Goal: Task Accomplishment & Management: Manage account settings

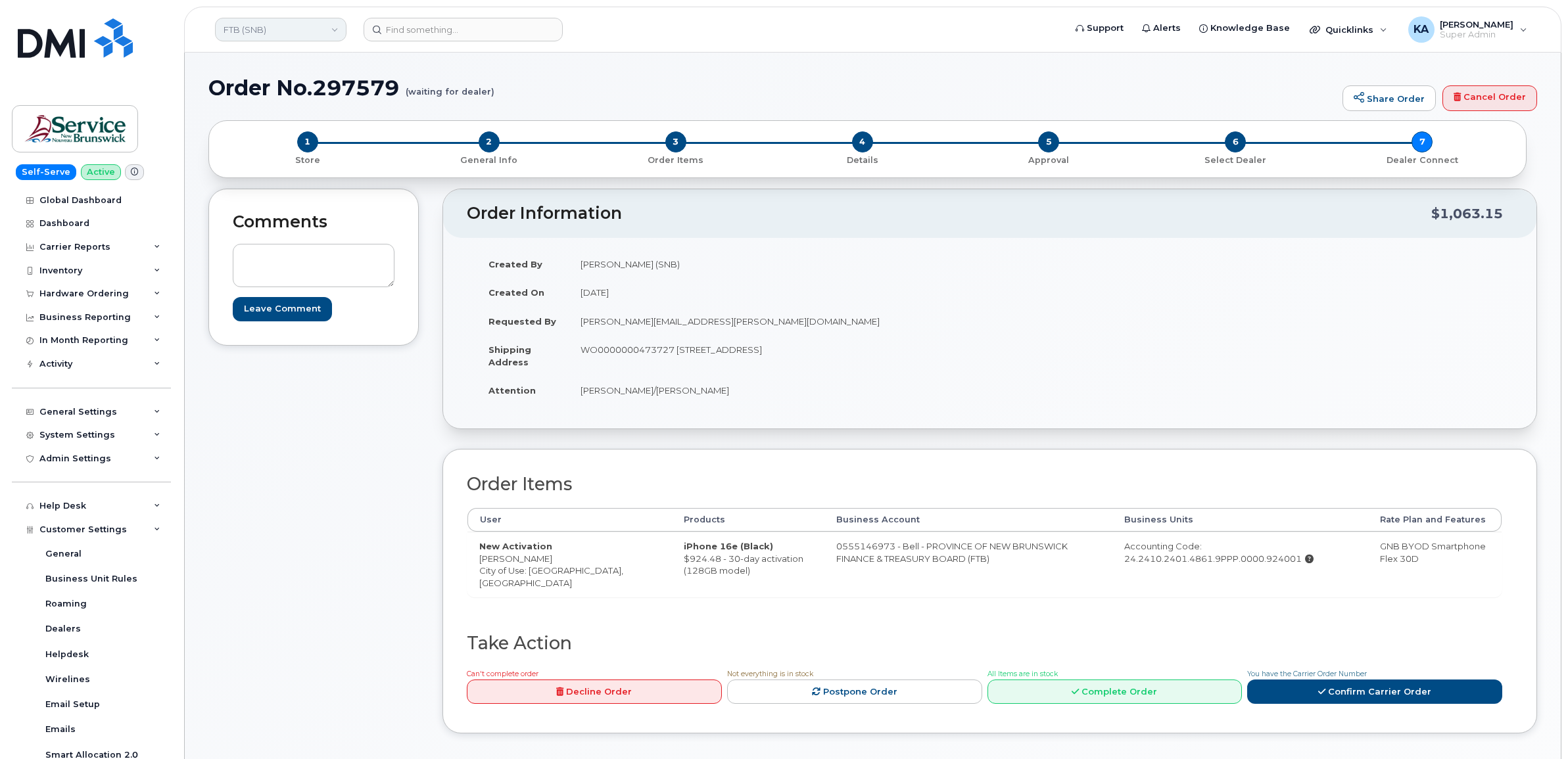
scroll to position [246, 0]
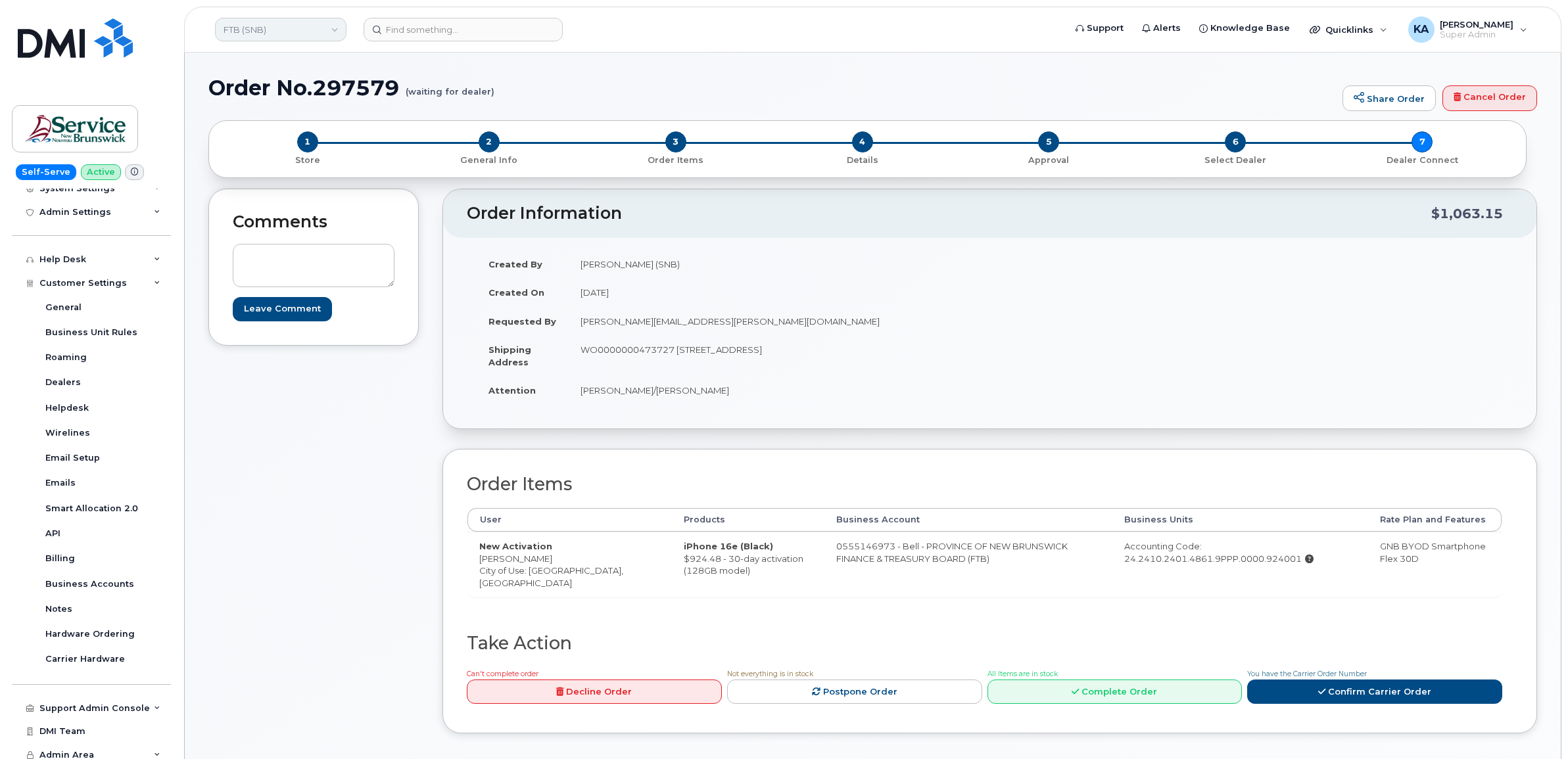
click at [242, 30] on link "FTB (SNB)" at bounding box center [280, 29] width 132 height 23
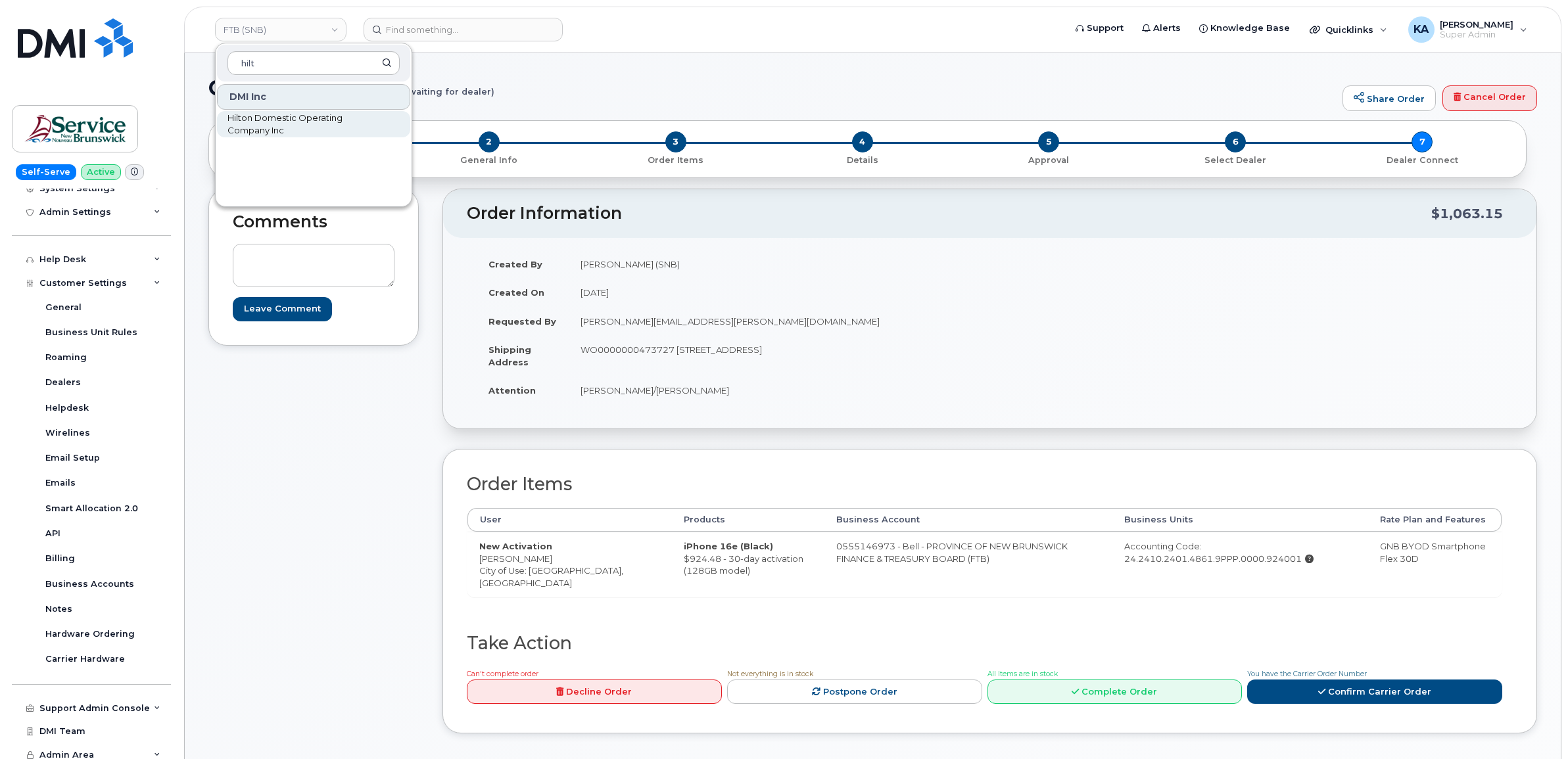
type input "hilt"
click at [253, 122] on span "Hilton Domestic Operating Company Inc" at bounding box center [303, 124] width 151 height 26
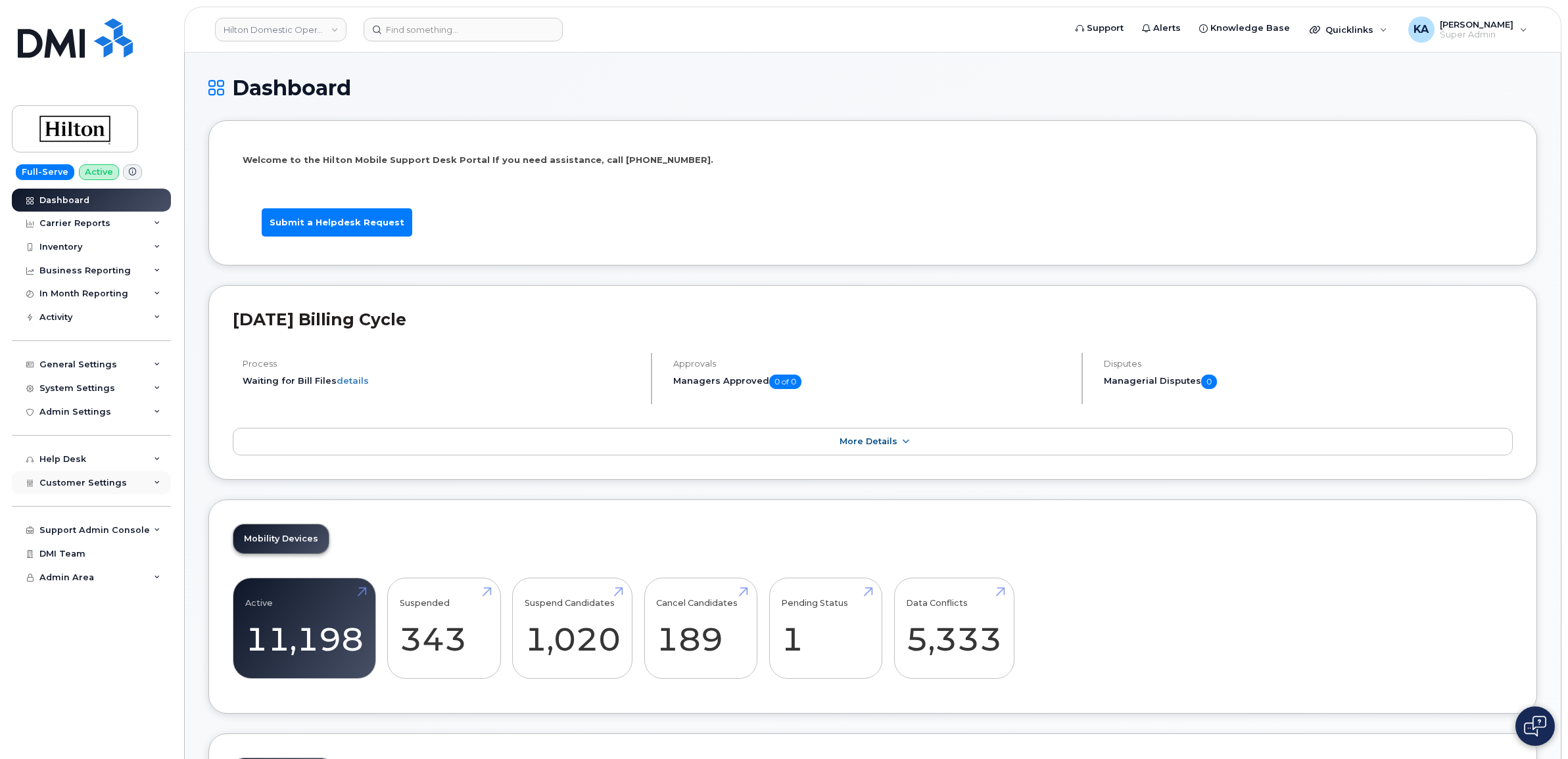
click at [78, 484] on span "Customer Settings" at bounding box center [83, 483] width 87 height 10
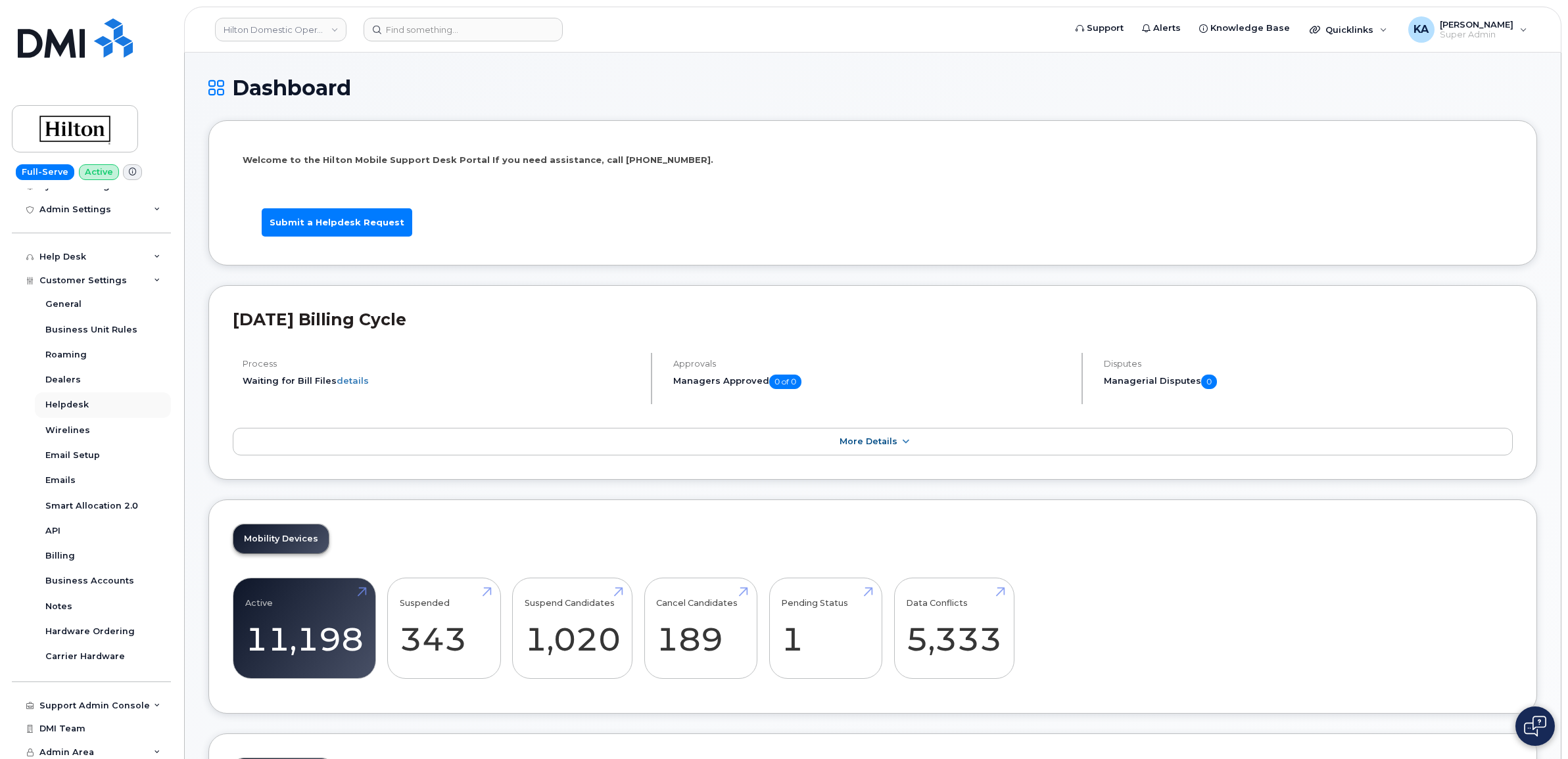
scroll to position [212, 0]
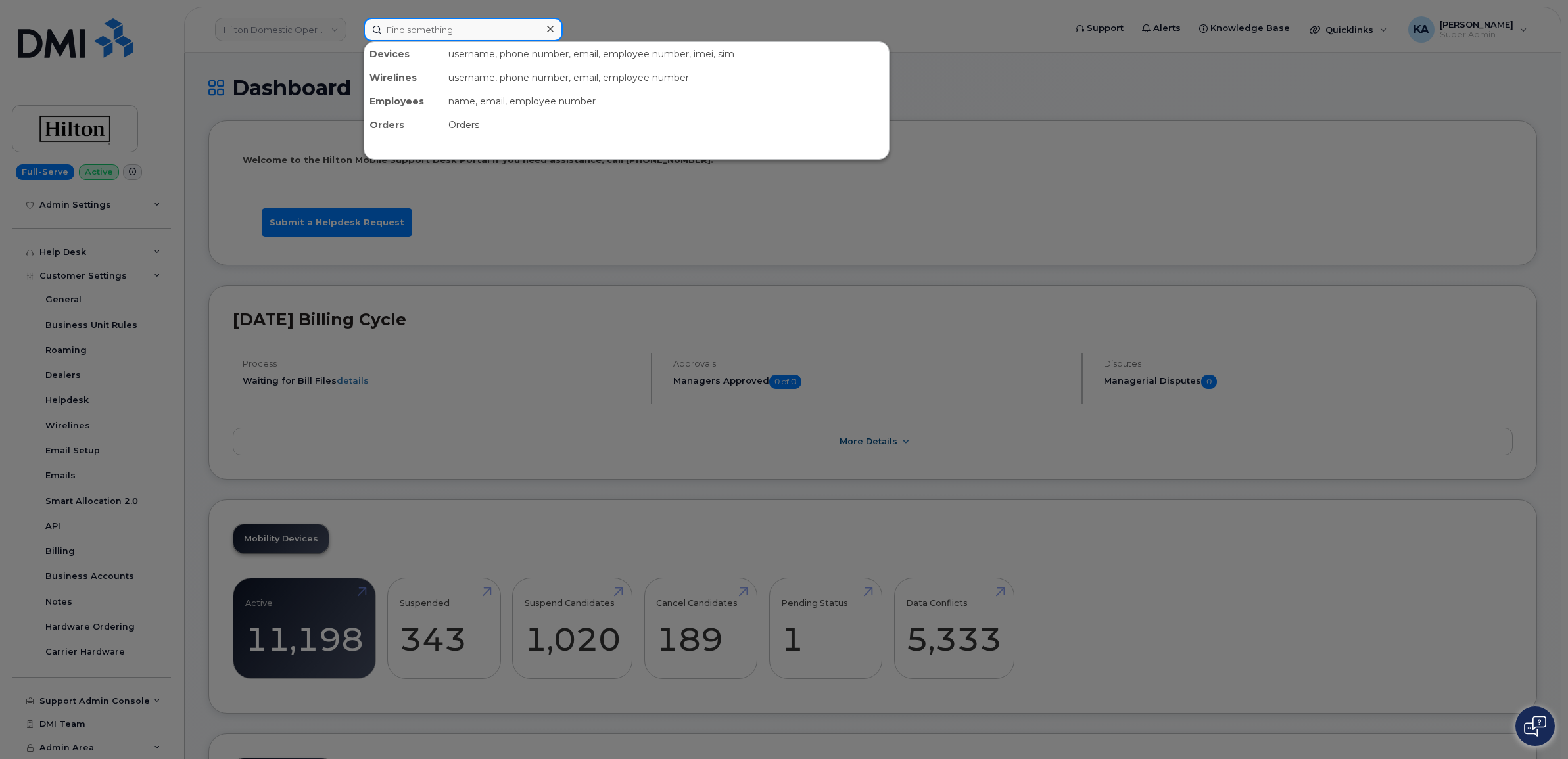
paste input "8901260588790194591"
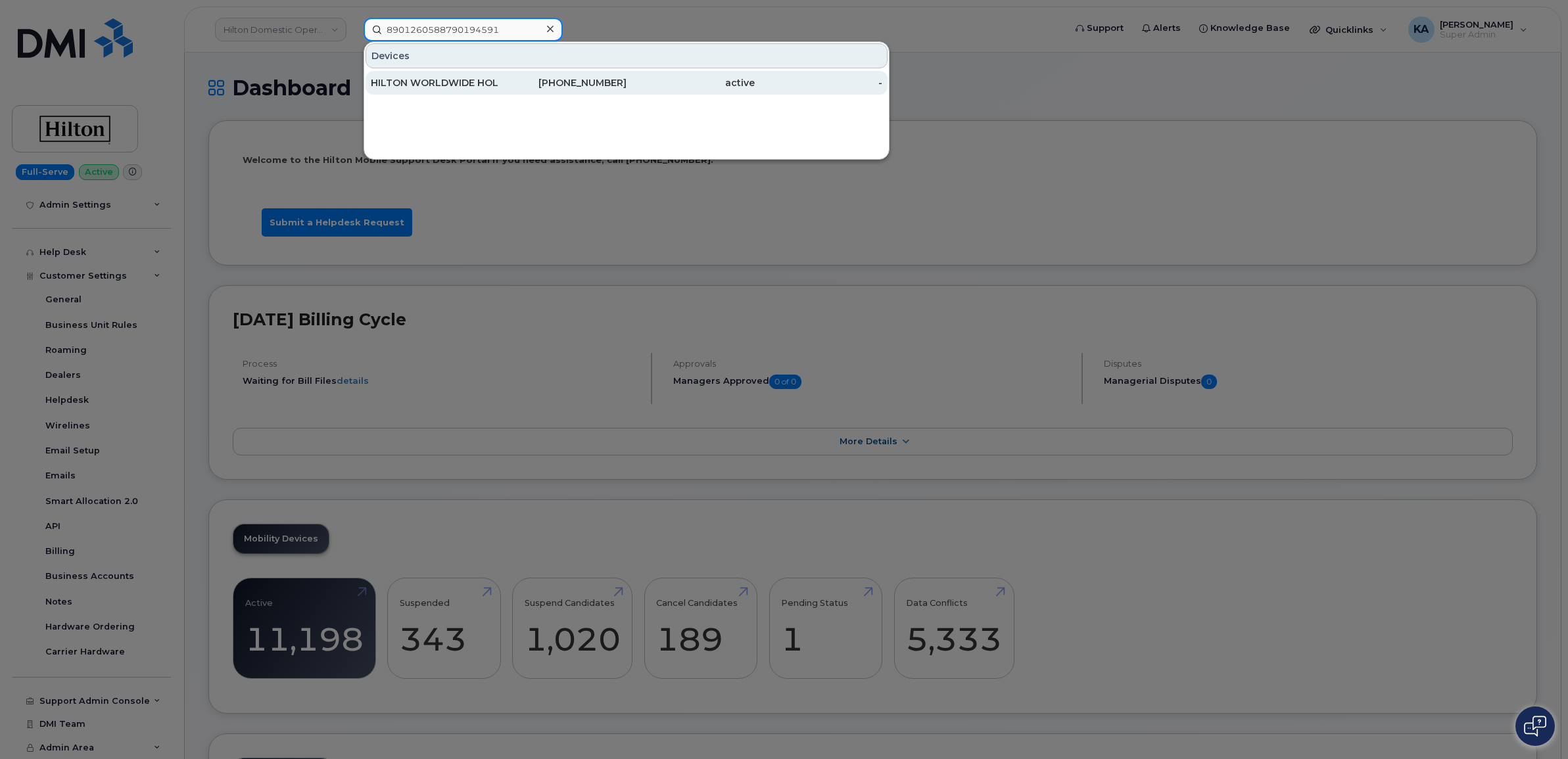
type input "8901260588790194591"
click at [460, 80] on div "HILTON WORLDWIDE HOLDINGS INC." at bounding box center [435, 82] width 128 height 13
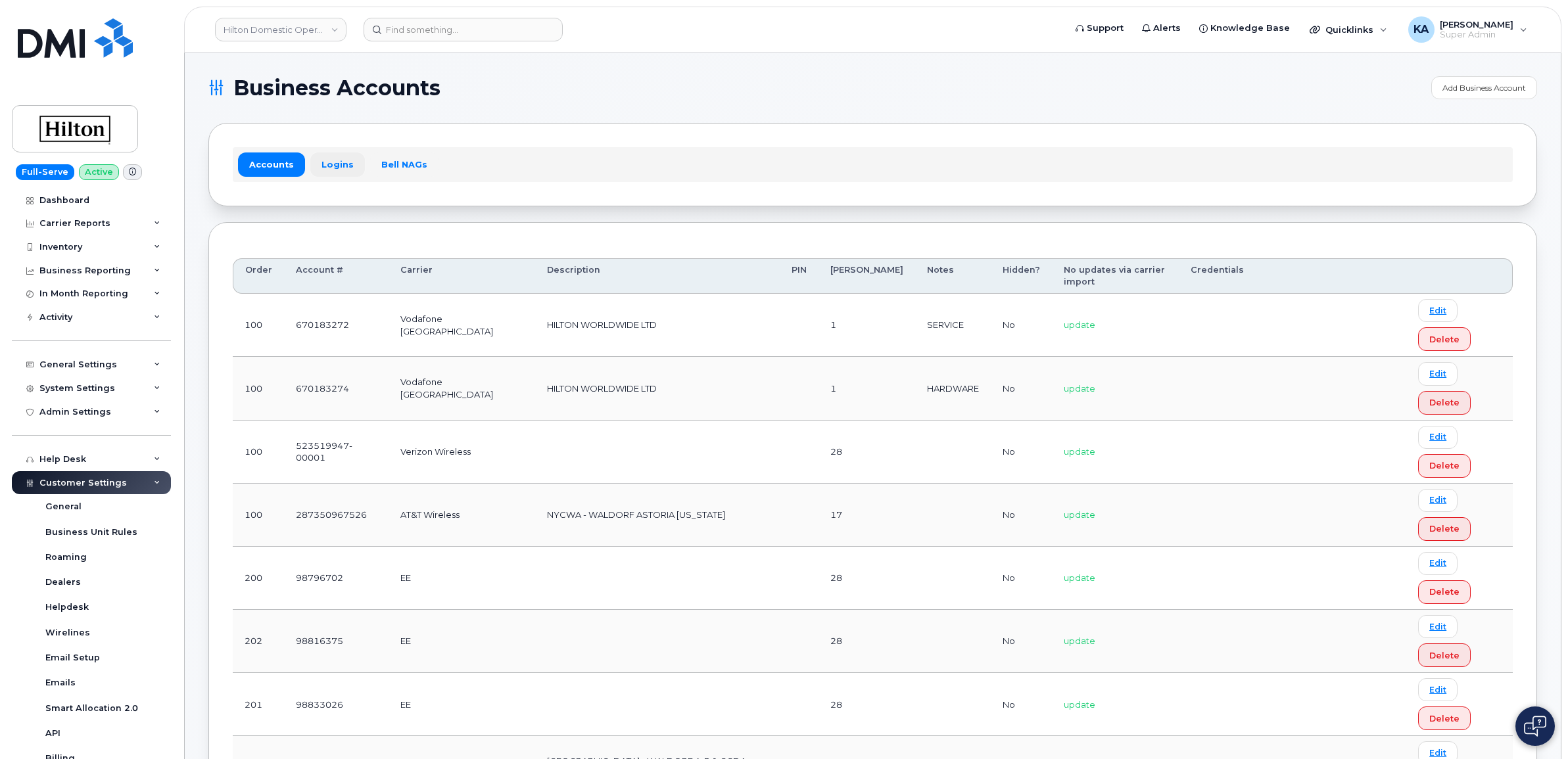
click at [330, 161] on link "Logins" at bounding box center [338, 164] width 55 height 23
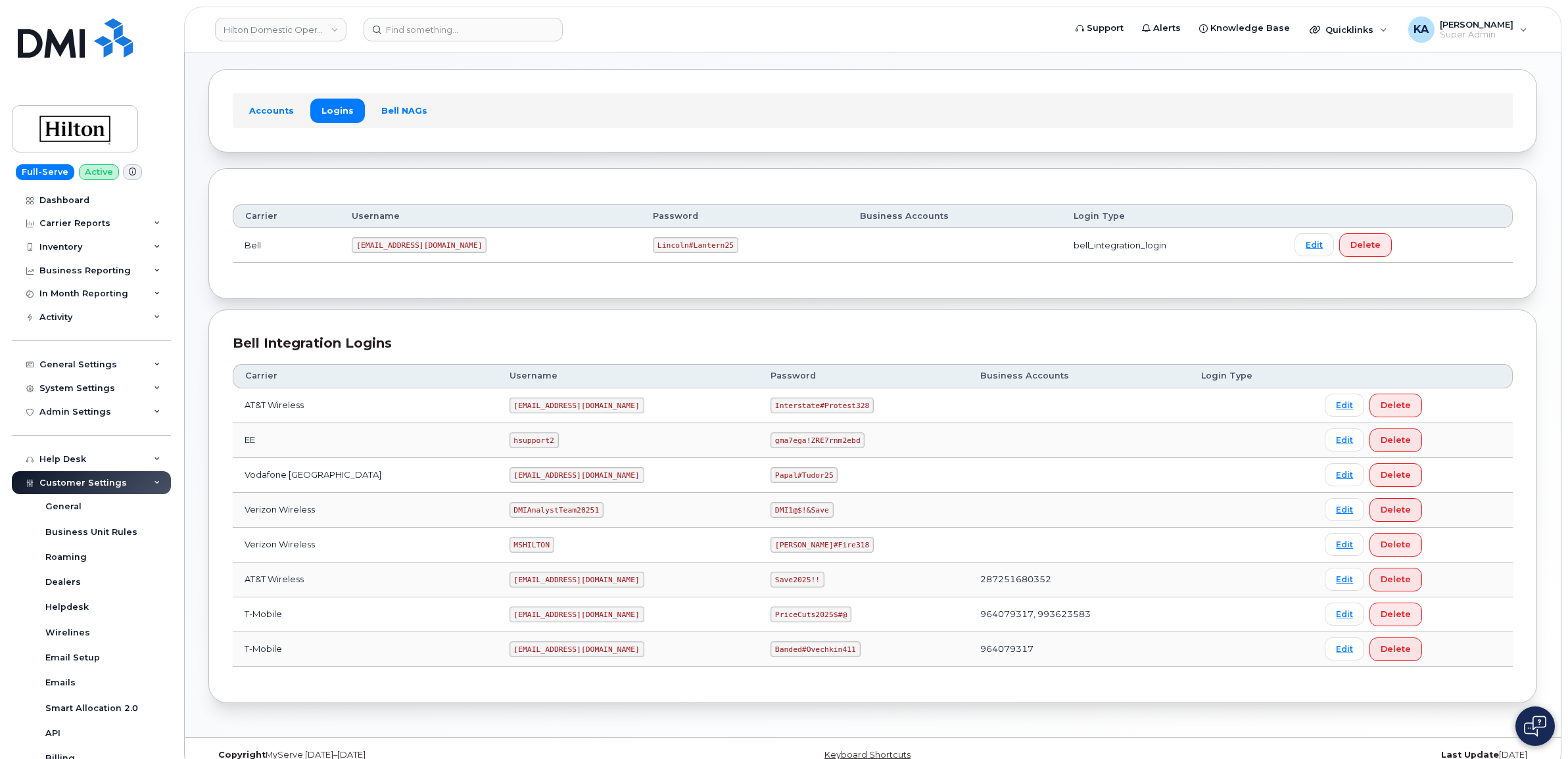
scroll to position [78, 0]
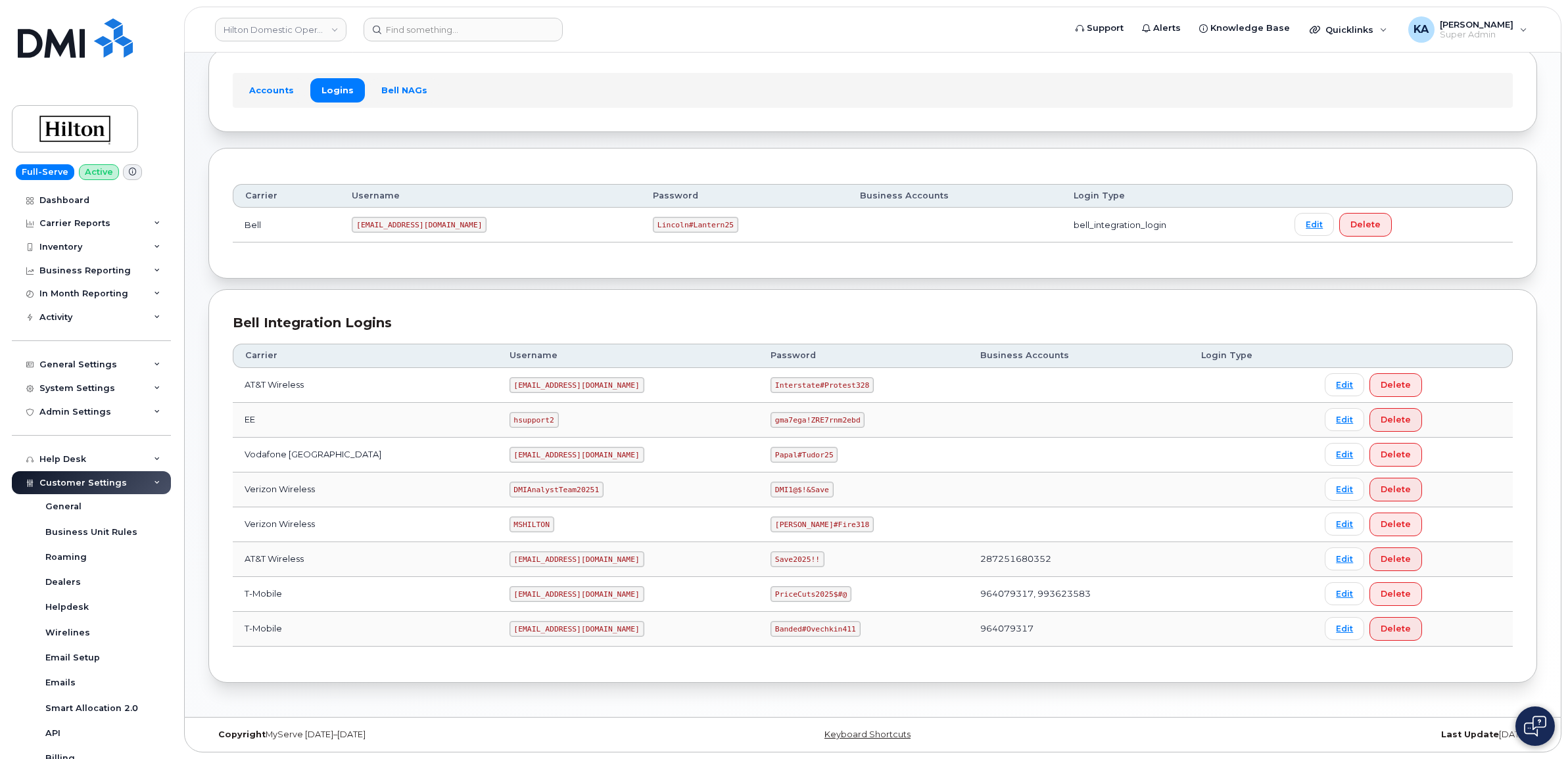
drag, startPoint x: 486, startPoint y: 595, endPoint x: 613, endPoint y: 598, distance: 127.0
click at [613, 598] on code "ms-invoiceprocessing@dminc.com" at bounding box center [577, 594] width 135 height 16
drag, startPoint x: 613, startPoint y: 598, endPoint x: 594, endPoint y: 593, distance: 19.6
copy code "ms-invoiceprocessing@dminc.com"
drag, startPoint x: 758, startPoint y: 595, endPoint x: 829, endPoint y: 596, distance: 71.0
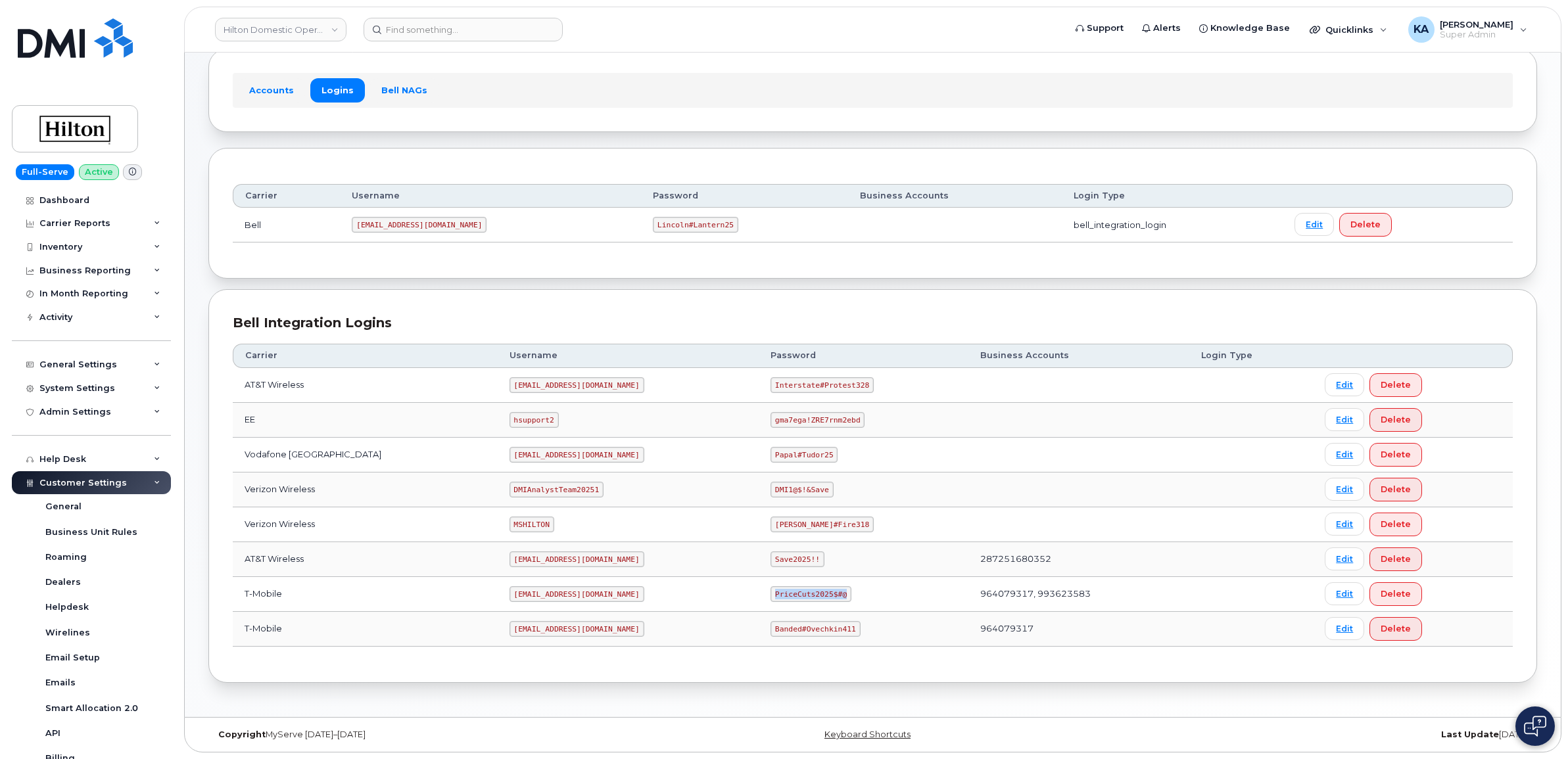
click at [829, 596] on code "PriceCuts2025$#@" at bounding box center [811, 594] width 81 height 16
drag, startPoint x: 829, startPoint y: 596, endPoint x: 813, endPoint y: 595, distance: 16.0
copy code "PriceCuts2025$#@"
click at [284, 23] on link "Hilton Domestic Operating Company Inc" at bounding box center [280, 29] width 132 height 23
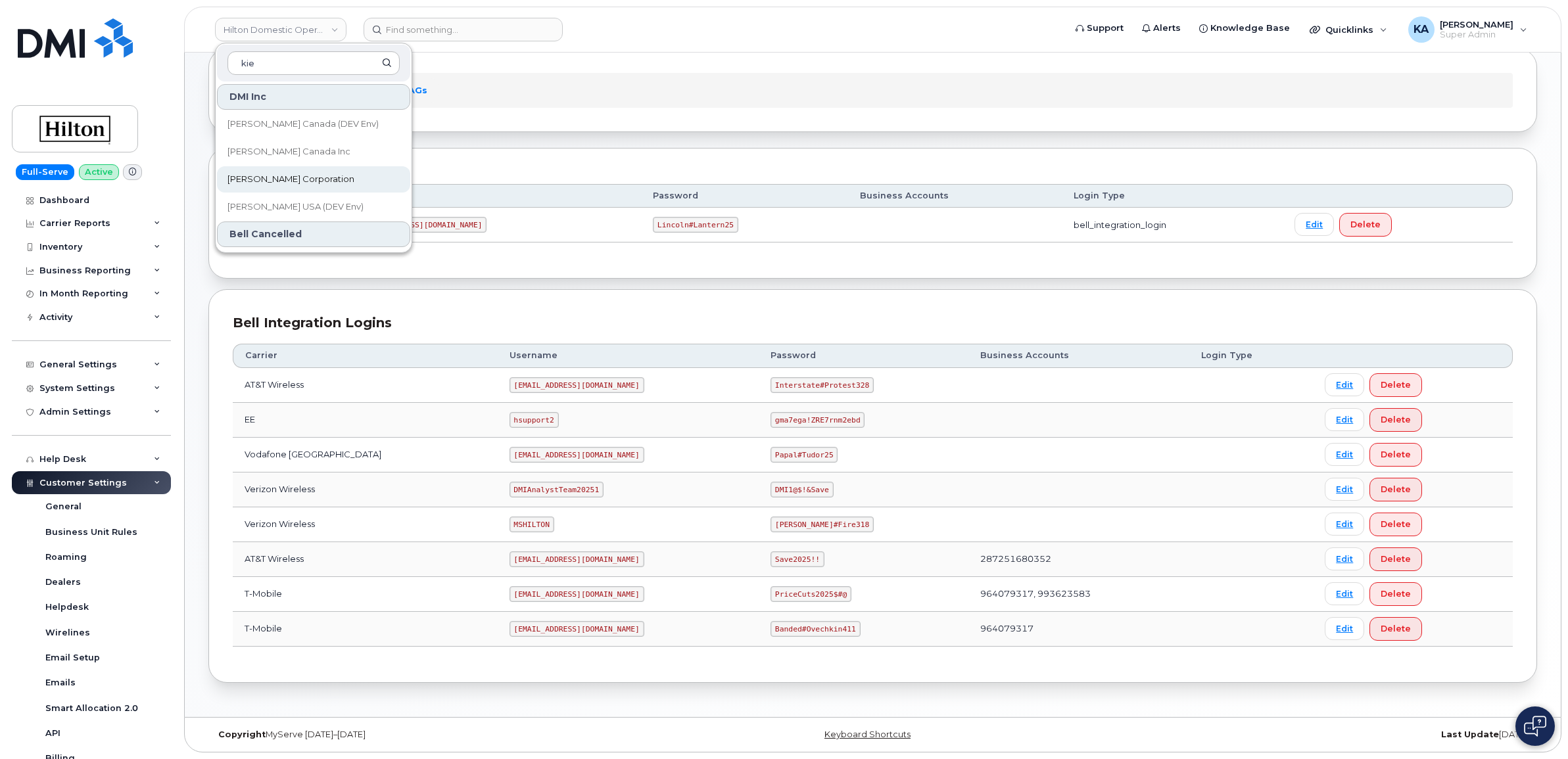
type input "kie"
click at [253, 174] on span "Kiewit Corporation" at bounding box center [291, 179] width 127 height 13
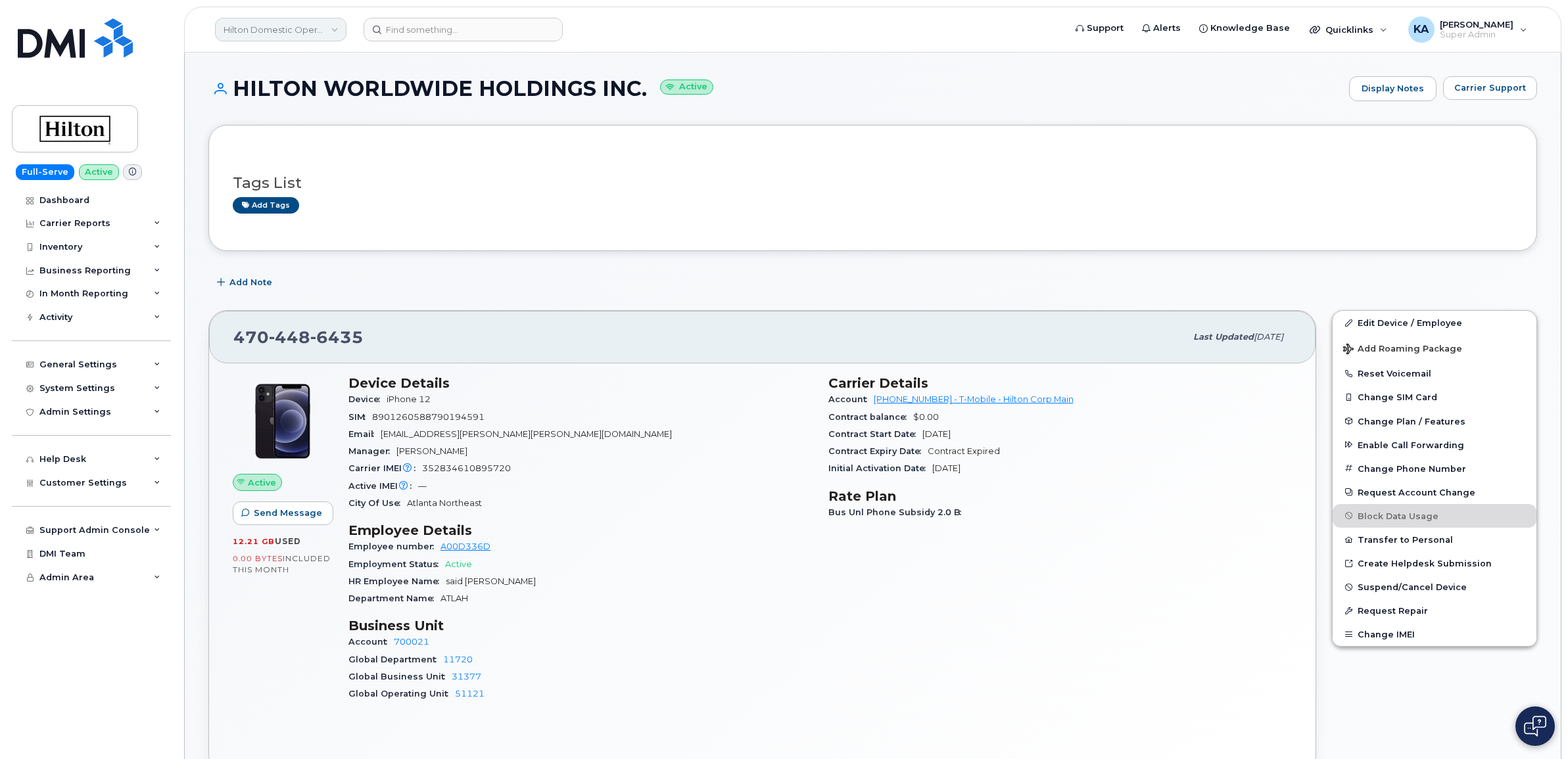
click at [273, 28] on link "Hilton Domestic Operating Company Inc" at bounding box center [280, 29] width 132 height 23
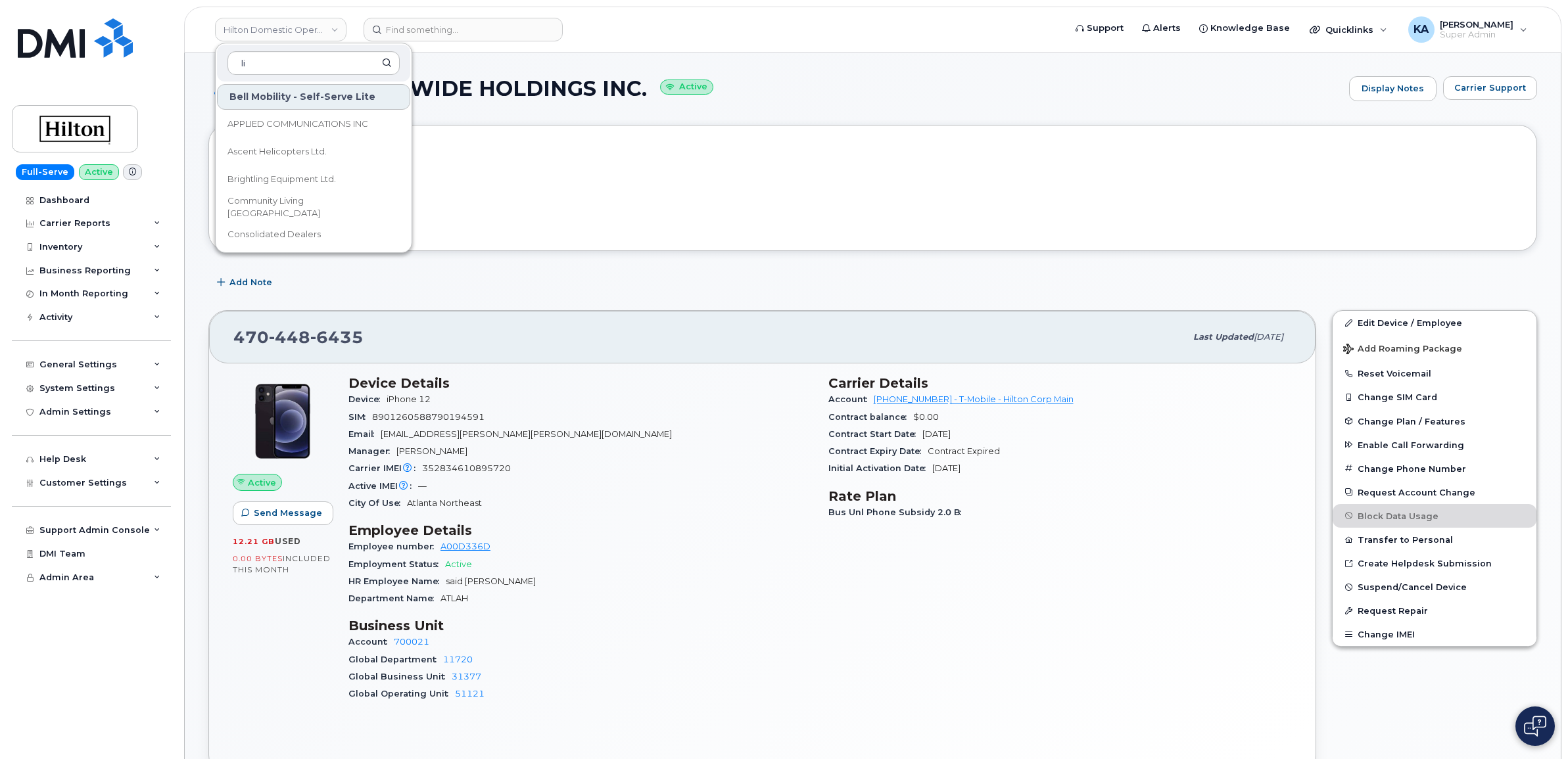
type input "l"
type input "kie"
click at [277, 174] on span "Kiewit Corporation" at bounding box center [291, 179] width 127 height 13
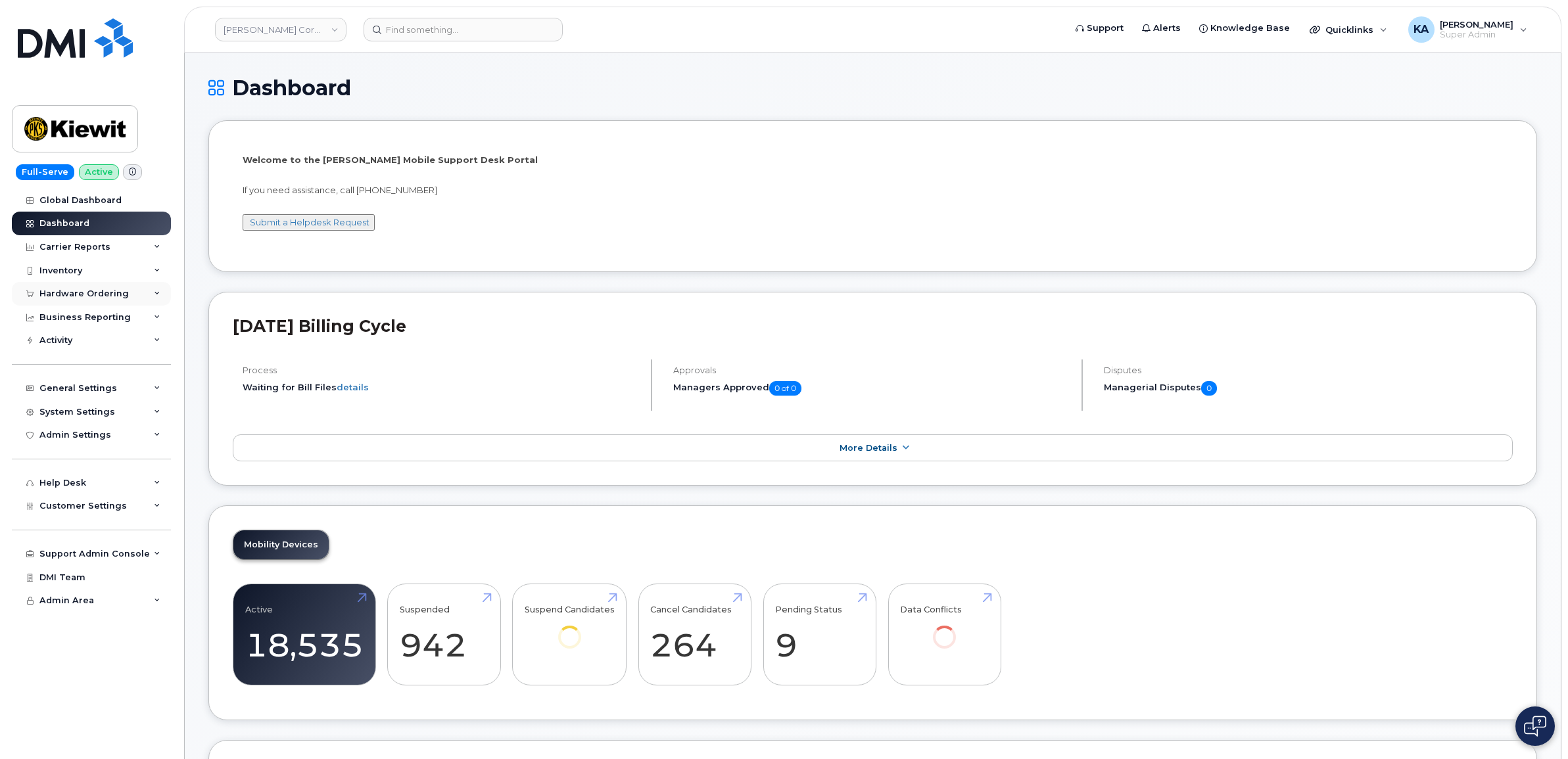
click at [139, 291] on div "Hardware Ordering" at bounding box center [91, 293] width 159 height 23
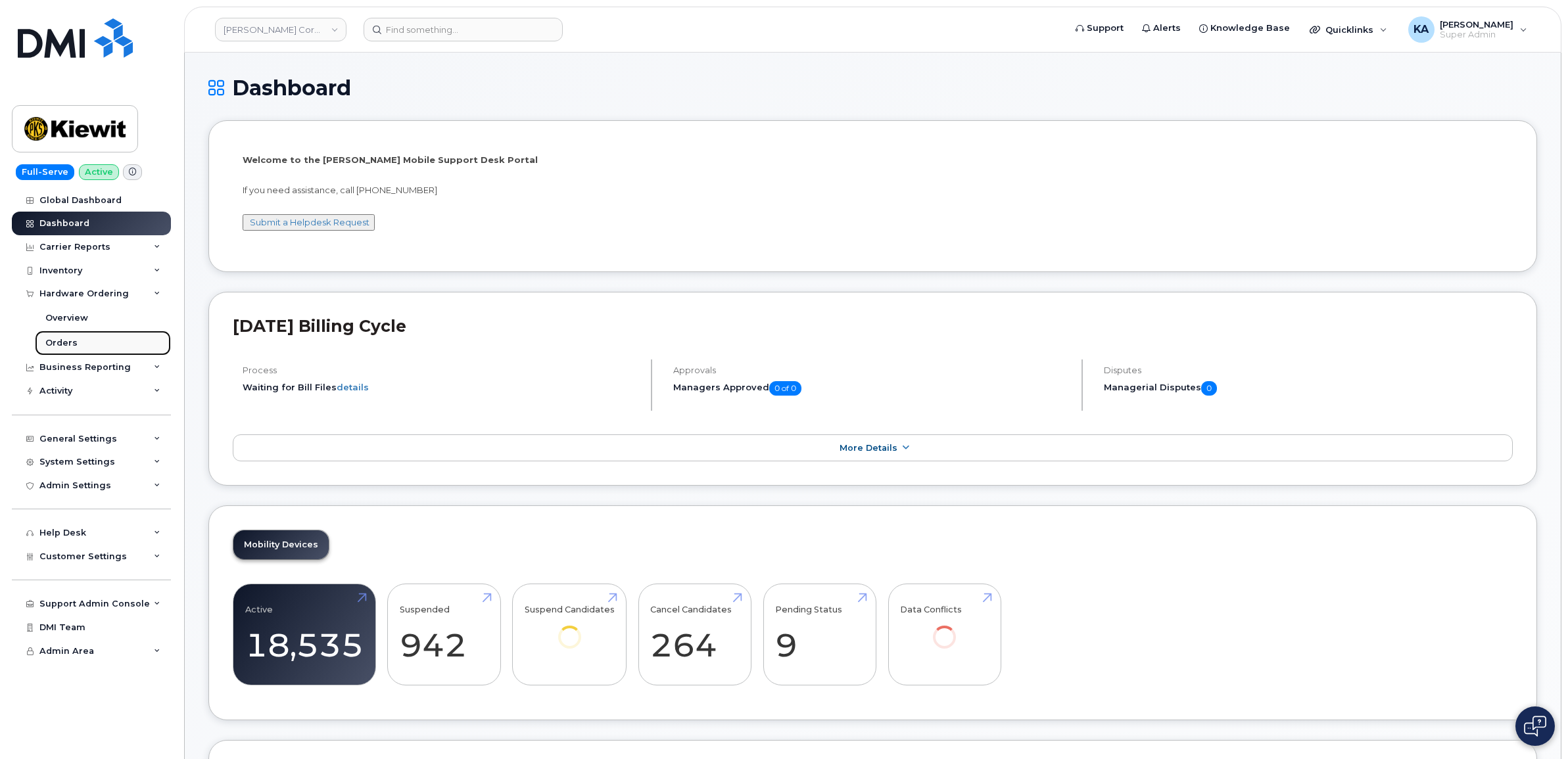
click at [60, 340] on div "Orders" at bounding box center [61, 343] width 32 height 12
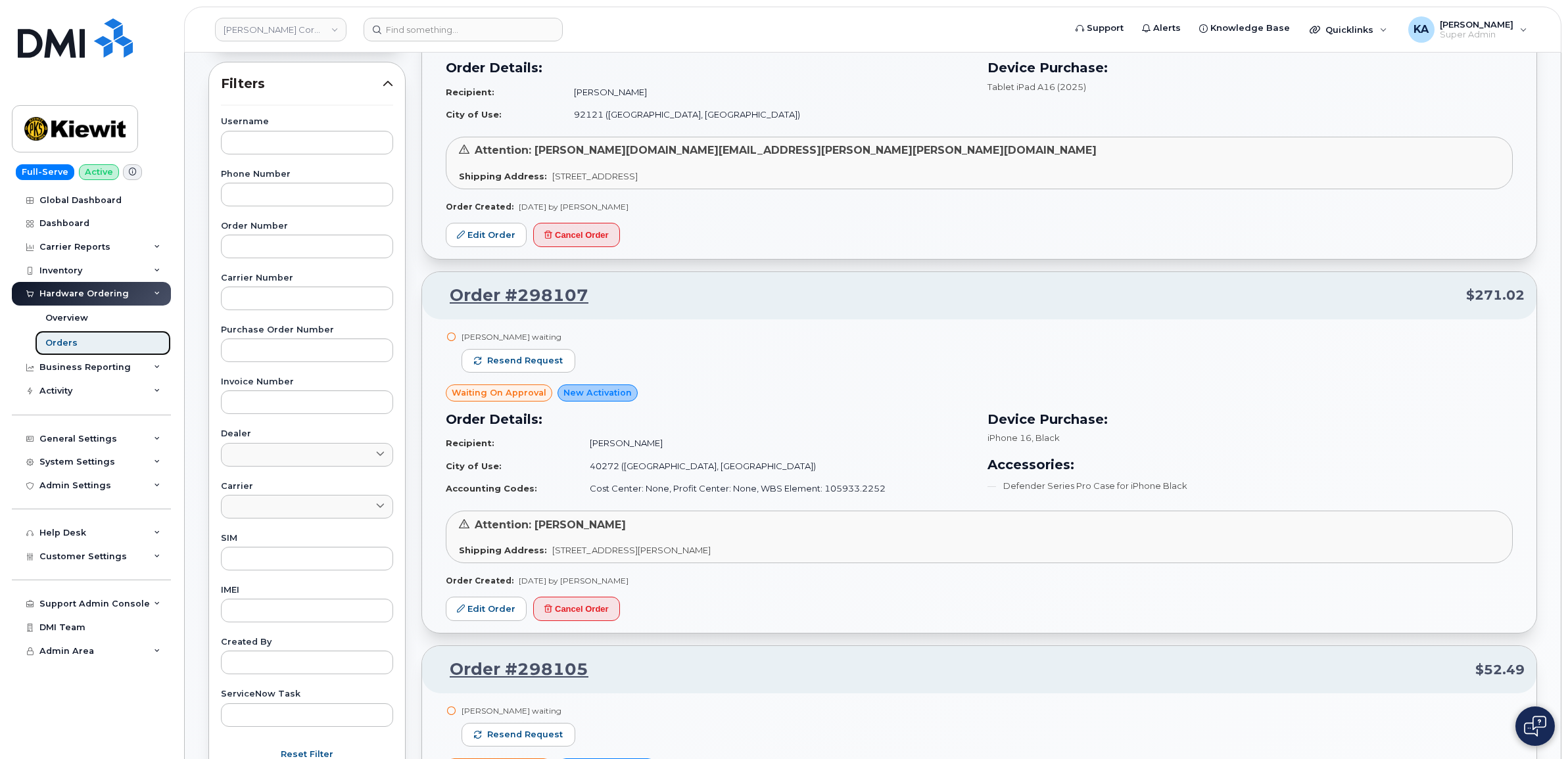
scroll to position [246, 0]
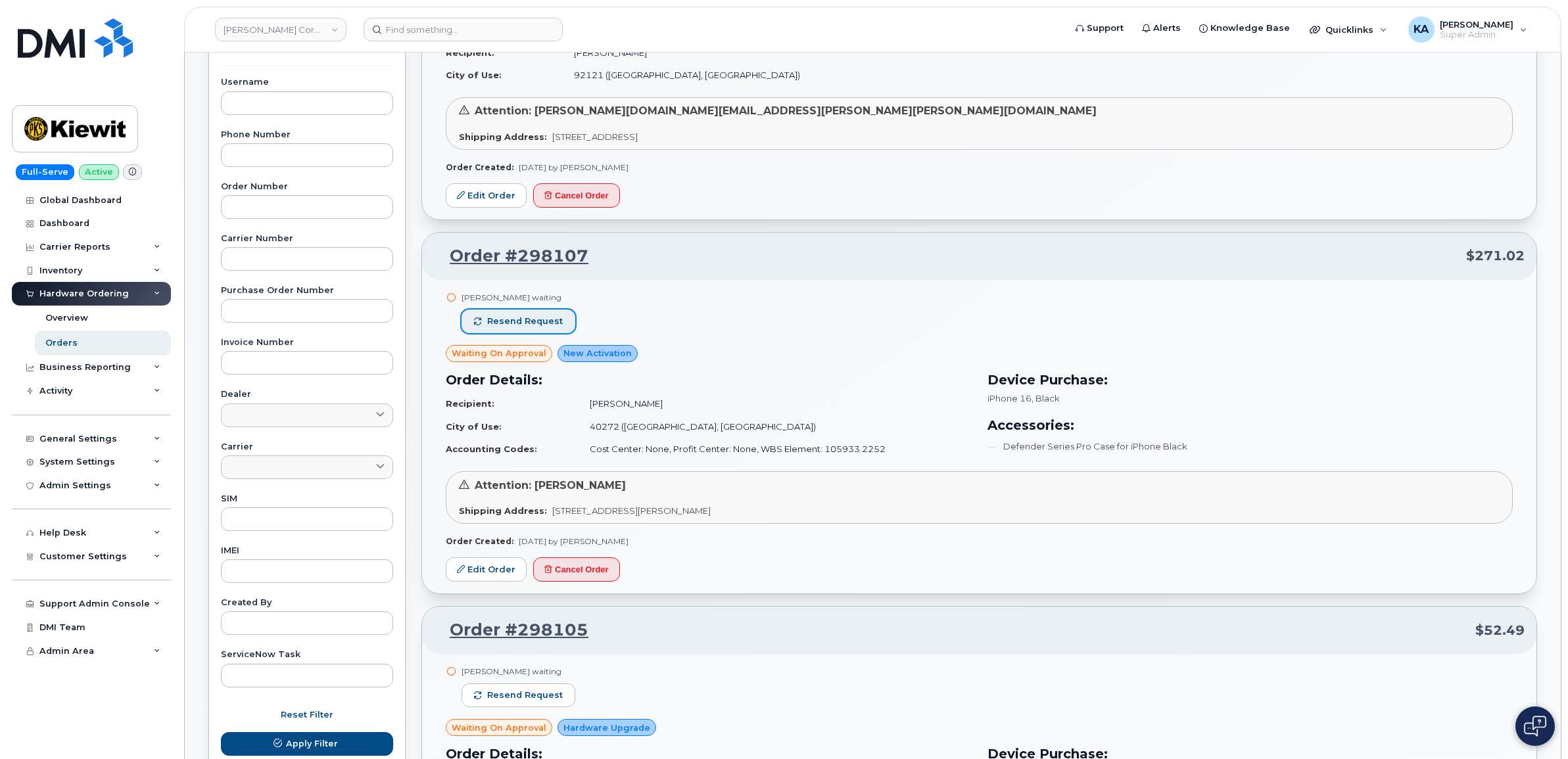
click at [516, 324] on span "Resend request" at bounding box center [525, 321] width 76 height 12
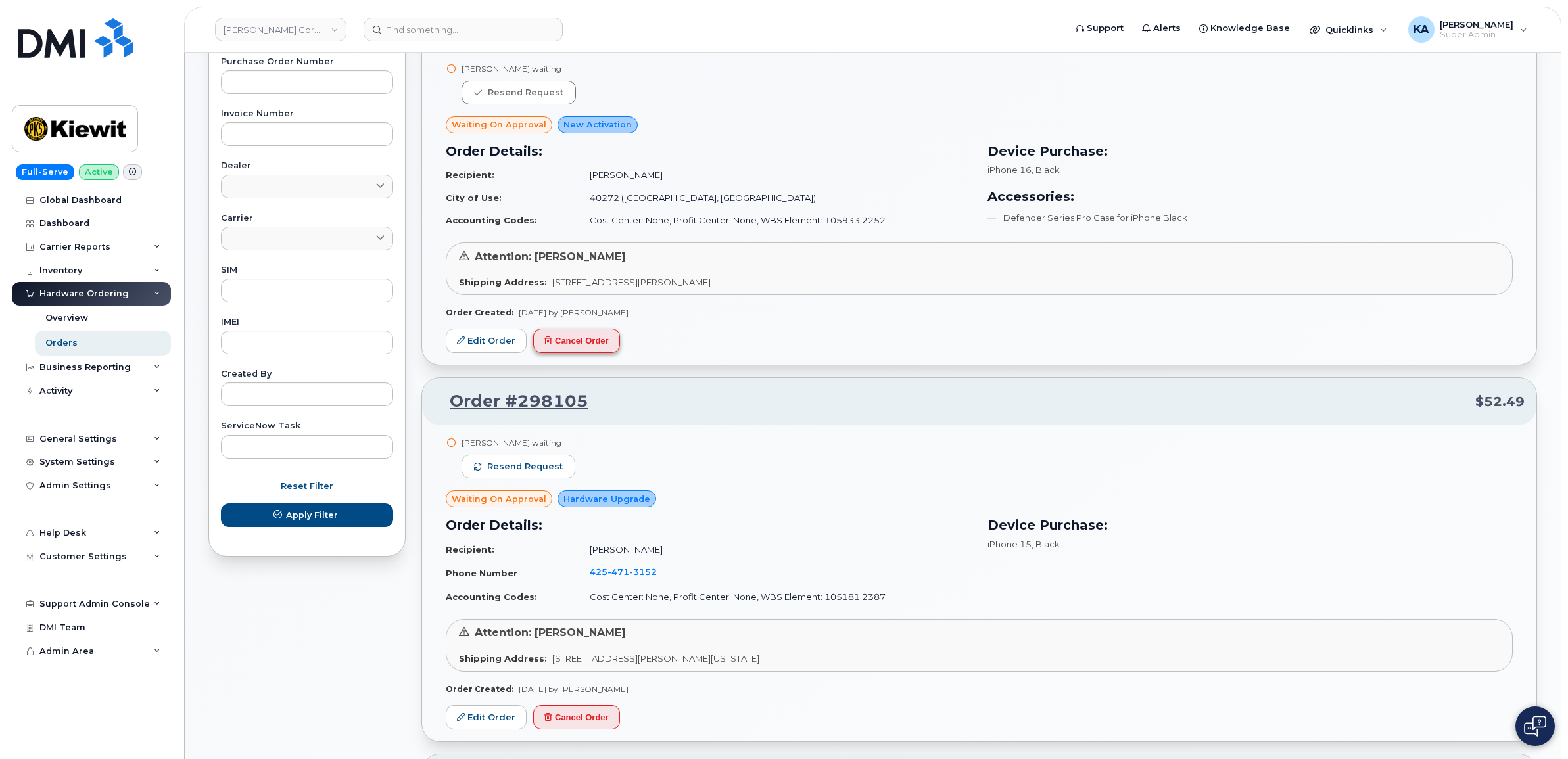
scroll to position [657, 0]
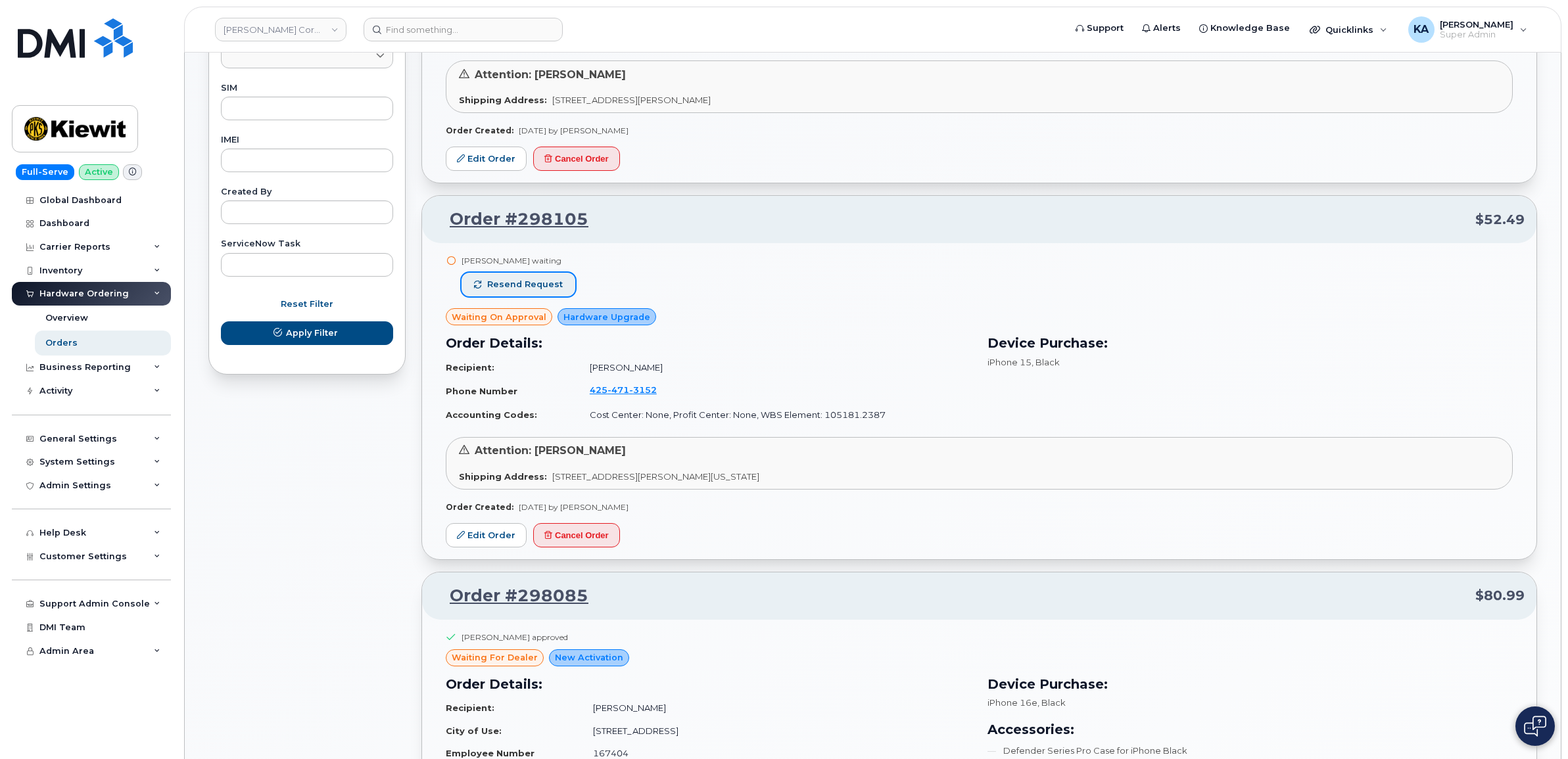
click at [524, 281] on span "Resend request" at bounding box center [525, 284] width 76 height 12
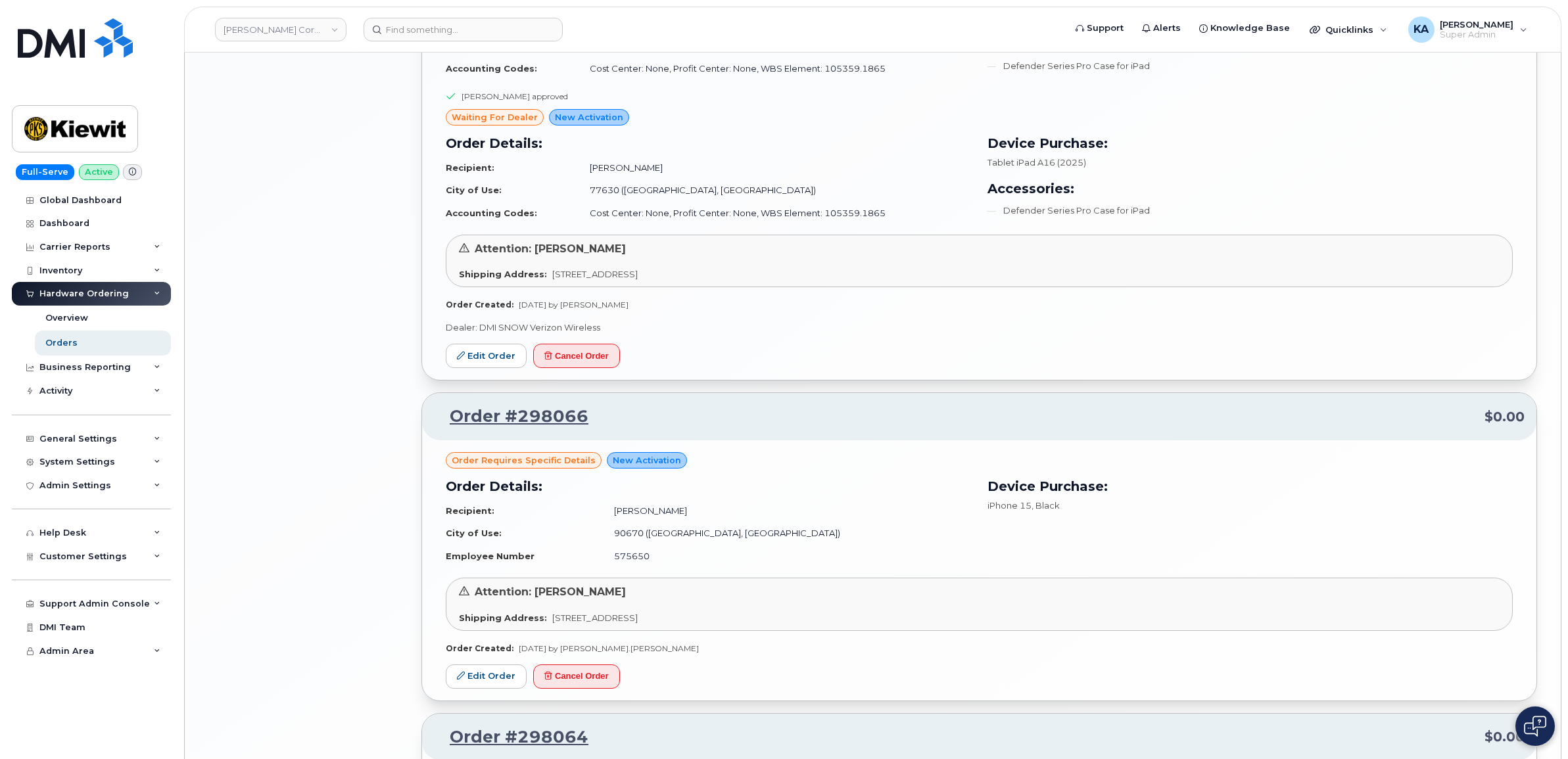
scroll to position [2218, 0]
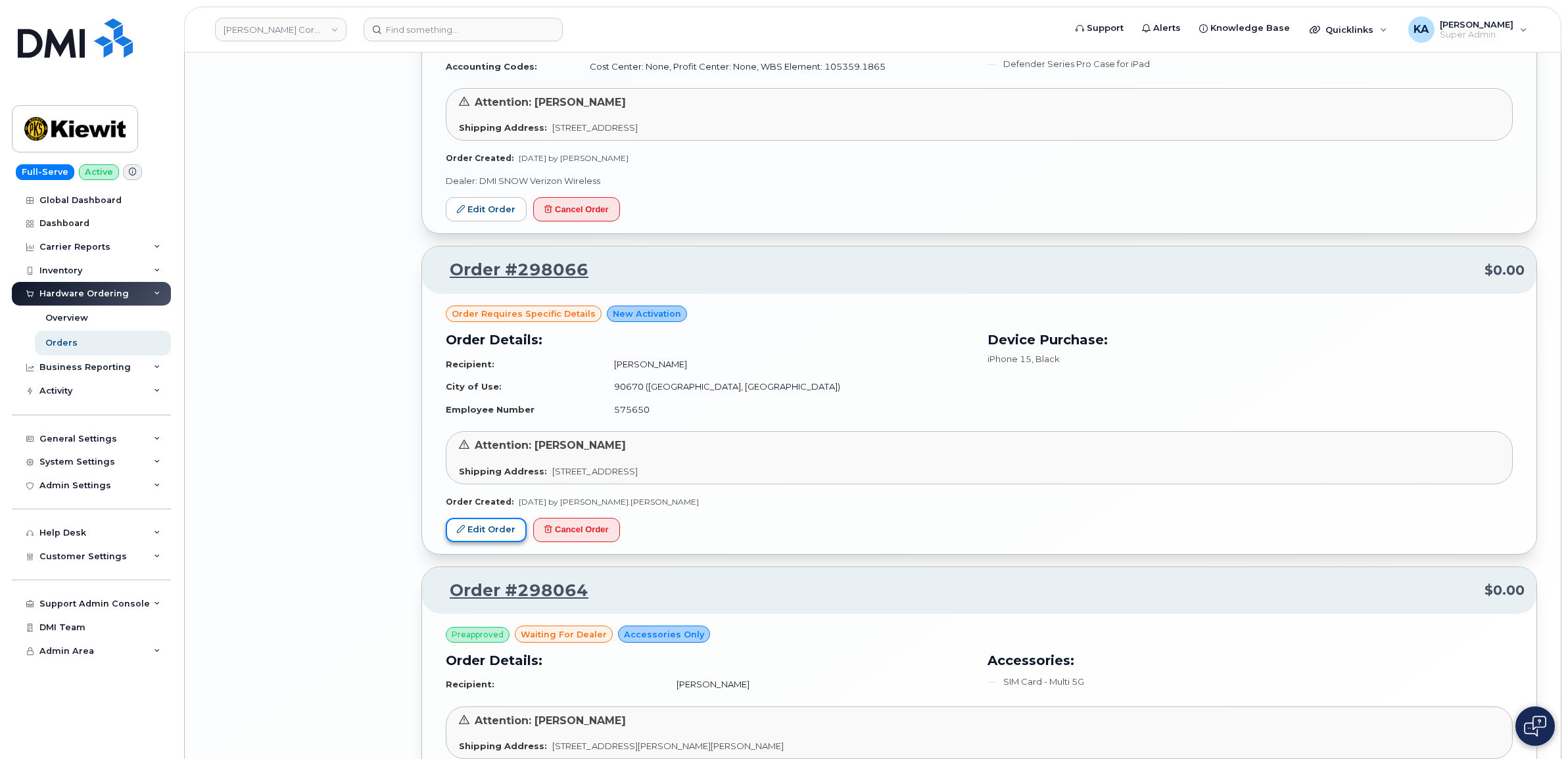
click at [492, 536] on link "Edit Order" at bounding box center [486, 530] width 81 height 24
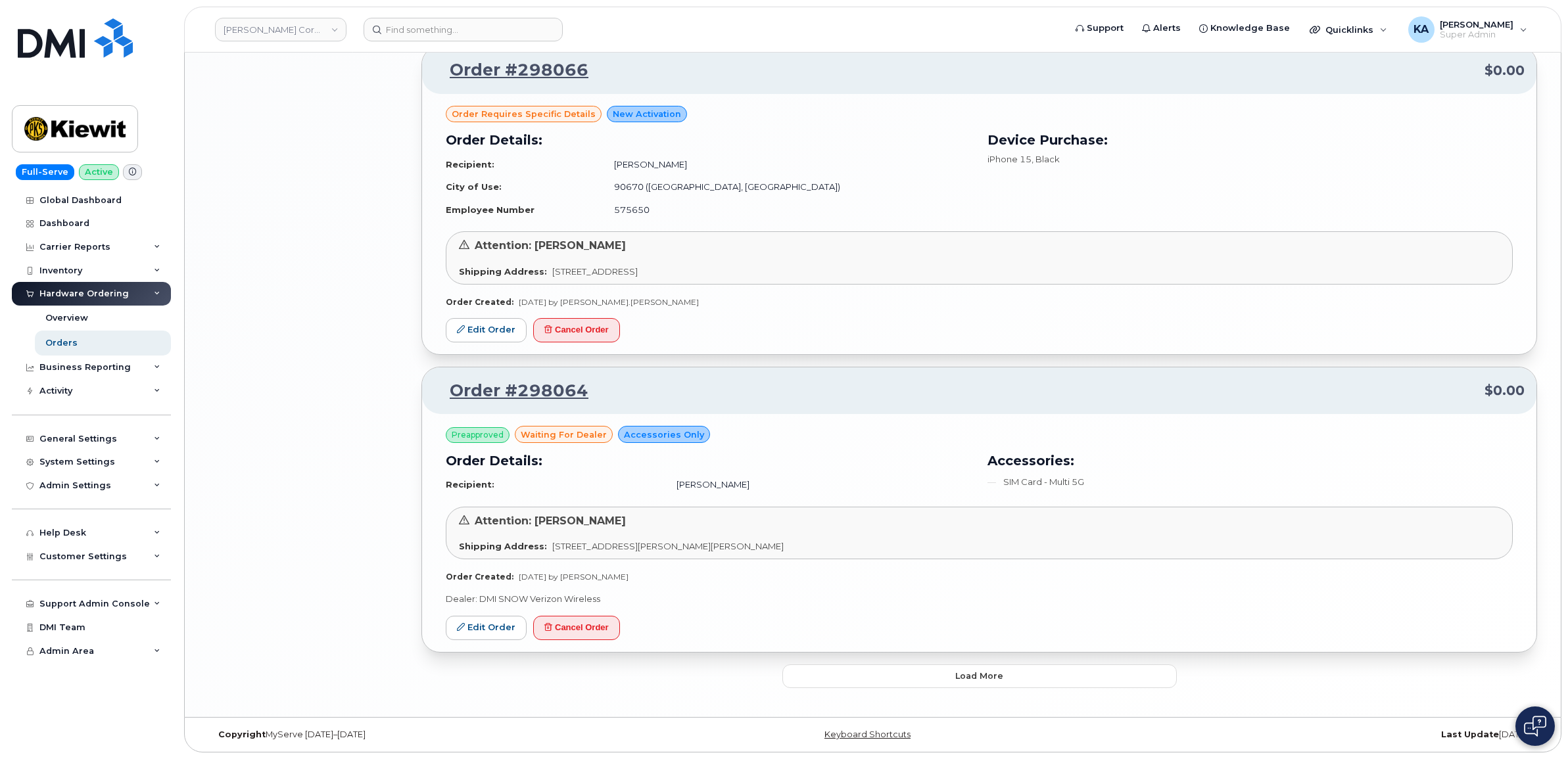
scroll to position [2422, 0]
click at [883, 676] on button "Load more" at bounding box center [979, 676] width 394 height 23
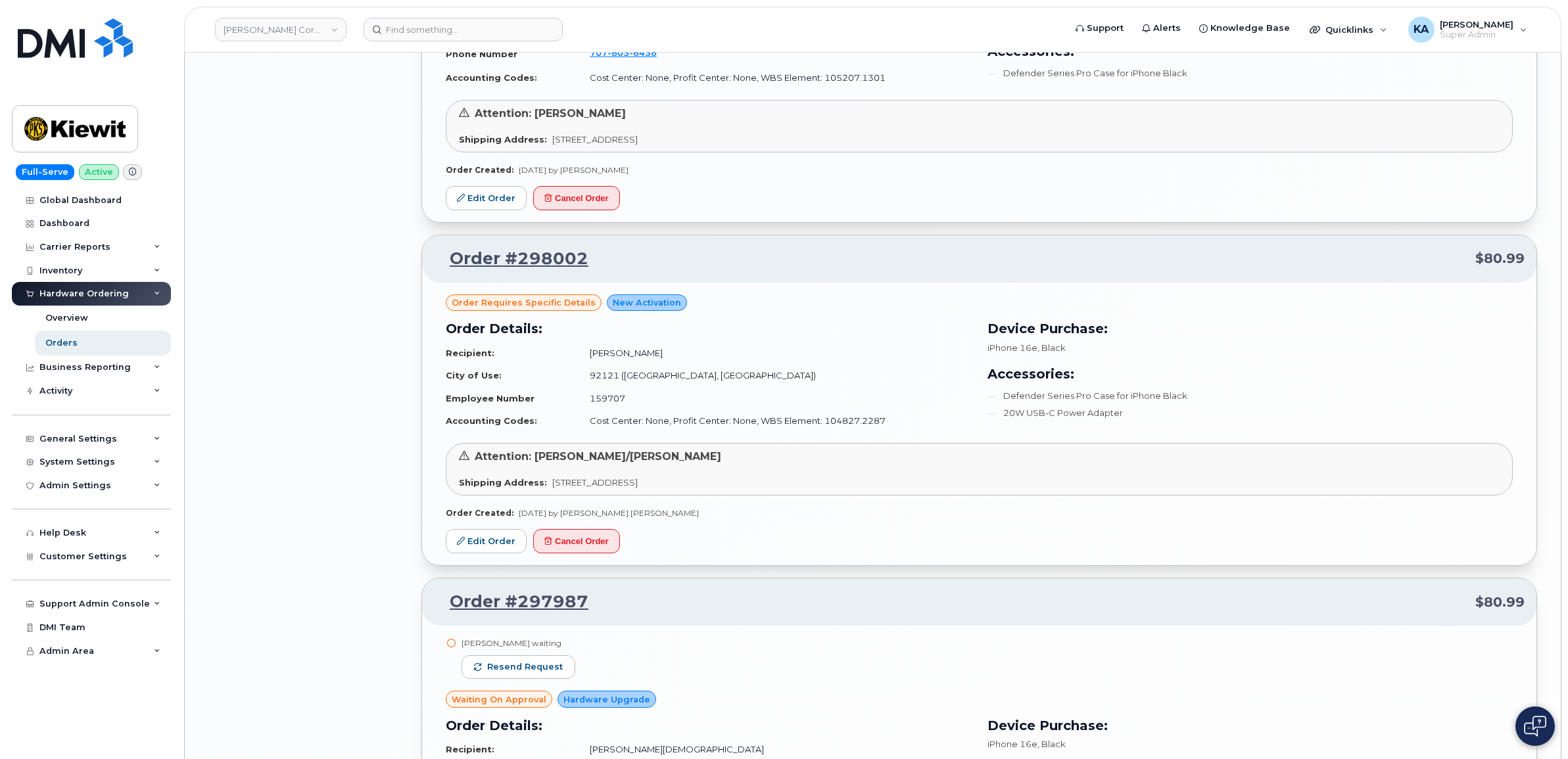
scroll to position [3900, 0]
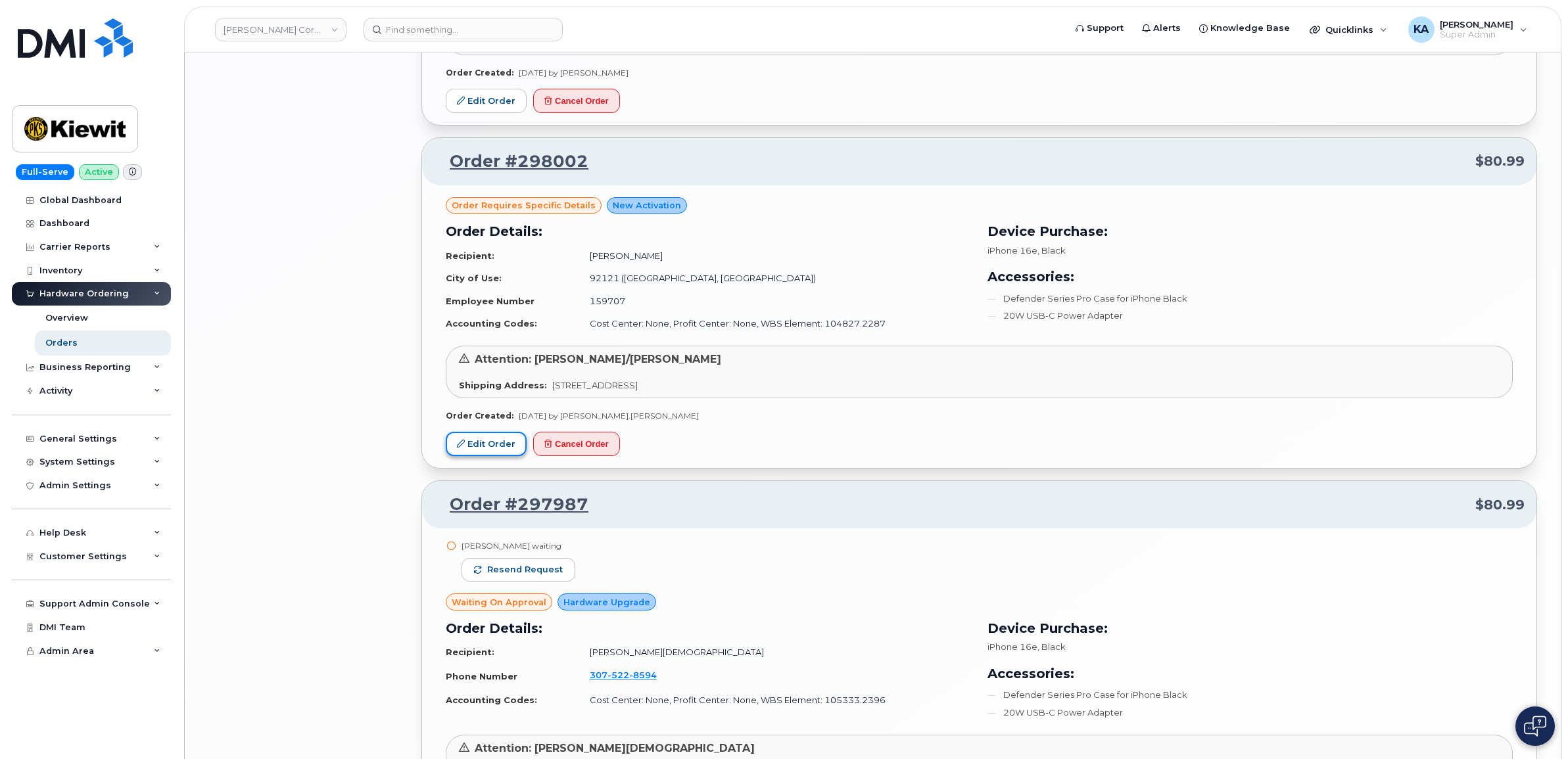
click at [488, 448] on link "Edit Order" at bounding box center [486, 444] width 81 height 24
click at [485, 442] on link "Edit Order" at bounding box center [486, 444] width 81 height 24
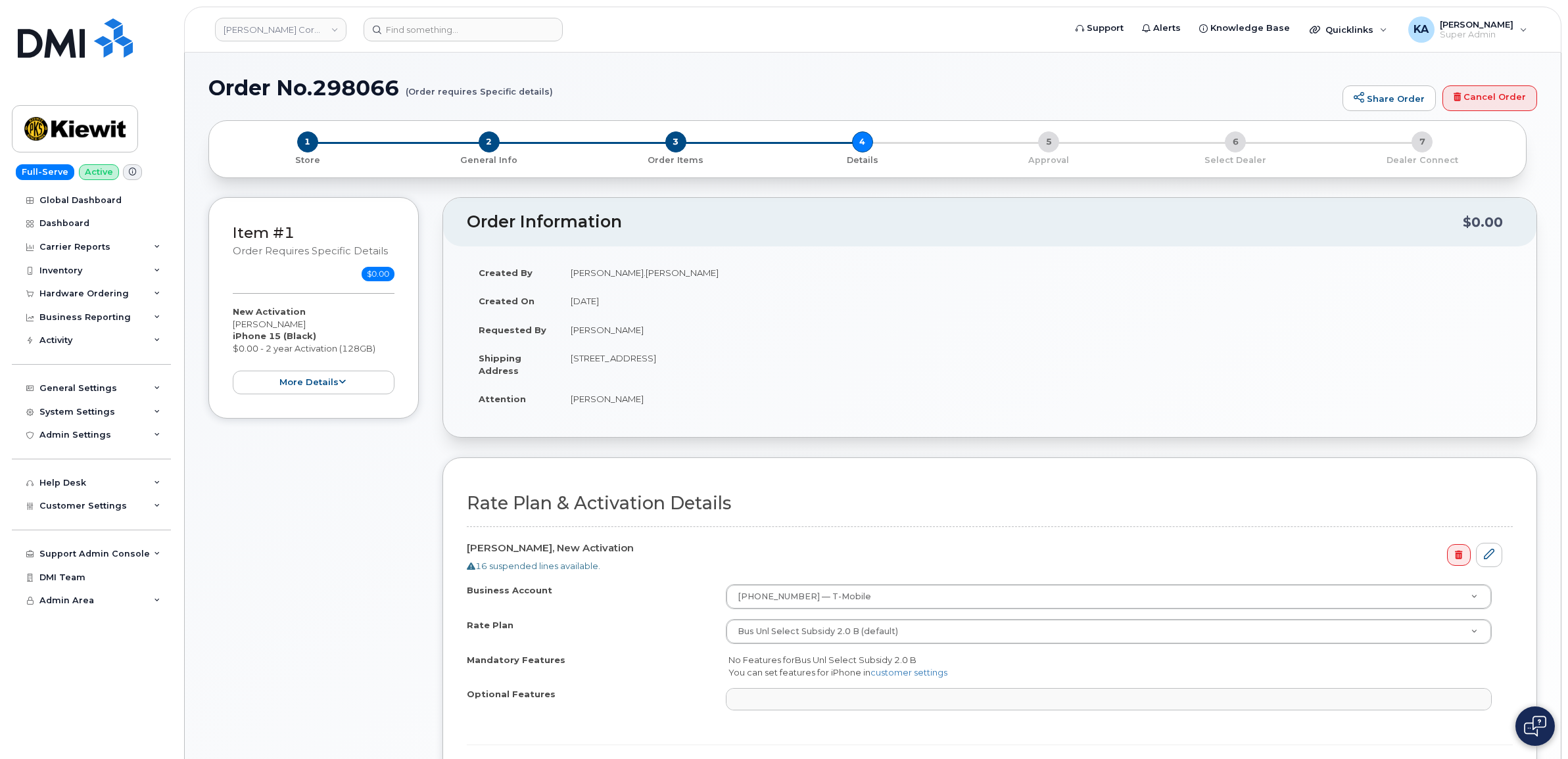
select select
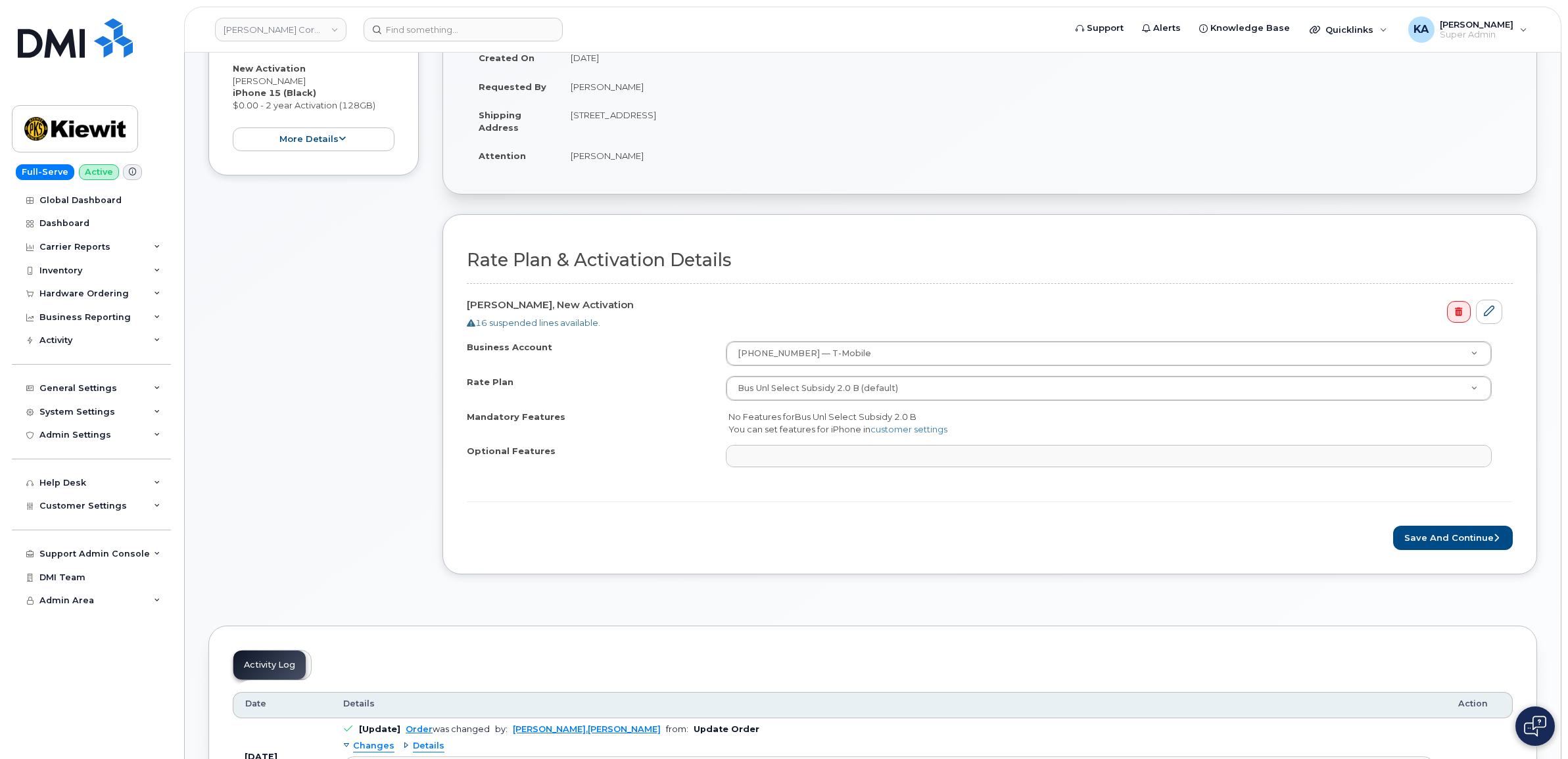
scroll to position [246, 0]
click at [1434, 539] on button "Save and Continue" at bounding box center [1453, 535] width 120 height 24
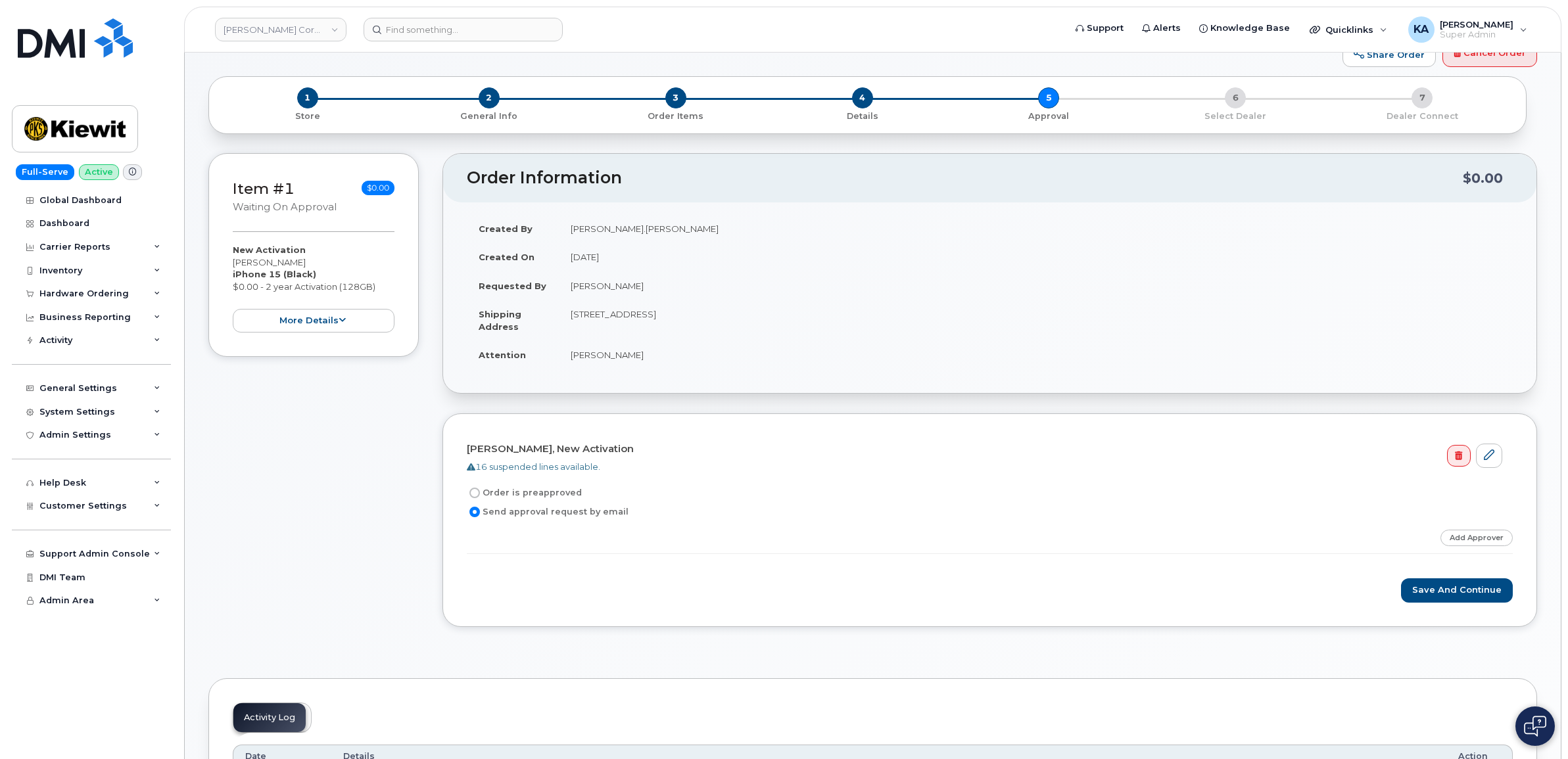
scroll to position [82, 0]
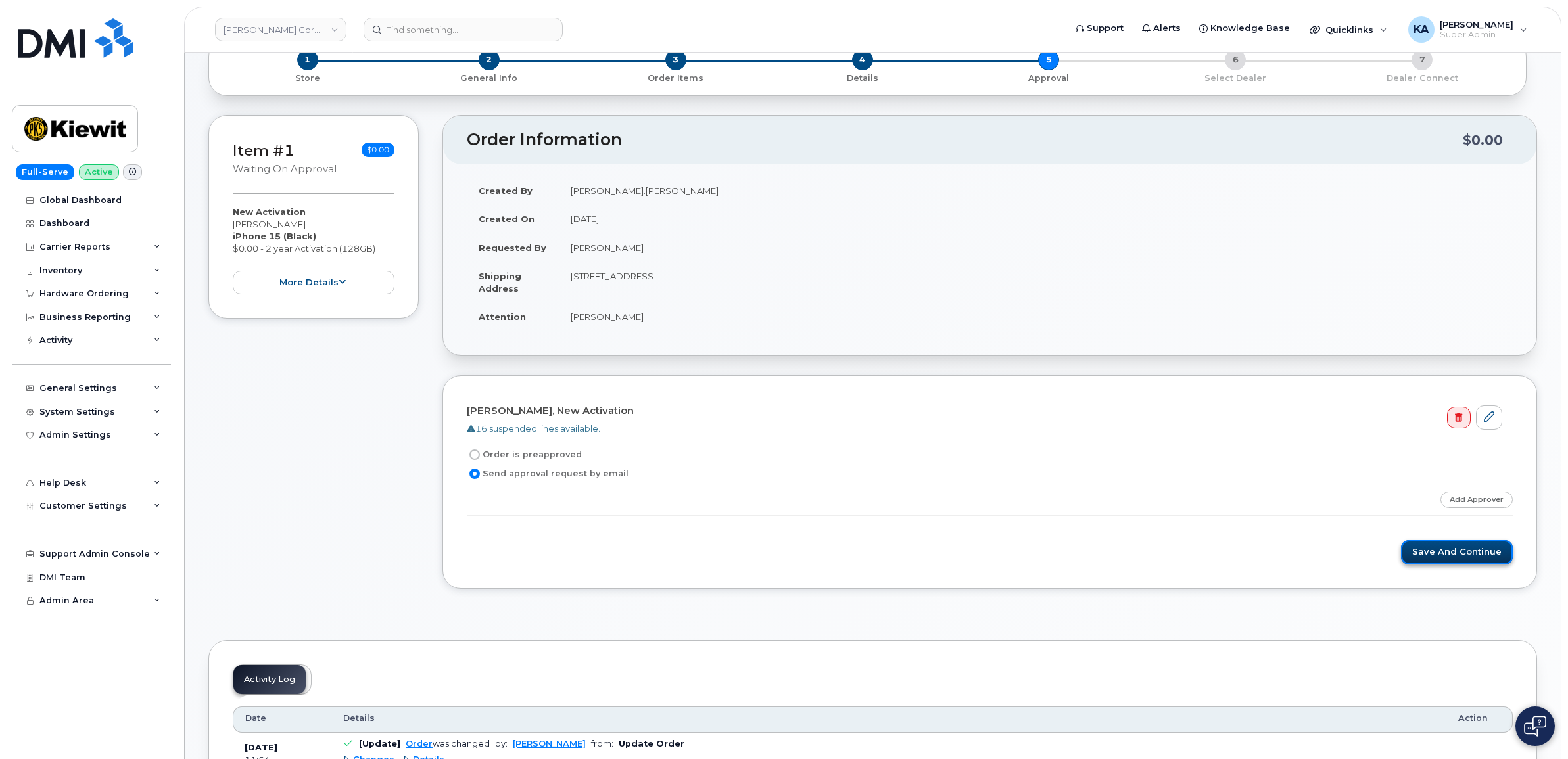
click at [1457, 554] on button "Save and Continue" at bounding box center [1457, 552] width 111 height 24
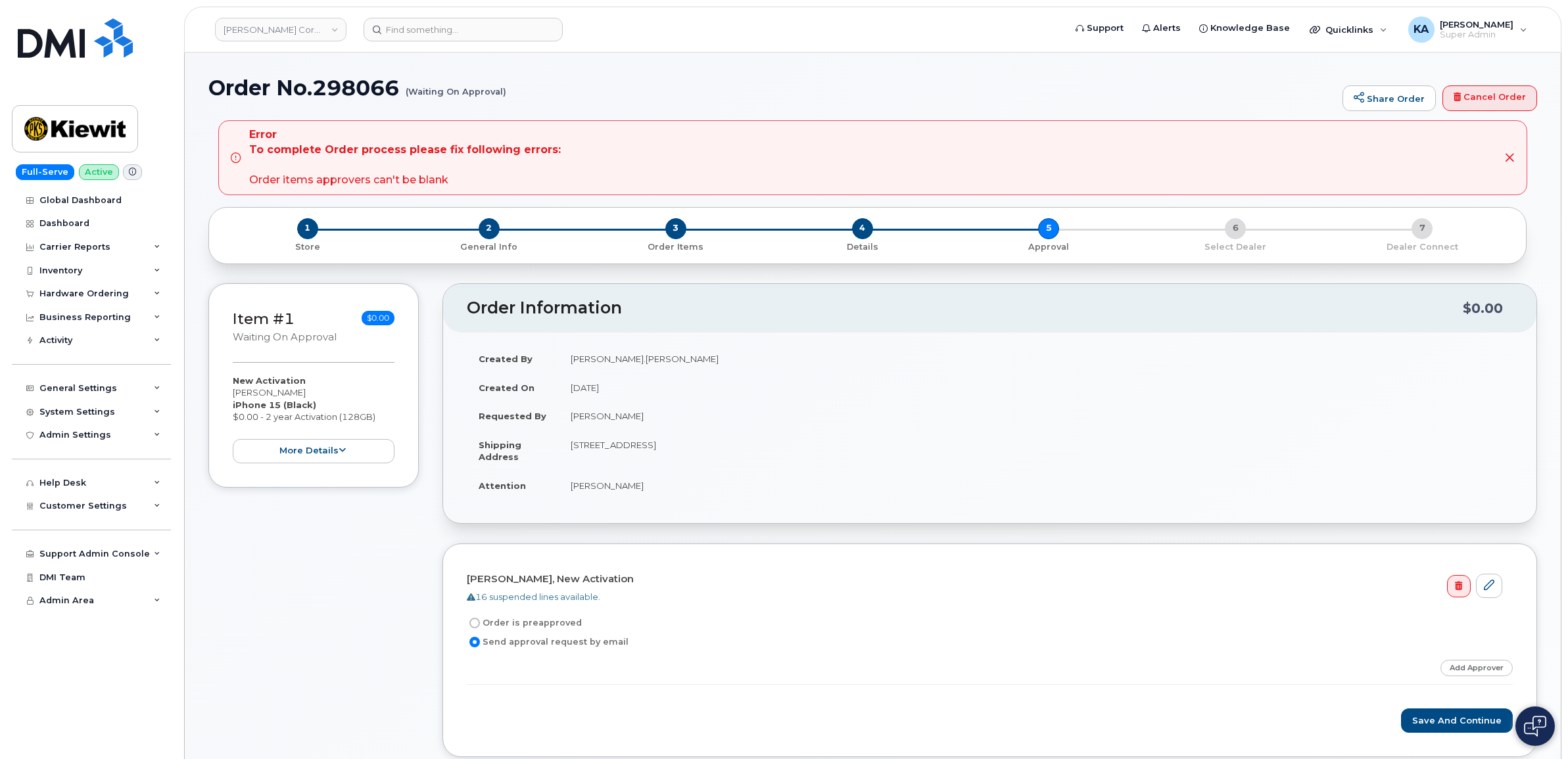
scroll to position [82, 0]
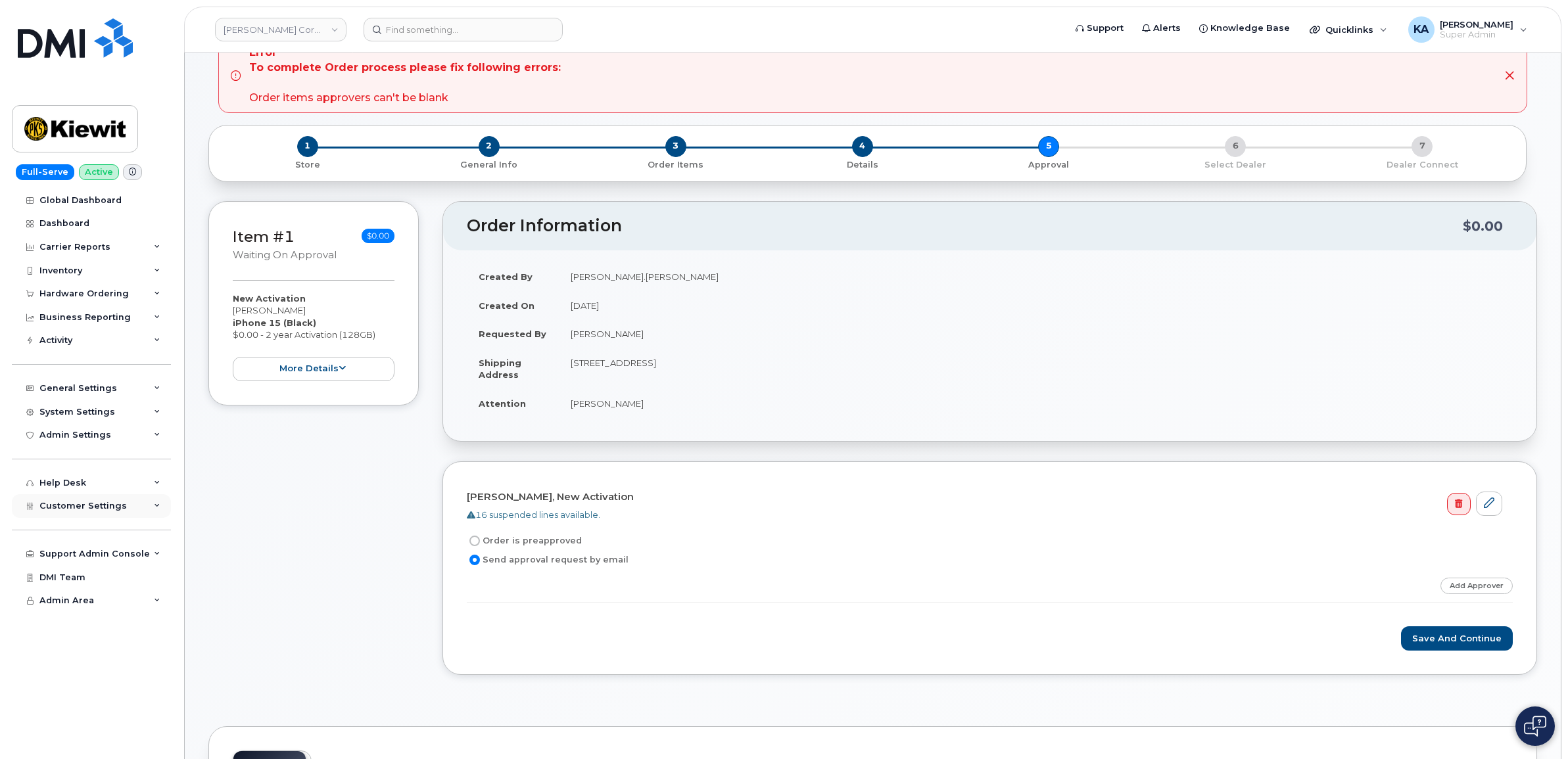
click at [154, 509] on icon at bounding box center [157, 506] width 6 height 6
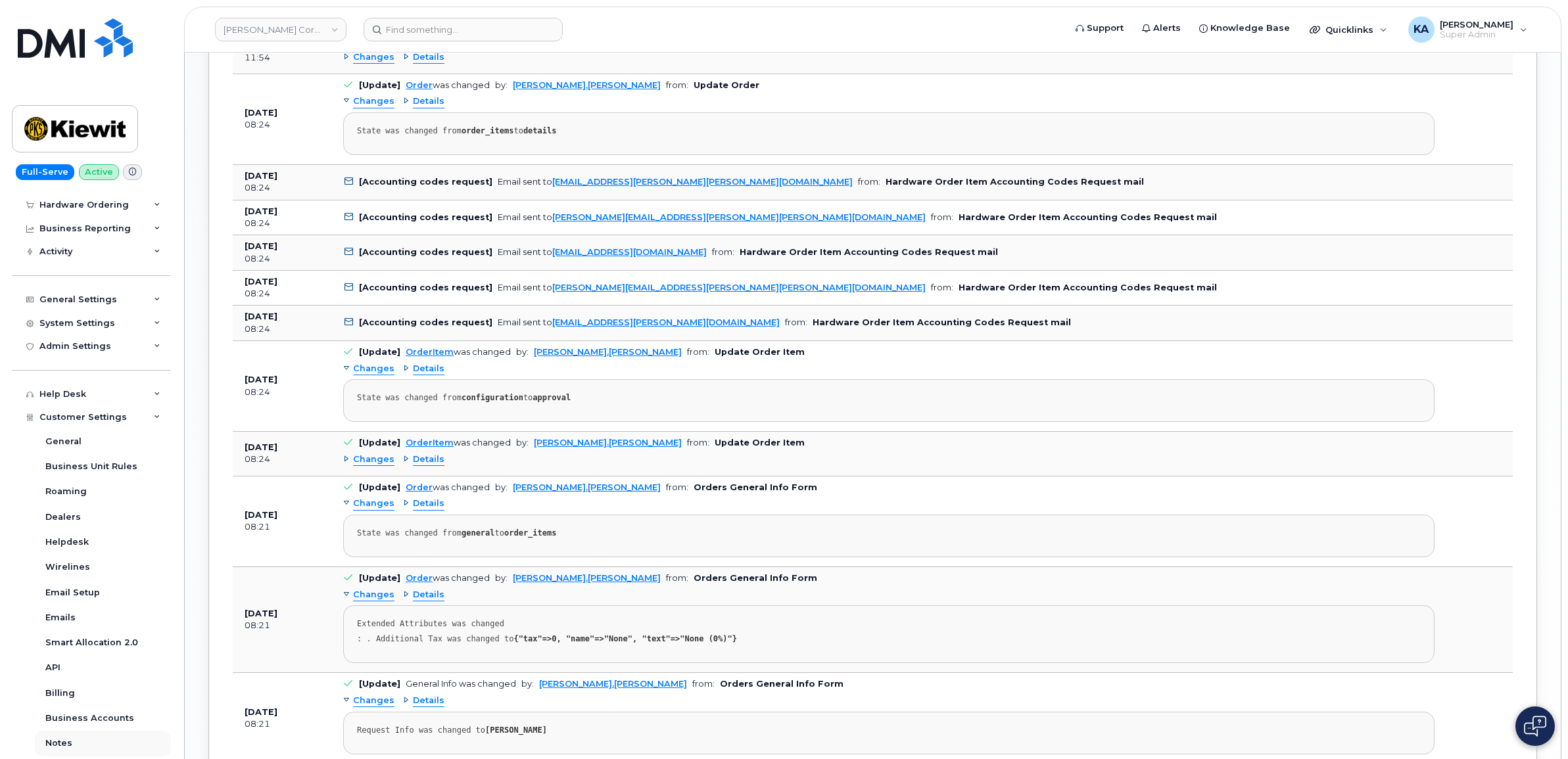
scroll to position [71, 0]
click at [153, 366] on icon at bounding box center [157, 364] width 6 height 6
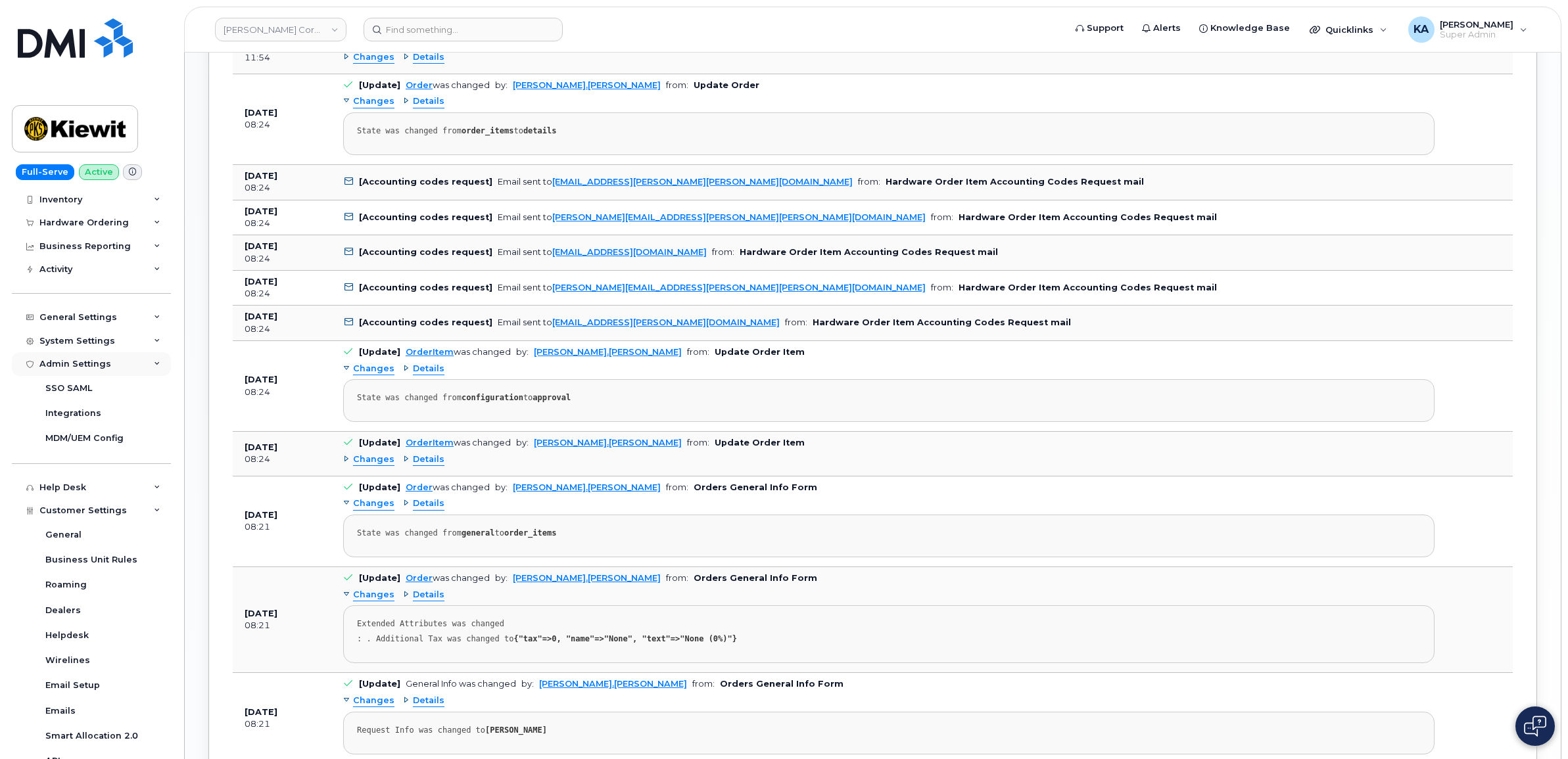
click at [153, 366] on icon at bounding box center [157, 364] width 6 height 6
click at [156, 344] on icon at bounding box center [157, 341] width 6 height 6
click at [153, 344] on icon at bounding box center [157, 341] width 6 height 6
click at [153, 320] on icon at bounding box center [157, 317] width 6 height 6
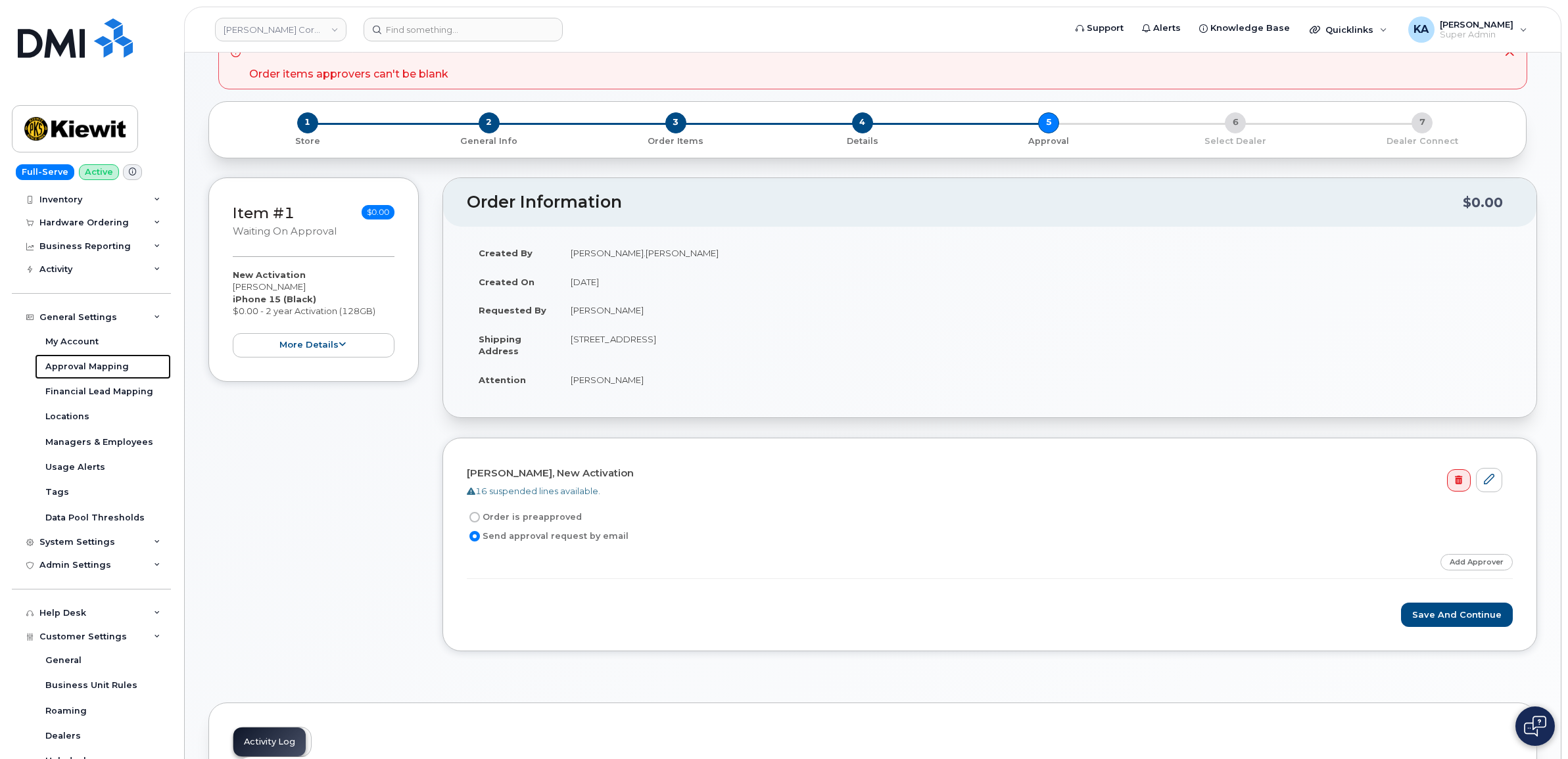
scroll to position [82, 0]
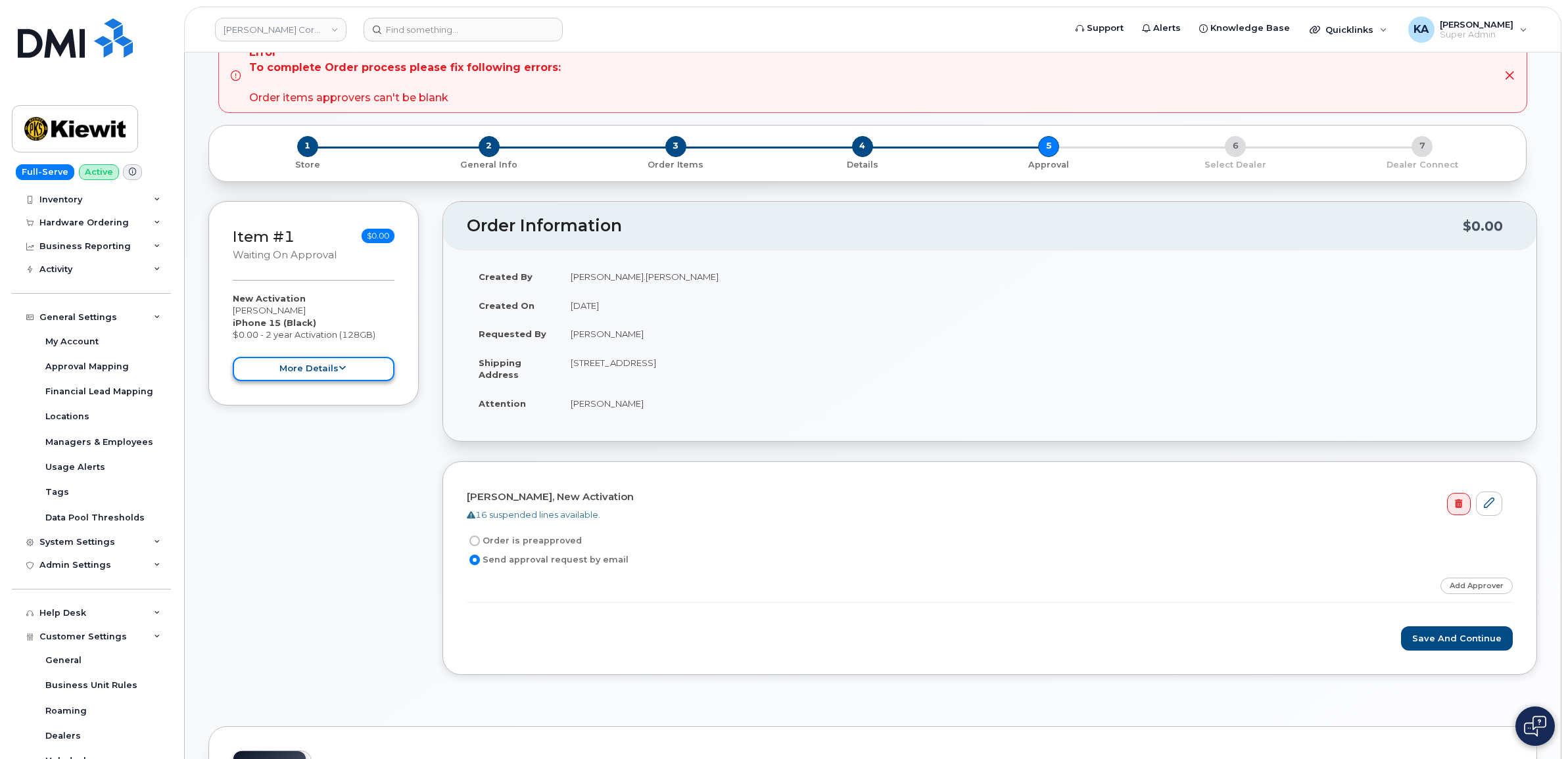
click at [291, 366] on button "more details" at bounding box center [313, 369] width 162 height 24
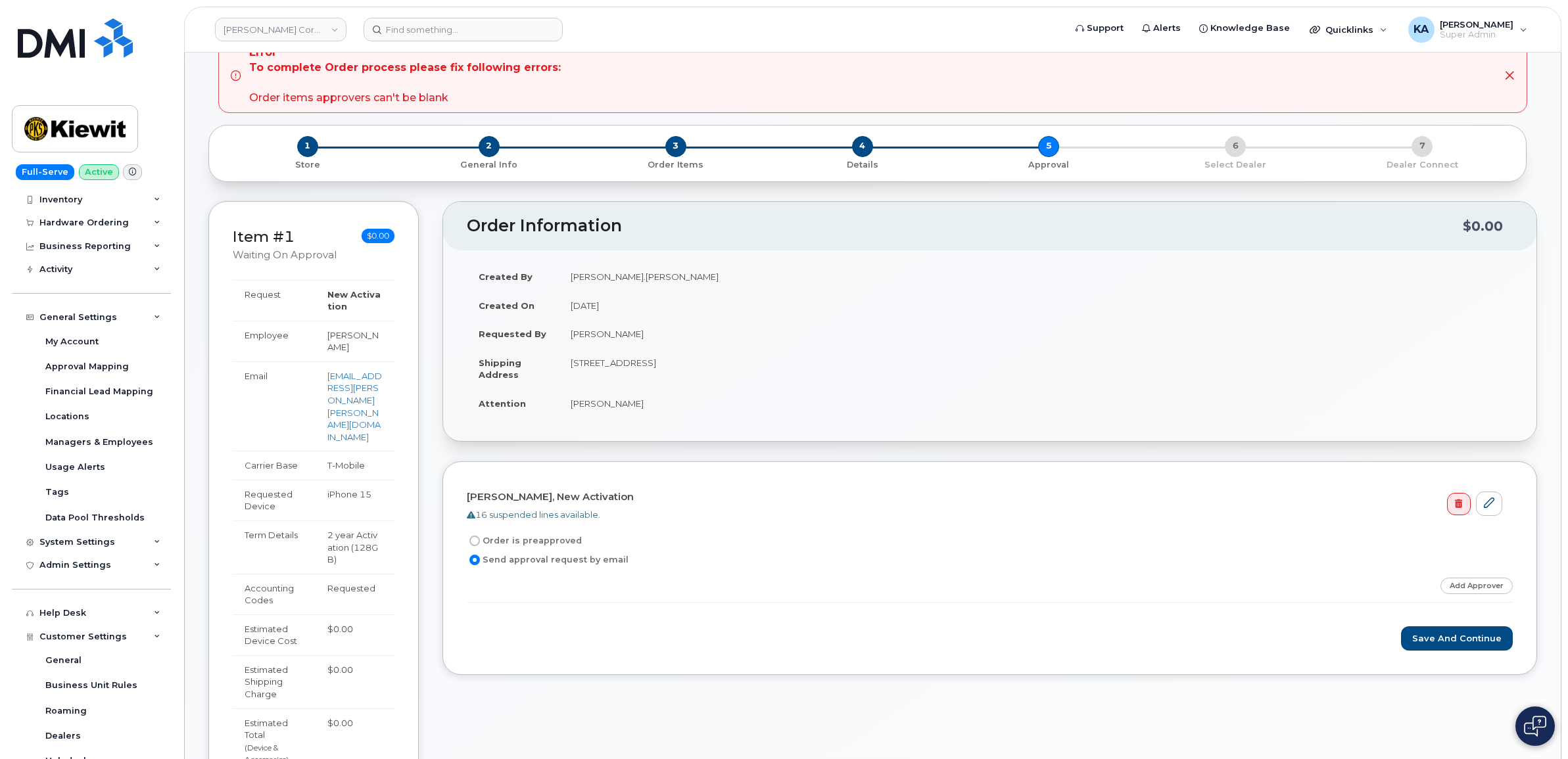
drag, startPoint x: 359, startPoint y: 348, endPoint x: 326, endPoint y: 336, distance: 35.1
click at [326, 336] on td "Abdulkader Fejleh" at bounding box center [355, 341] width 79 height 40
drag, startPoint x: 326, startPoint y: 336, endPoint x: 335, endPoint y: 338, distance: 9.2
copy td "Abdulkader Fejleh"
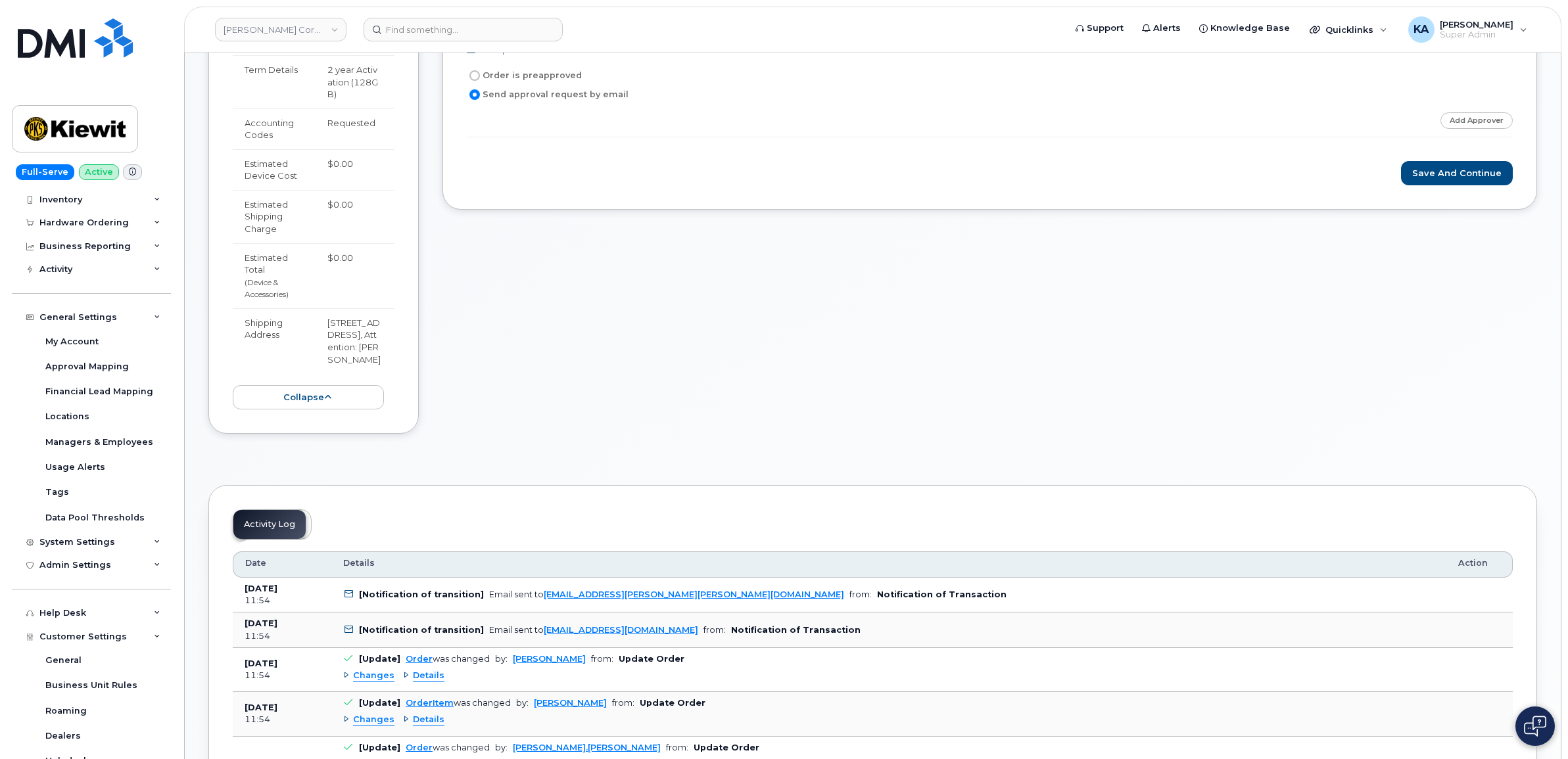
scroll to position [657, 0]
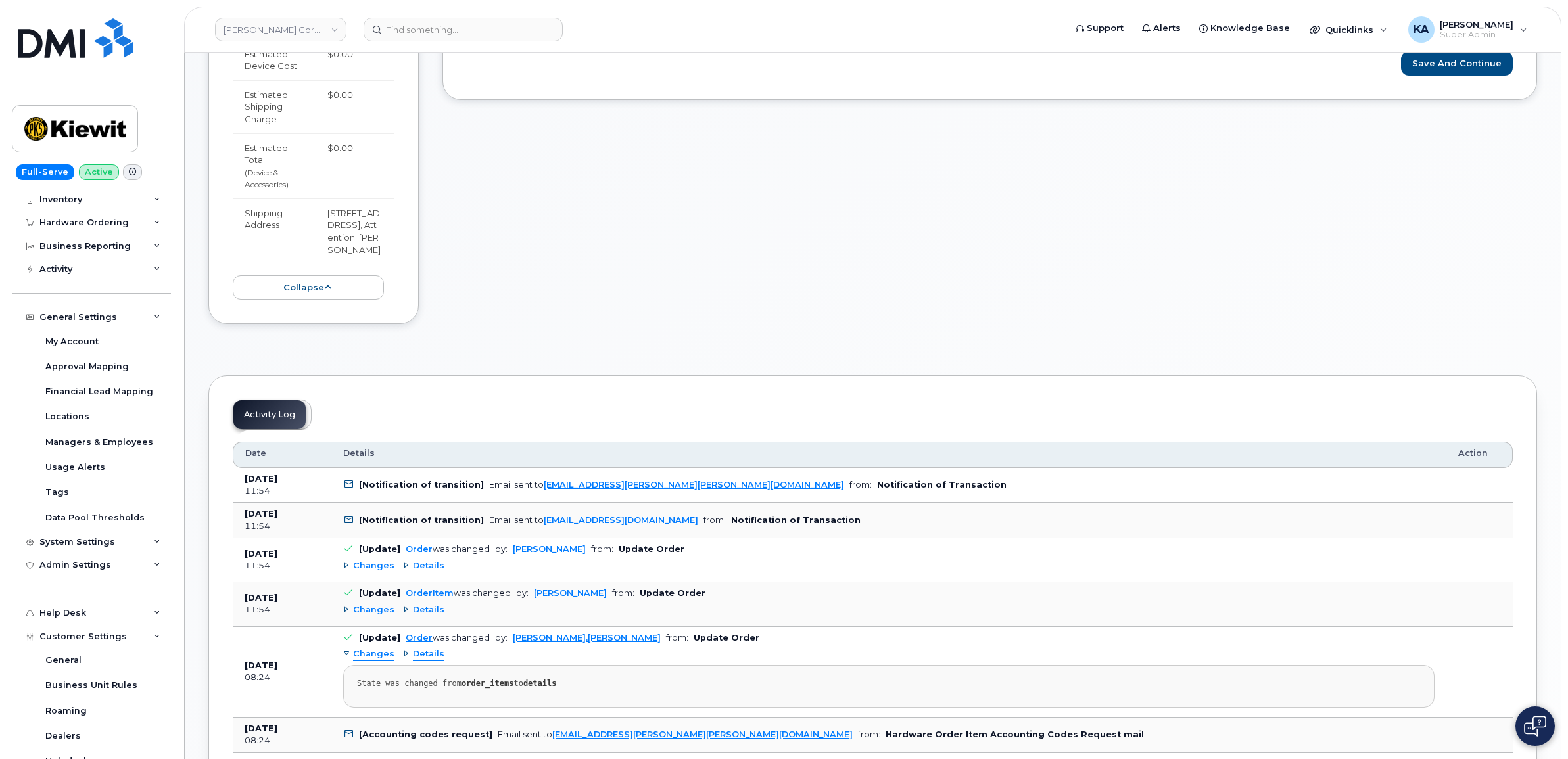
click at [429, 560] on span "Details" at bounding box center [428, 565] width 32 height 12
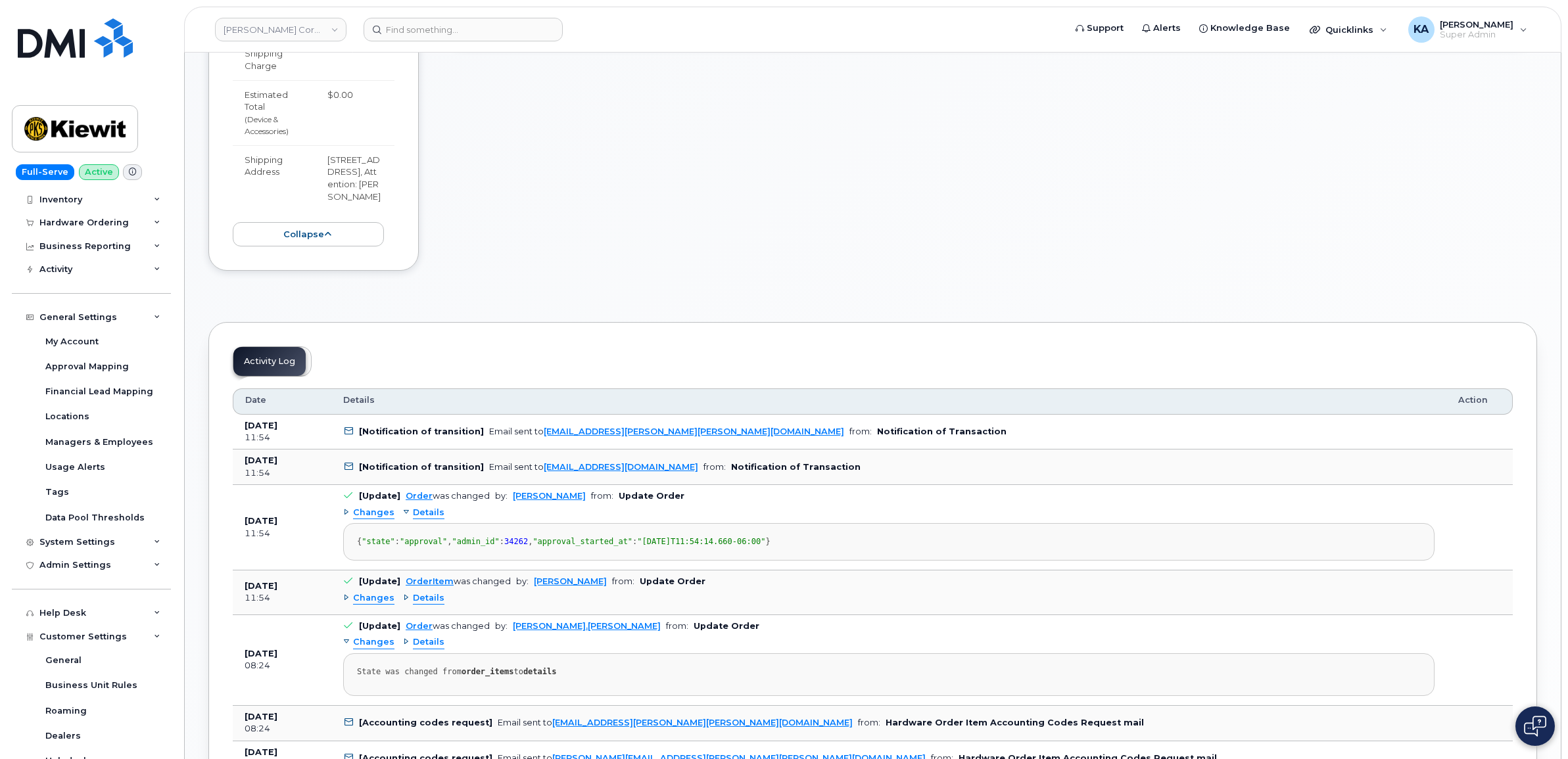
scroll to position [740, 0]
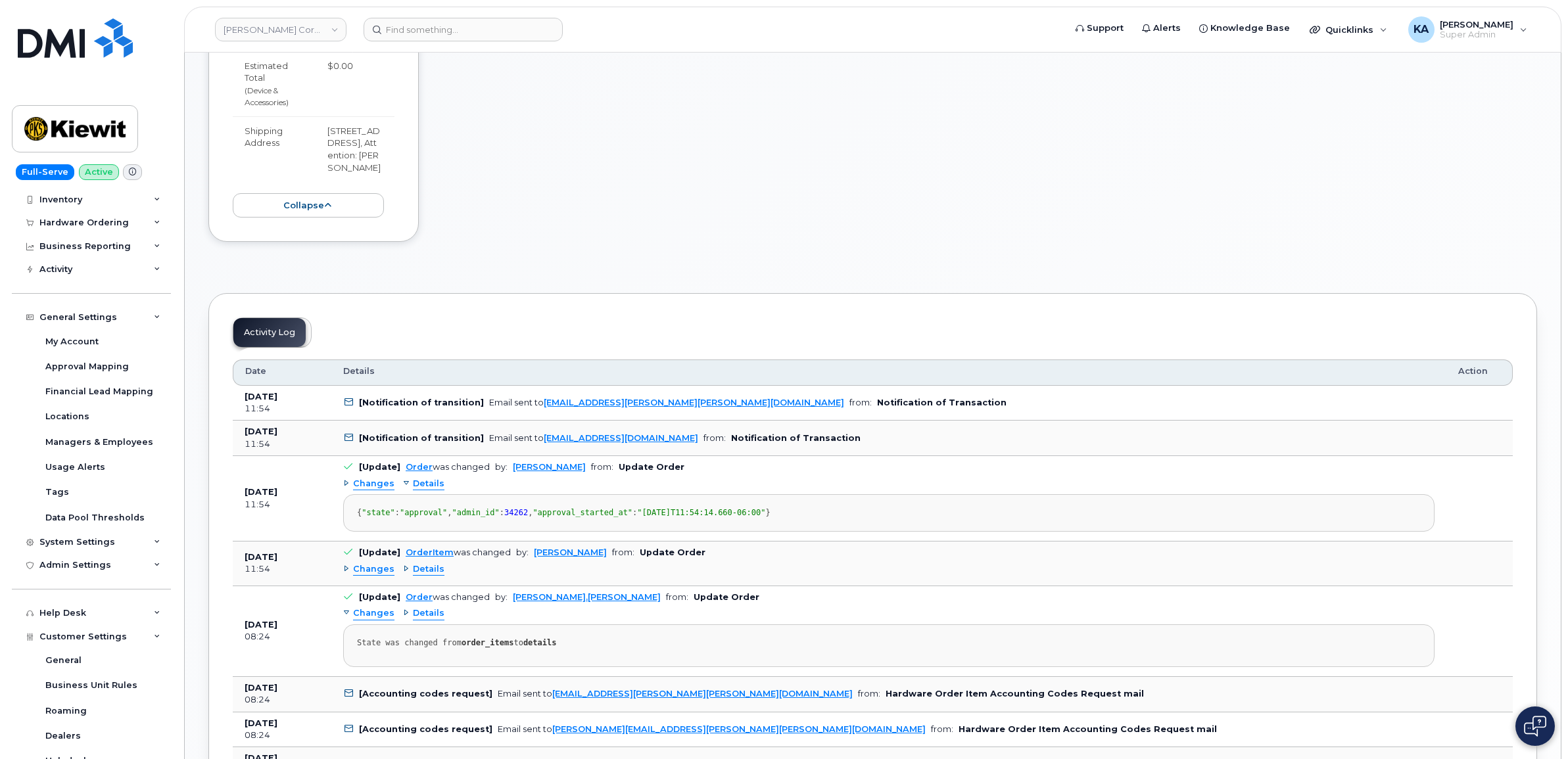
click at [425, 576] on span "Details" at bounding box center [428, 568] width 32 height 12
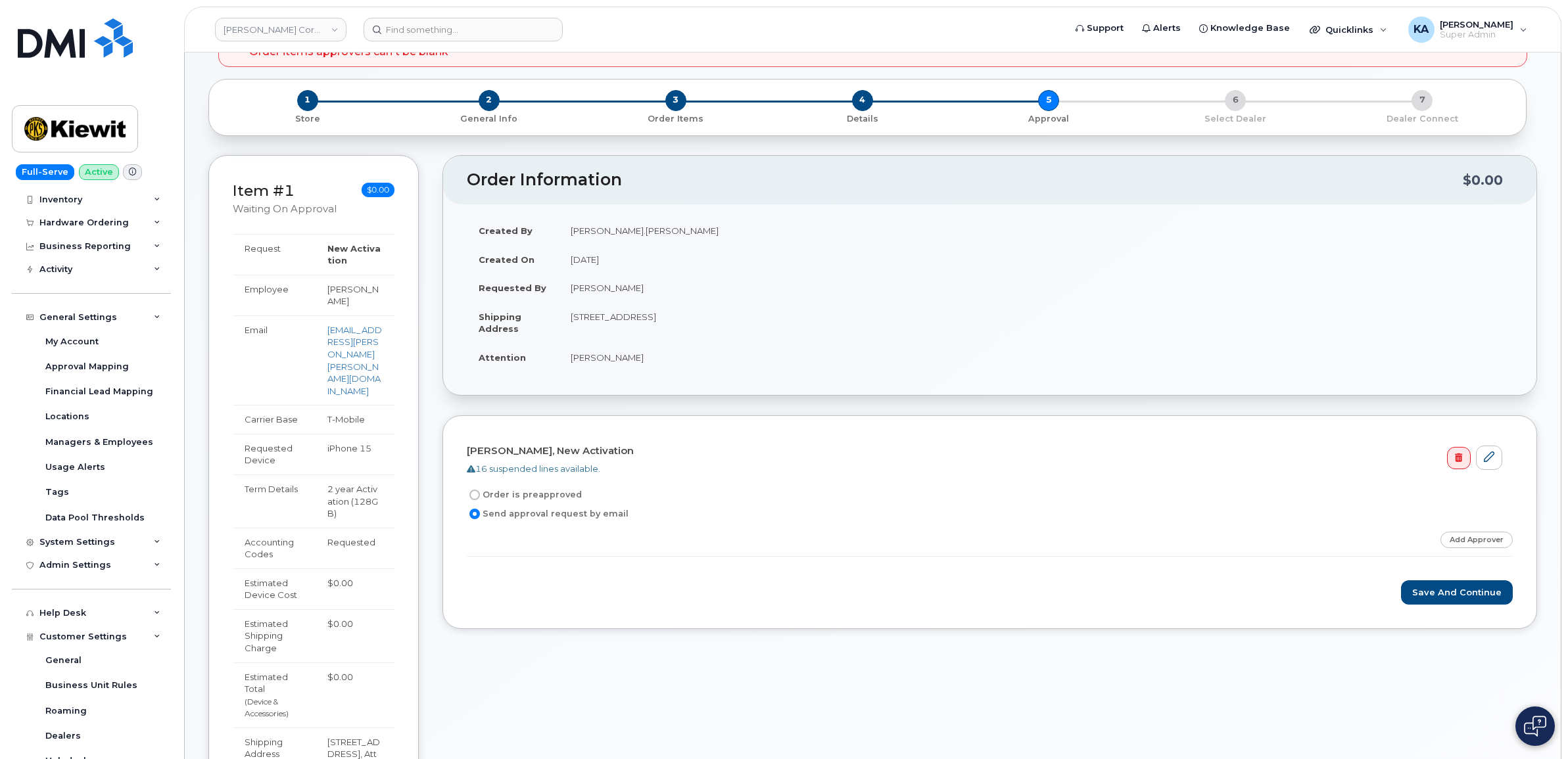
scroll to position [0, 0]
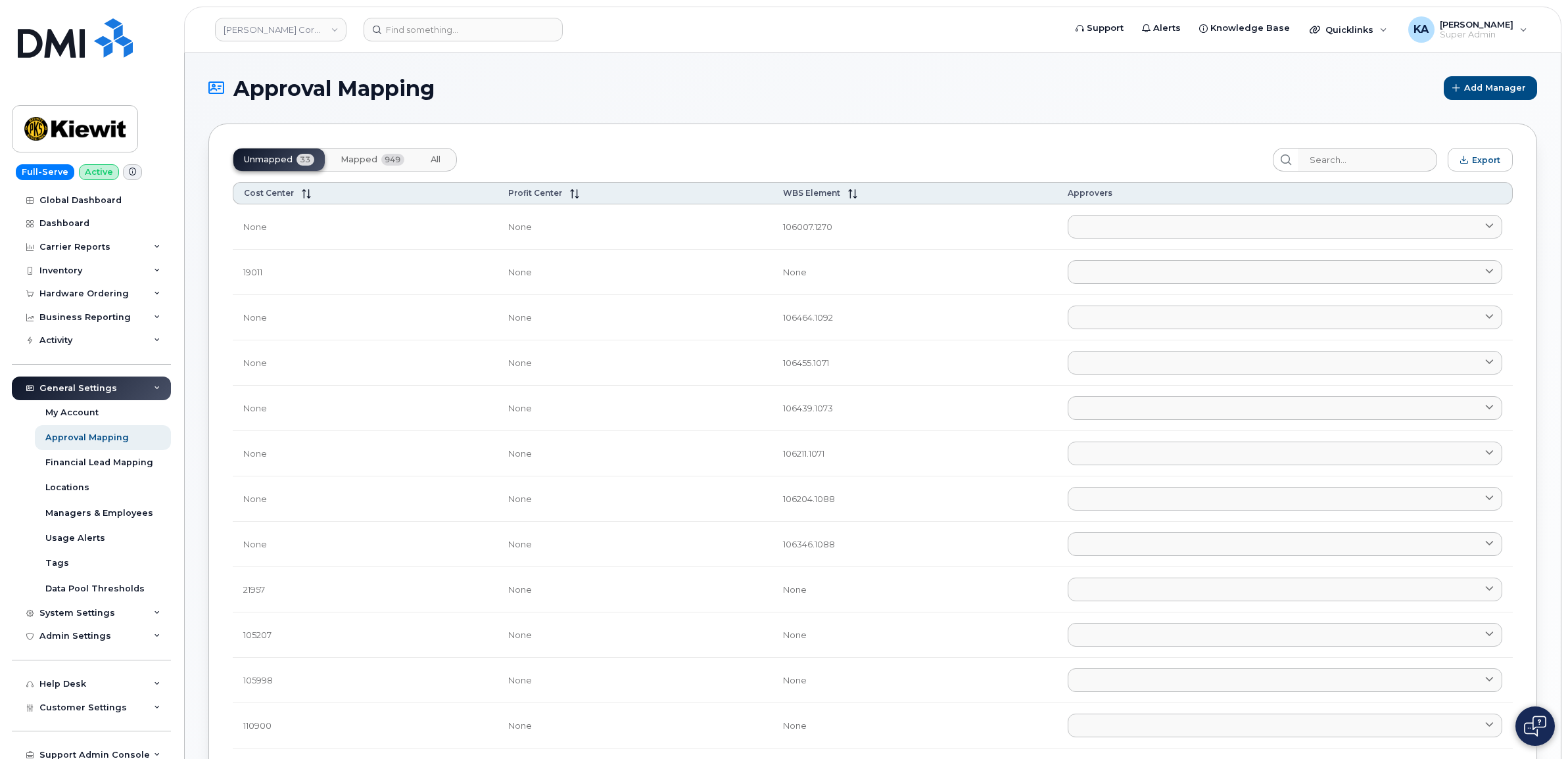
click at [367, 156] on span "Mapped" at bounding box center [359, 159] width 37 height 10
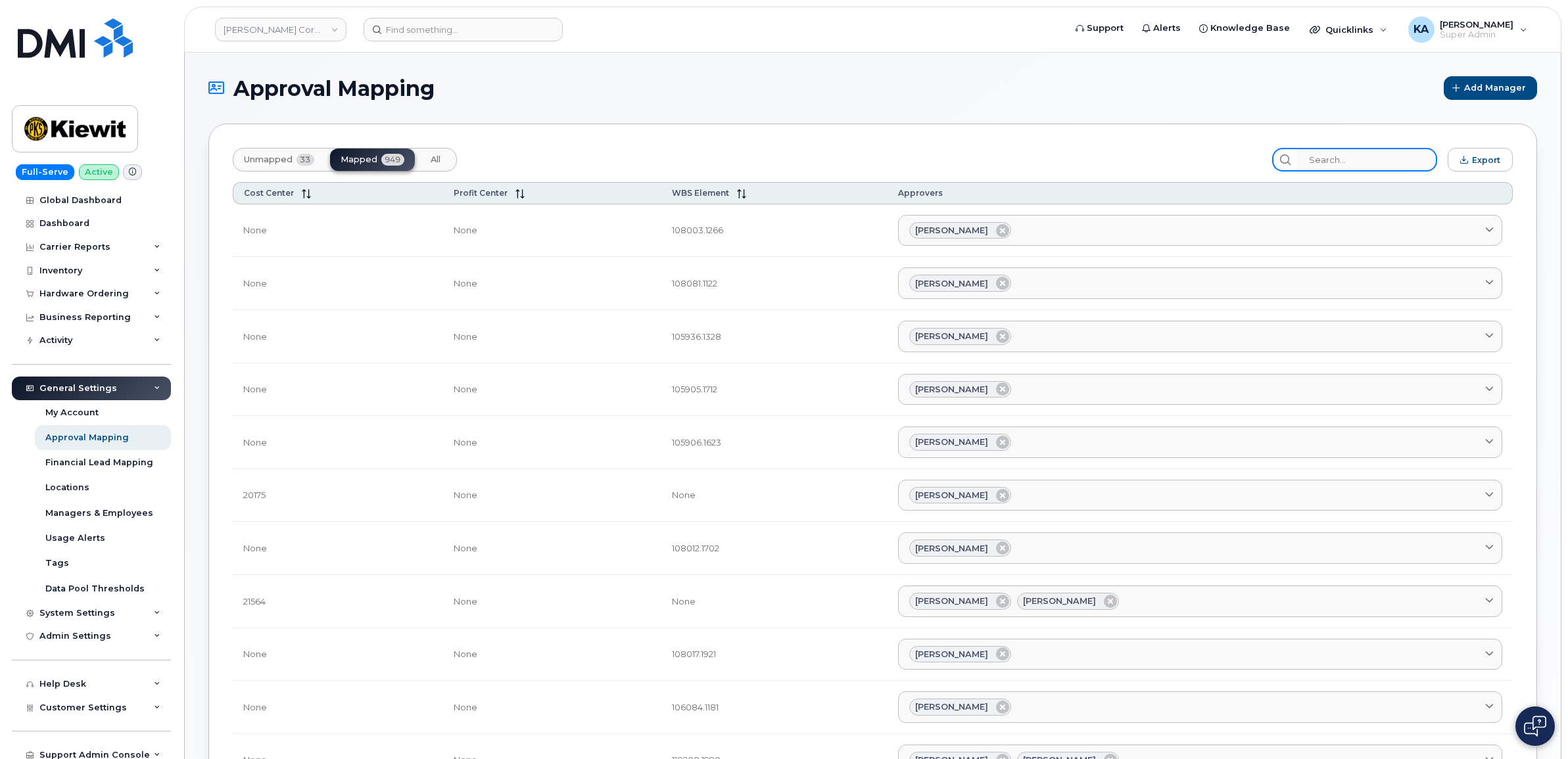
paste input "Abdulkader Fejleh"
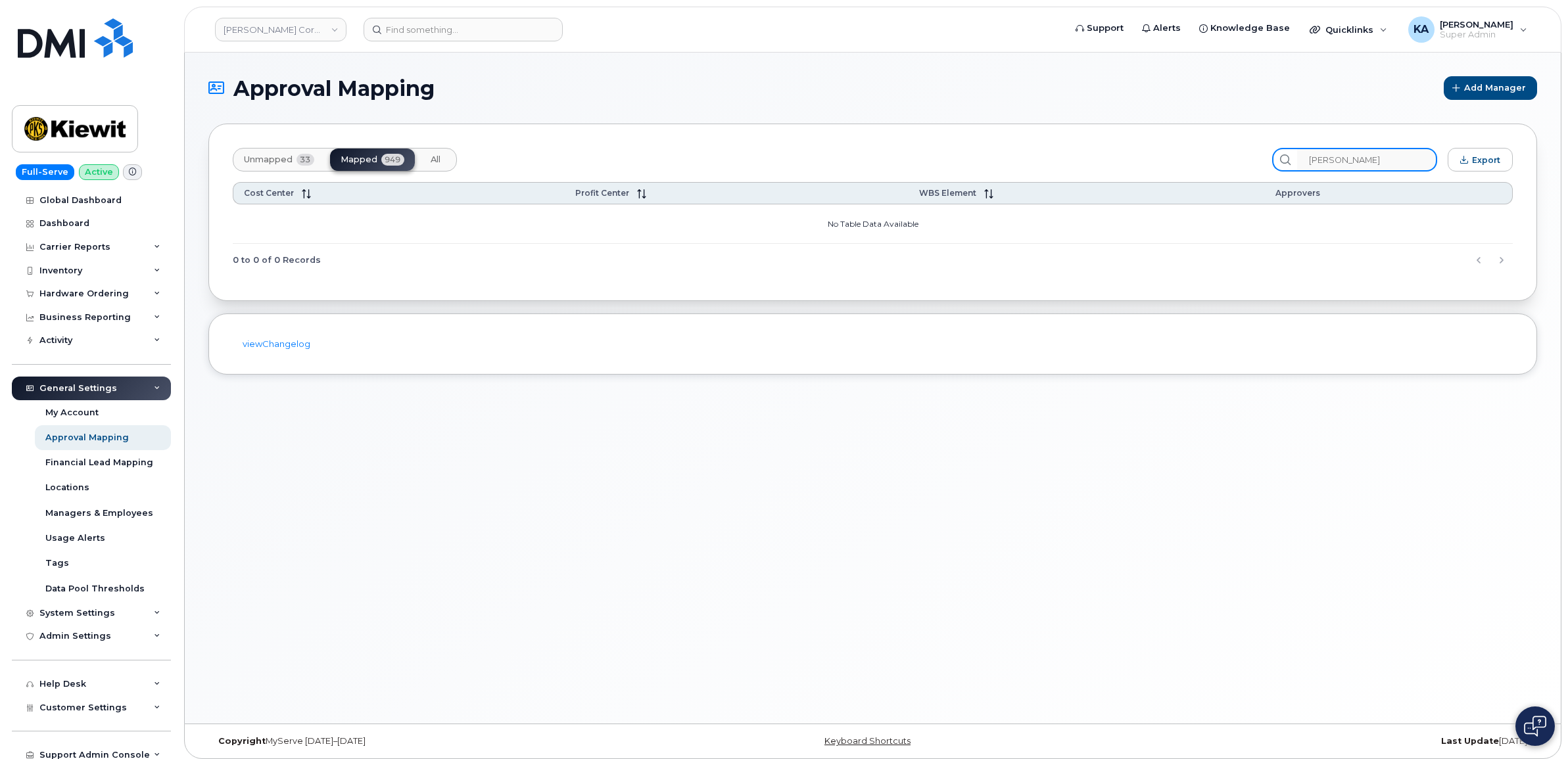
type input "[PERSON_NAME]"
click at [434, 159] on span "All" at bounding box center [435, 159] width 10 height 10
click at [434, 159] on div "Unmapped 33 Mapped 949 All" at bounding box center [345, 159] width 225 height 23
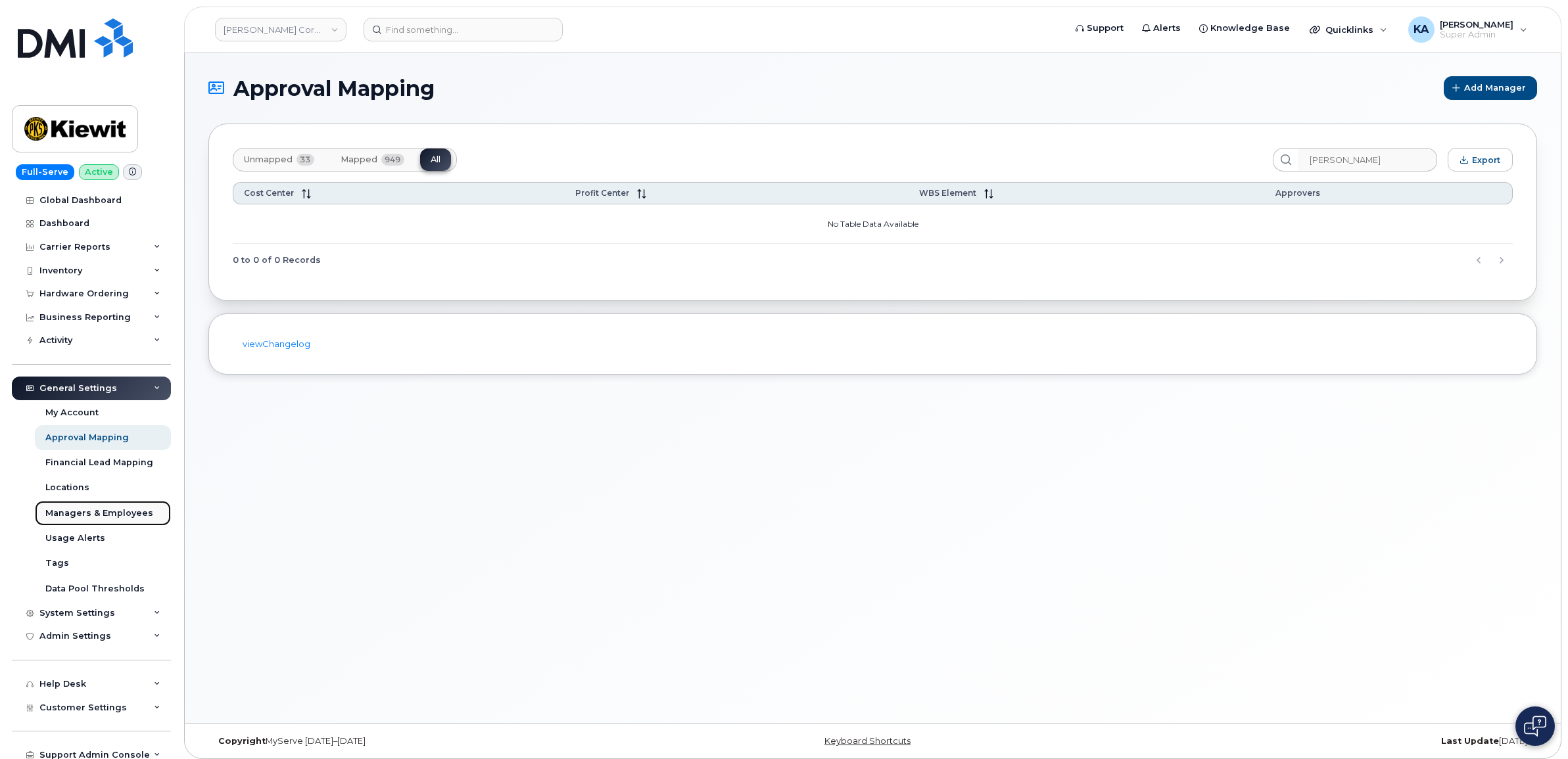
click at [94, 516] on div "Managers & Employees" at bounding box center [99, 513] width 107 height 12
click at [86, 514] on div "Managers & Employees" at bounding box center [99, 513] width 107 height 12
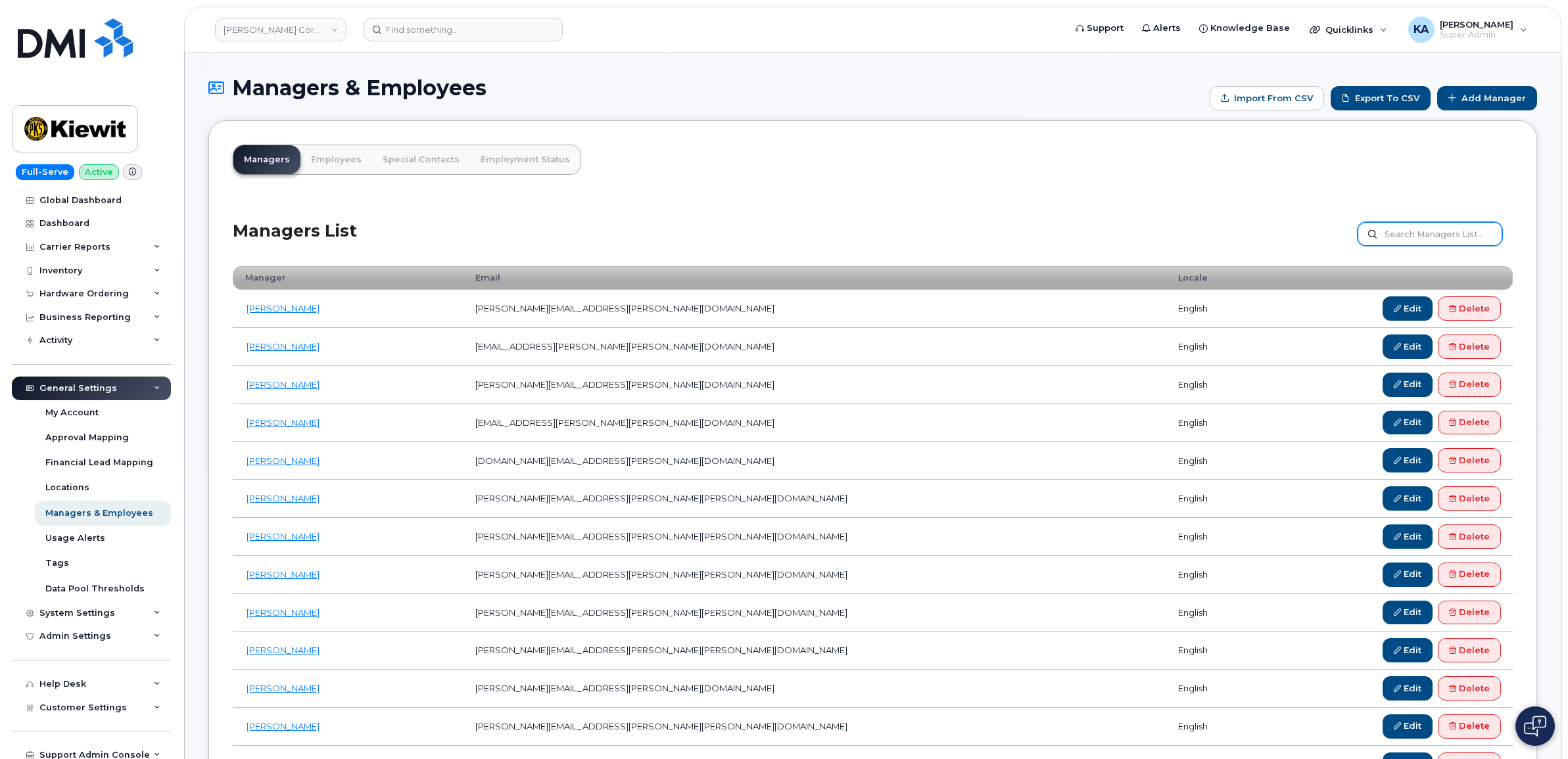
paste input "[PERSON_NAME]"
type input "[PERSON_NAME]"
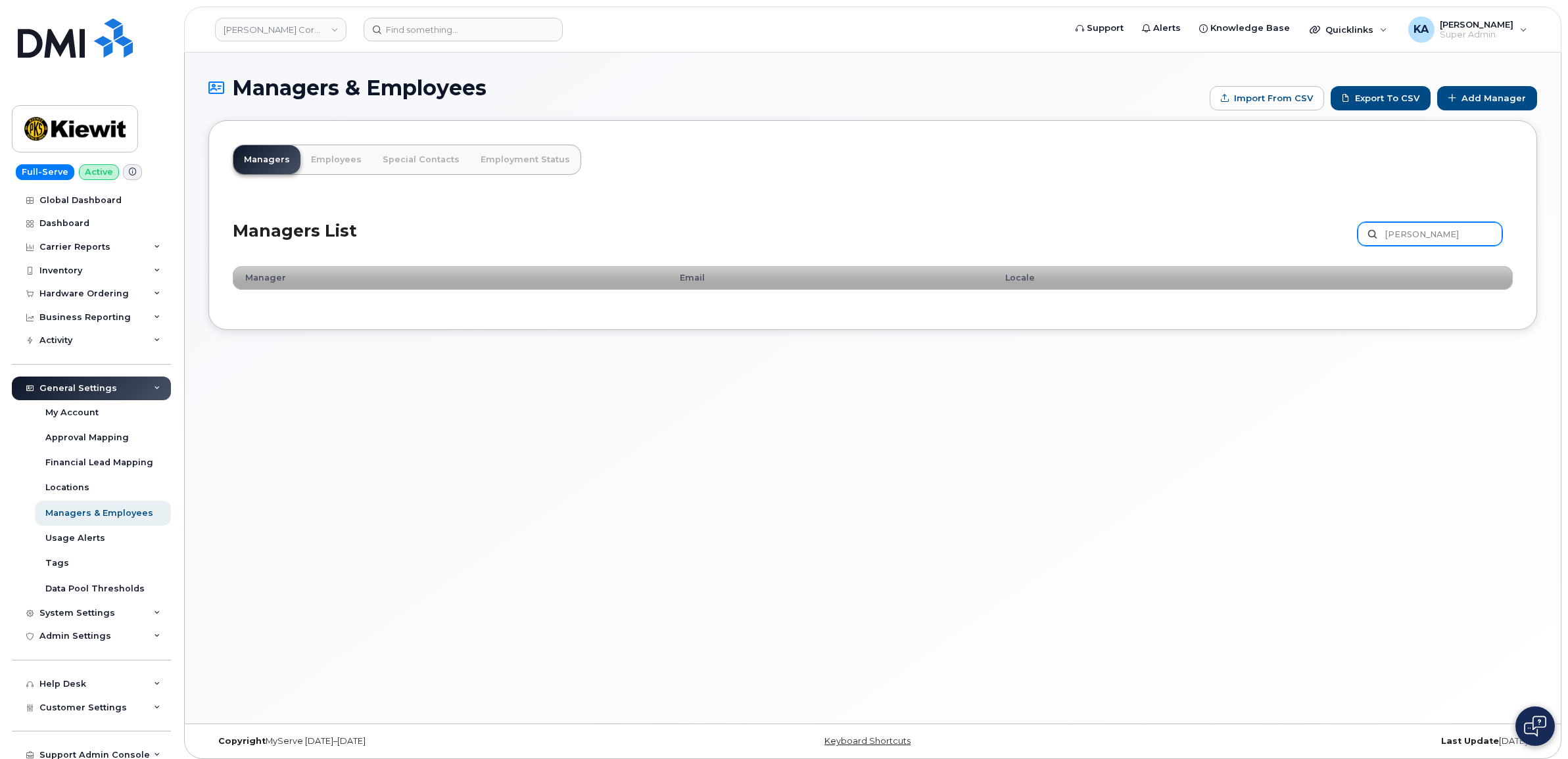
drag, startPoint x: 1486, startPoint y: 233, endPoint x: 1335, endPoint y: 235, distance: 151.0
click at [1335, 235] on div "Managers List [PERSON_NAME] Customize Filter Refresh Export" at bounding box center [872, 229] width 1280 height 62
click at [329, 153] on link "Employees" at bounding box center [336, 160] width 72 height 29
click at [338, 155] on link "Employees" at bounding box center [336, 160] width 72 height 29
click at [80, 517] on div "Managers & Employees" at bounding box center [99, 513] width 107 height 12
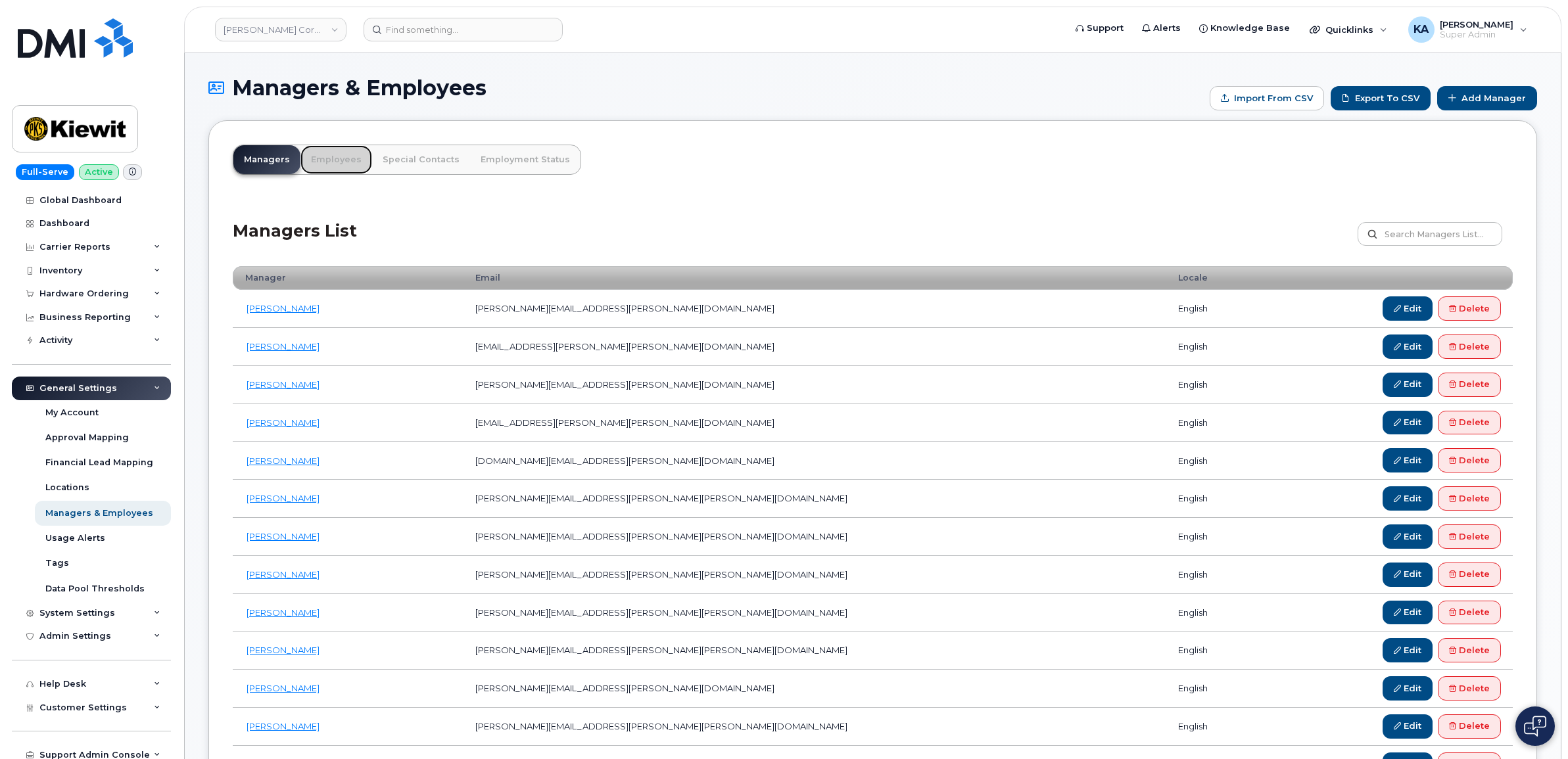
click at [326, 156] on link "Employees" at bounding box center [336, 160] width 72 height 29
click at [335, 157] on link "Employees" at bounding box center [336, 160] width 72 height 29
click at [399, 155] on link "Special Contacts" at bounding box center [421, 160] width 98 height 29
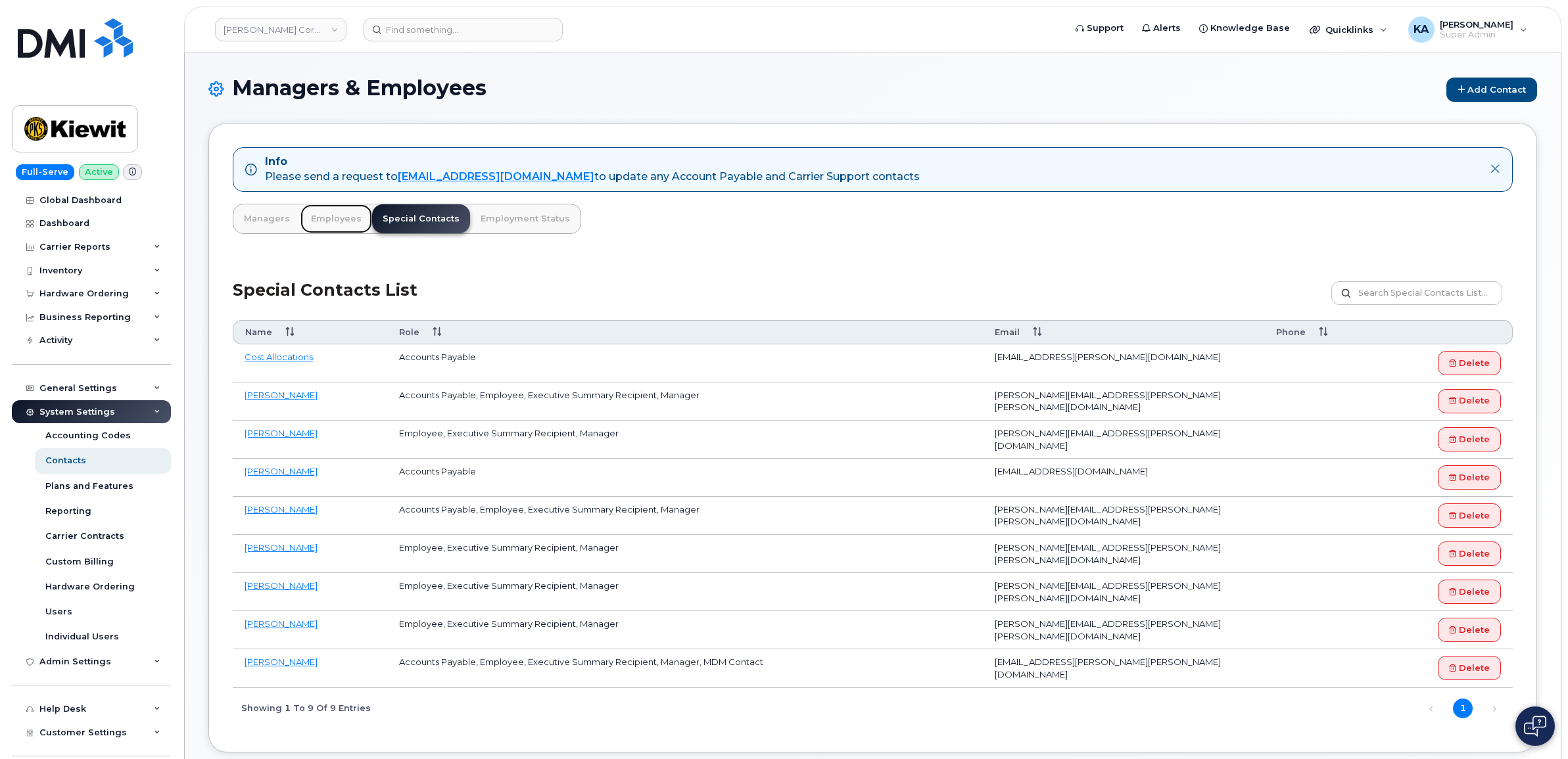
click at [323, 217] on link "Employees" at bounding box center [336, 219] width 72 height 29
click at [327, 220] on link "Employees" at bounding box center [336, 219] width 72 height 29
click at [330, 210] on link "Employees" at bounding box center [336, 219] width 72 height 29
click at [291, 217] on link "Managers" at bounding box center [267, 219] width 67 height 29
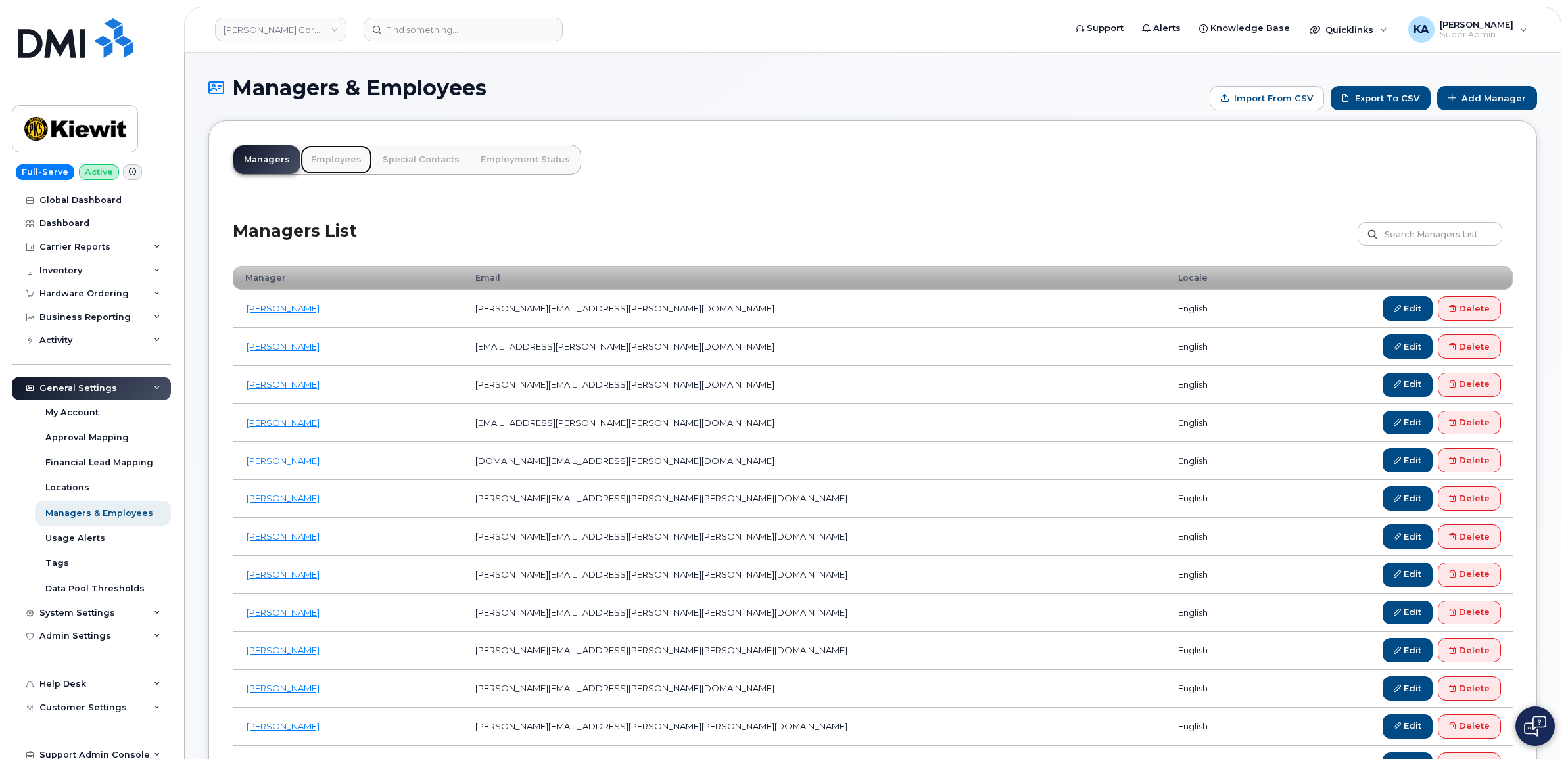
click at [326, 159] on link "Employees" at bounding box center [336, 160] width 72 height 29
click at [504, 157] on link "Employment Status" at bounding box center [525, 160] width 111 height 29
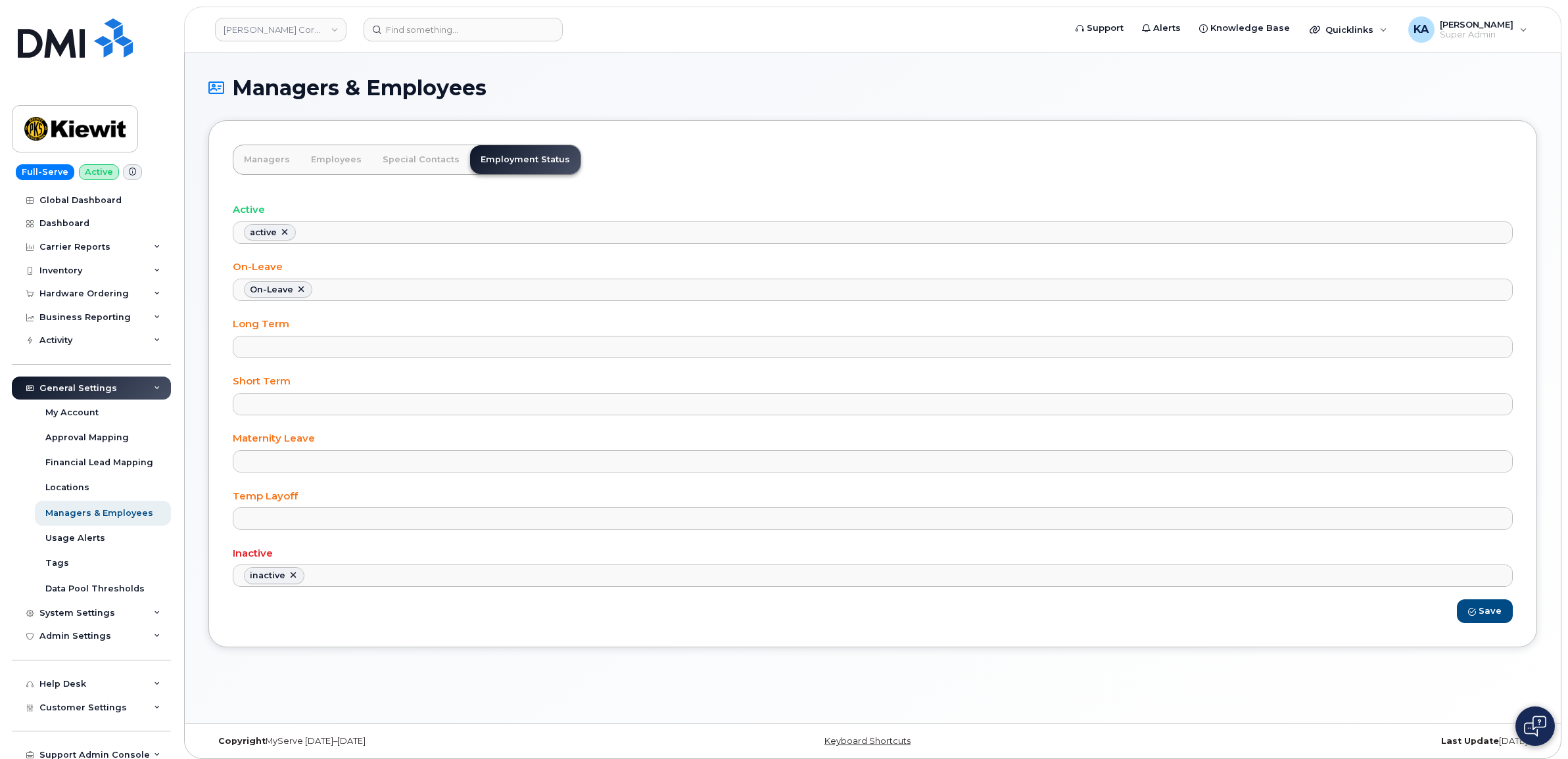
select select
click at [332, 152] on link "Employees" at bounding box center [336, 160] width 72 height 29
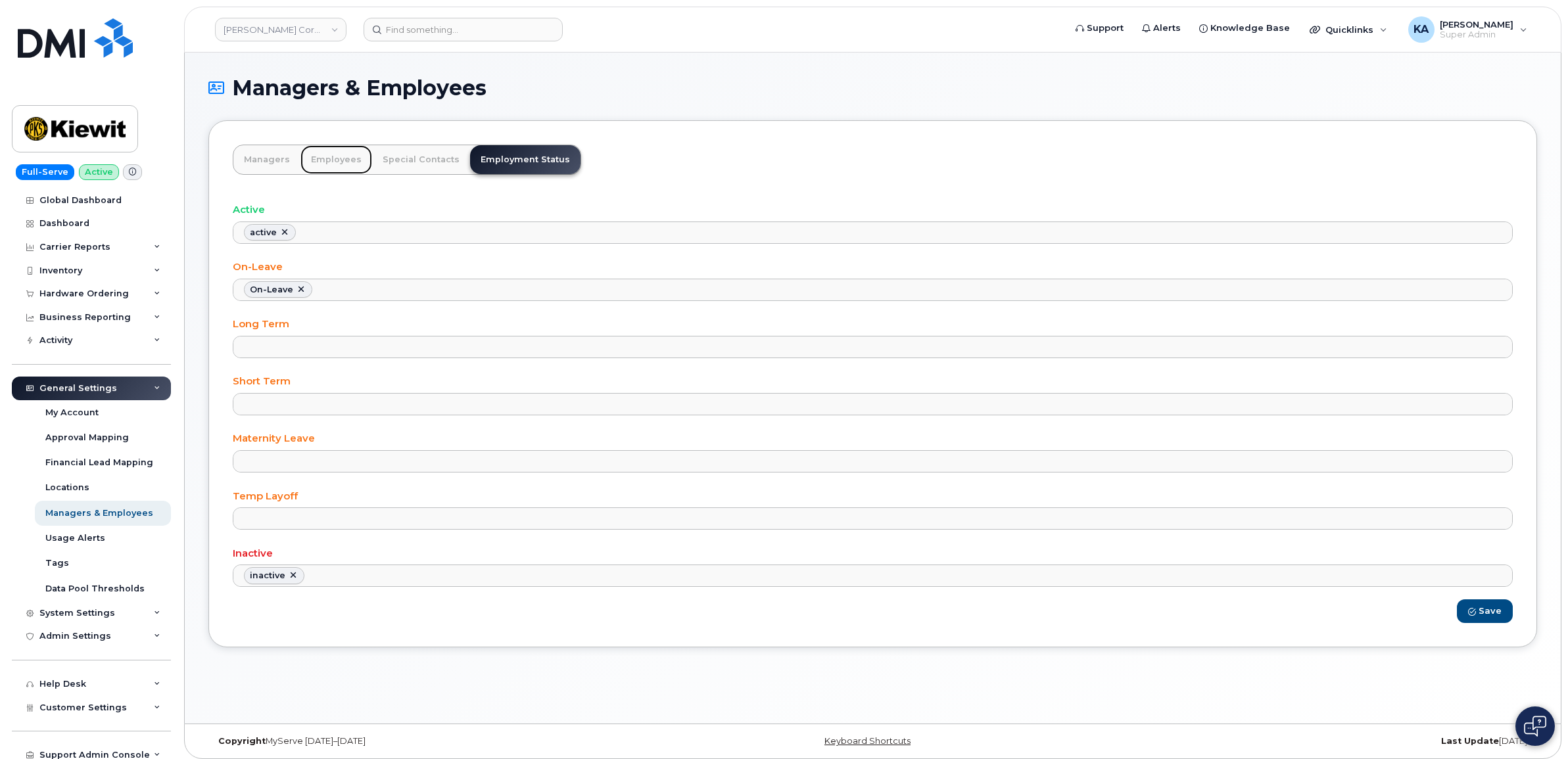
click at [330, 153] on link "Employees" at bounding box center [336, 160] width 72 height 29
click at [330, 154] on link "Employees" at bounding box center [336, 160] width 72 height 29
click at [327, 155] on link "Employees" at bounding box center [336, 160] width 72 height 29
click at [327, 164] on link "Employees" at bounding box center [336, 160] width 72 height 29
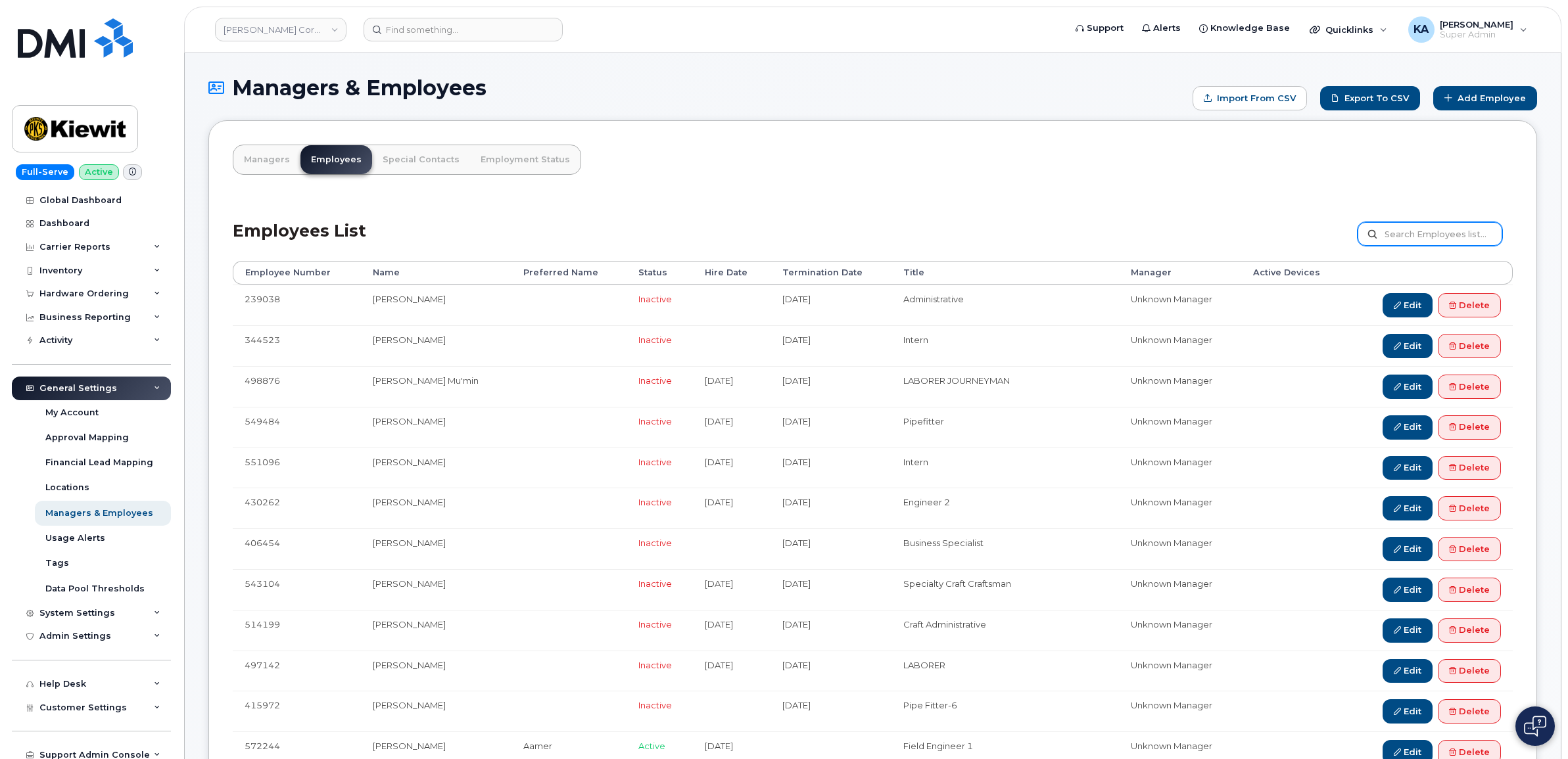
paste input "[PERSON_NAME]"
type input "[PERSON_NAME]"
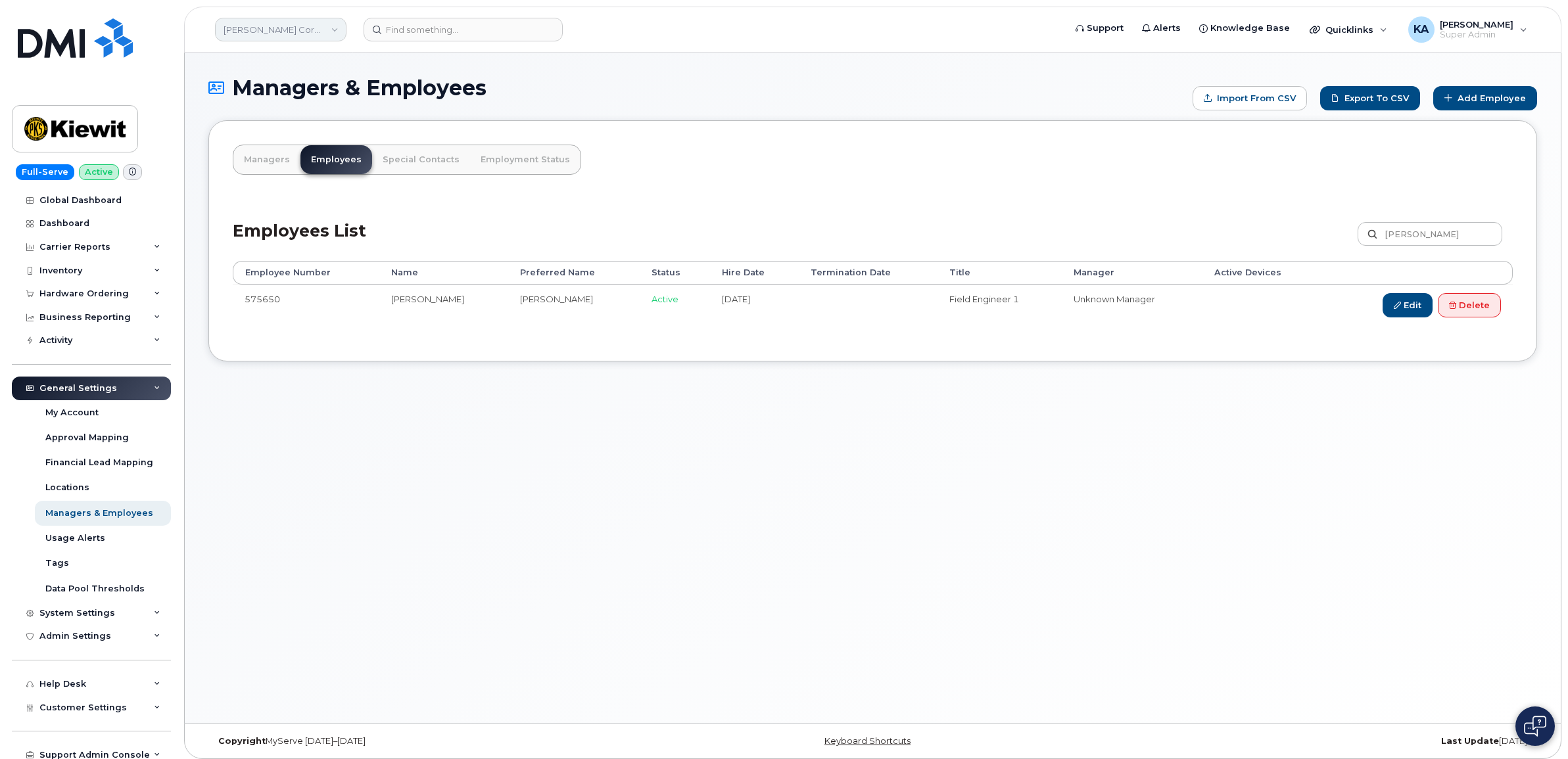
click at [274, 27] on link "[PERSON_NAME] Corporation" at bounding box center [280, 29] width 132 height 23
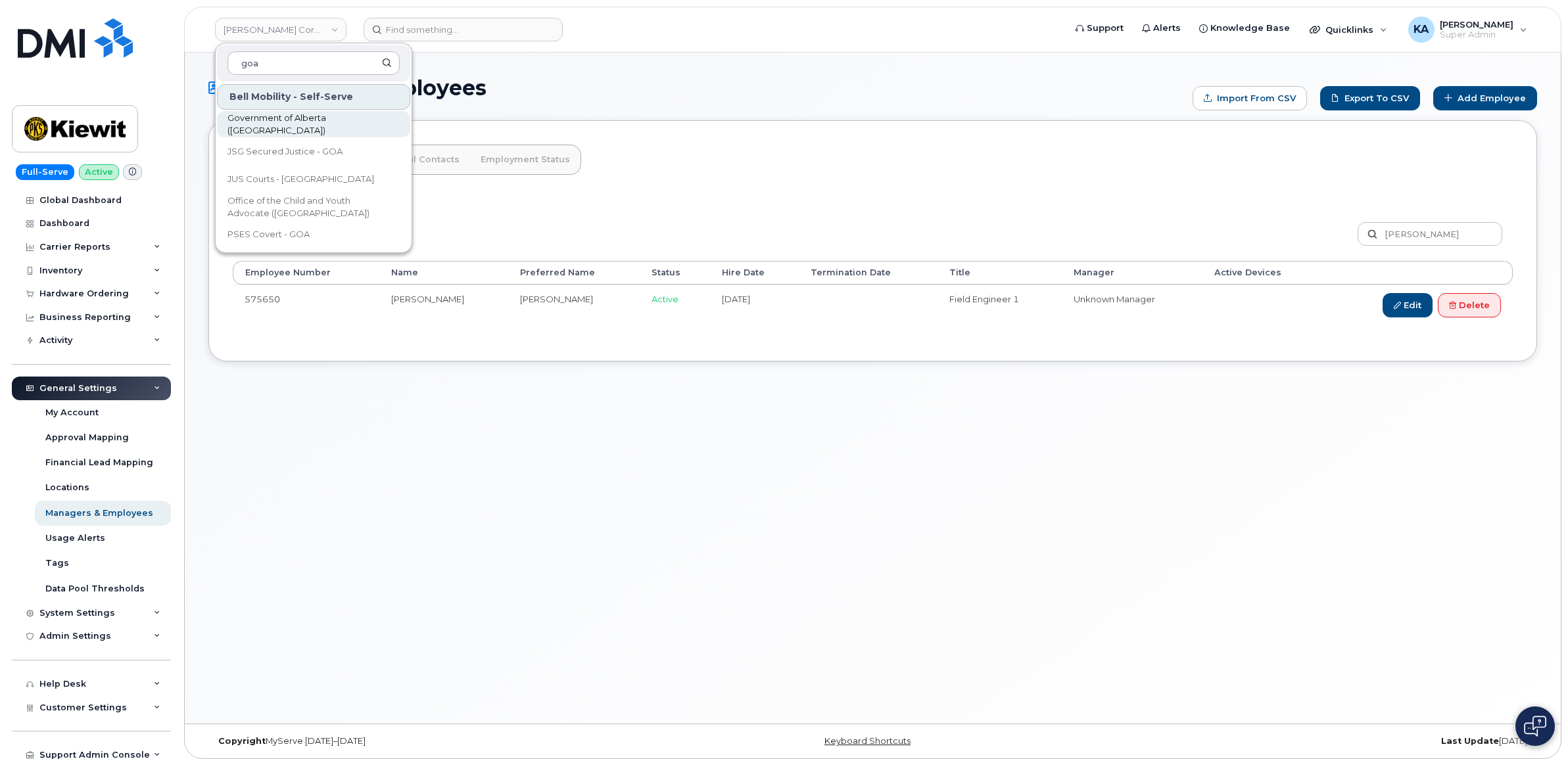
type input "goa"
click at [301, 125] on span "Government of Alberta ([GEOGRAPHIC_DATA])" at bounding box center [303, 124] width 151 height 26
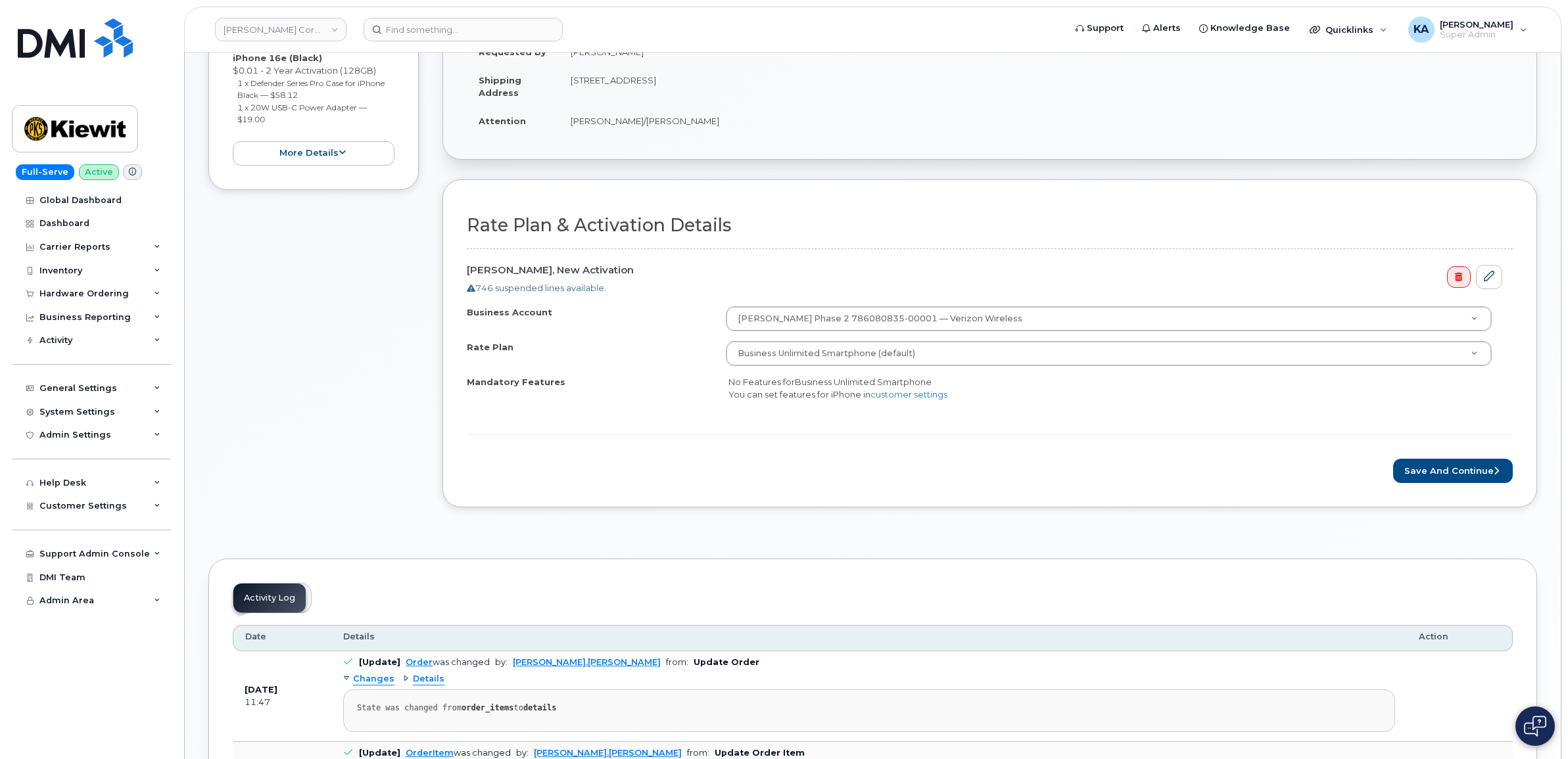
scroll to position [329, 0]
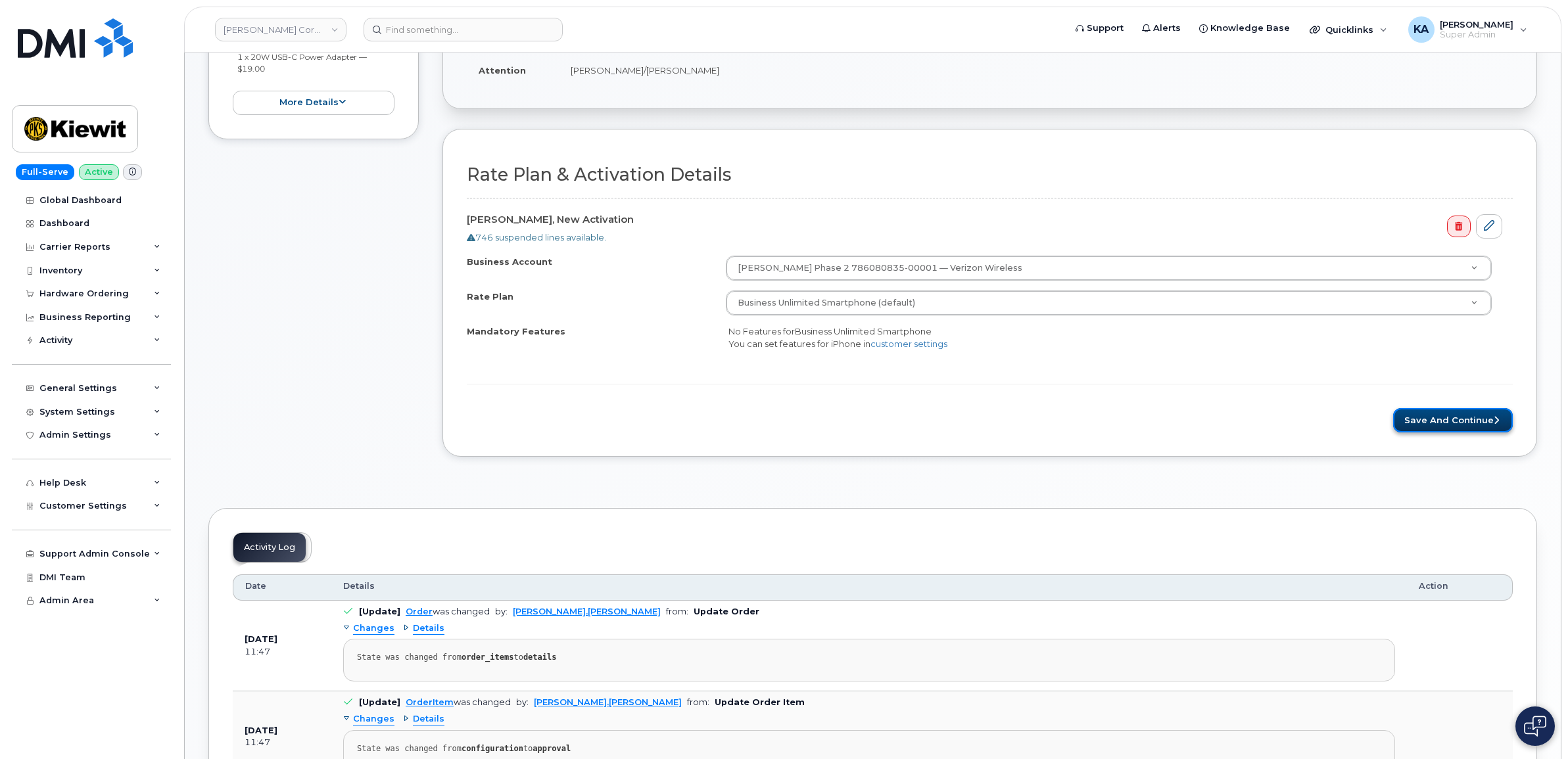
click at [1438, 419] on button "Save and Continue" at bounding box center [1453, 420] width 120 height 24
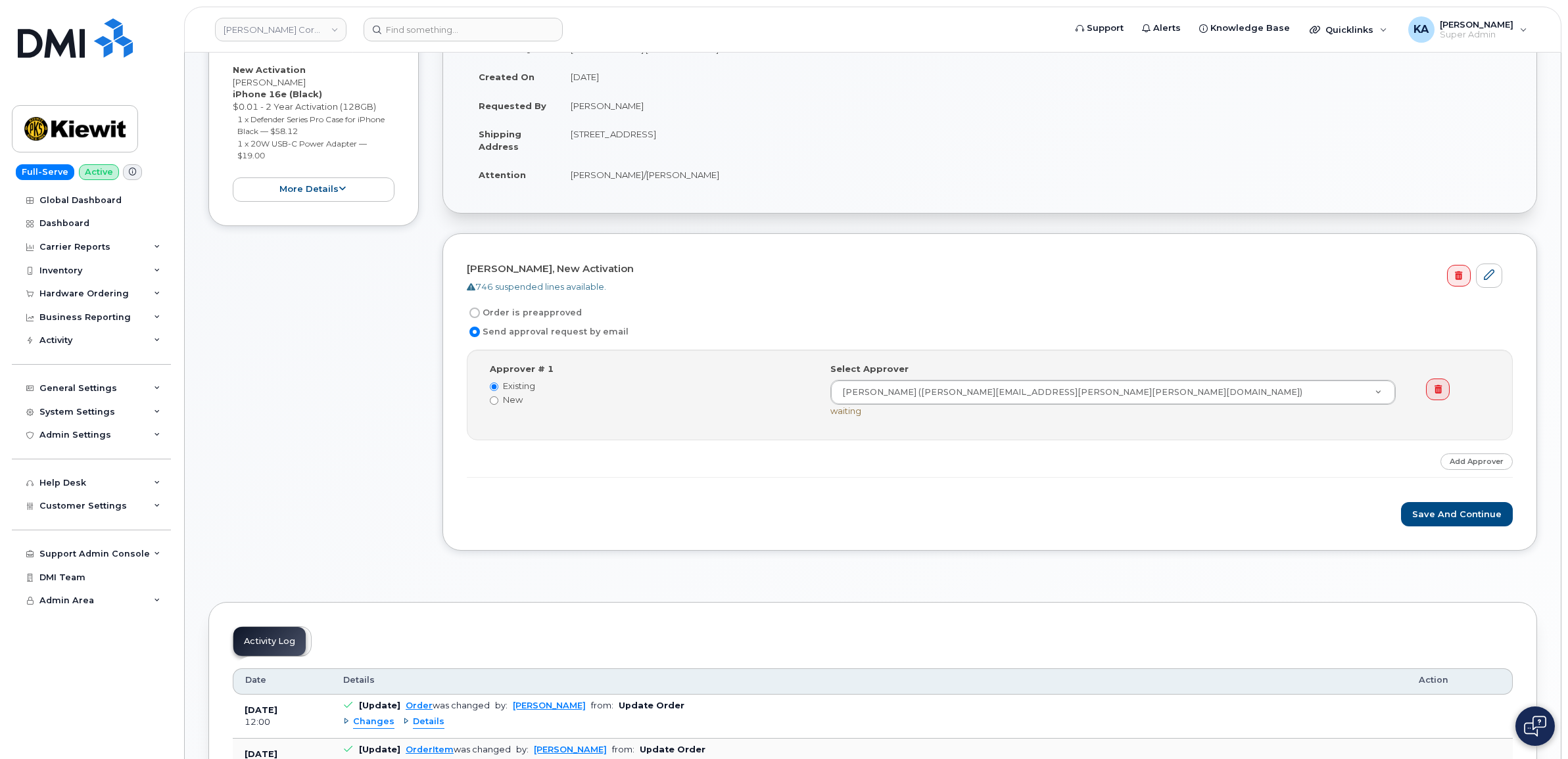
scroll to position [246, 0]
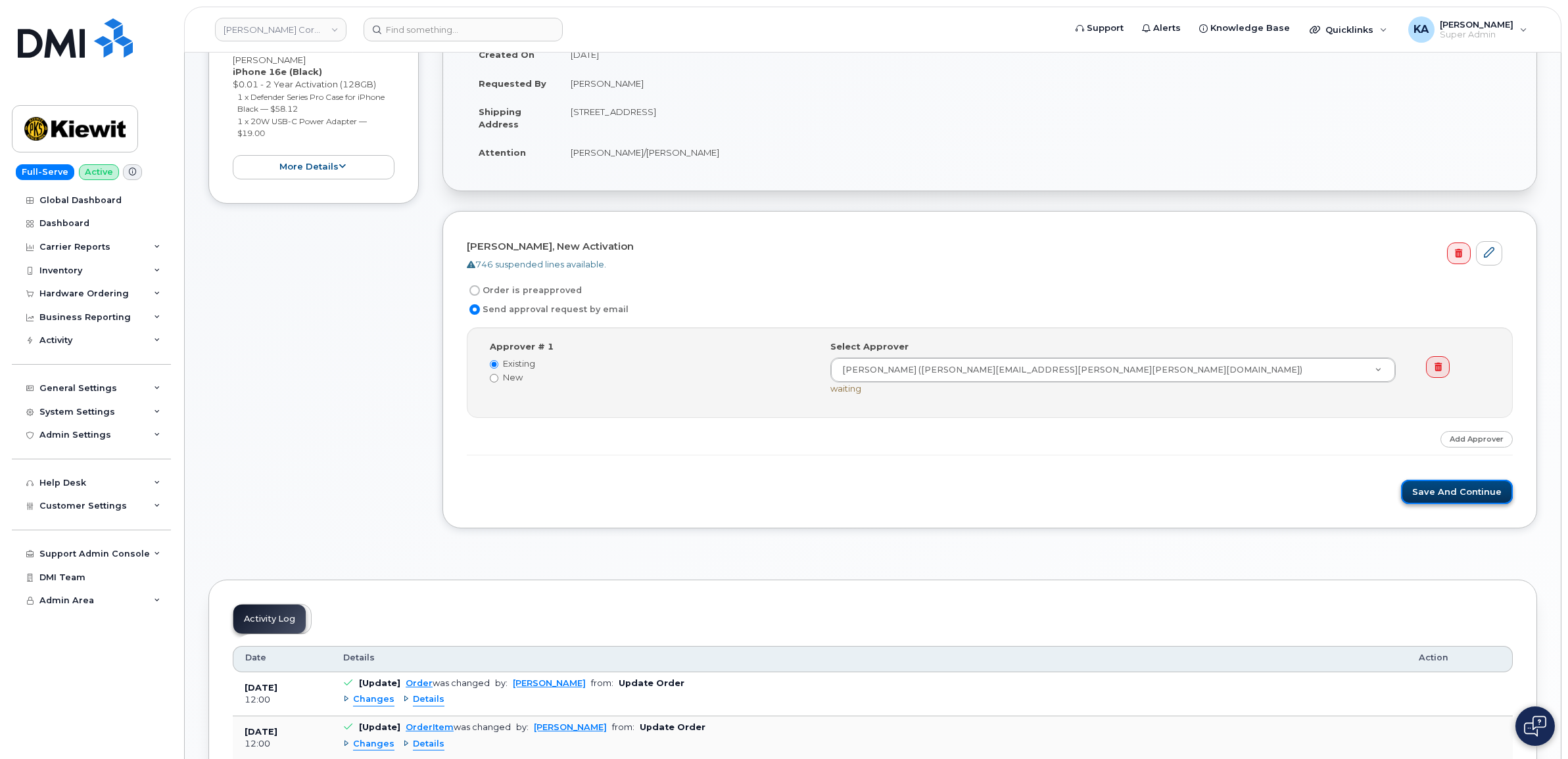
click at [1442, 489] on button "Save and Continue" at bounding box center [1457, 492] width 111 height 24
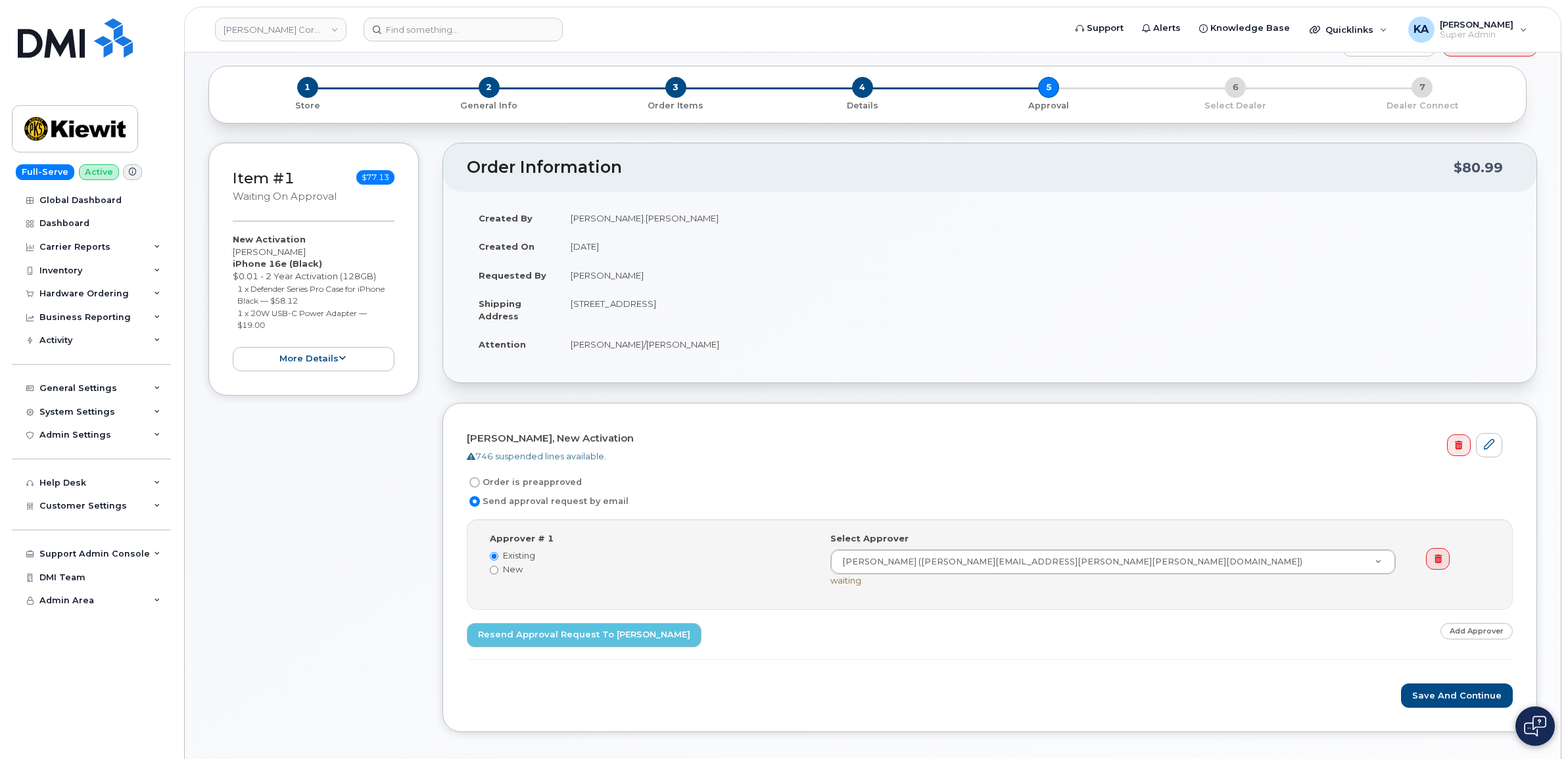
scroll to position [82, 0]
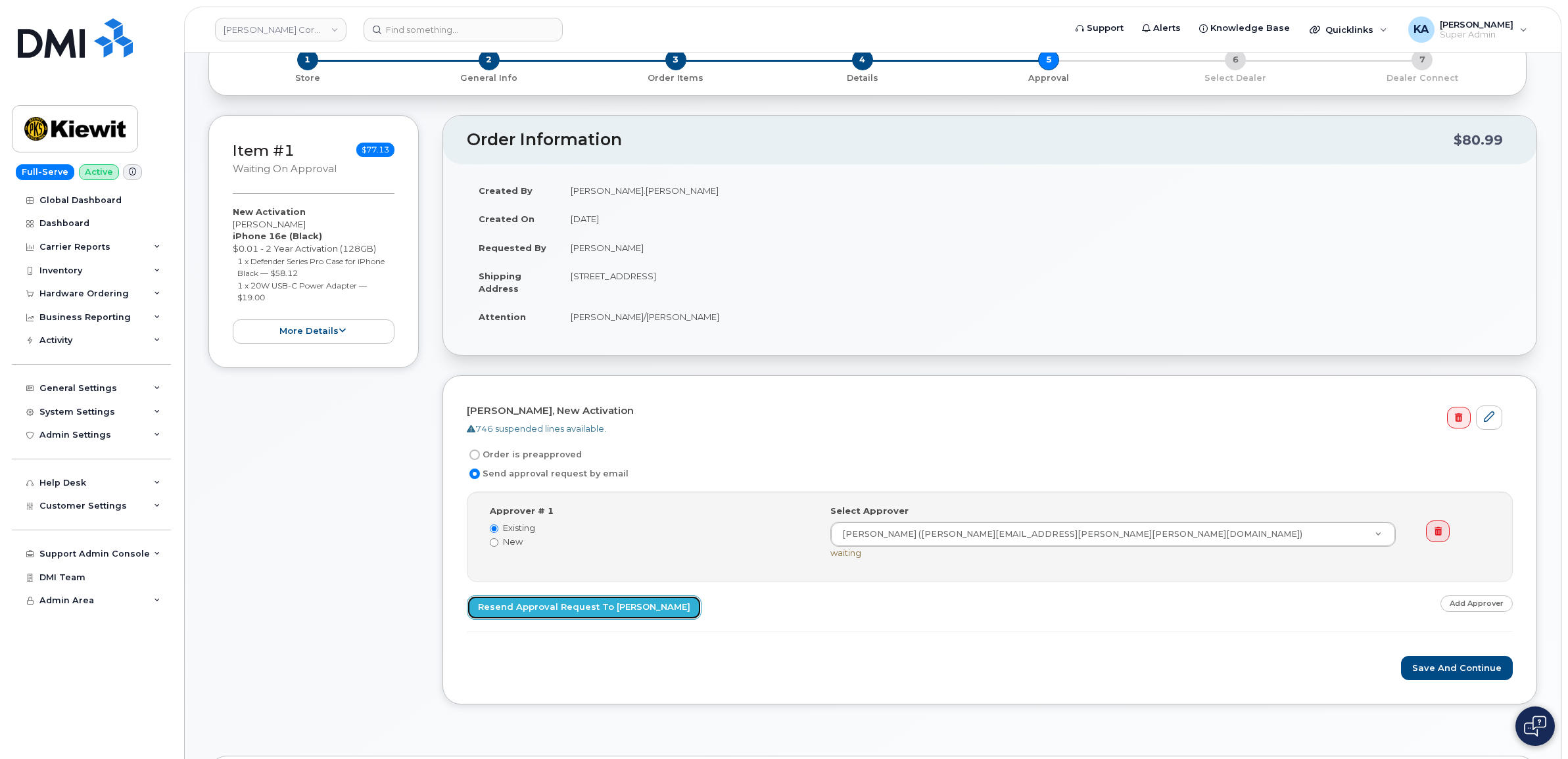
click at [583, 603] on link "Resend Approval Request to Jonathan Thorn" at bounding box center [584, 607] width 235 height 24
click at [1434, 664] on button "Save and Continue" at bounding box center [1457, 668] width 111 height 24
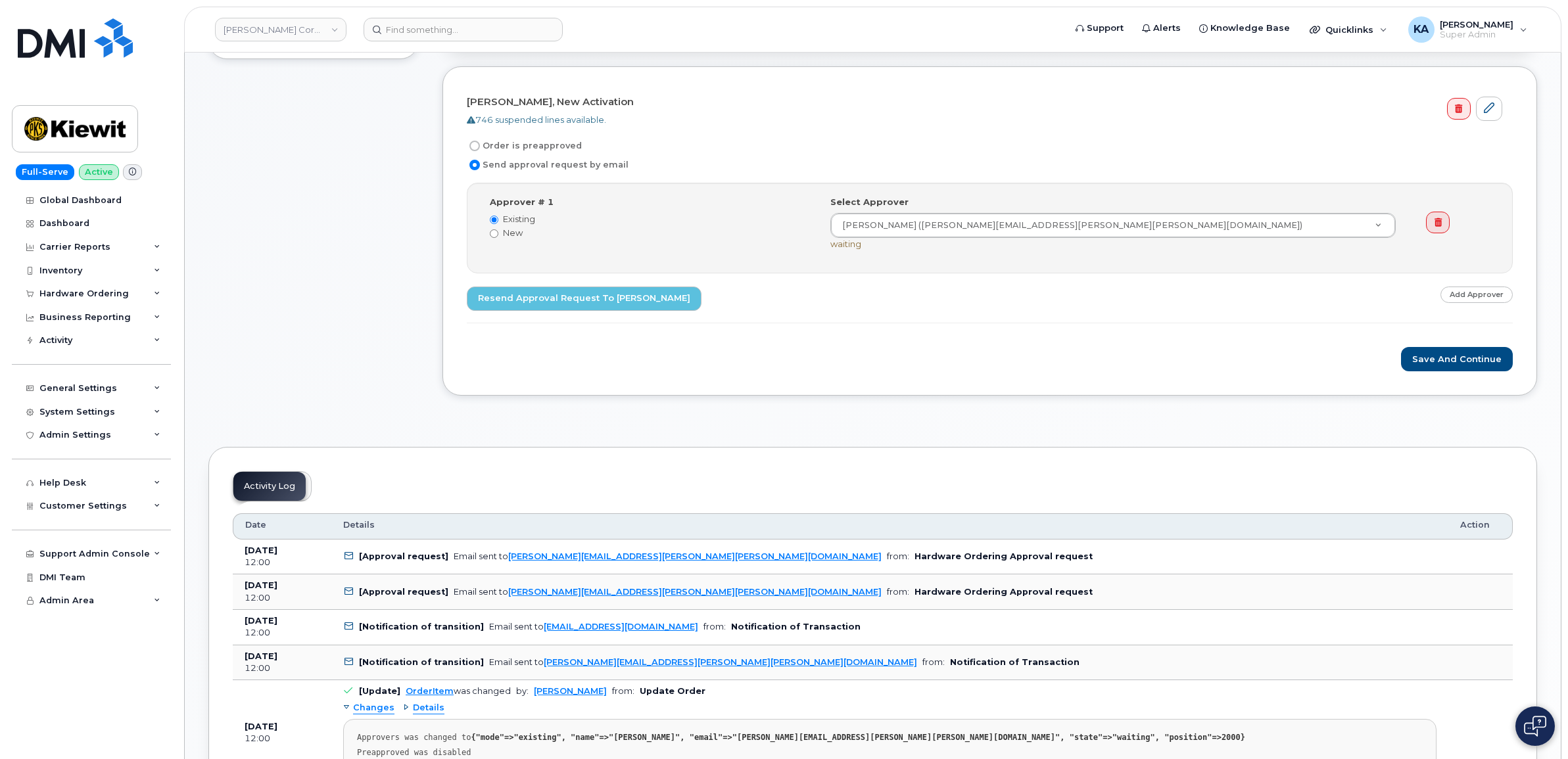
scroll to position [411, 0]
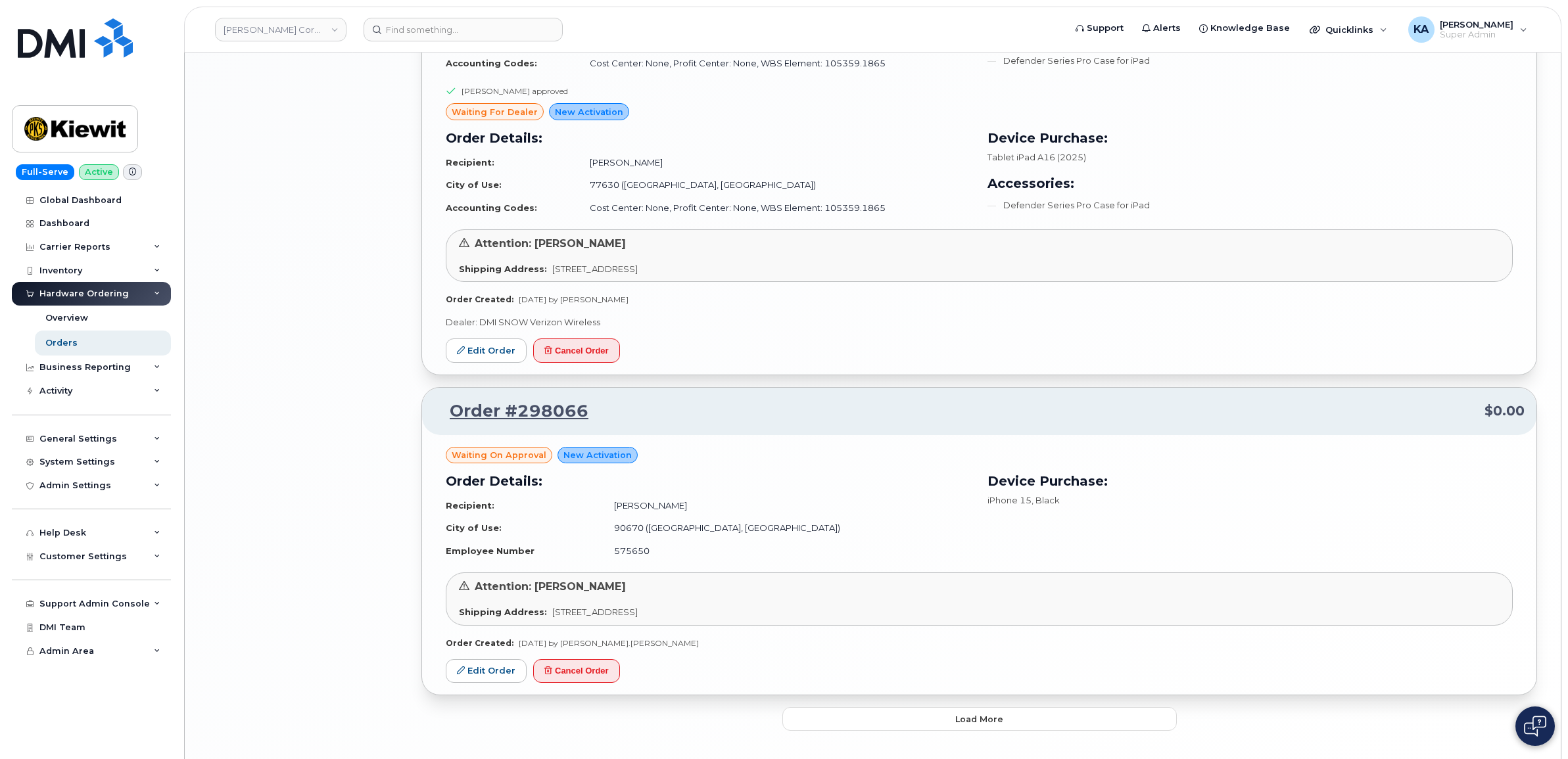
scroll to position [2394, 0]
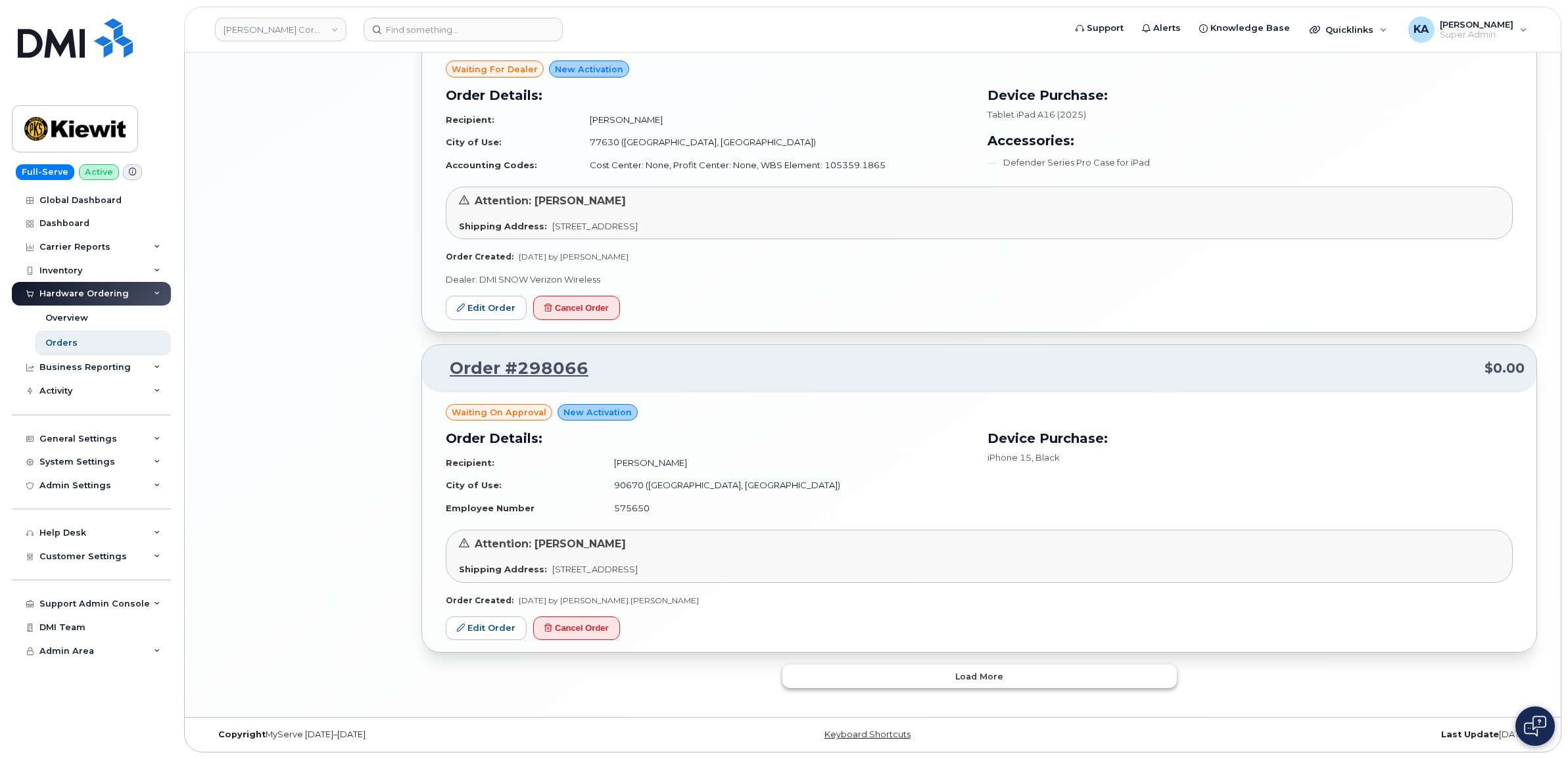
click at [916, 665] on button "Load more" at bounding box center [979, 676] width 394 height 23
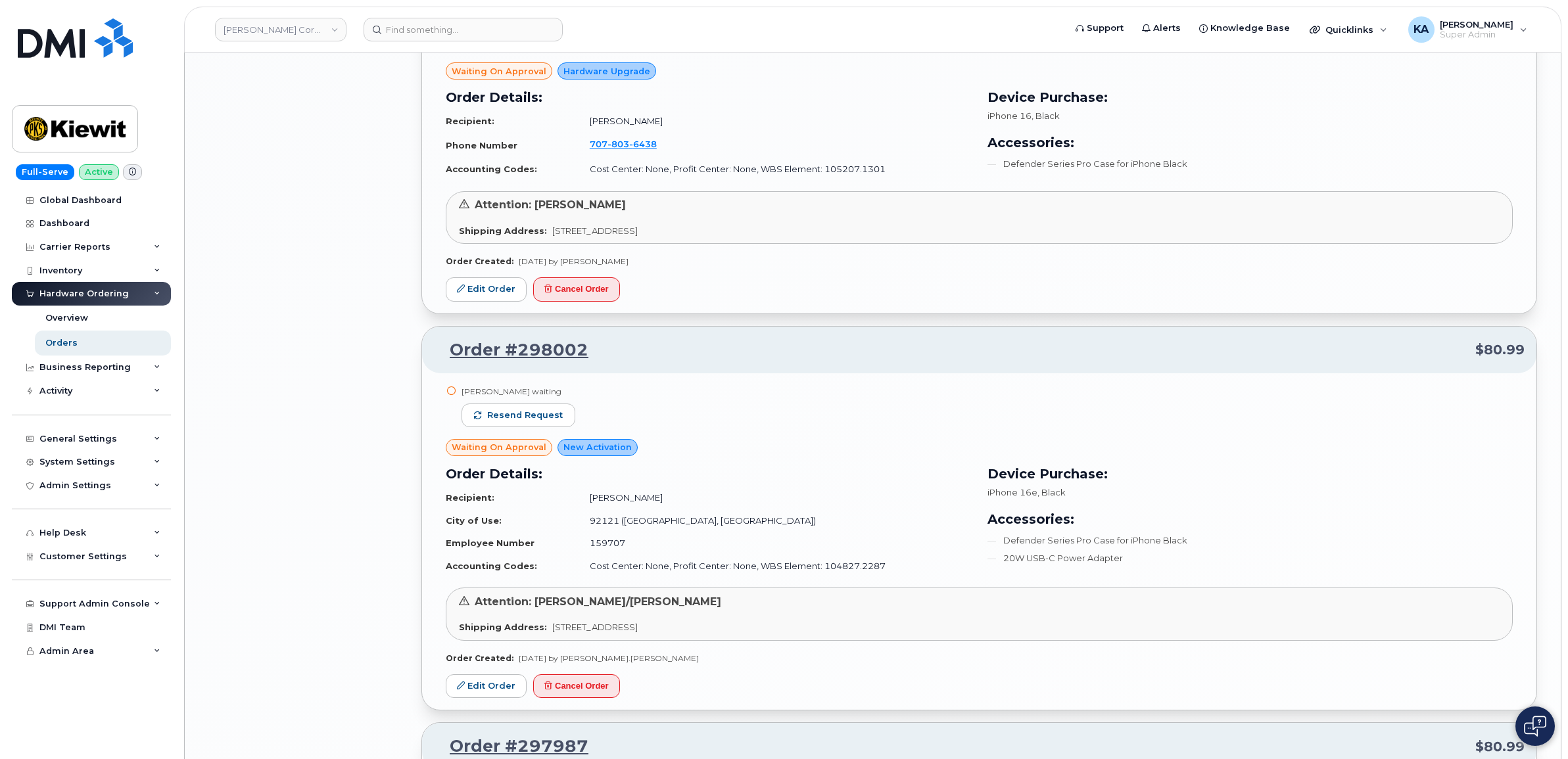
scroll to position [3790, 0]
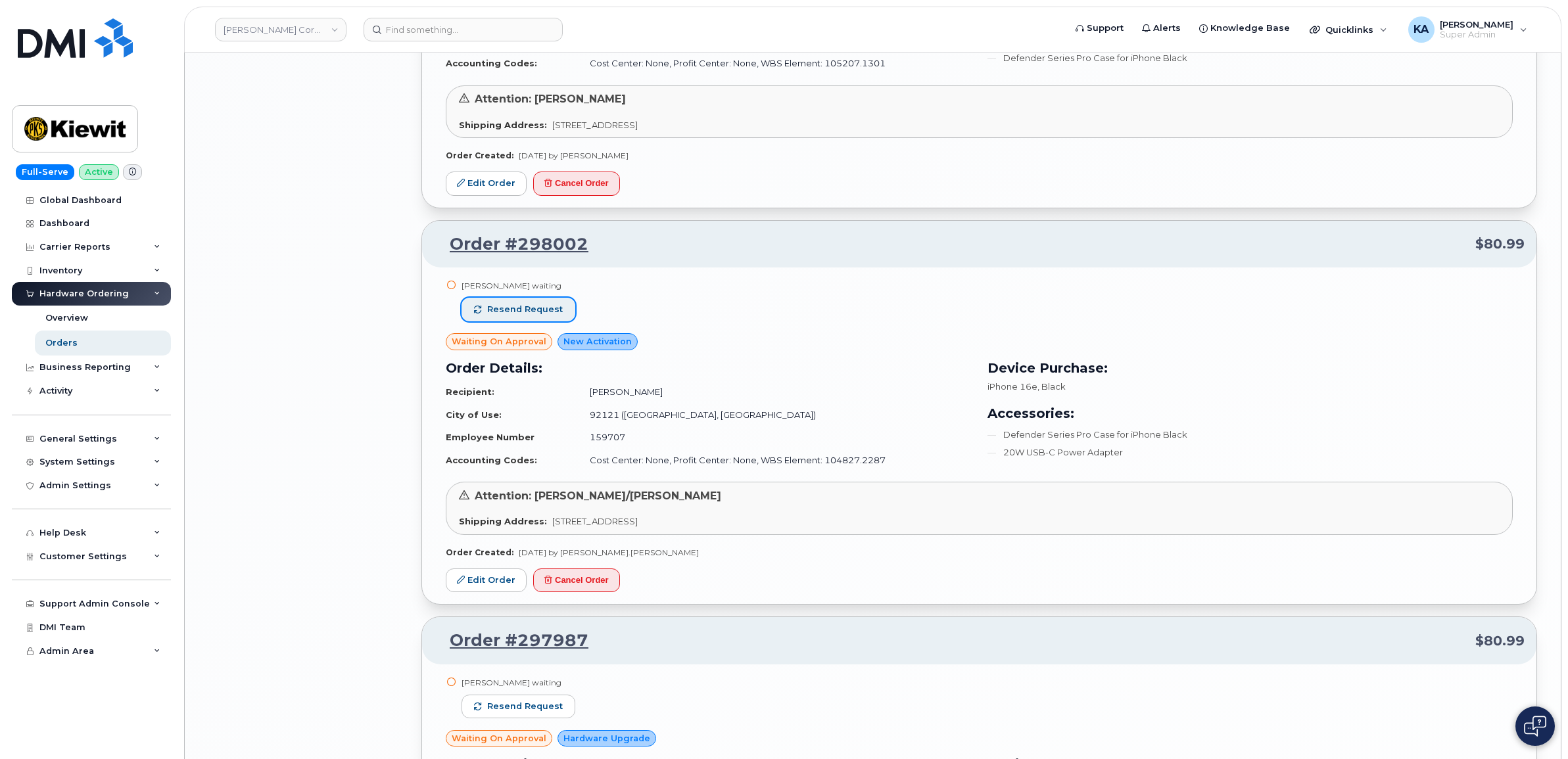
click at [528, 305] on button "Resend request" at bounding box center [518, 309] width 114 height 23
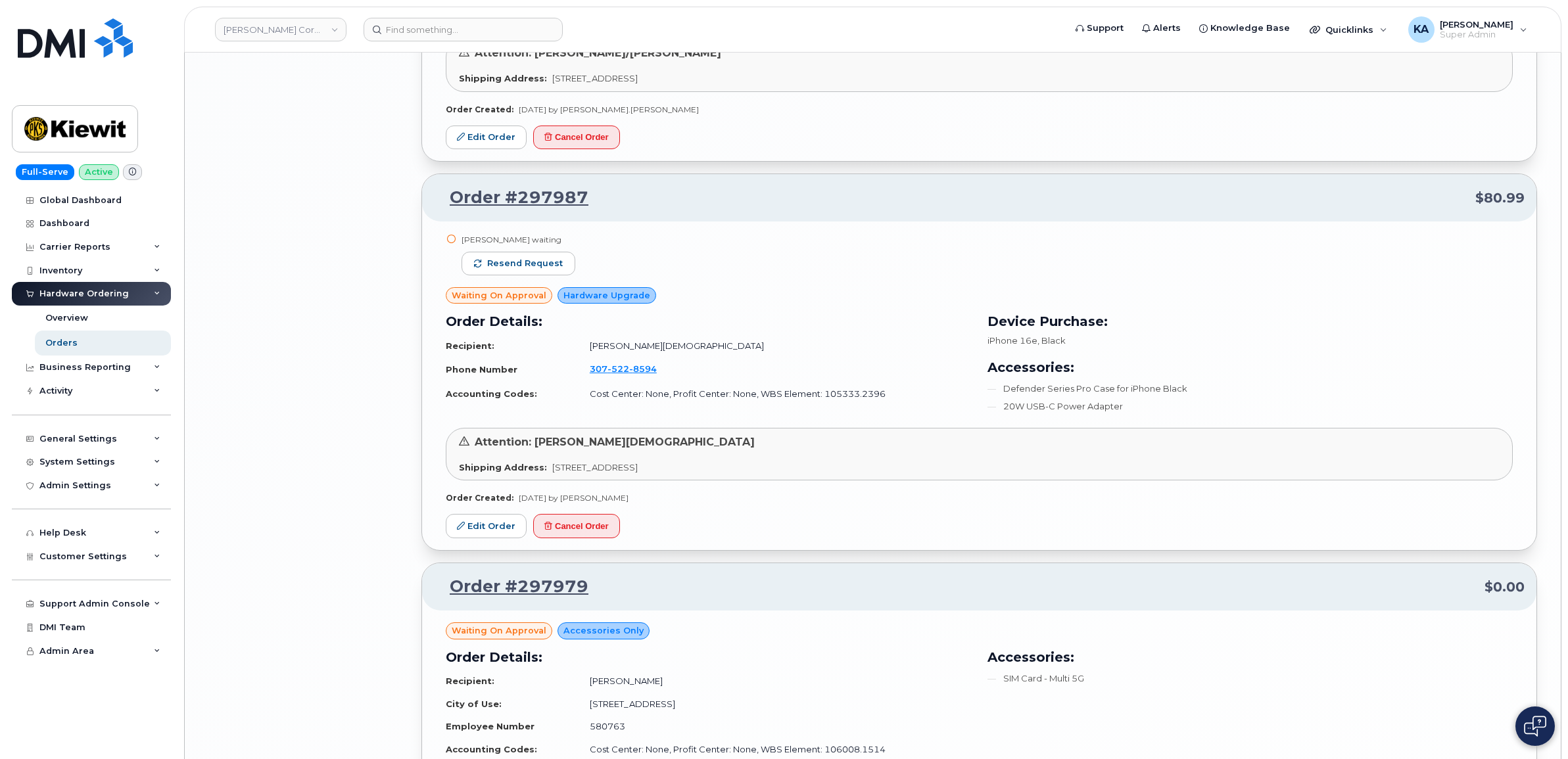
scroll to position [4284, 0]
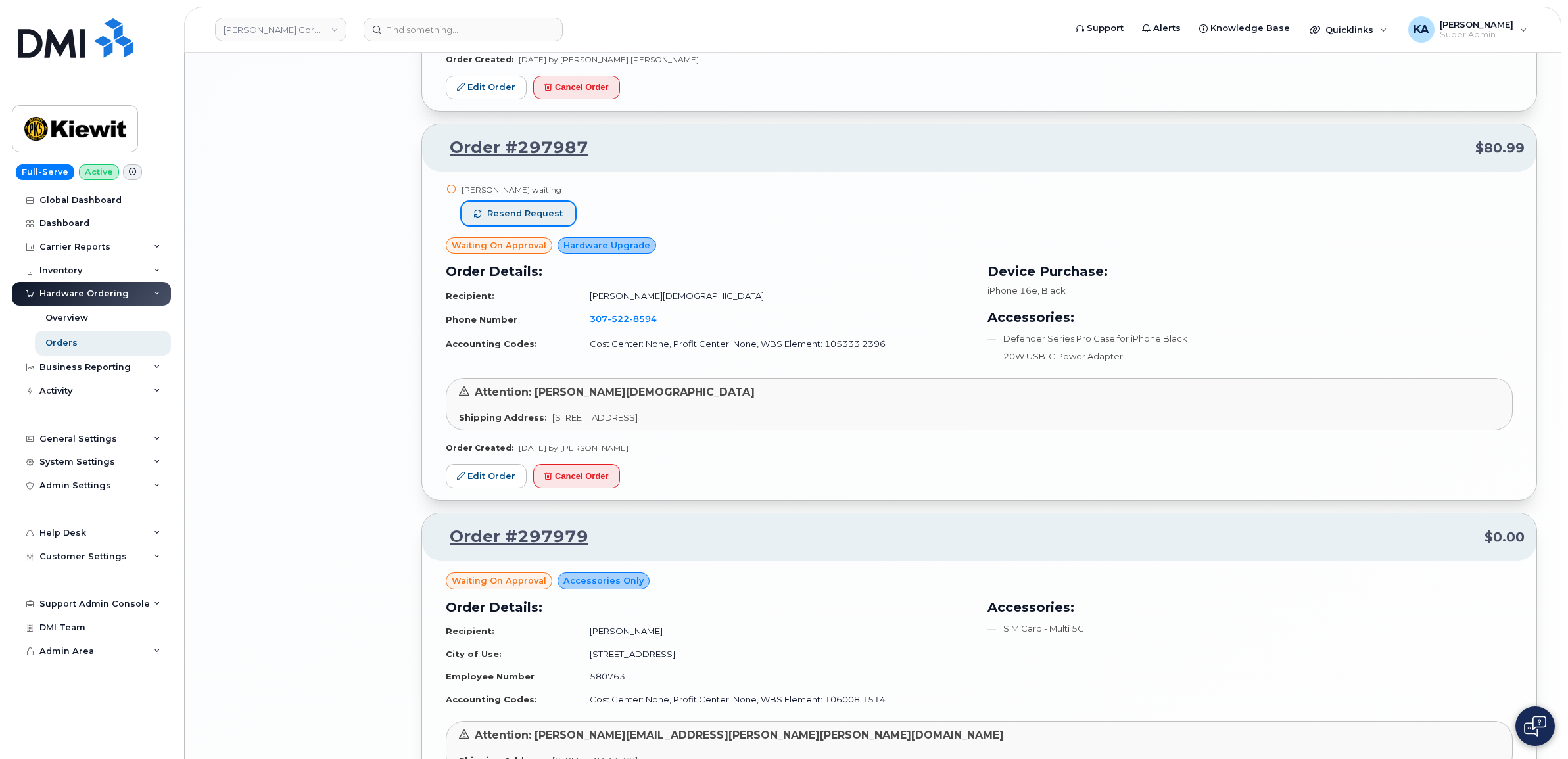
click at [528, 216] on span "Resend request" at bounding box center [525, 213] width 76 height 12
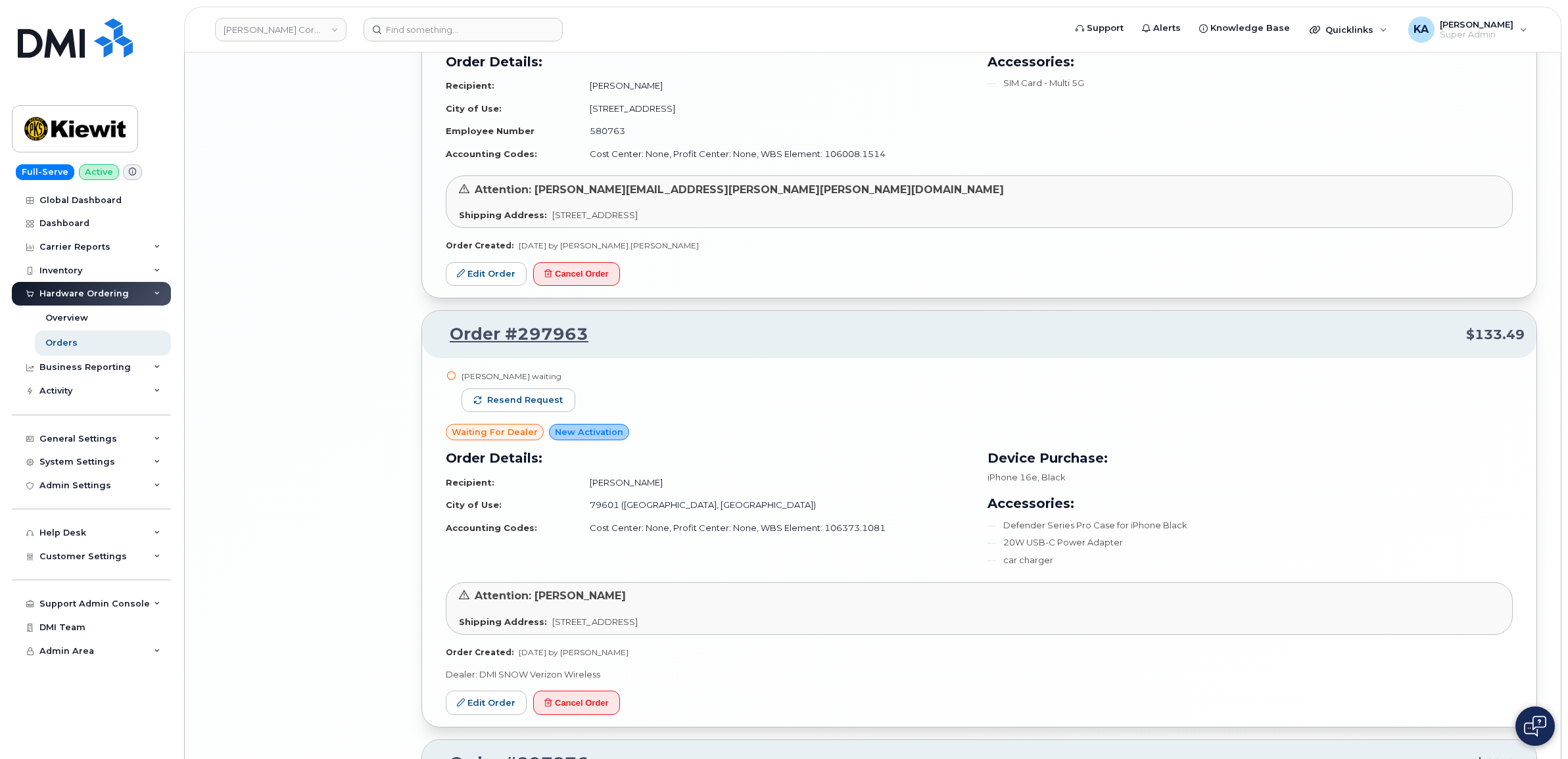
scroll to position [4858, 0]
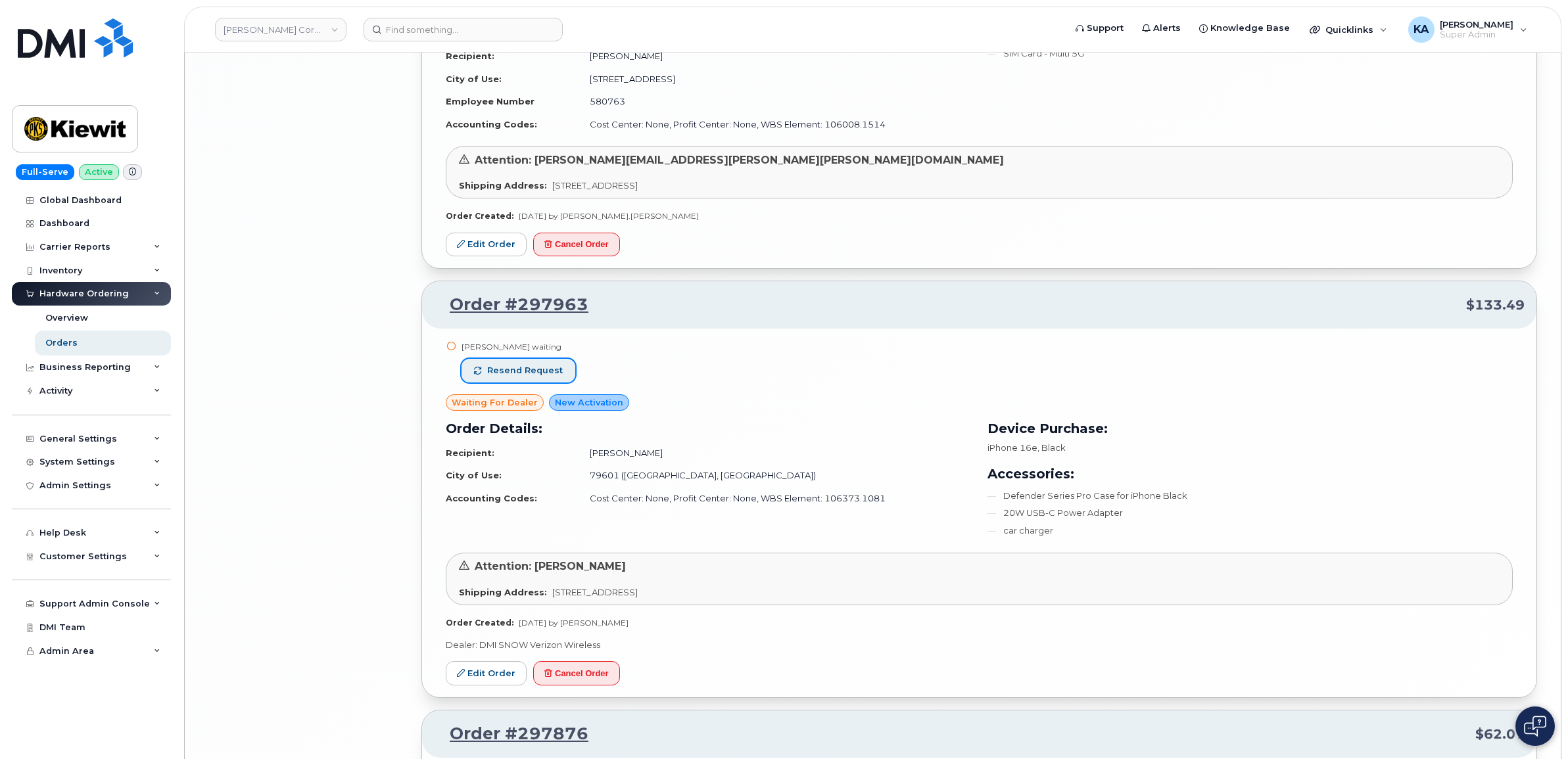
click at [539, 371] on span "Resend request" at bounding box center [525, 371] width 76 height 12
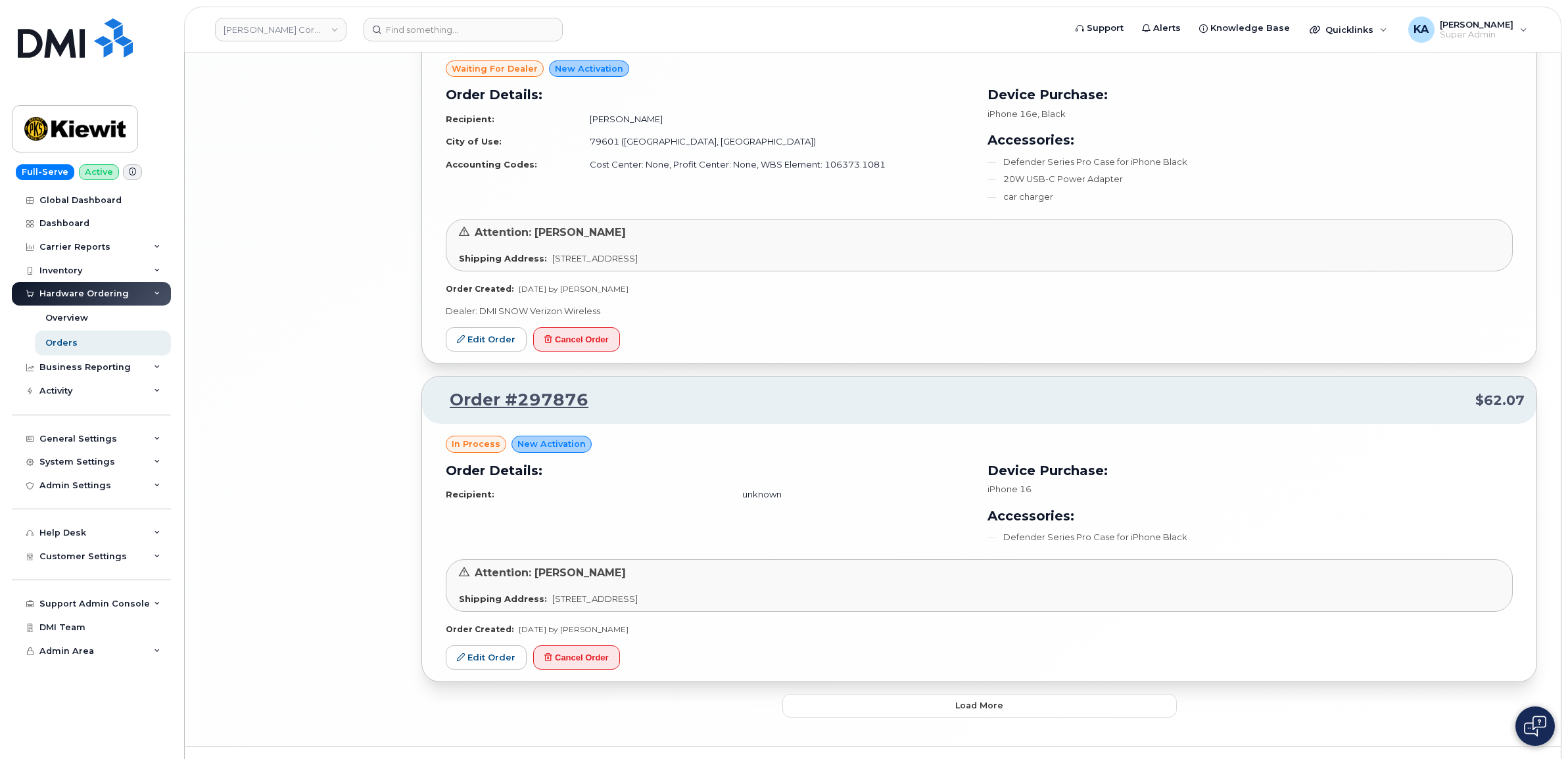
scroll to position [5230, 0]
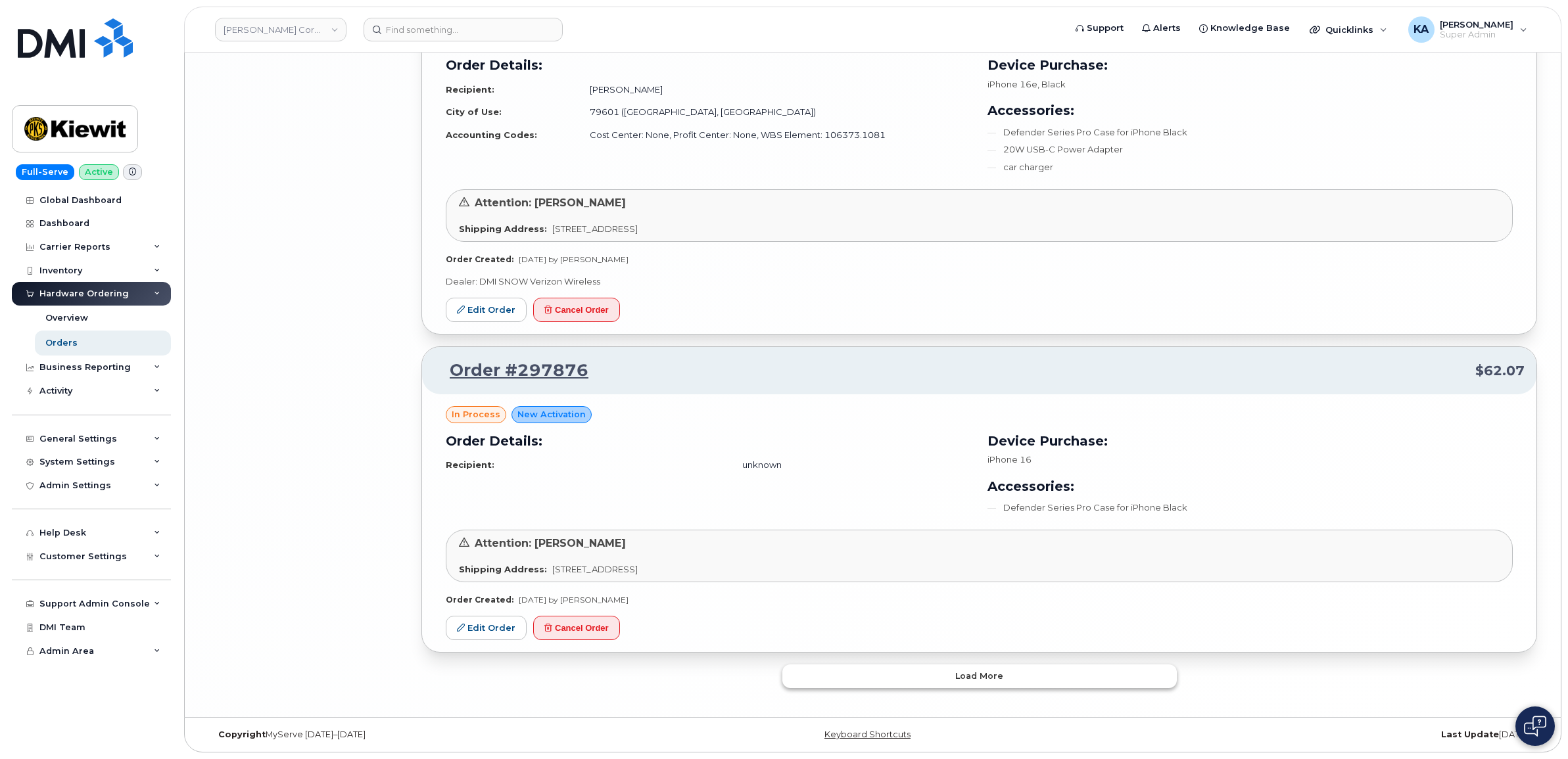
click at [816, 677] on button "Load more" at bounding box center [979, 676] width 394 height 23
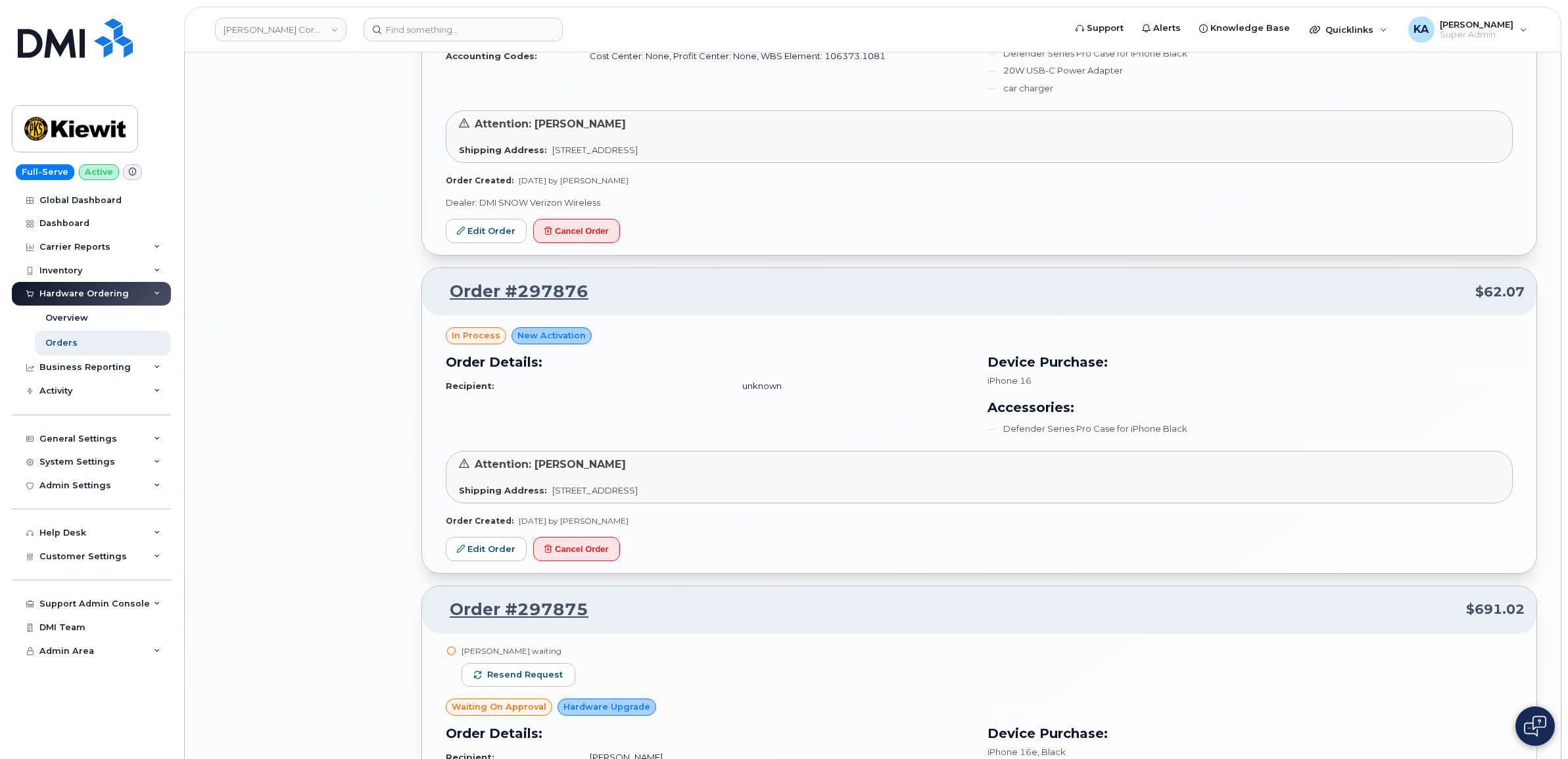
scroll to position [5558, 0]
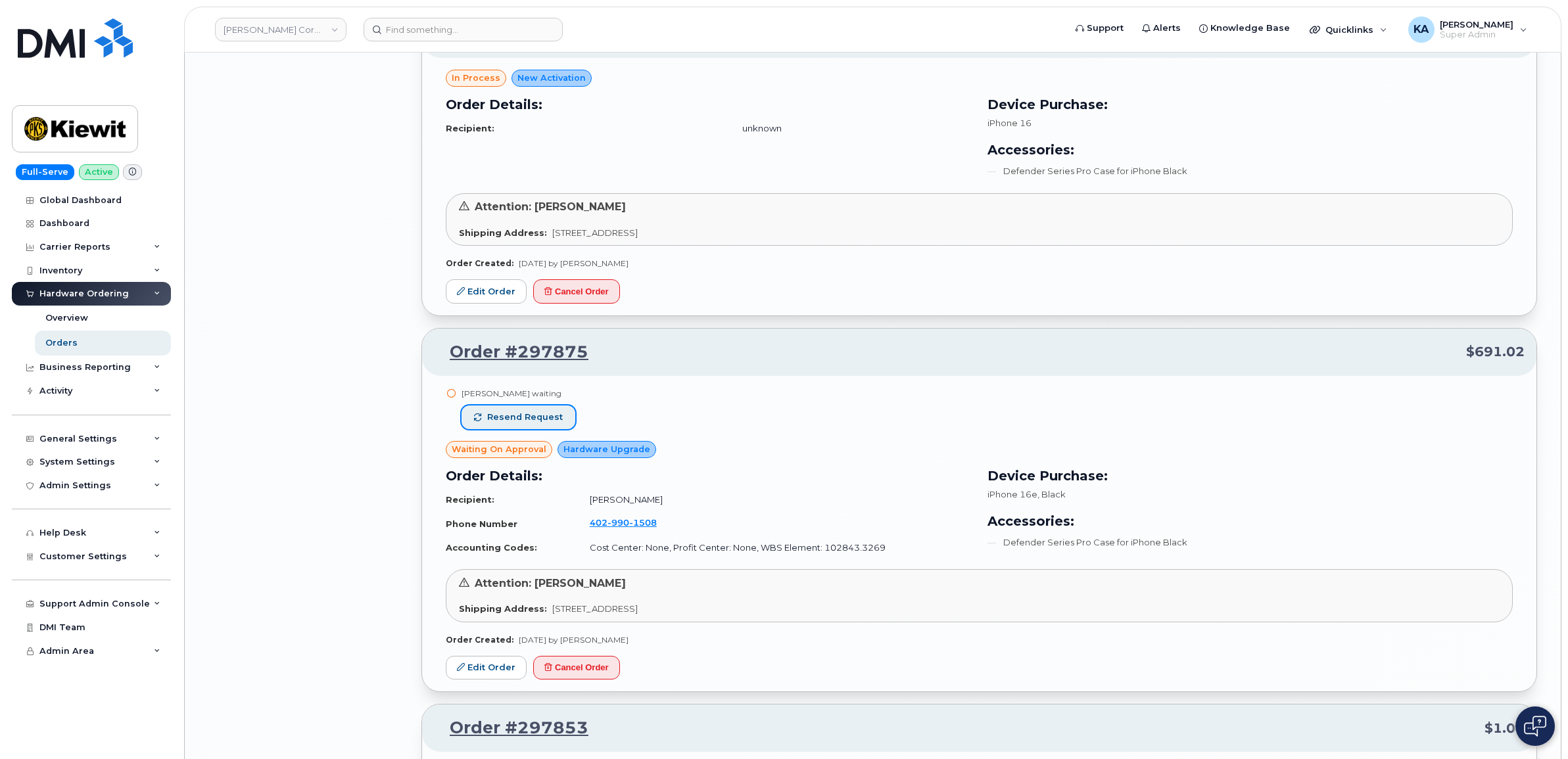
click at [539, 419] on span "Resend request" at bounding box center [525, 417] width 76 height 12
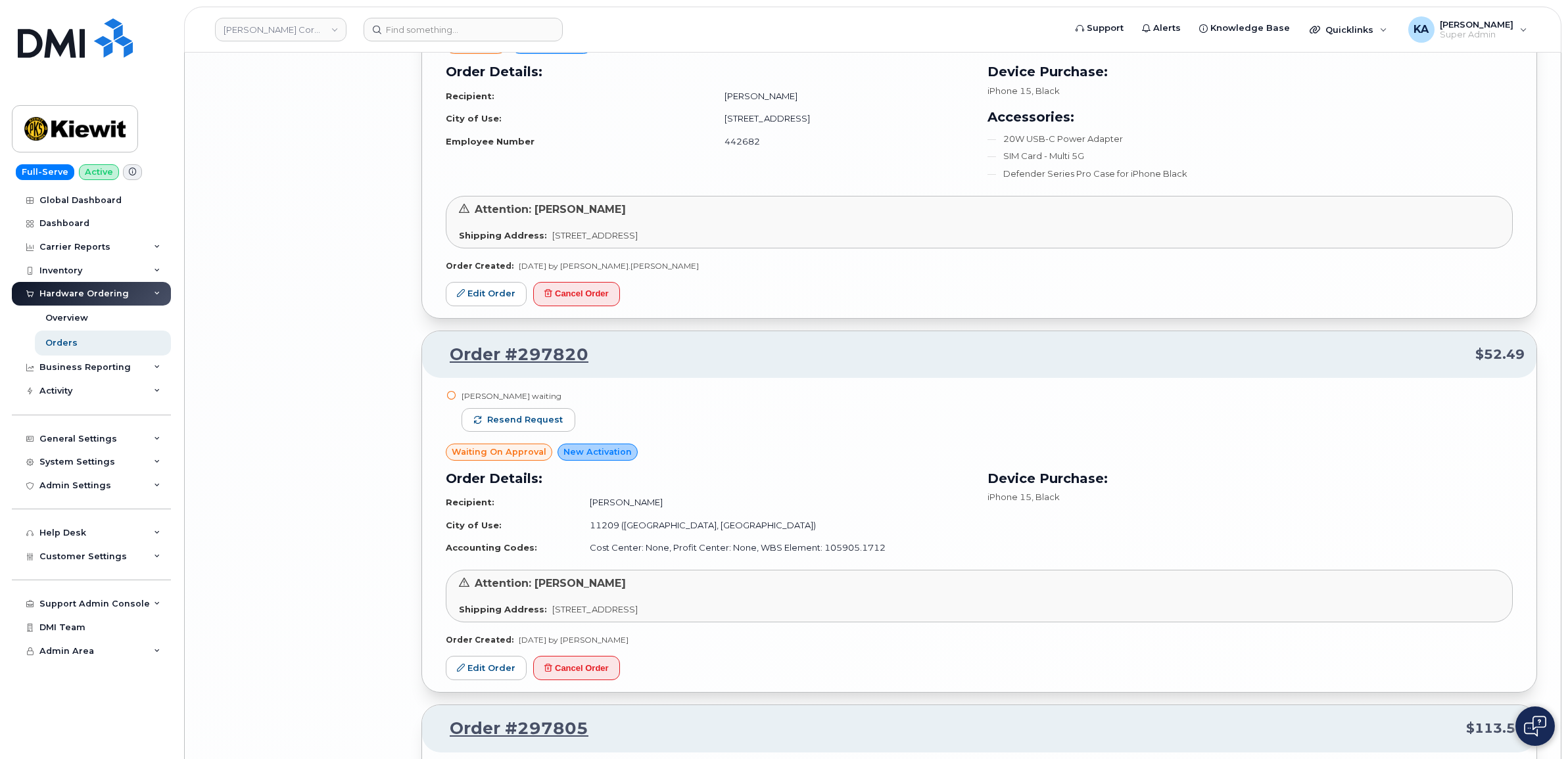
scroll to position [7037, 0]
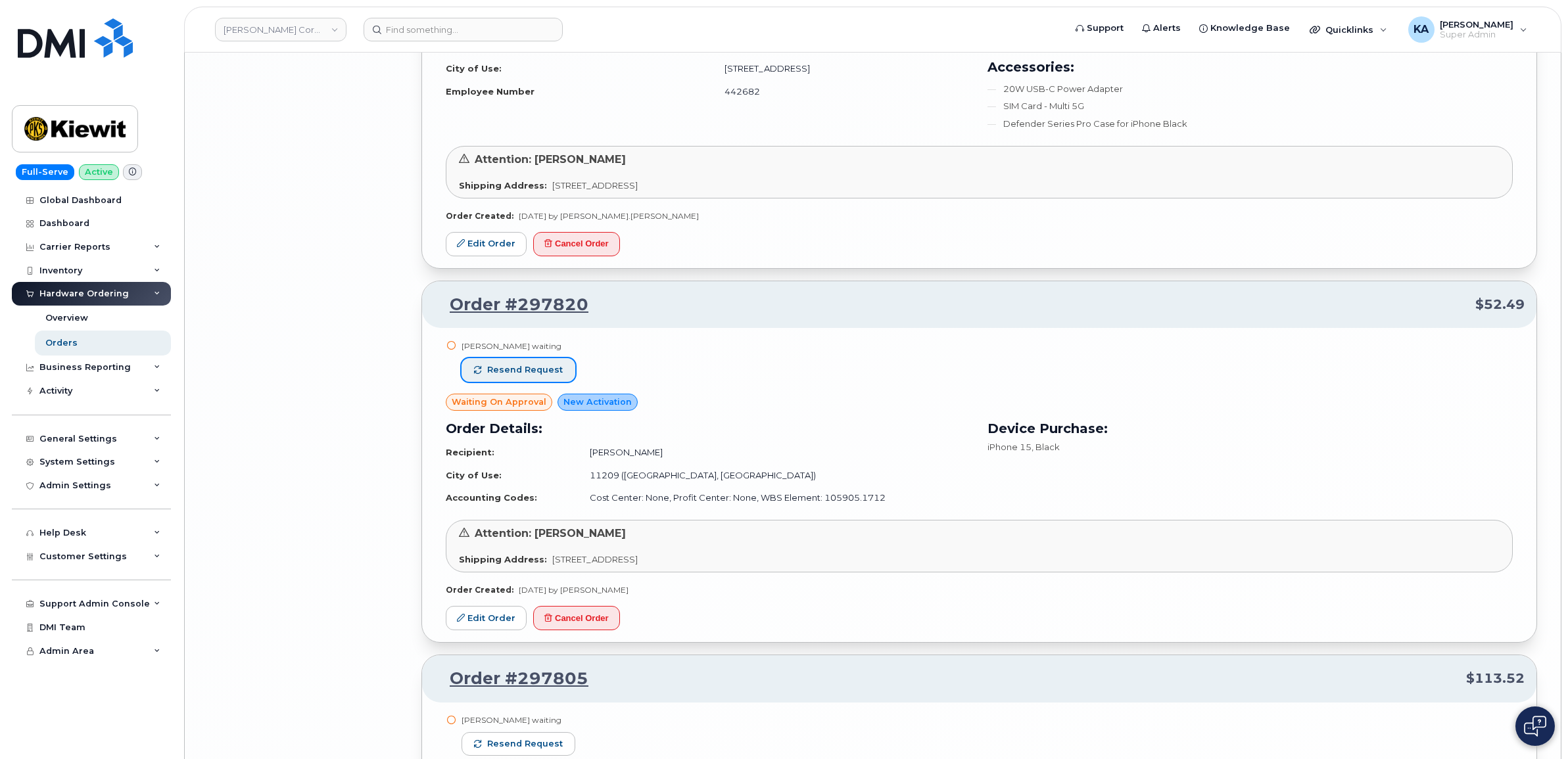
click at [549, 376] on span "Resend request" at bounding box center [525, 370] width 76 height 12
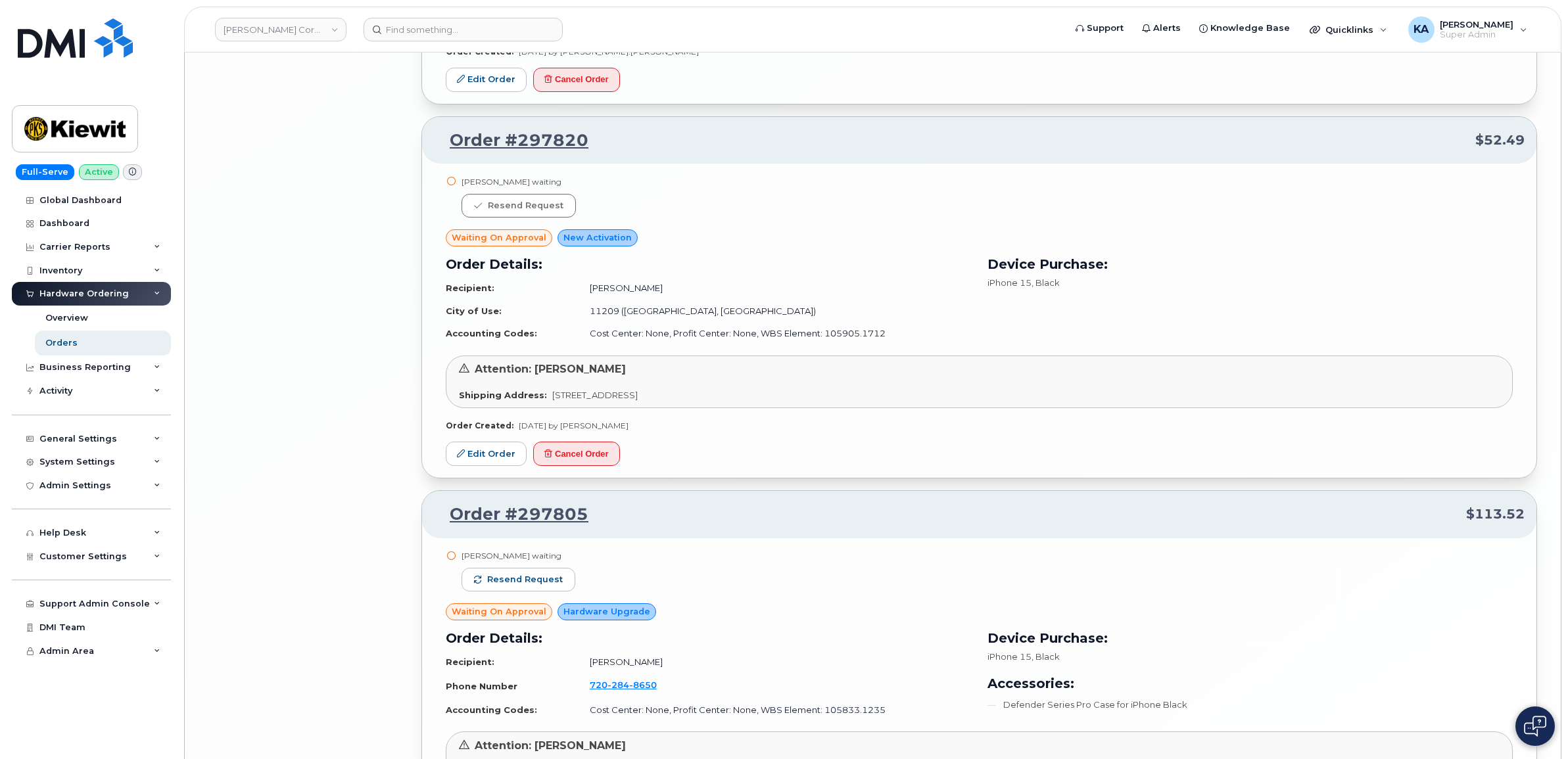
scroll to position [7366, 0]
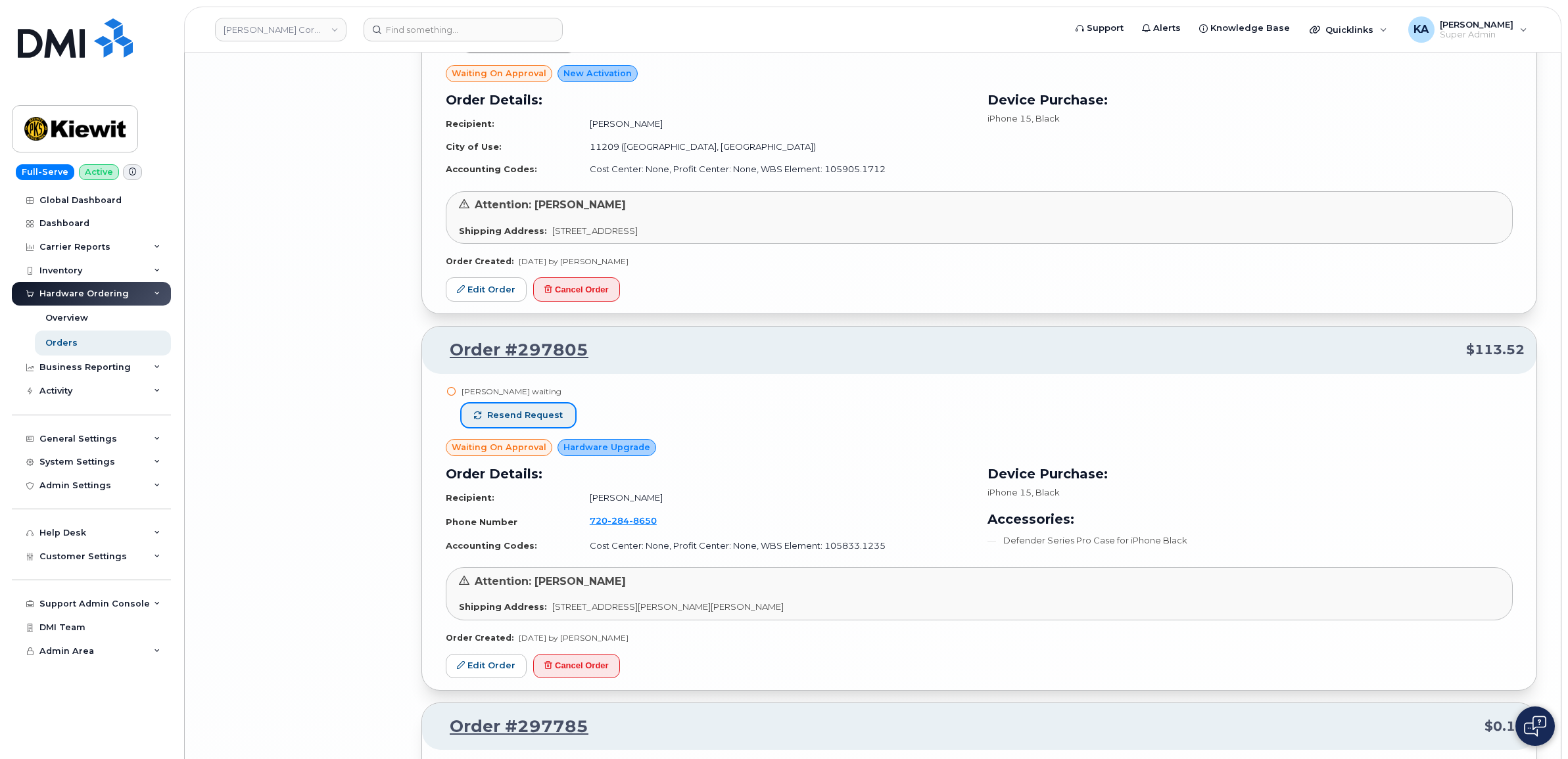
click at [548, 418] on span "Resend request" at bounding box center [525, 415] width 76 height 12
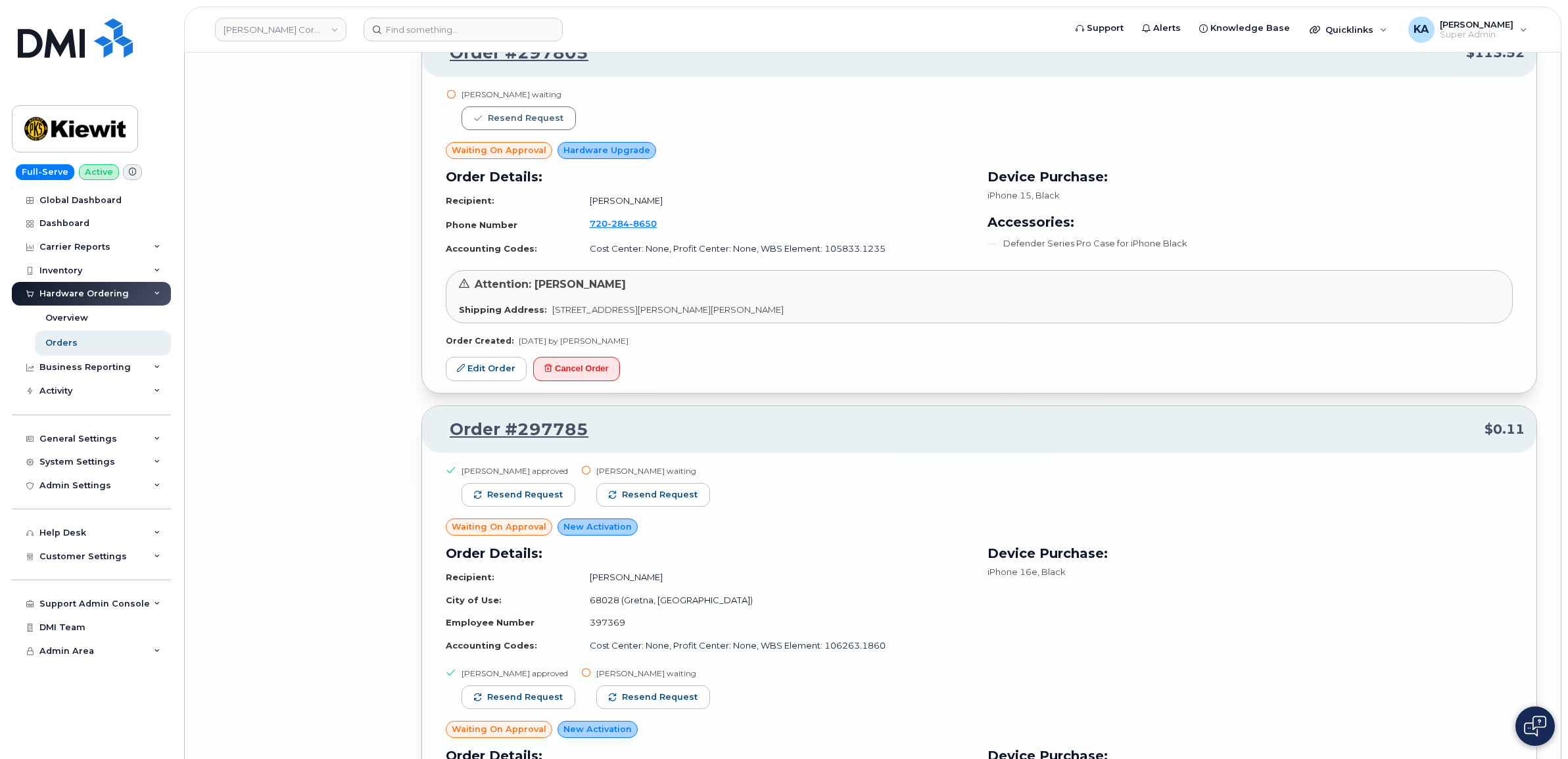
scroll to position [7693, 0]
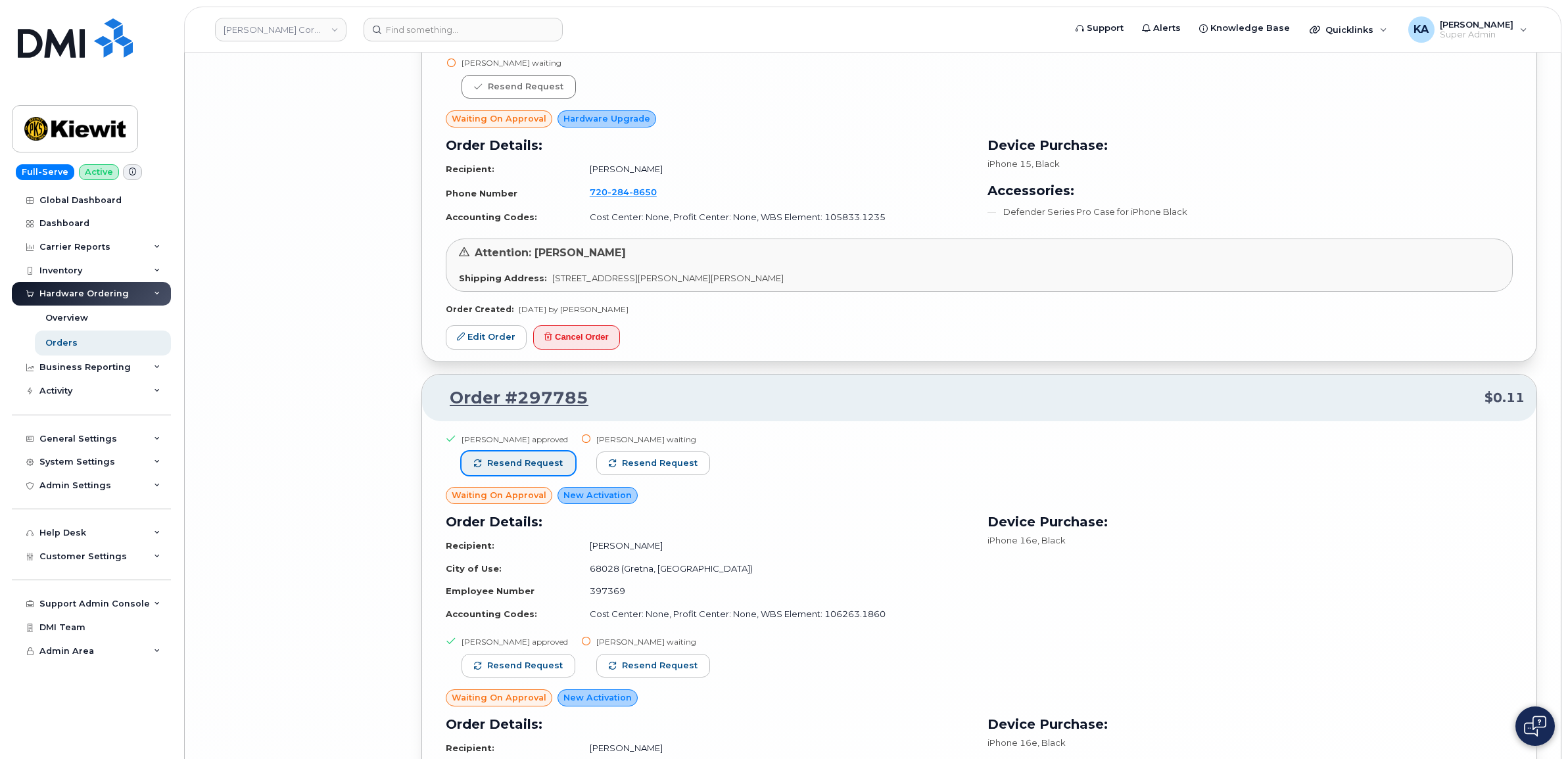
click at [537, 468] on span "Resend request" at bounding box center [525, 463] width 76 height 12
click at [633, 463] on button "Resend request" at bounding box center [654, 463] width 114 height 23
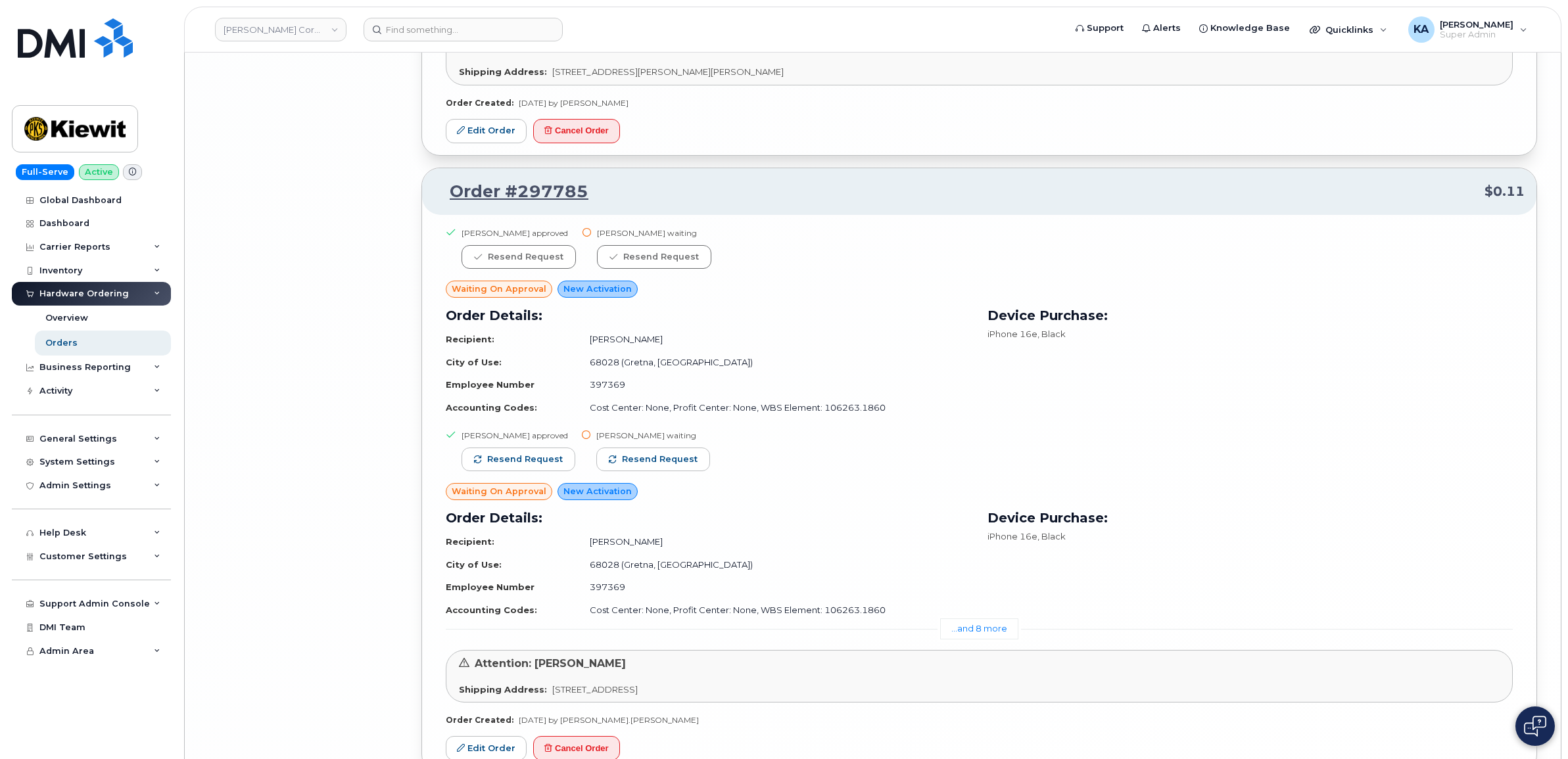
scroll to position [7940, 0]
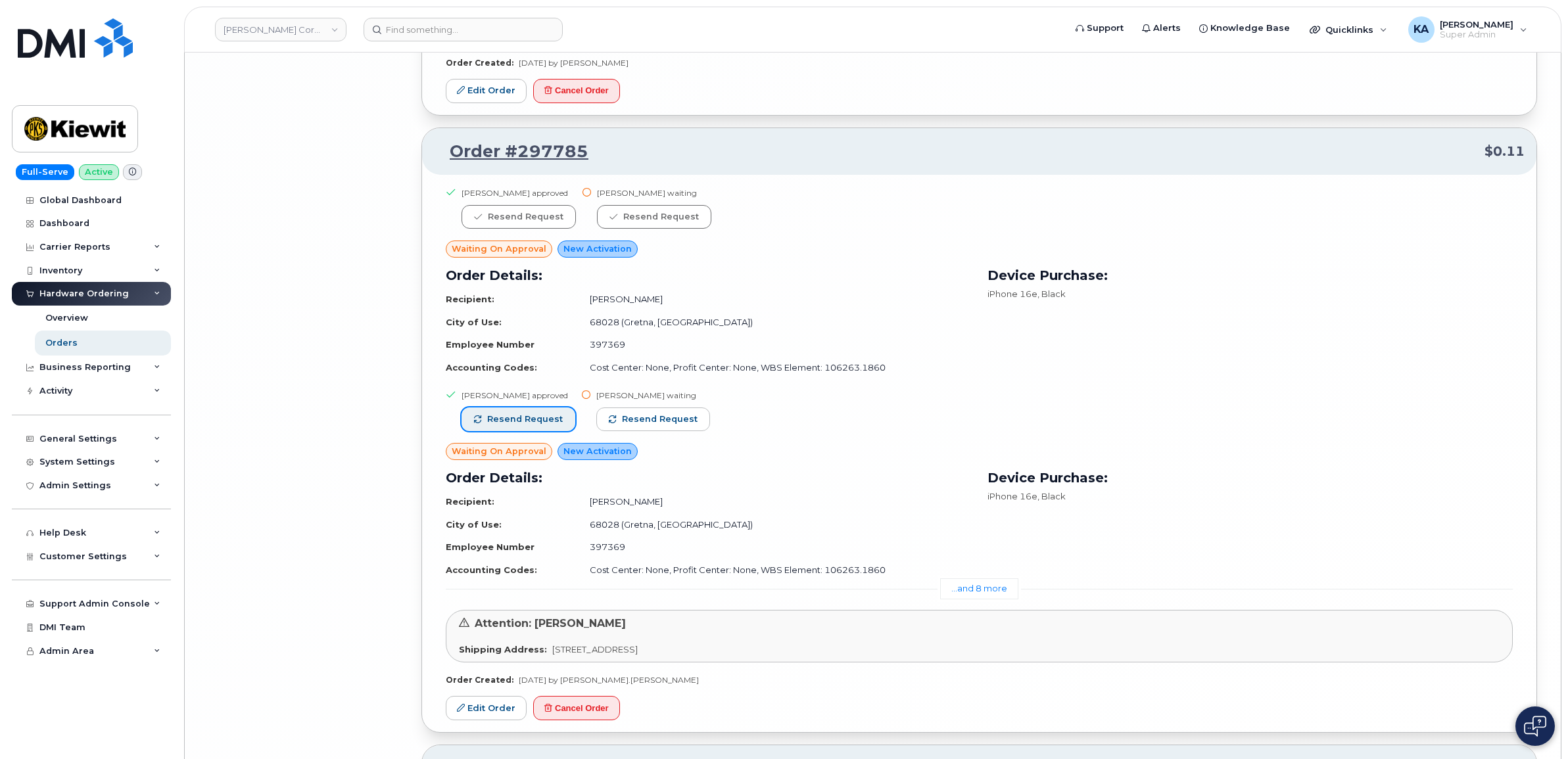
click at [534, 426] on span "Resend request" at bounding box center [525, 419] width 76 height 12
click at [652, 426] on span "Resend request" at bounding box center [661, 419] width 76 height 12
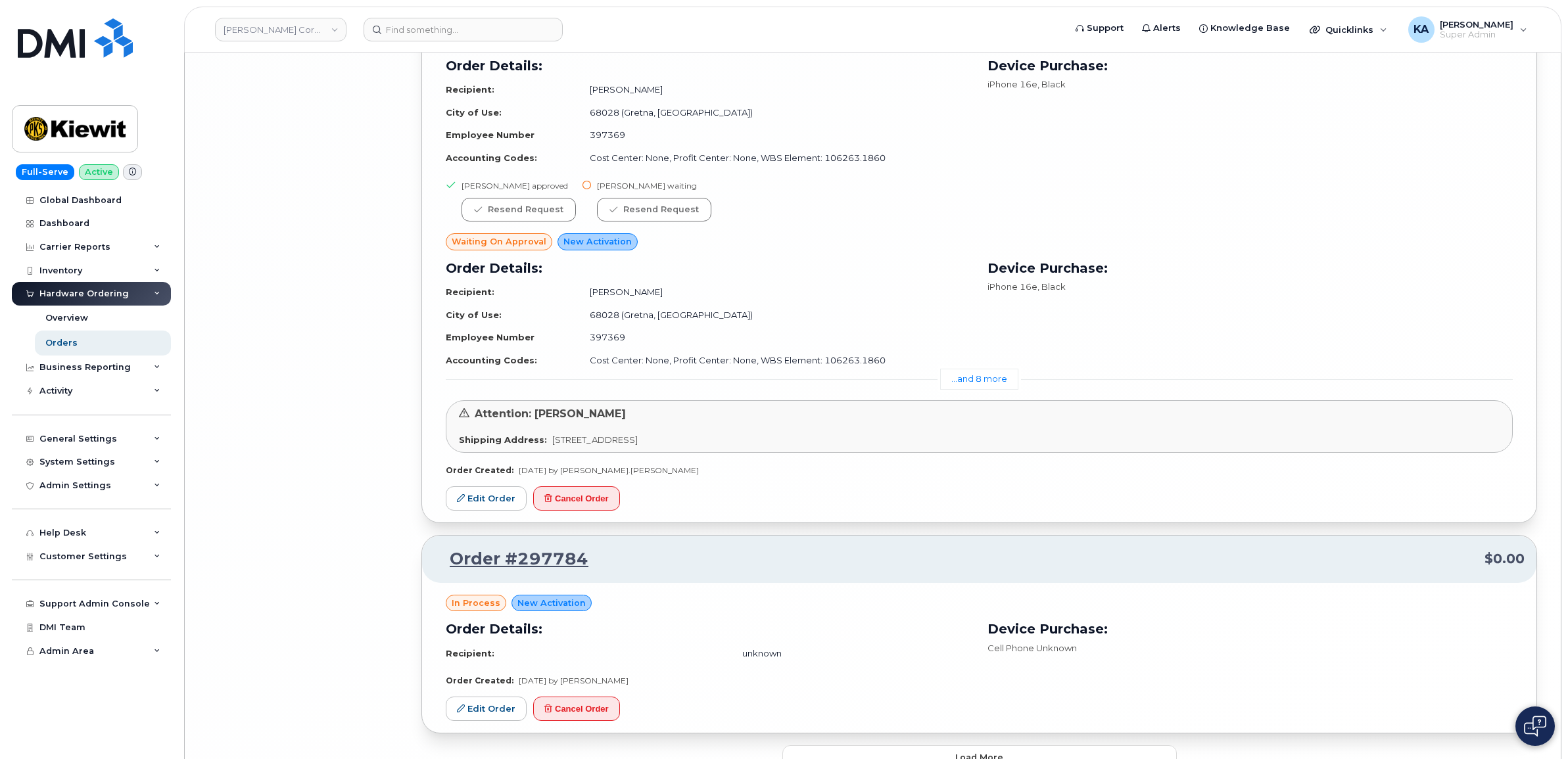
scroll to position [8241, 0]
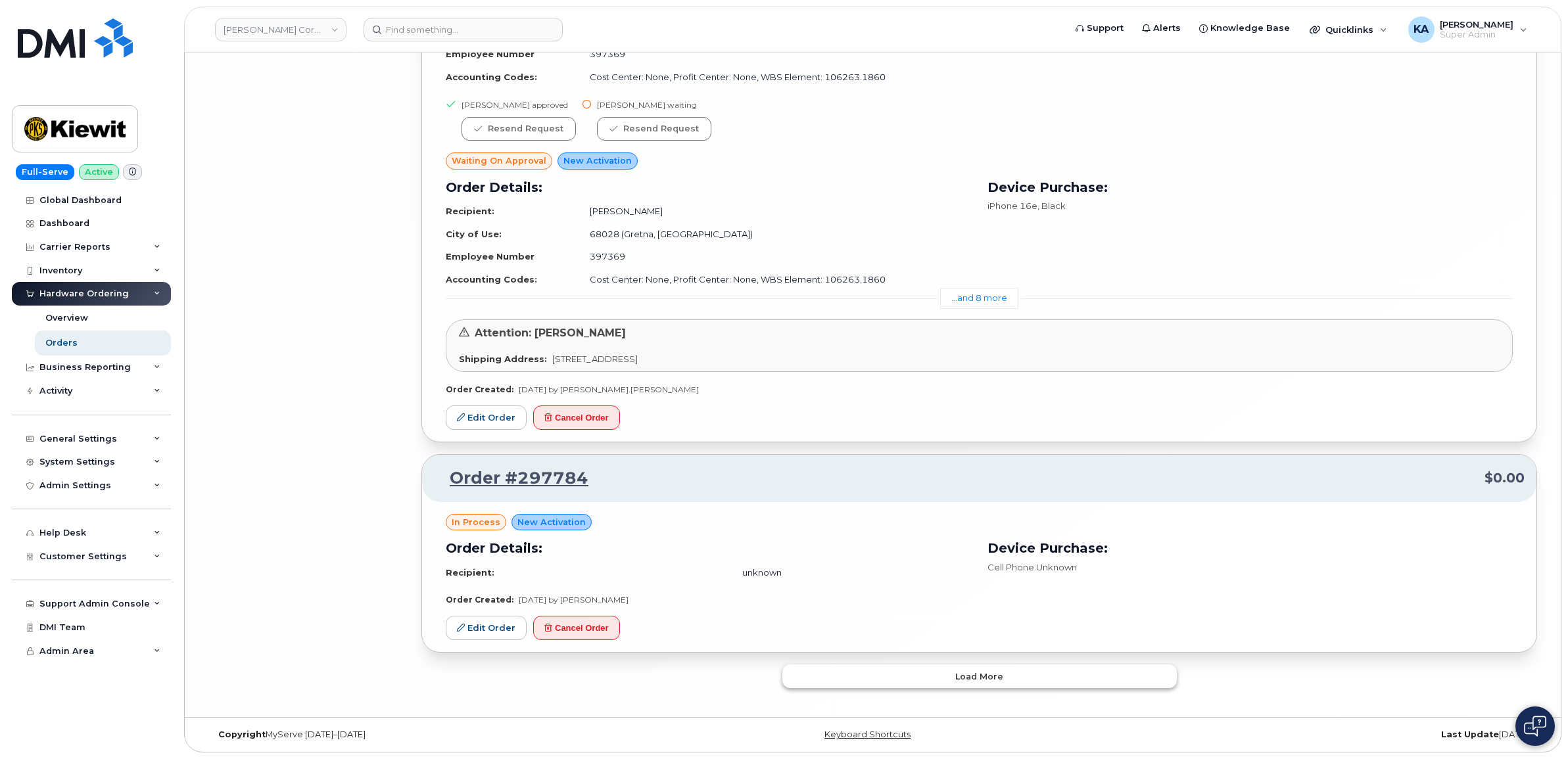
click at [847, 675] on button "Load more" at bounding box center [979, 676] width 394 height 23
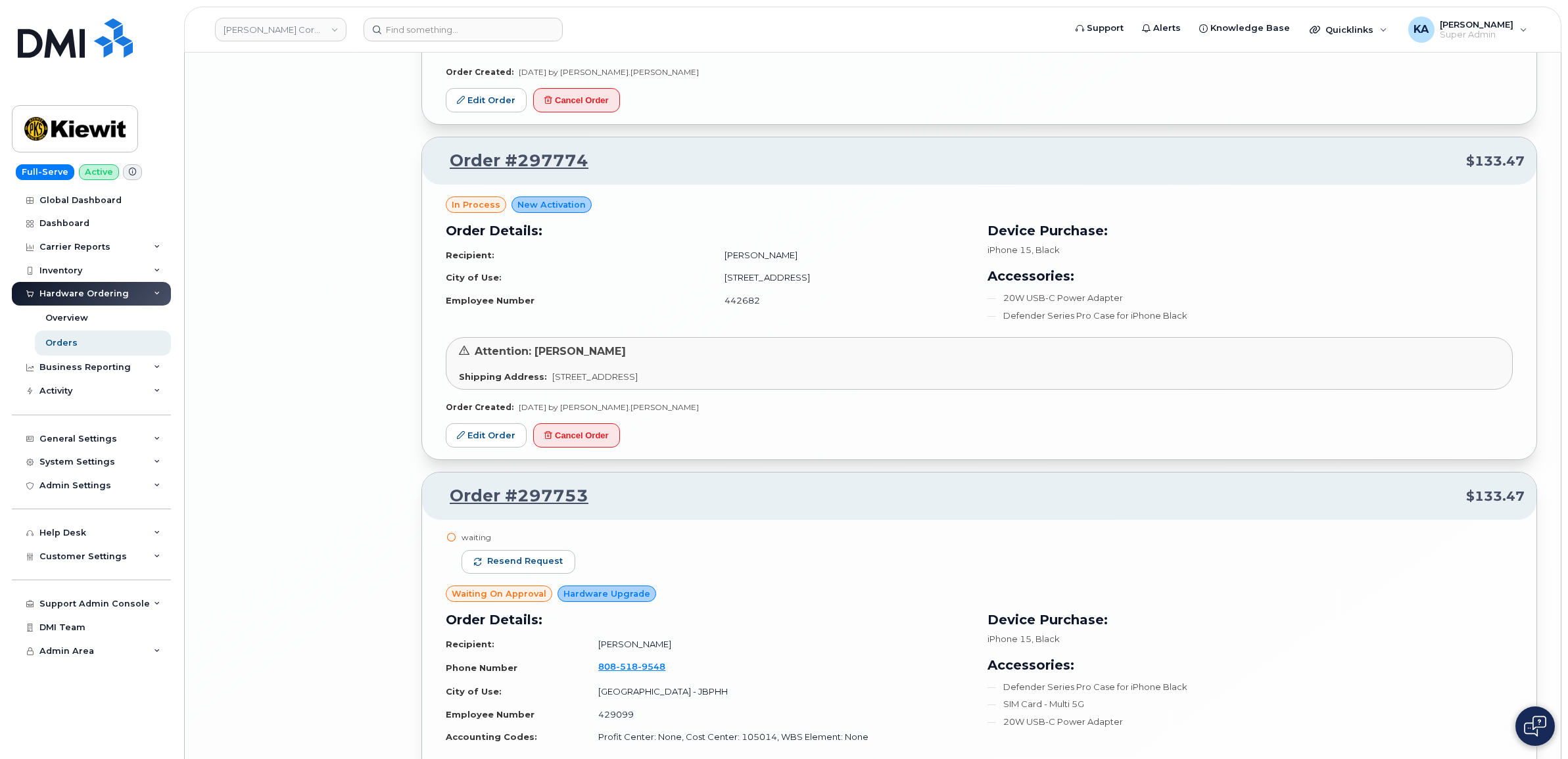
scroll to position [9063, 0]
click at [536, 565] on span "Resend request" at bounding box center [525, 560] width 76 height 12
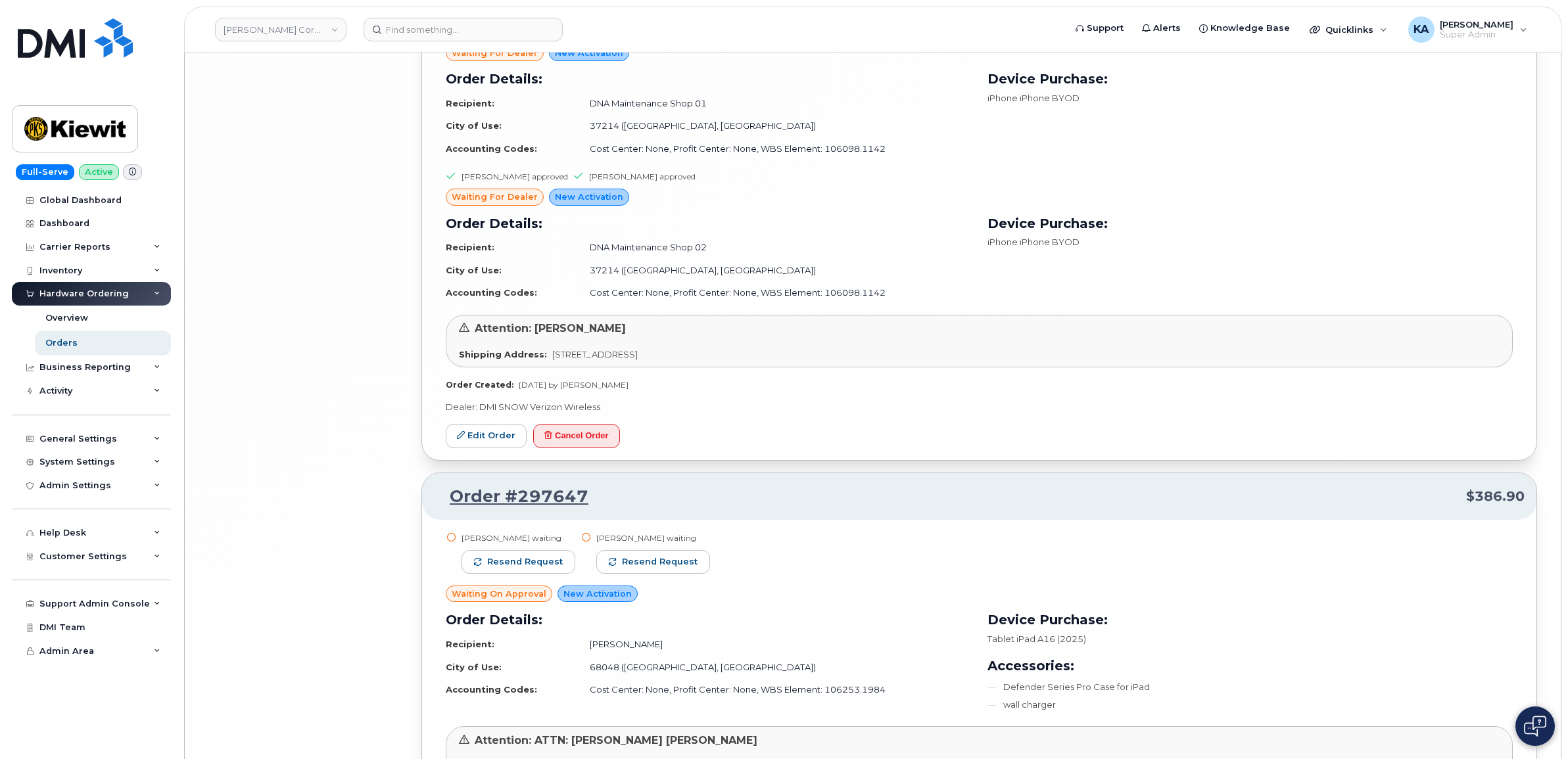
scroll to position [10705, 0]
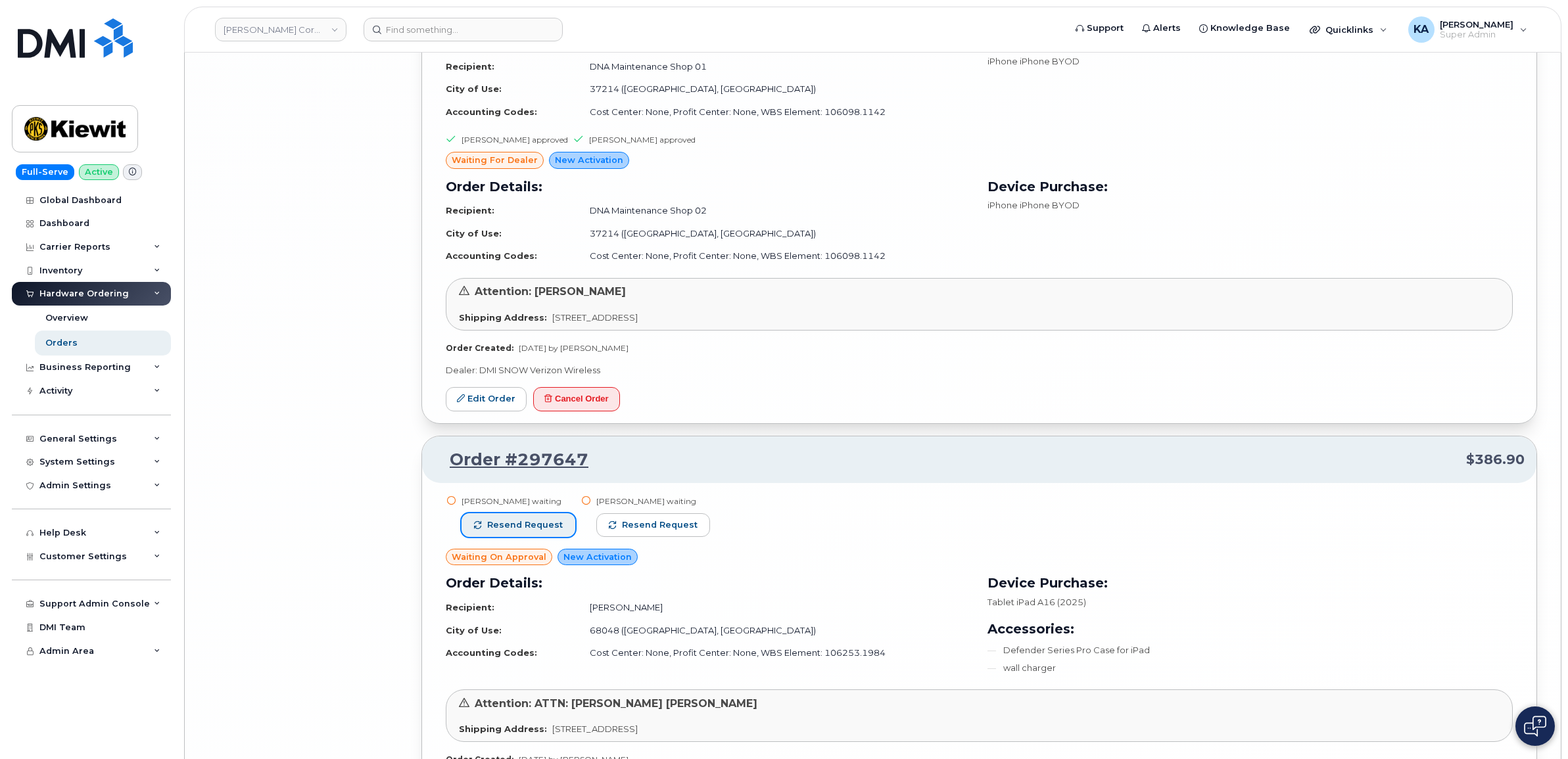
click at [541, 530] on span "Resend request" at bounding box center [525, 525] width 76 height 12
click at [641, 528] on span "Resend request" at bounding box center [661, 525] width 76 height 12
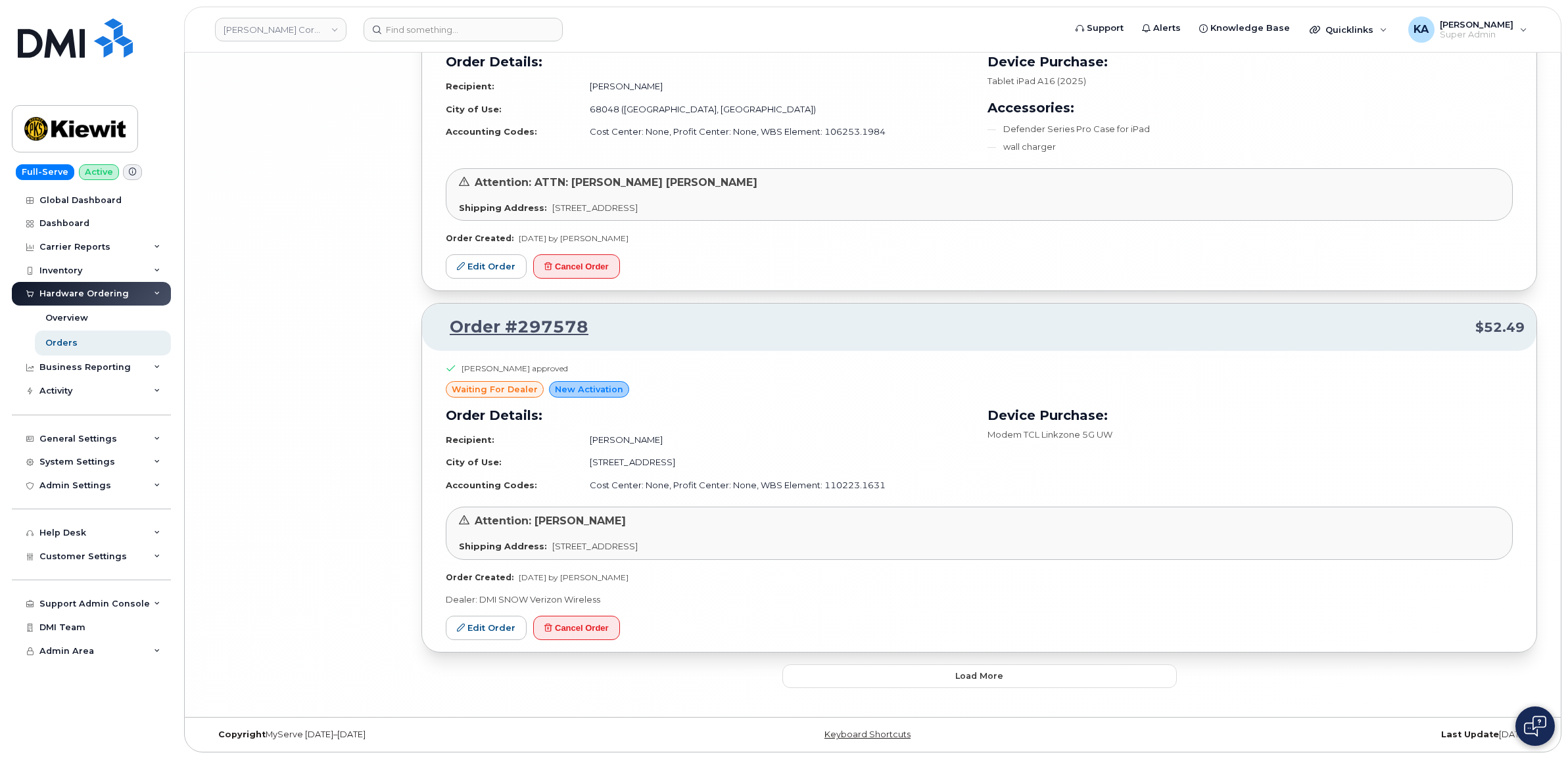
scroll to position [11238, 0]
click at [846, 671] on button "Load more" at bounding box center [979, 676] width 394 height 23
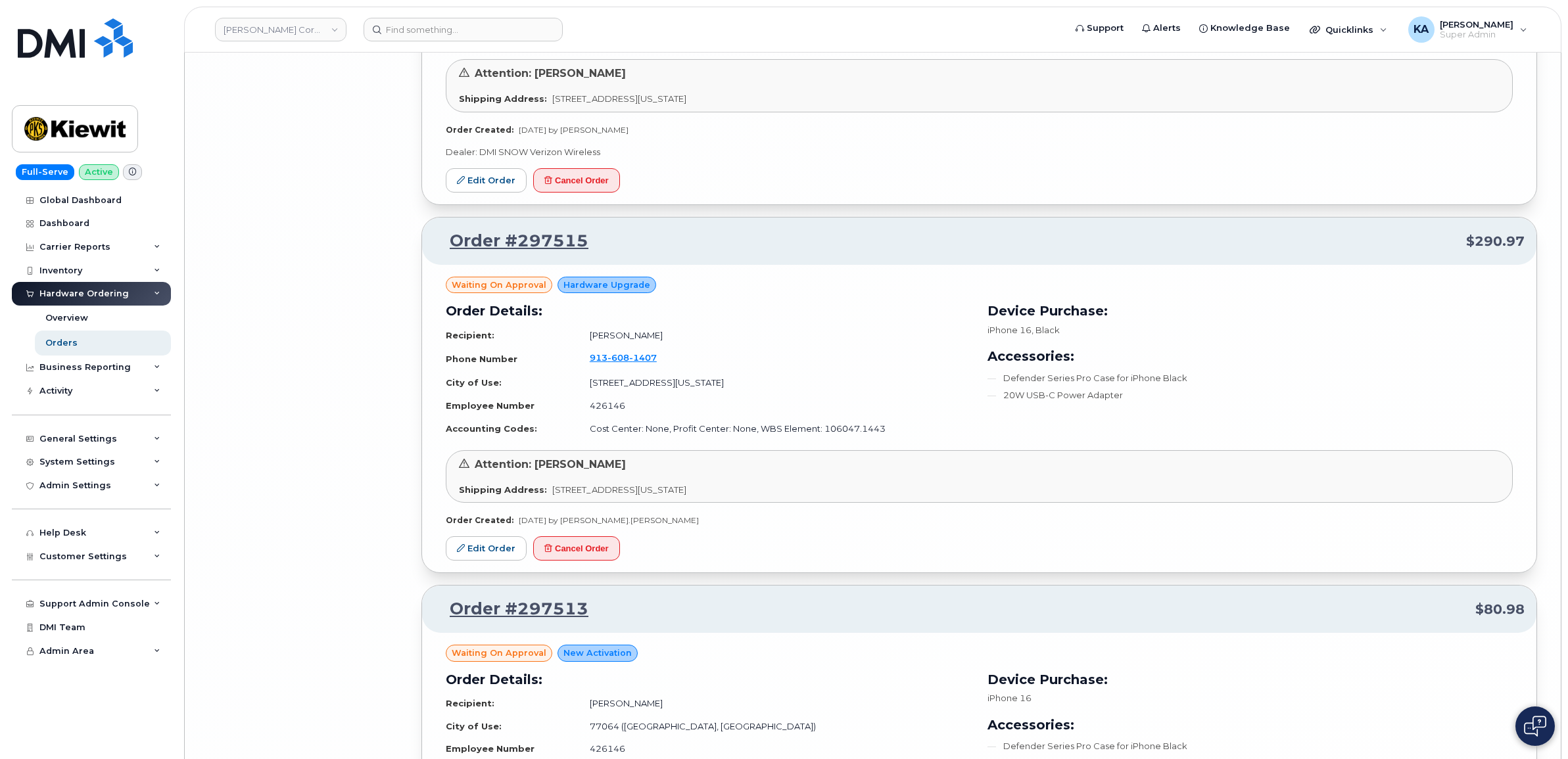
scroll to position [13702, 0]
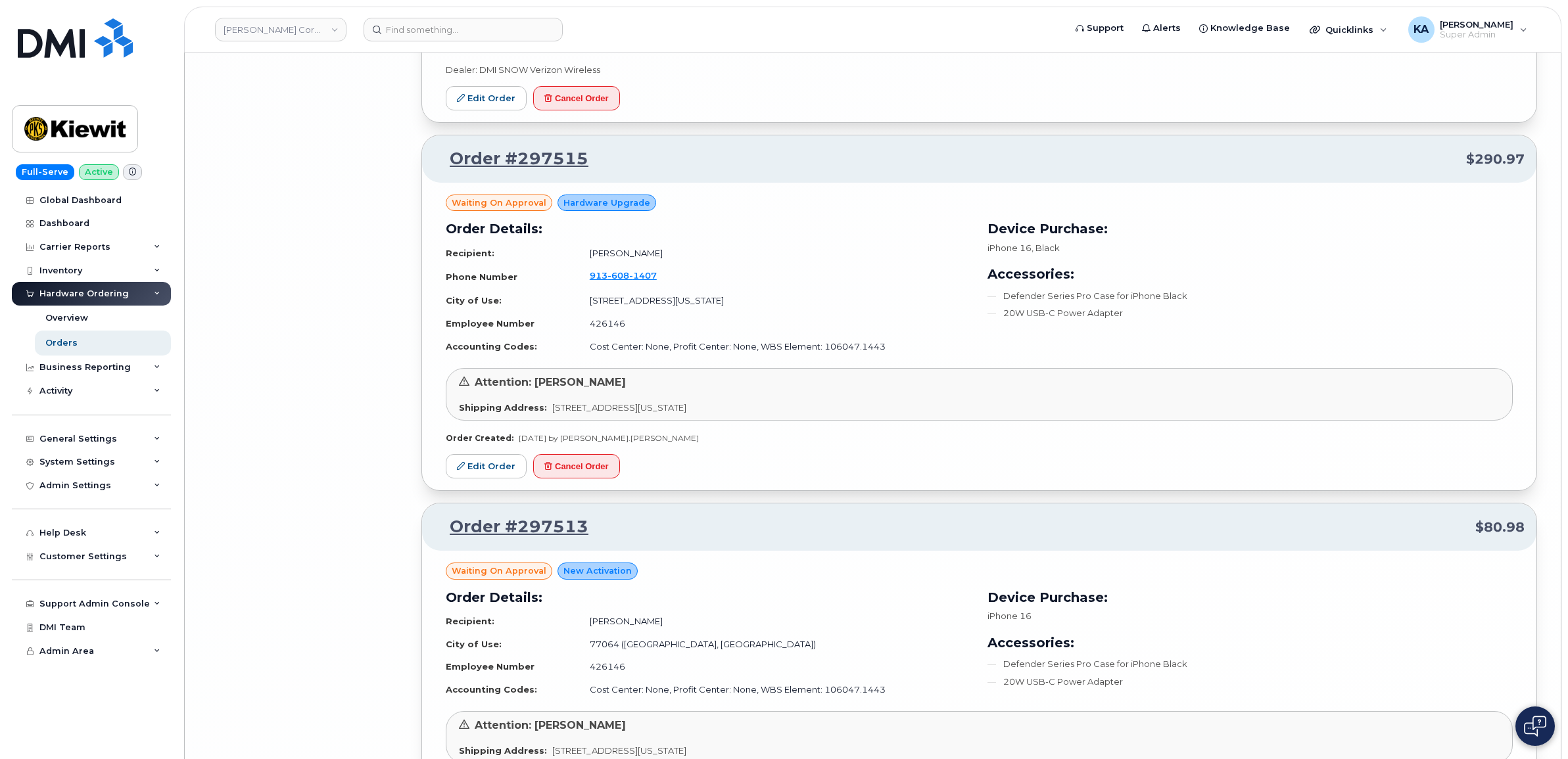
click at [776, 471] on div "Waiting On Approval Hardware Upgrade Order Details: Recipient: Emanuel Robles P…" at bounding box center [978, 336] width 1114 height 308
click at [500, 477] on link "Edit Order" at bounding box center [486, 466] width 81 height 24
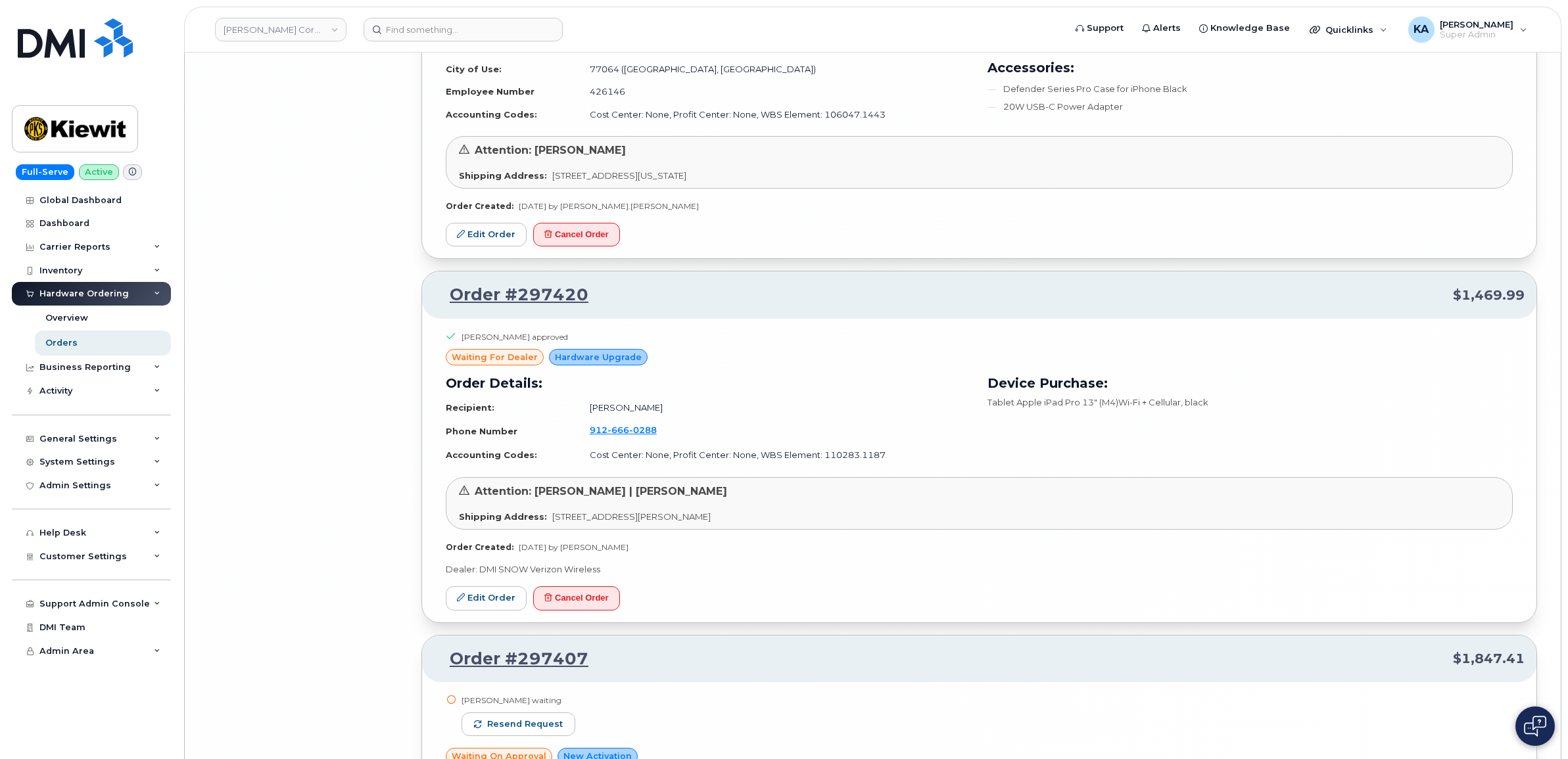
scroll to position [14359, 0]
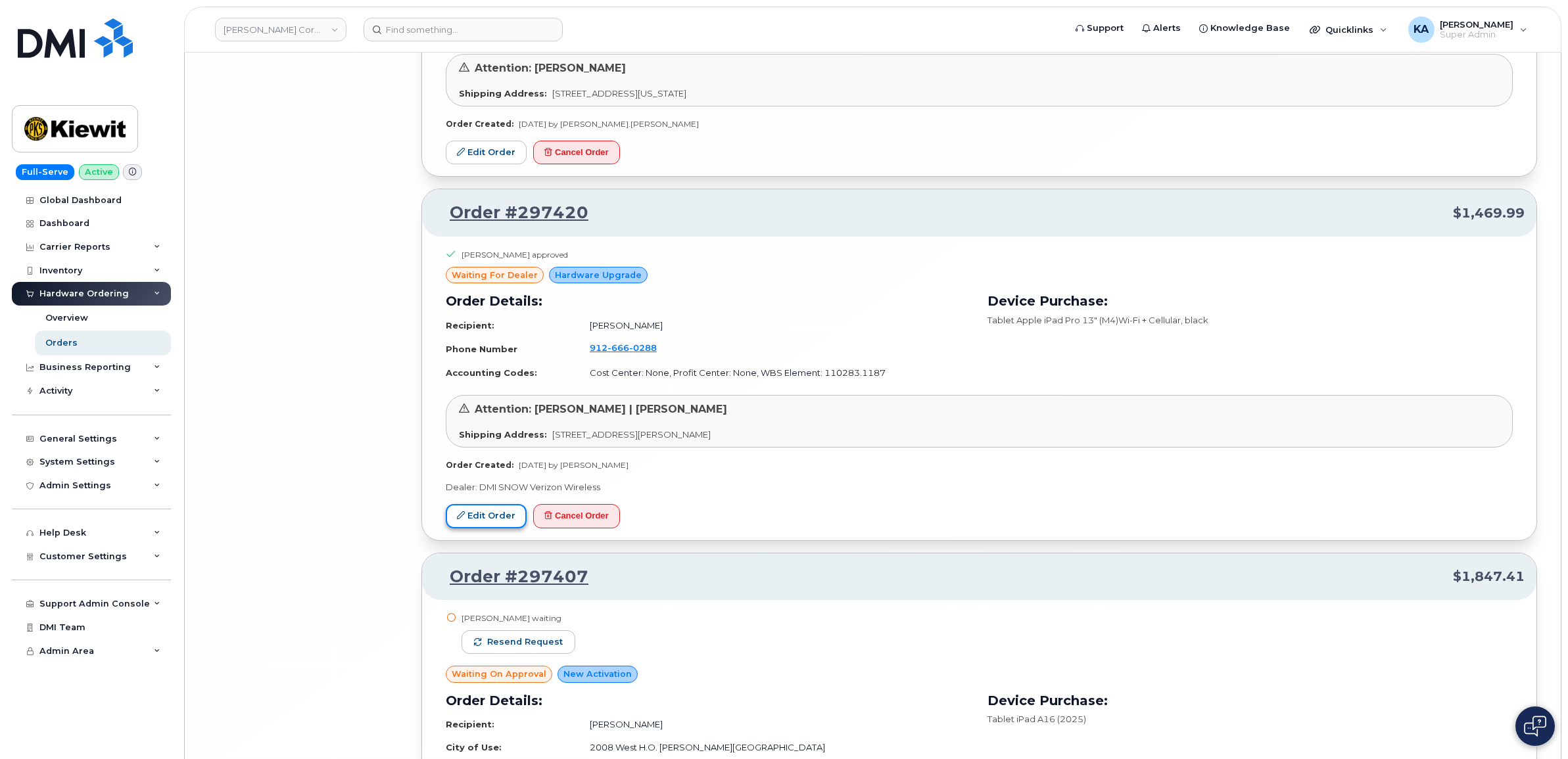
click at [486, 524] on link "Edit Order" at bounding box center [486, 516] width 81 height 24
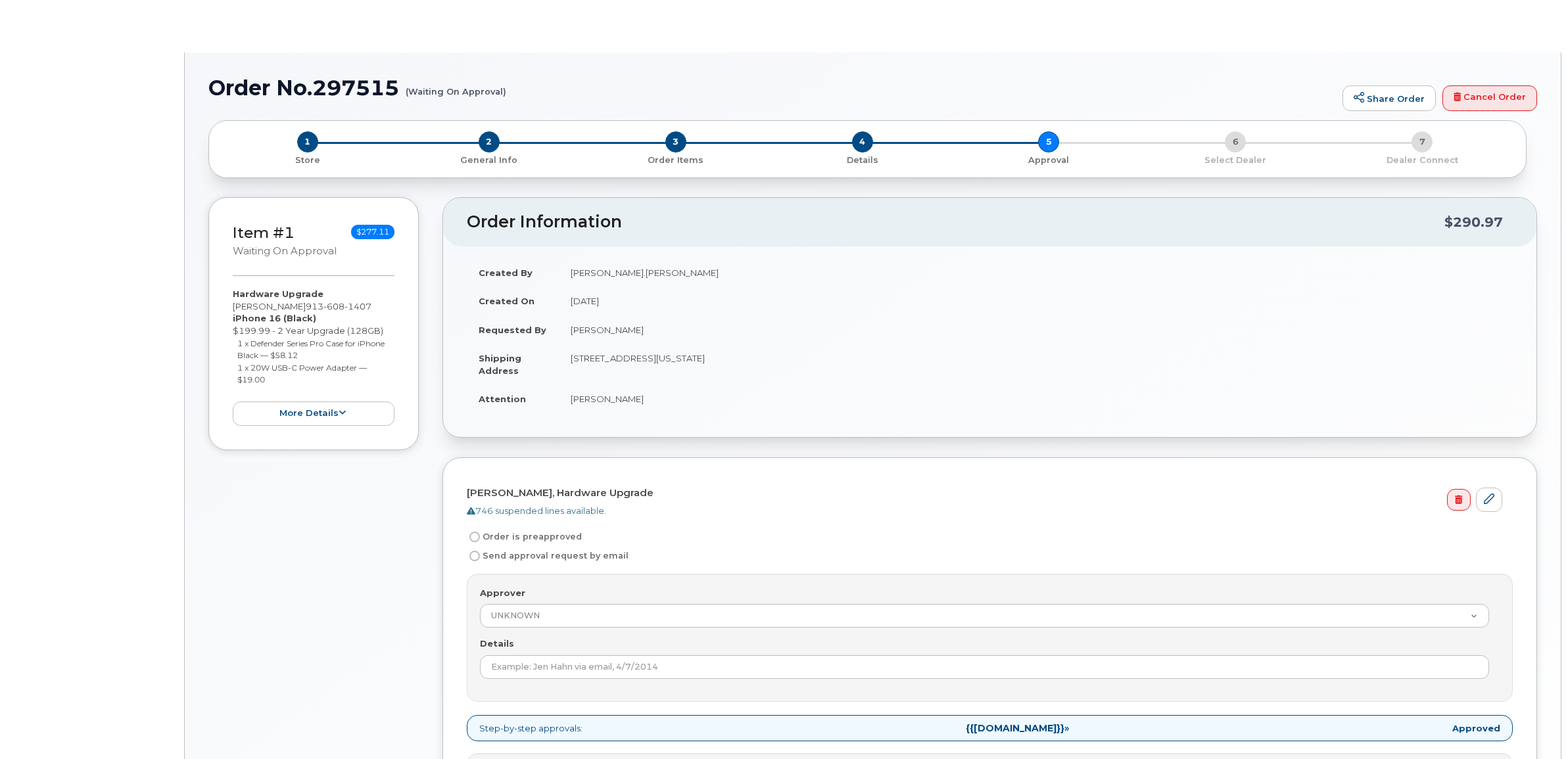
radio input "true"
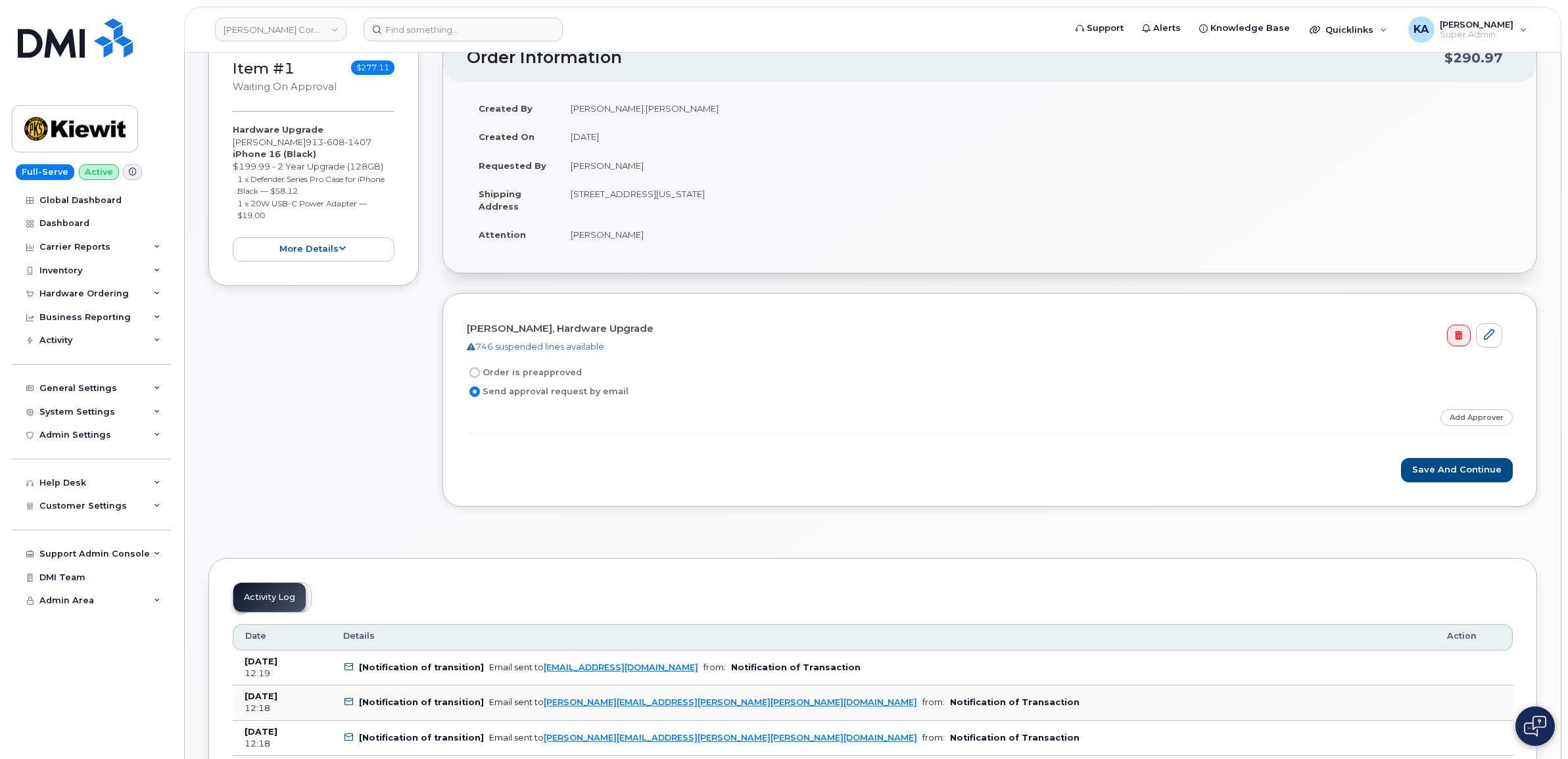
scroll to position [82, 0]
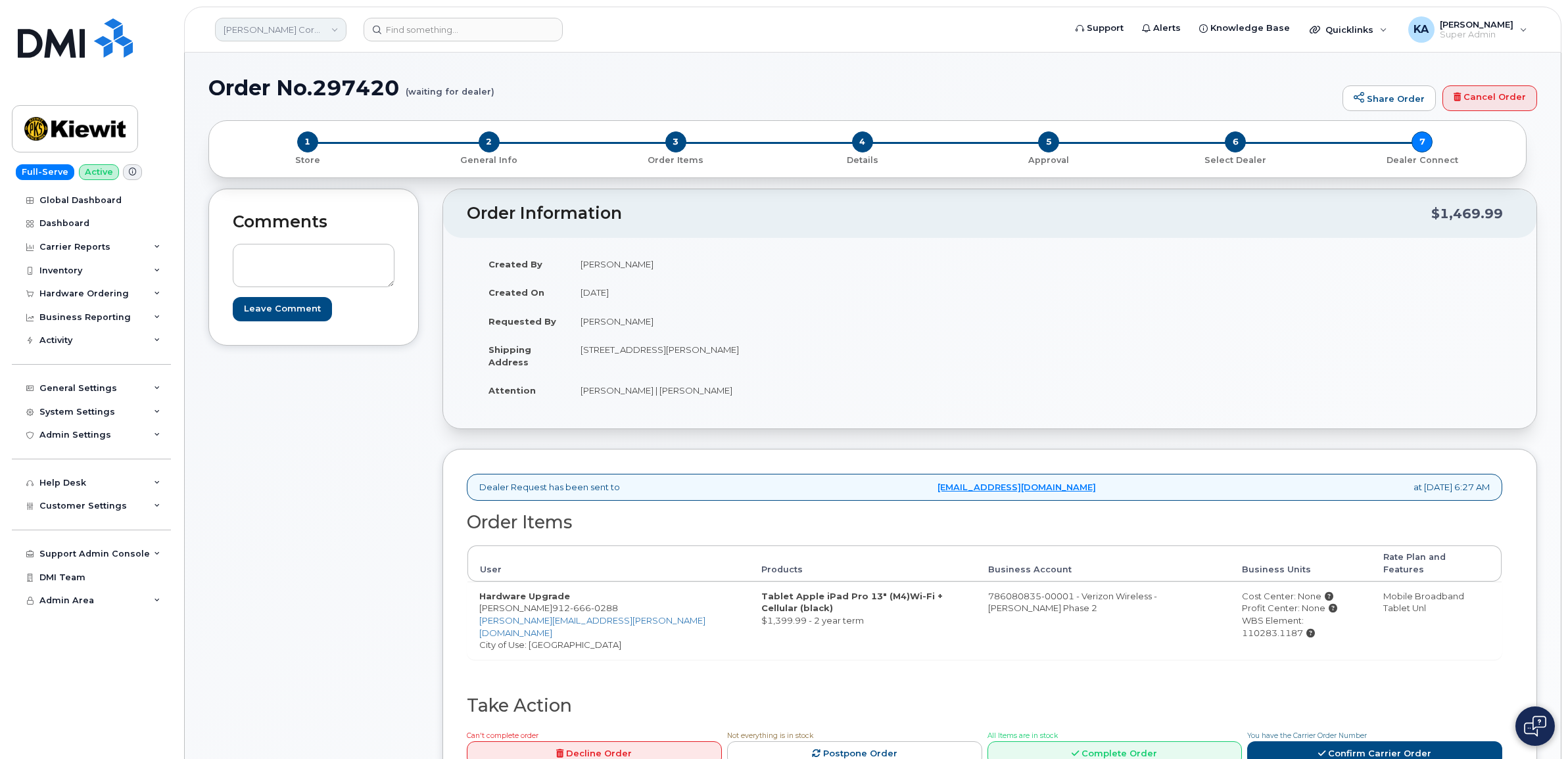
click at [284, 27] on link "[PERSON_NAME] Corporation" at bounding box center [280, 29] width 132 height 23
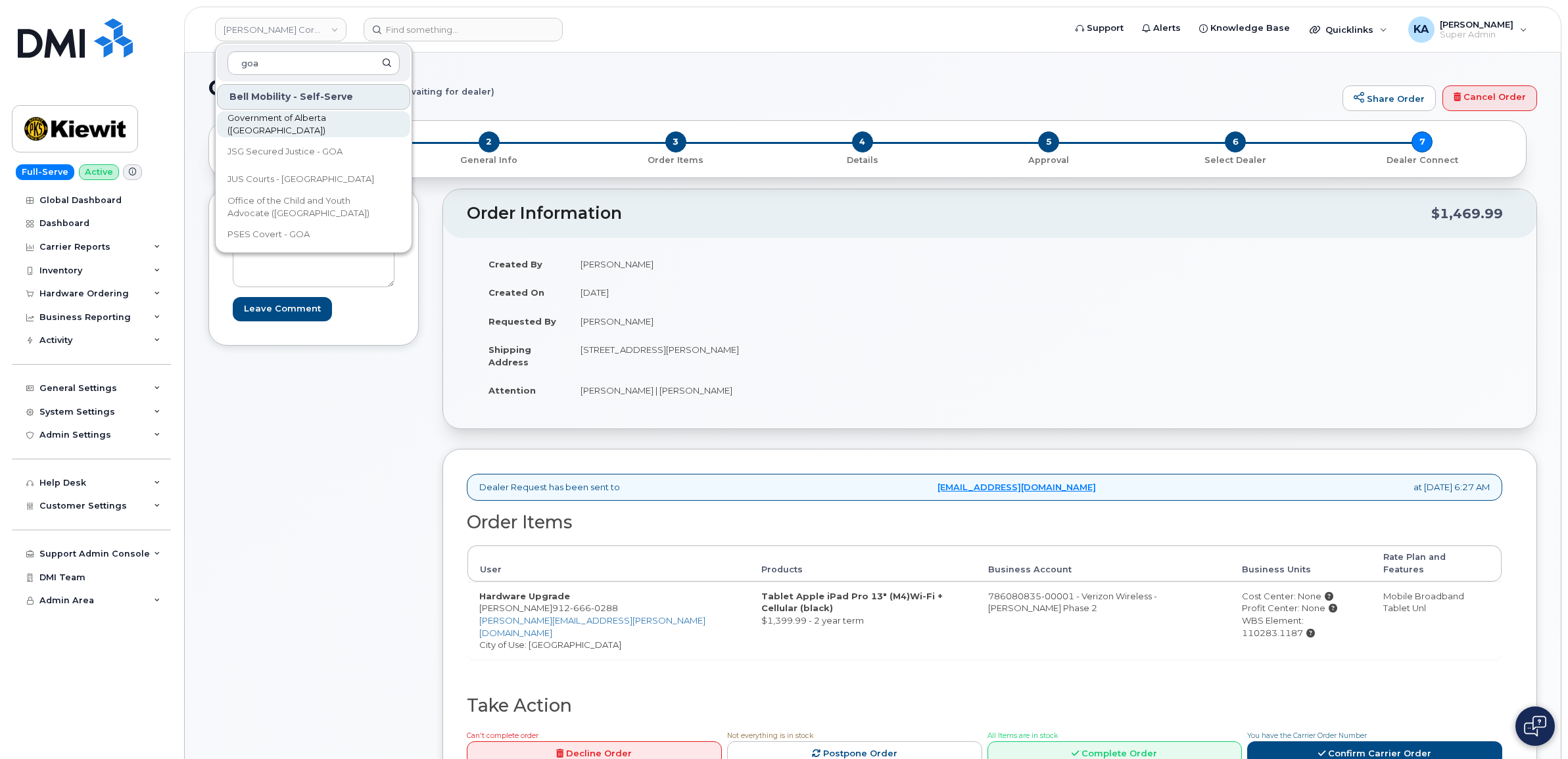
type input "goa"
click at [281, 125] on span "Government of Alberta (GOA)" at bounding box center [303, 124] width 151 height 26
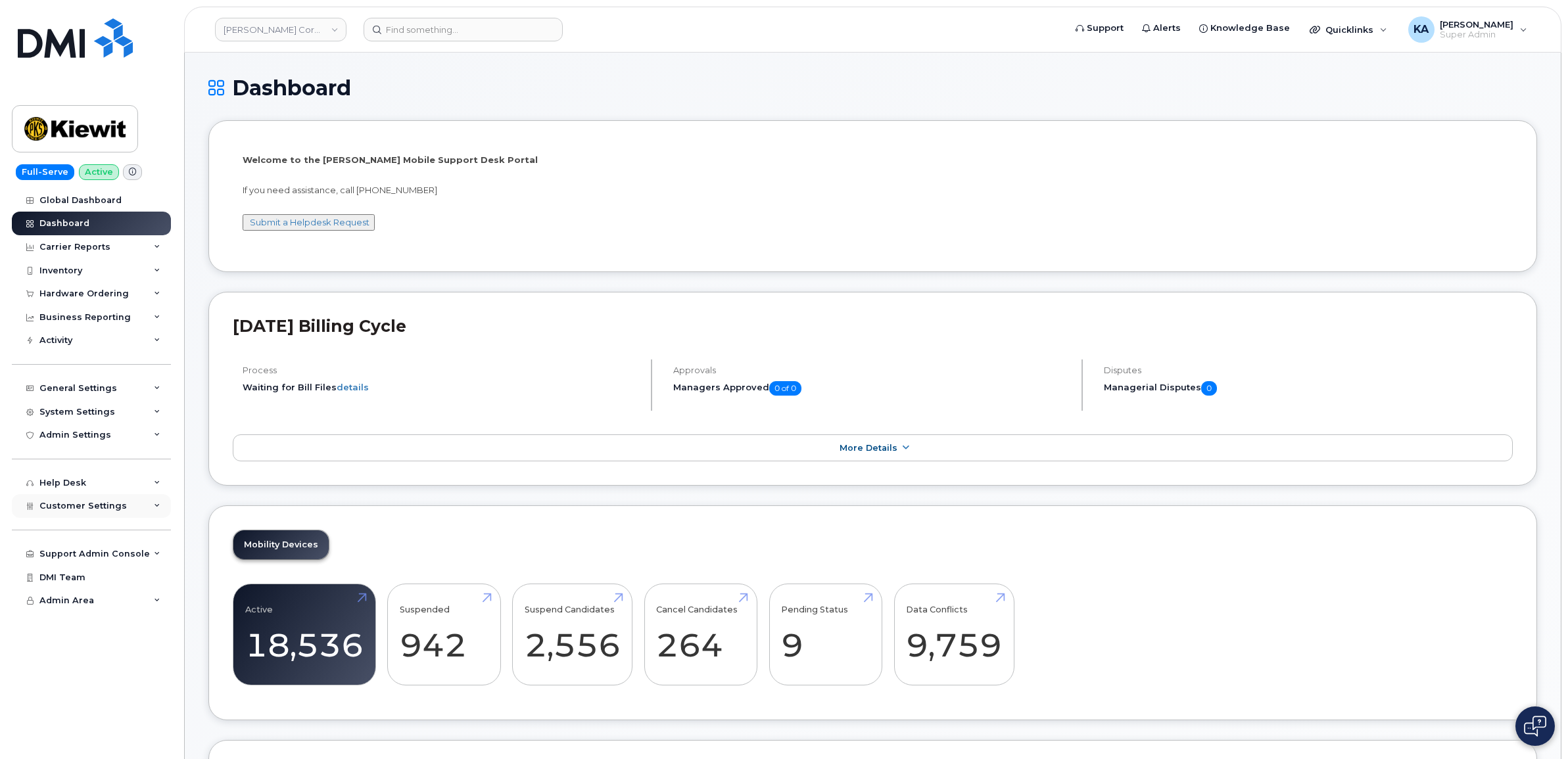
click at [93, 510] on span "Customer Settings" at bounding box center [83, 505] width 87 height 10
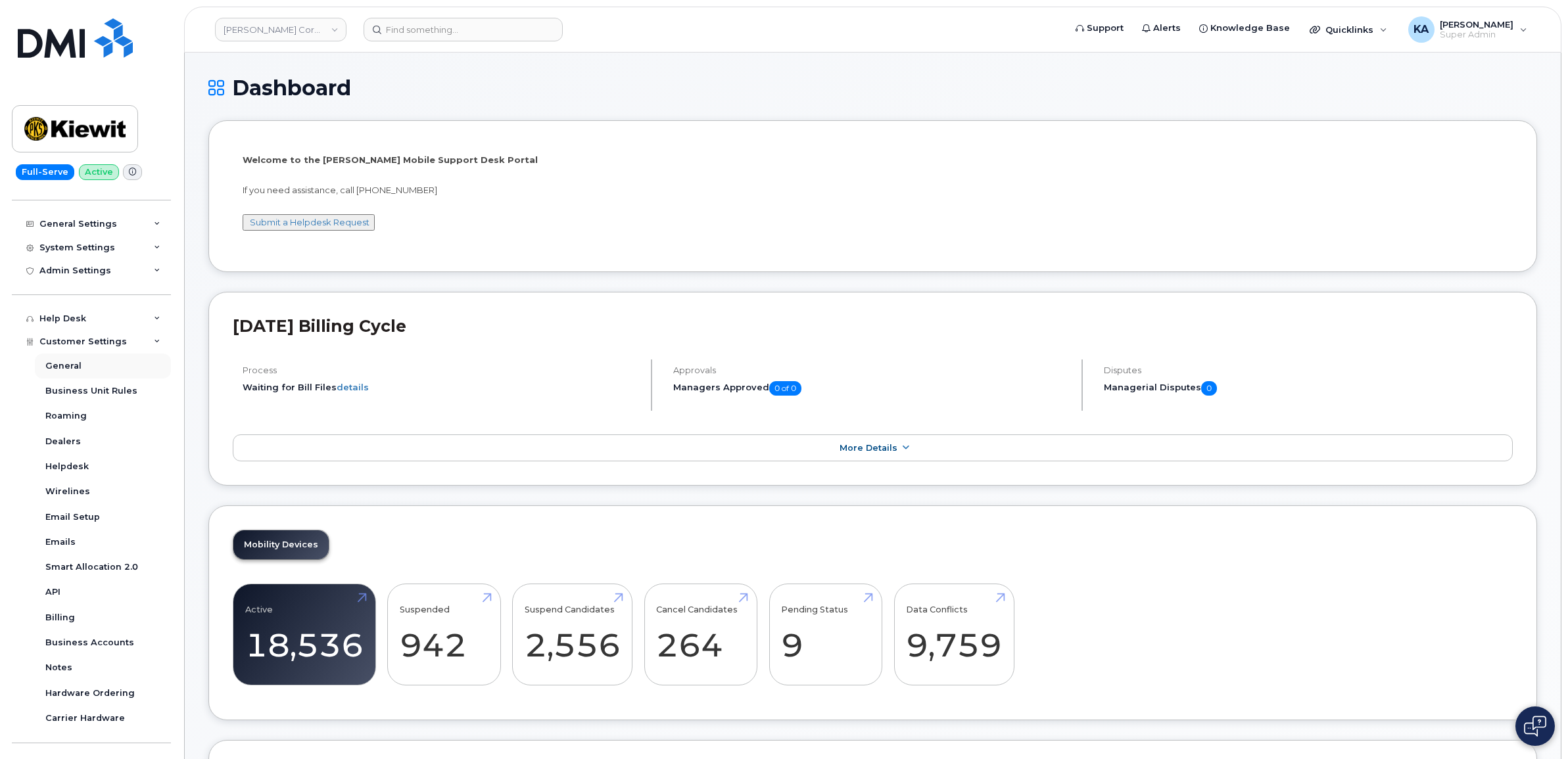
scroll to position [235, 0]
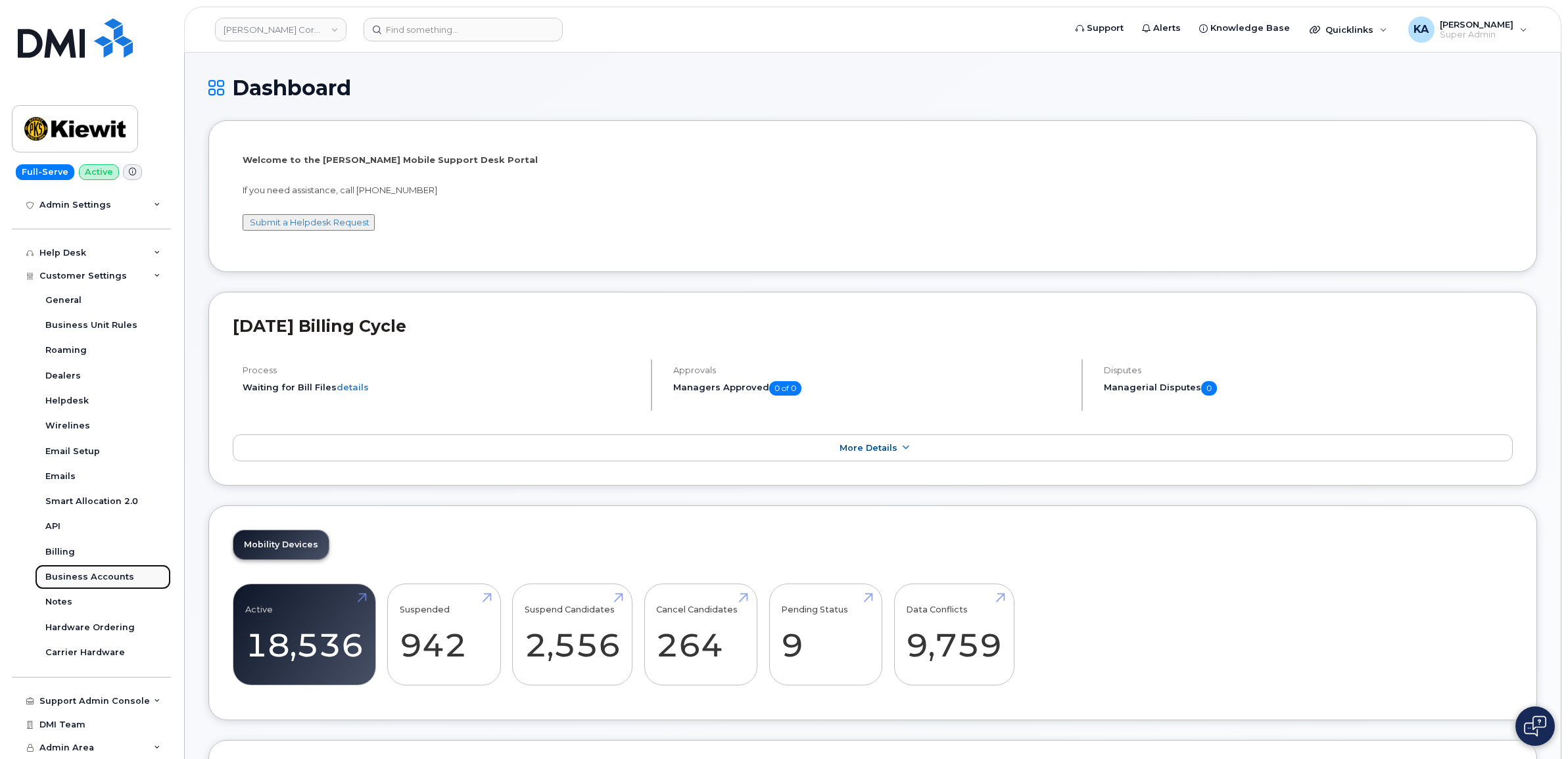
click at [87, 572] on div "Business Accounts" at bounding box center [90, 577] width 89 height 12
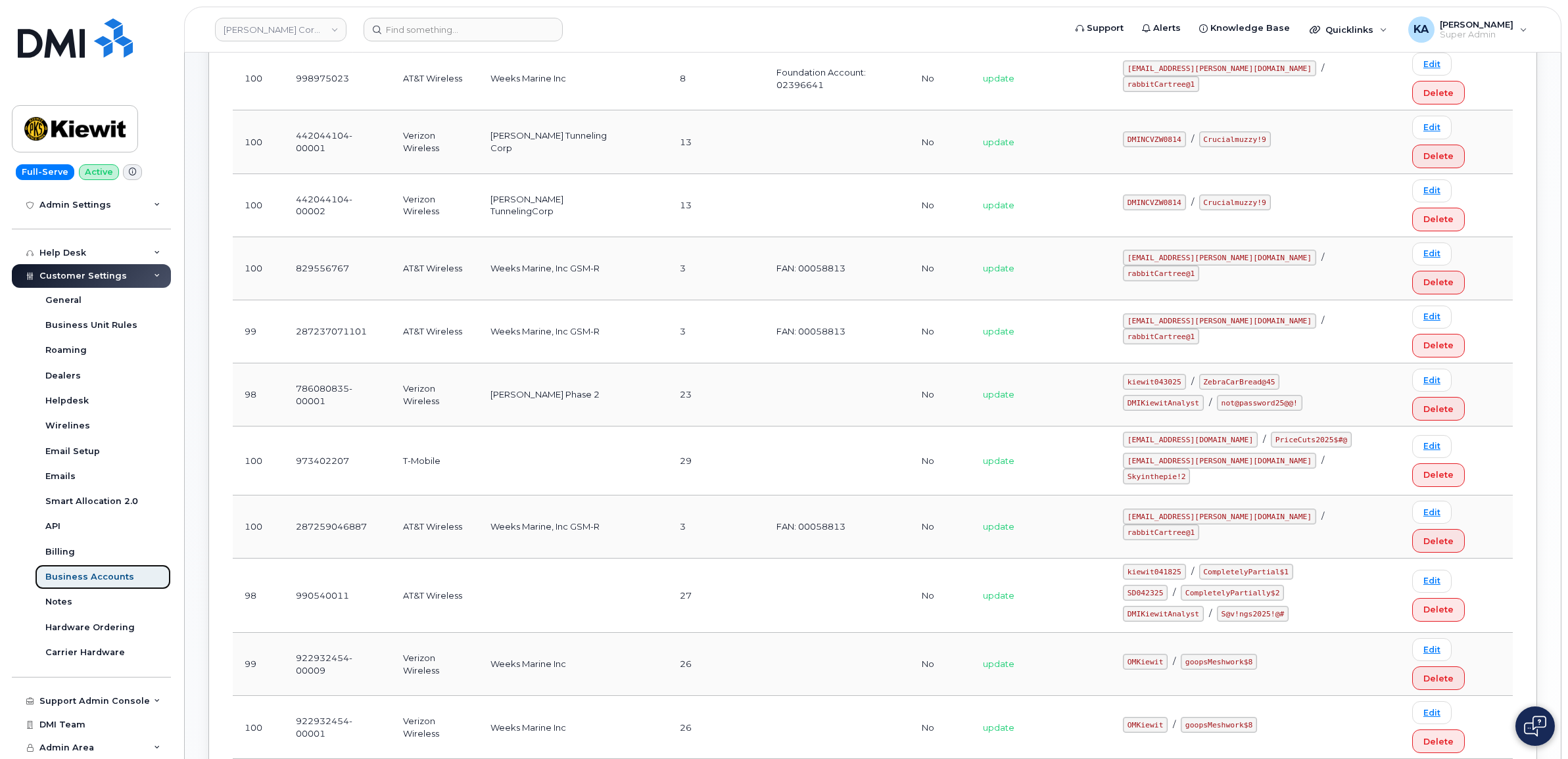
scroll to position [164, 0]
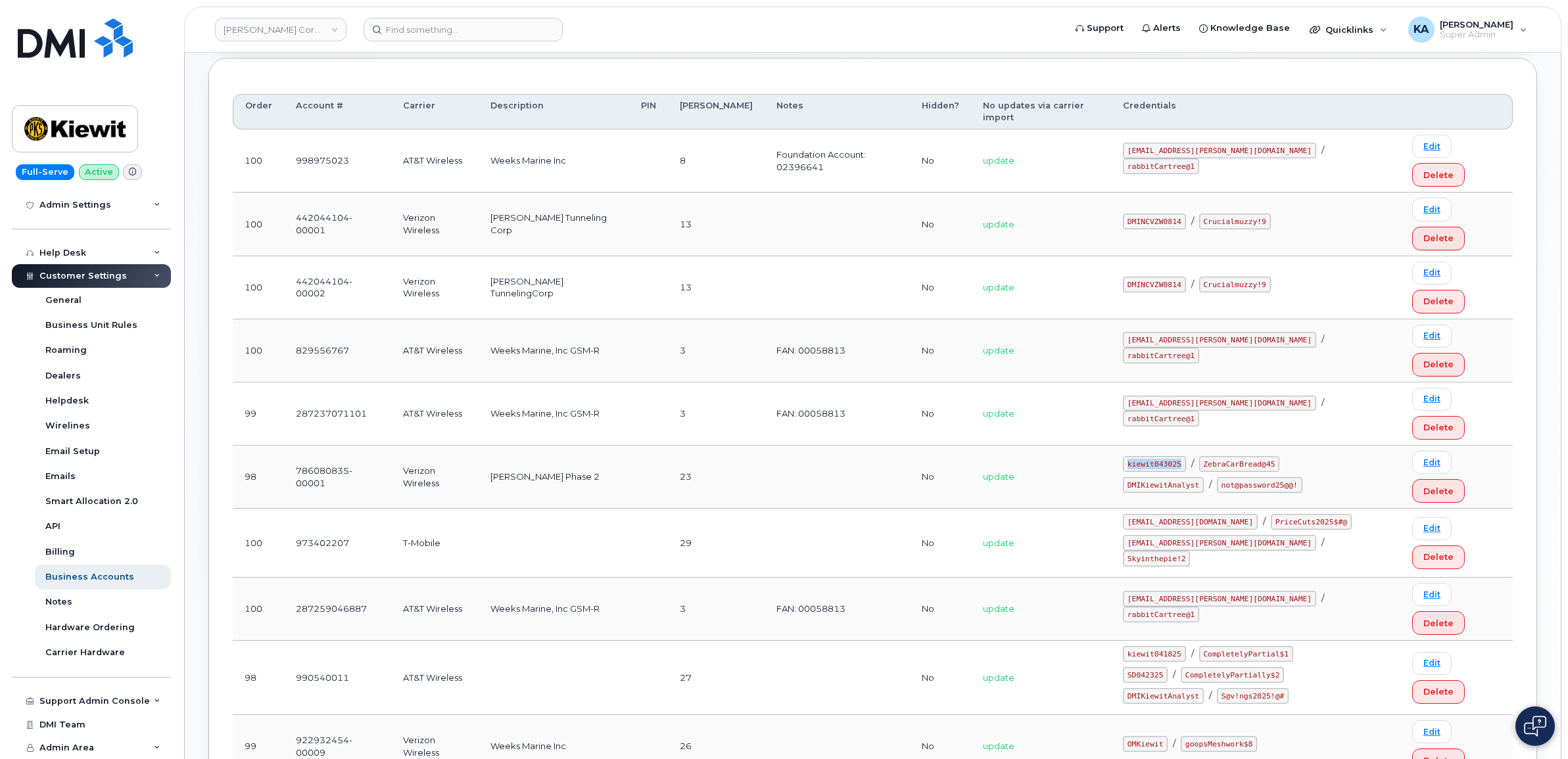
drag, startPoint x: 1147, startPoint y: 308, endPoint x: 1199, endPoint y: 308, distance: 52.0
click at [1185, 456] on code "kiewit043025" at bounding box center [1154, 464] width 62 height 16
drag, startPoint x: 1199, startPoint y: 308, endPoint x: 1184, endPoint y: 303, distance: 15.8
copy code "kiewit043025"
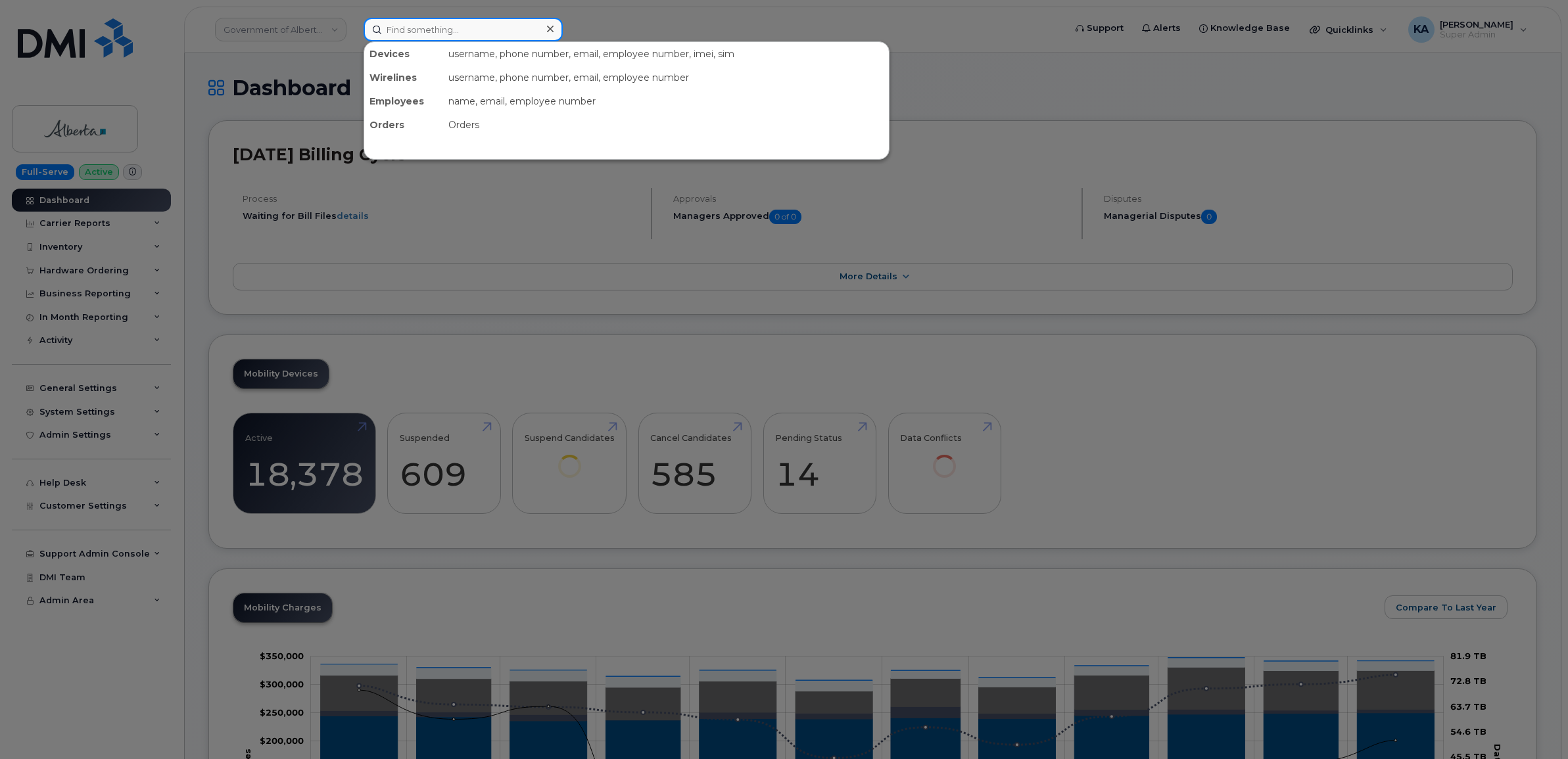
click at [394, 27] on input at bounding box center [463, 29] width 200 height 23
paste input "7802280632"
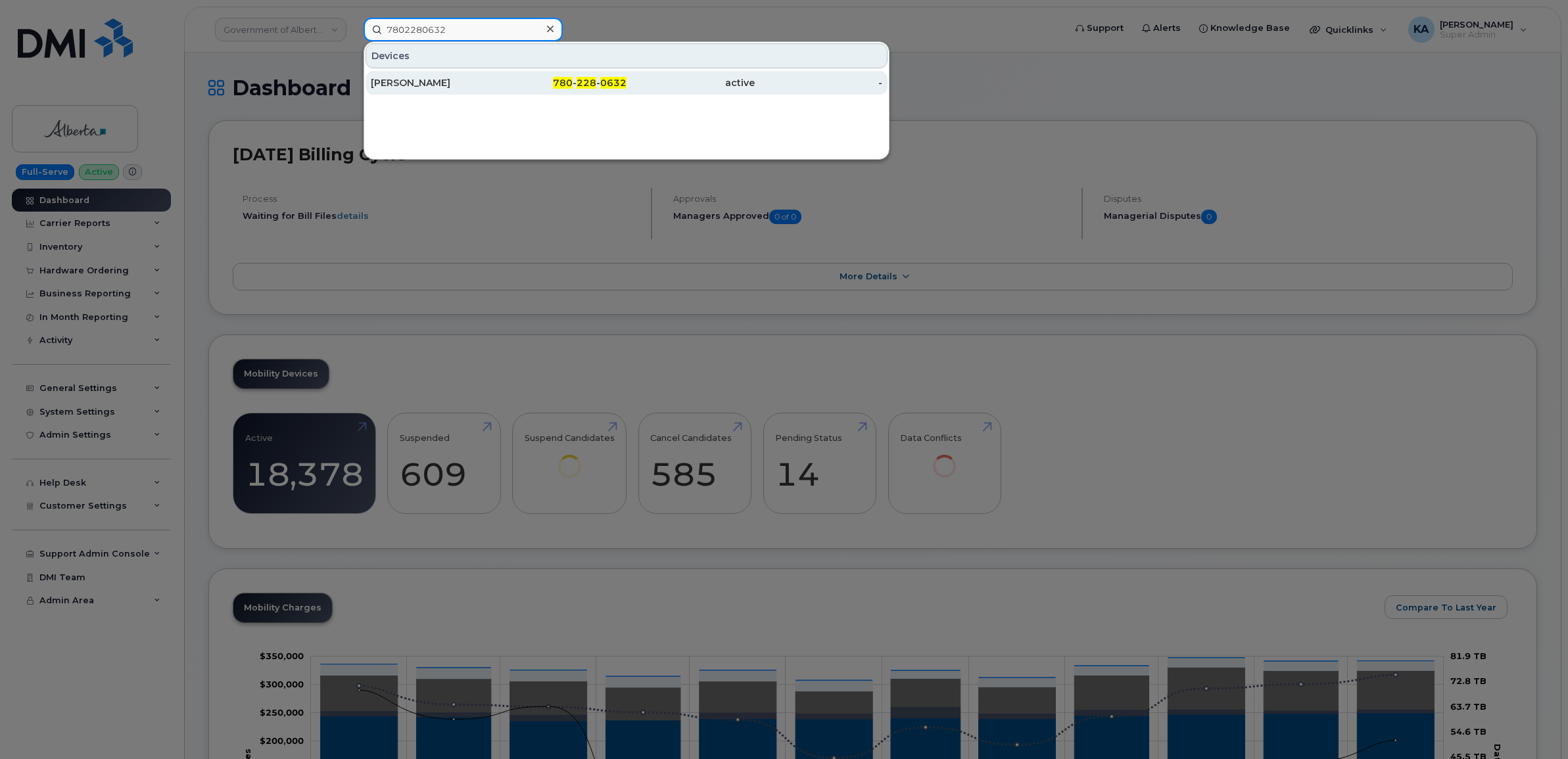
type input "7802280632"
click at [409, 86] on div "[PERSON_NAME]" at bounding box center [435, 82] width 128 height 13
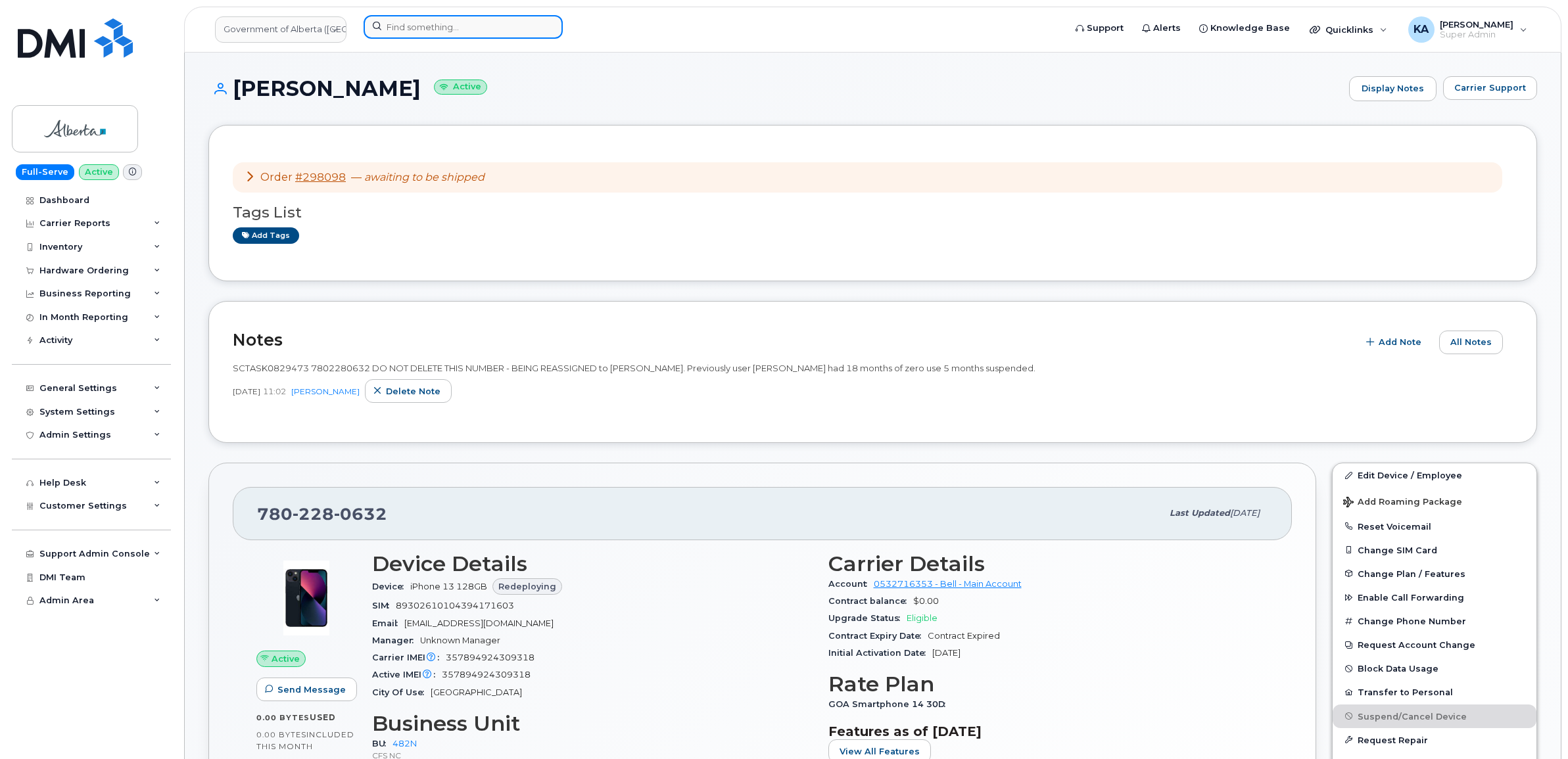
click at [406, 23] on input at bounding box center [463, 27] width 200 height 23
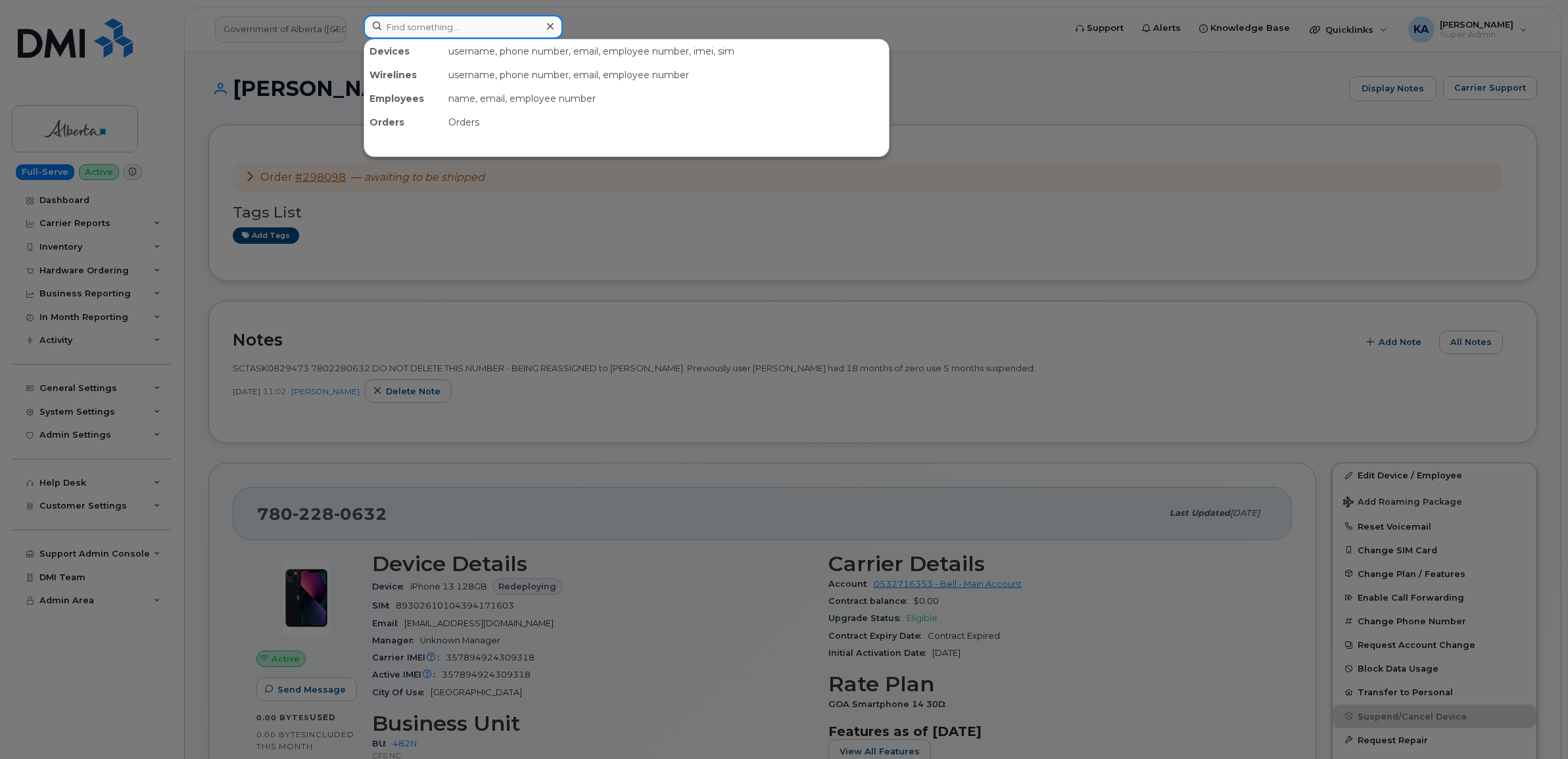
paste input "7802280632"
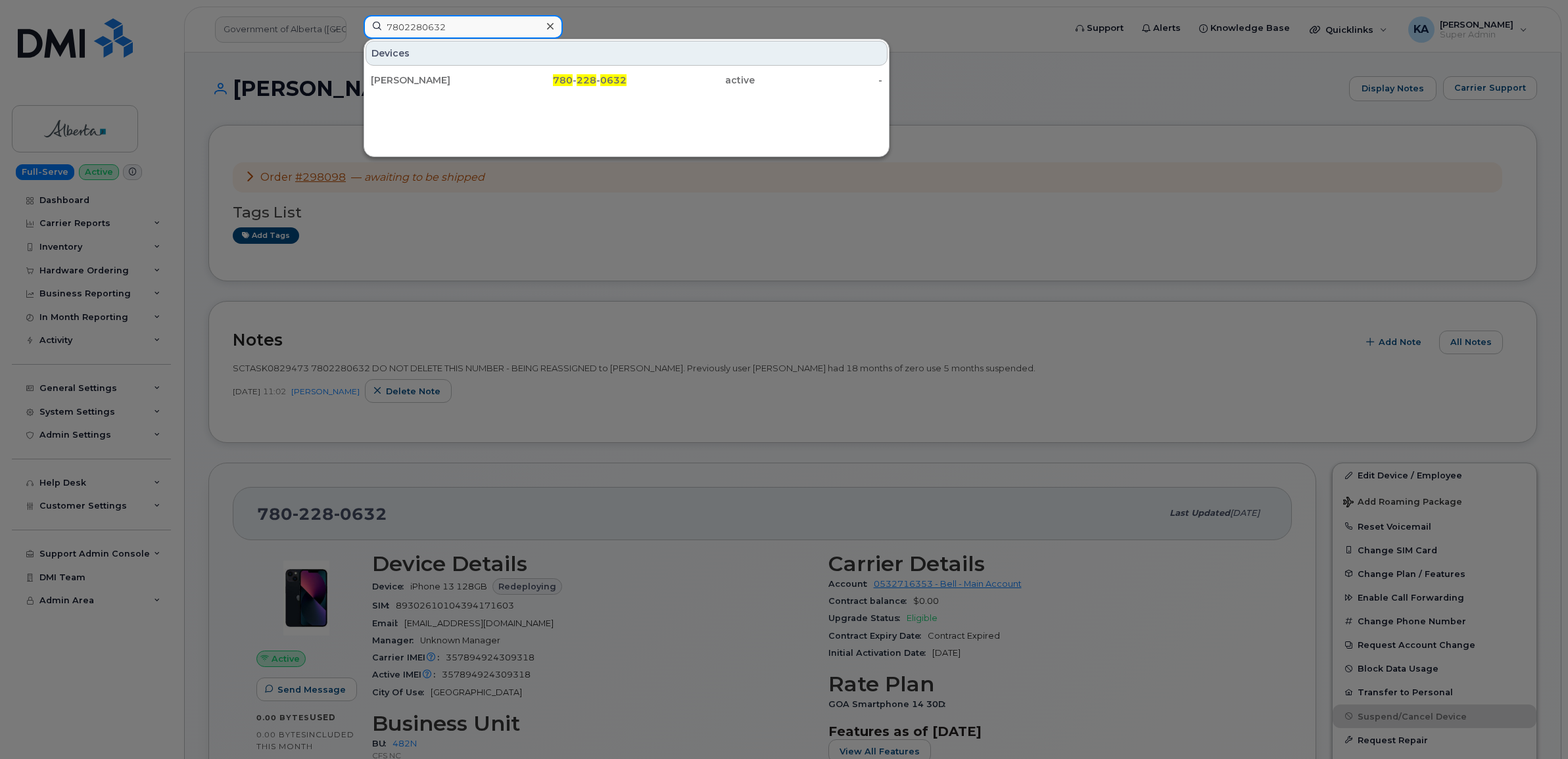
type input "7802280632"
click at [442, 252] on div at bounding box center [784, 380] width 1568 height 759
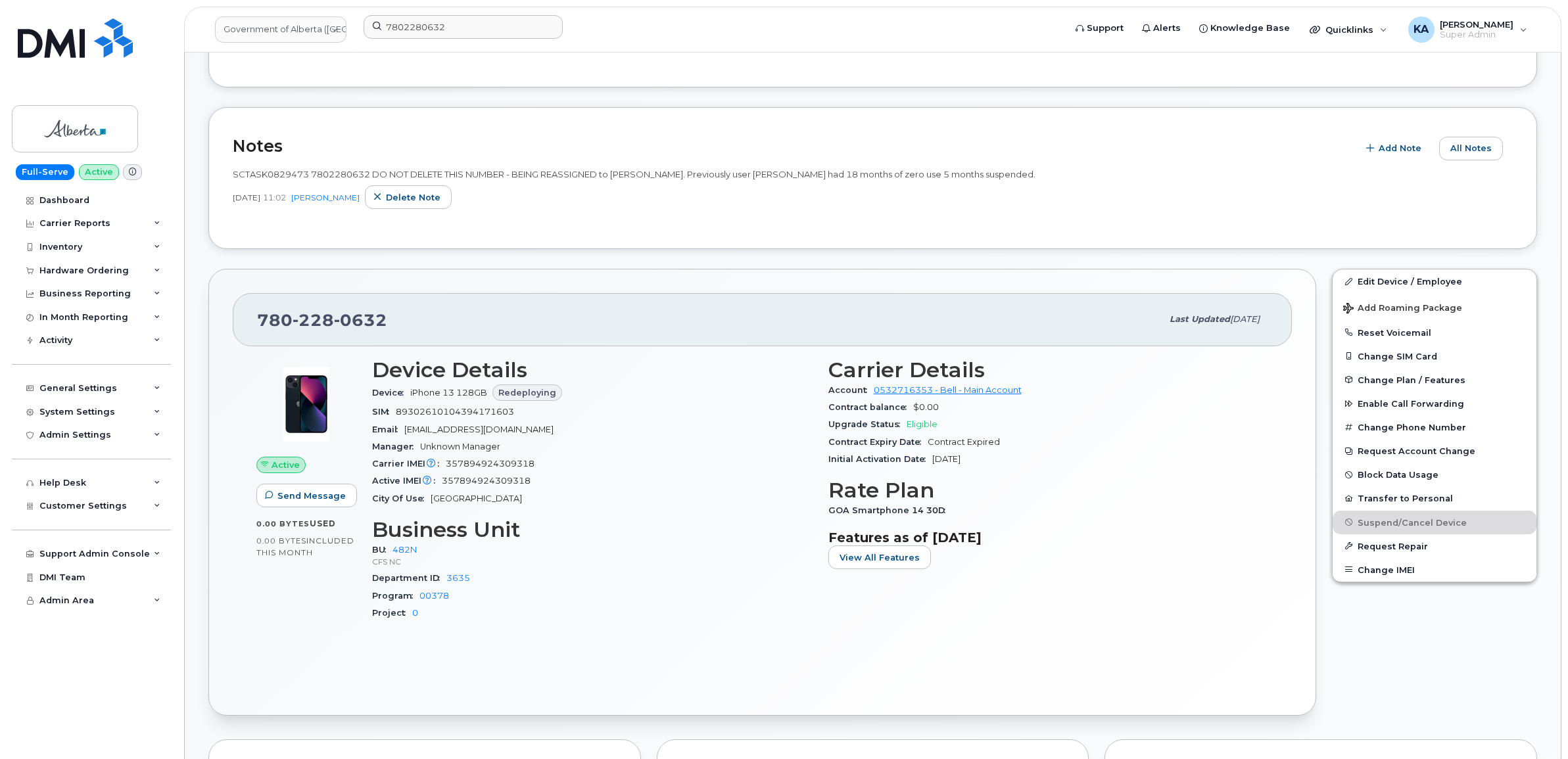
scroll to position [164, 0]
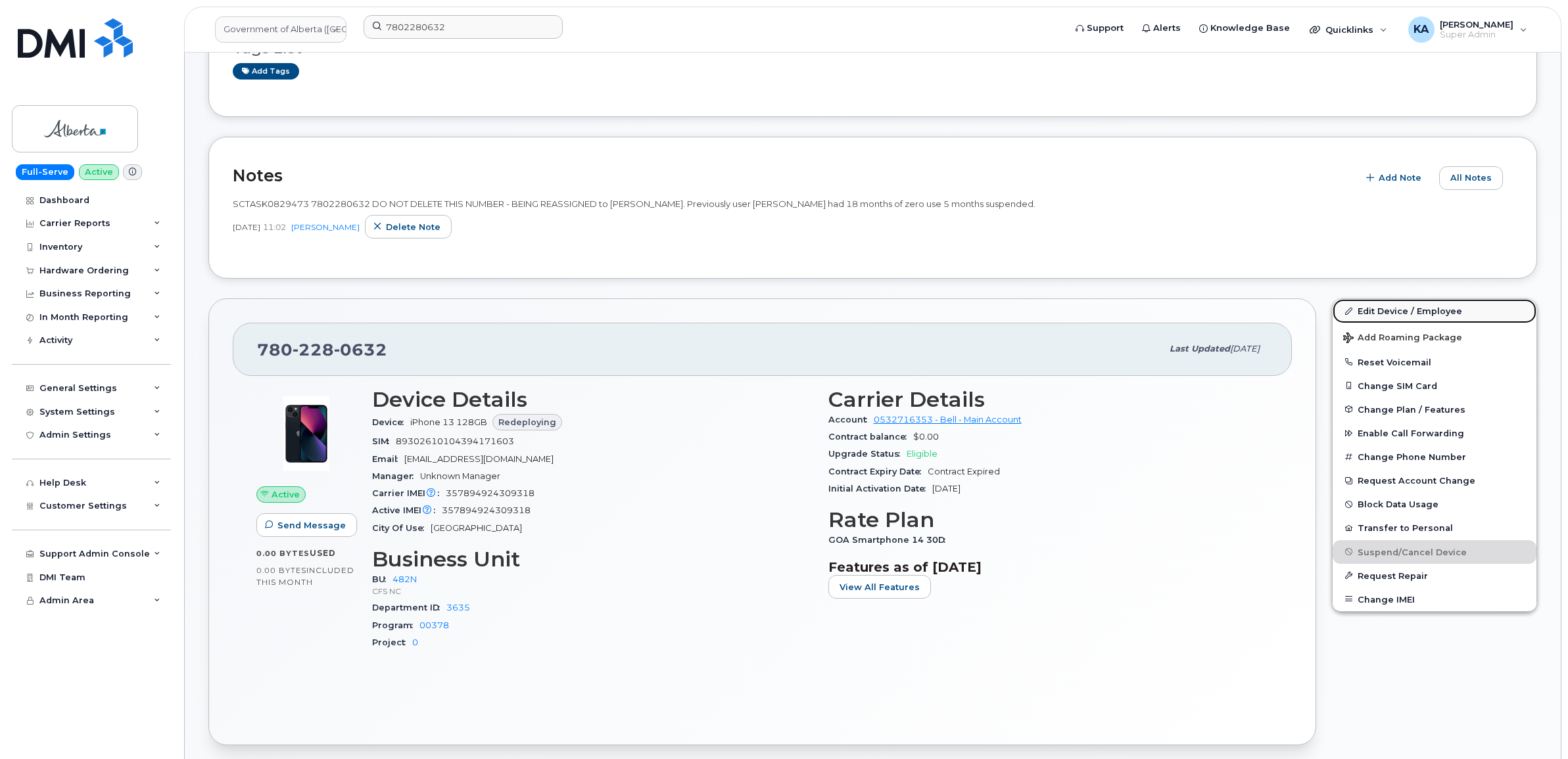
click at [1392, 307] on link "Edit Device / Employee" at bounding box center [1435, 310] width 204 height 23
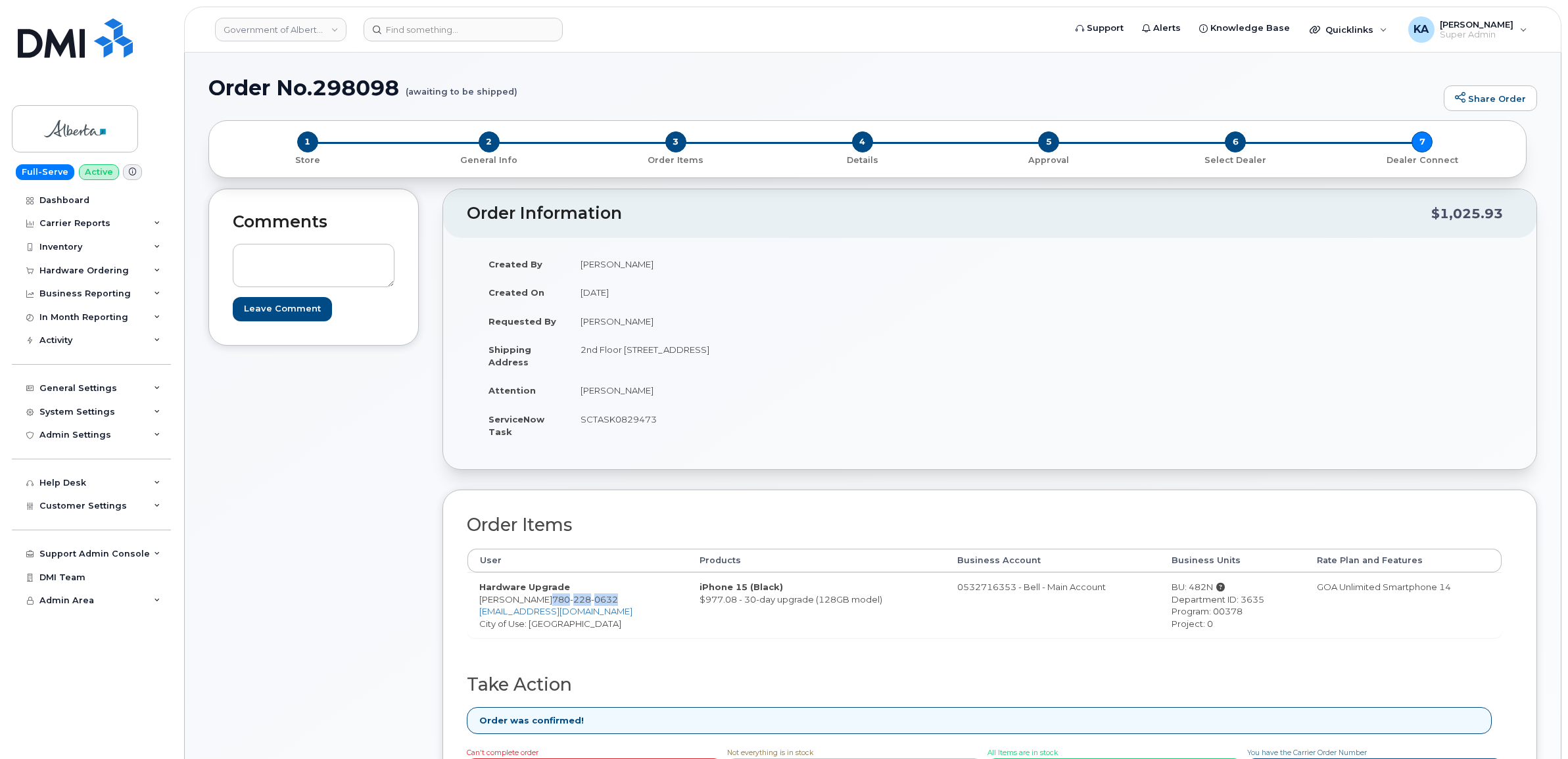
drag, startPoint x: 631, startPoint y: 596, endPoint x: 567, endPoint y: 598, distance: 64.0
click at [567, 598] on span "780 228 0632" at bounding box center [585, 599] width 65 height 10
copy span "780 228 0632"
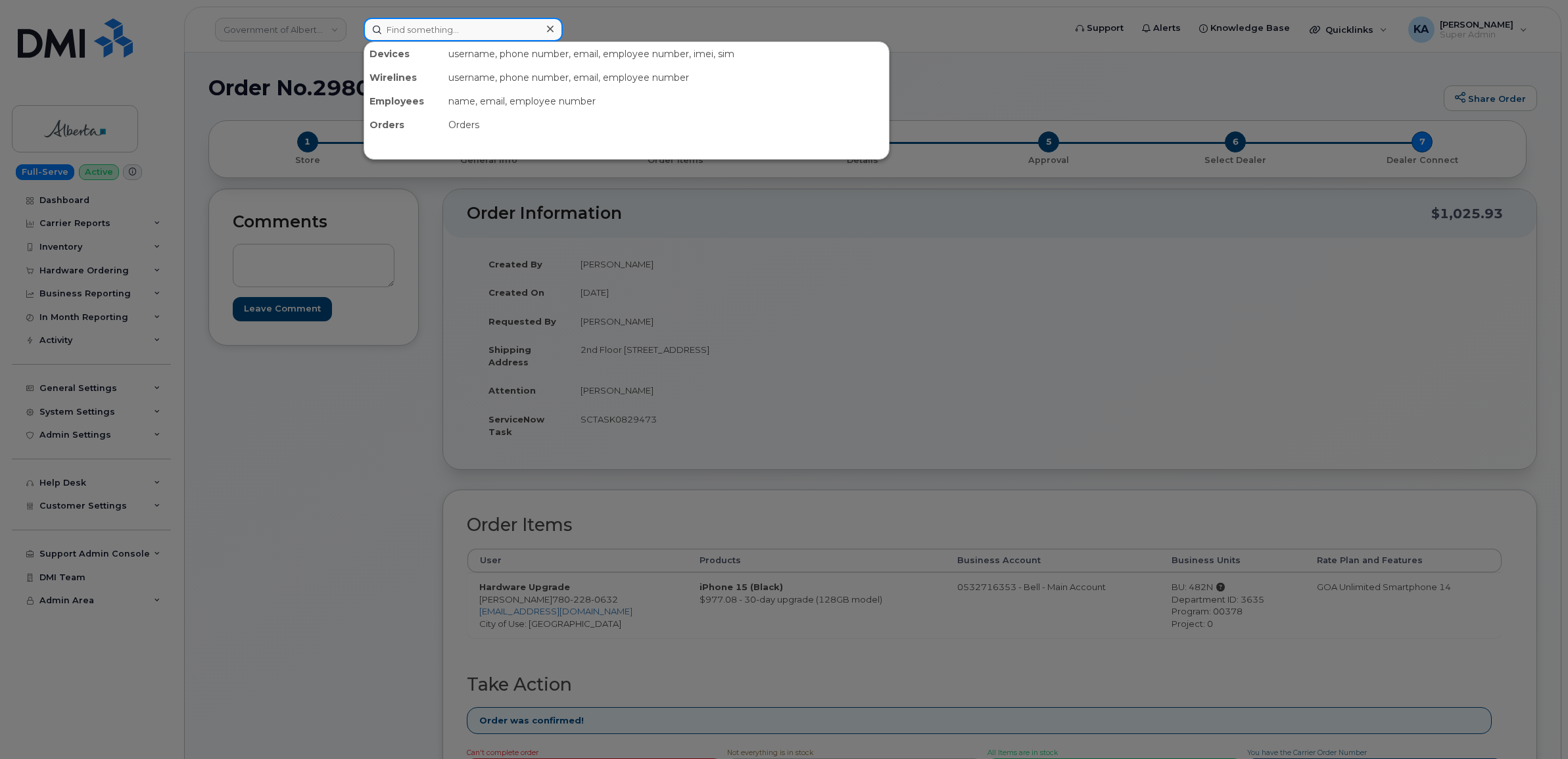
paste input "7802280632"
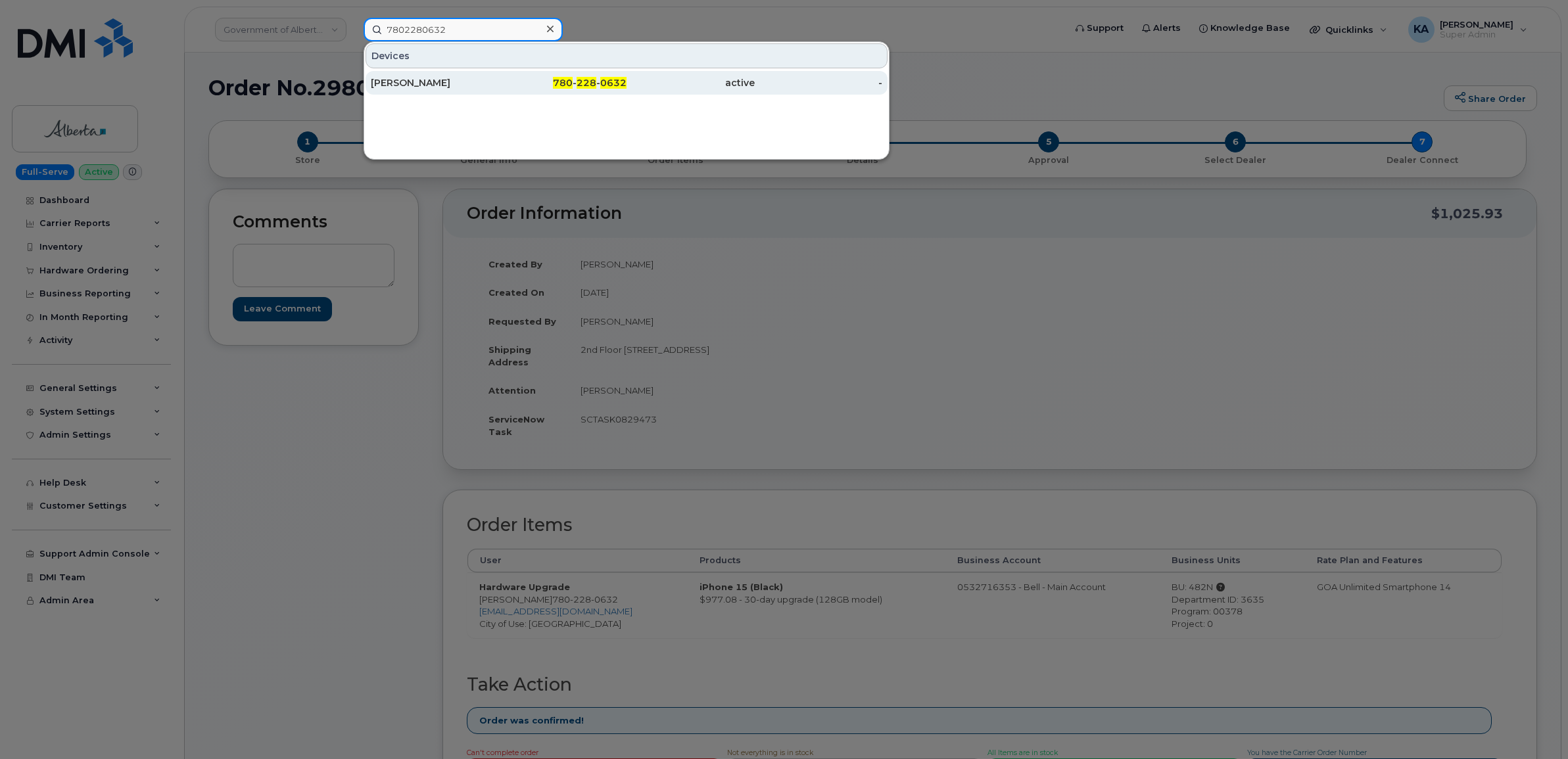
type input "7802280632"
click at [415, 82] on div "[PERSON_NAME]" at bounding box center [435, 82] width 128 height 13
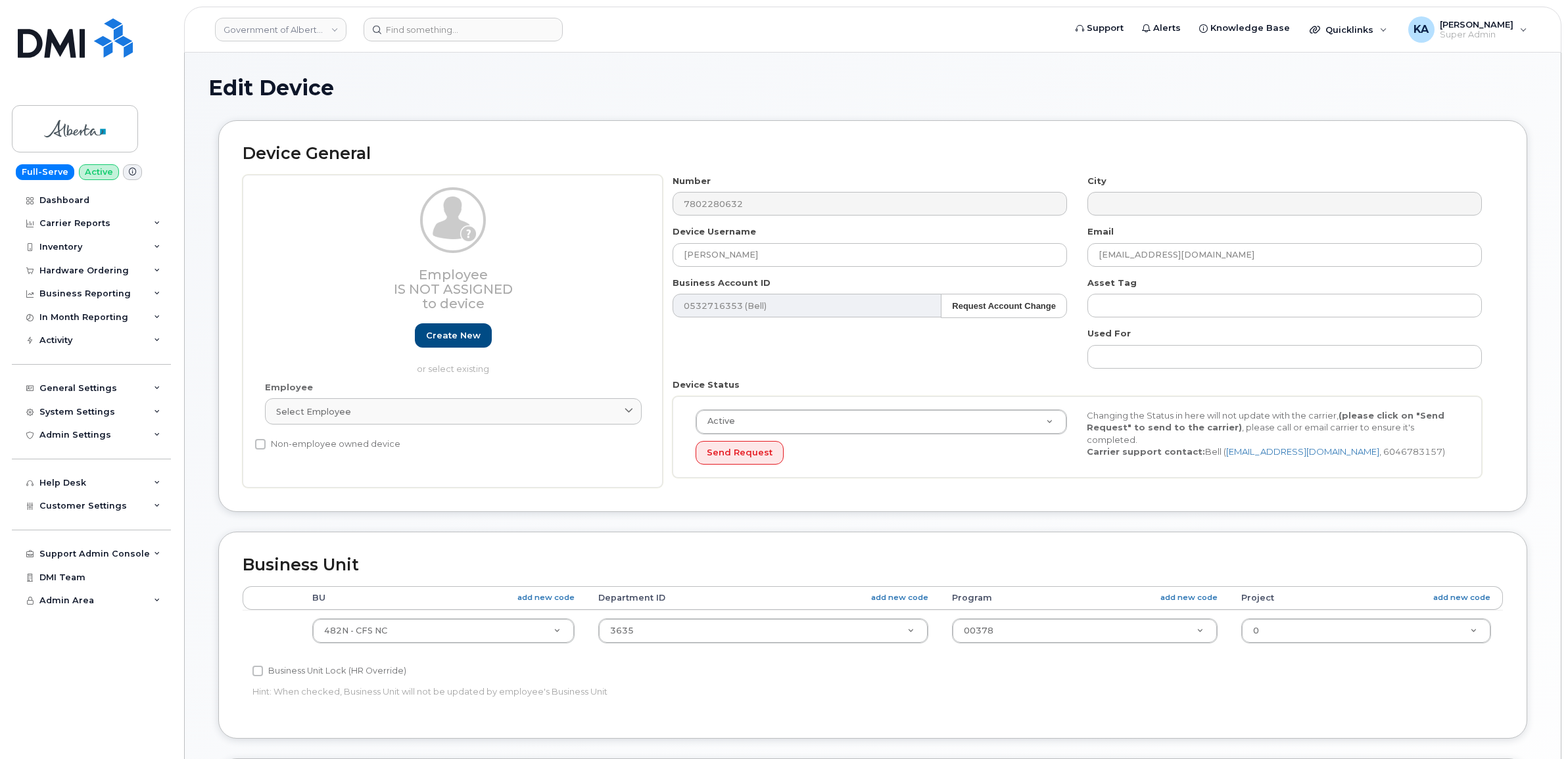
select select "4749731"
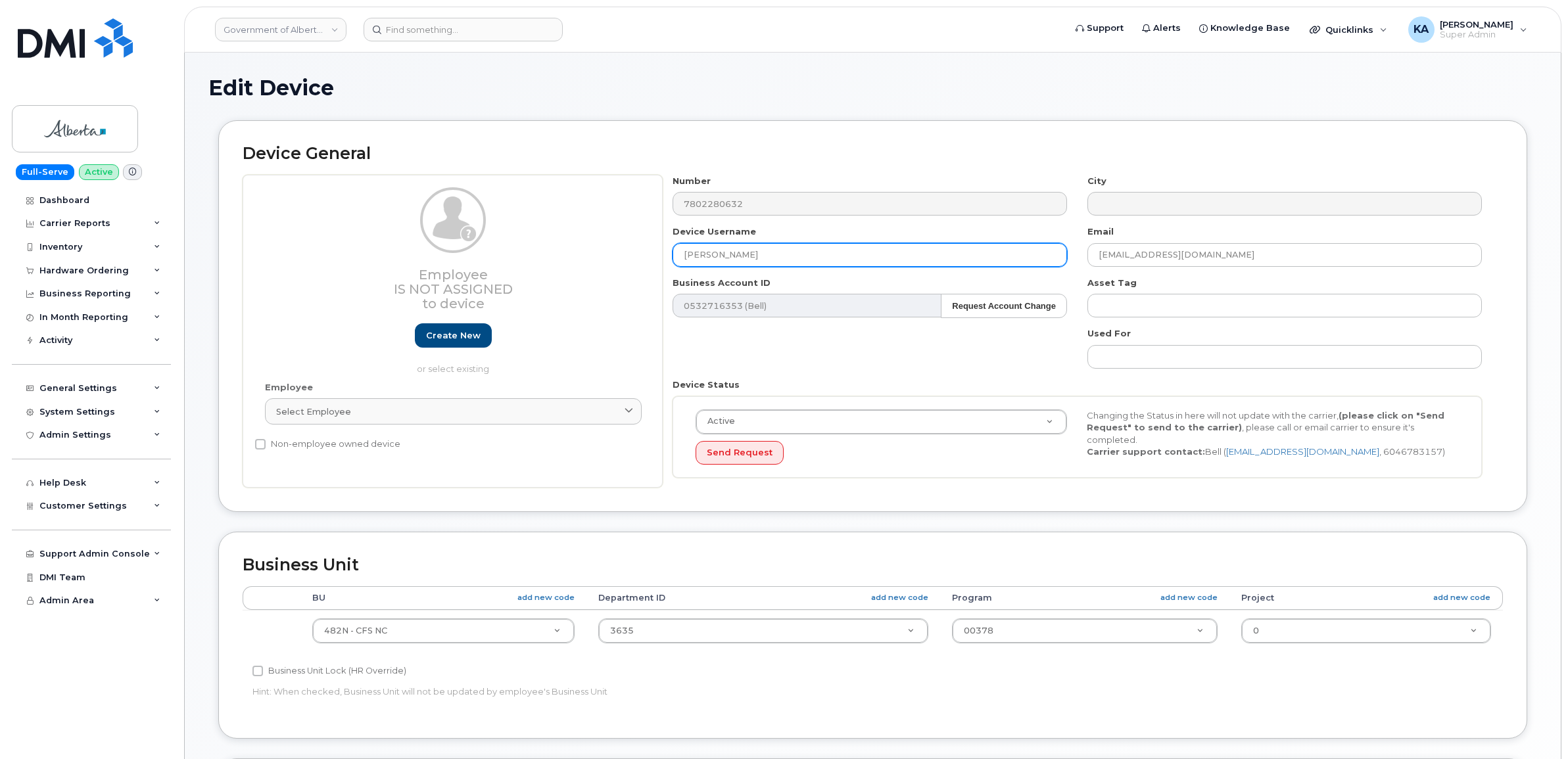
drag, startPoint x: 776, startPoint y: 250, endPoint x: 634, endPoint y: 245, distance: 142.1
click at [634, 245] on div "Employee Is not assigned to device Create new or select existing Employee Selec…" at bounding box center [872, 331] width 1260 height 313
click at [708, 253] on input "text" at bounding box center [870, 254] width 394 height 23
paste input "[PERSON_NAME]"
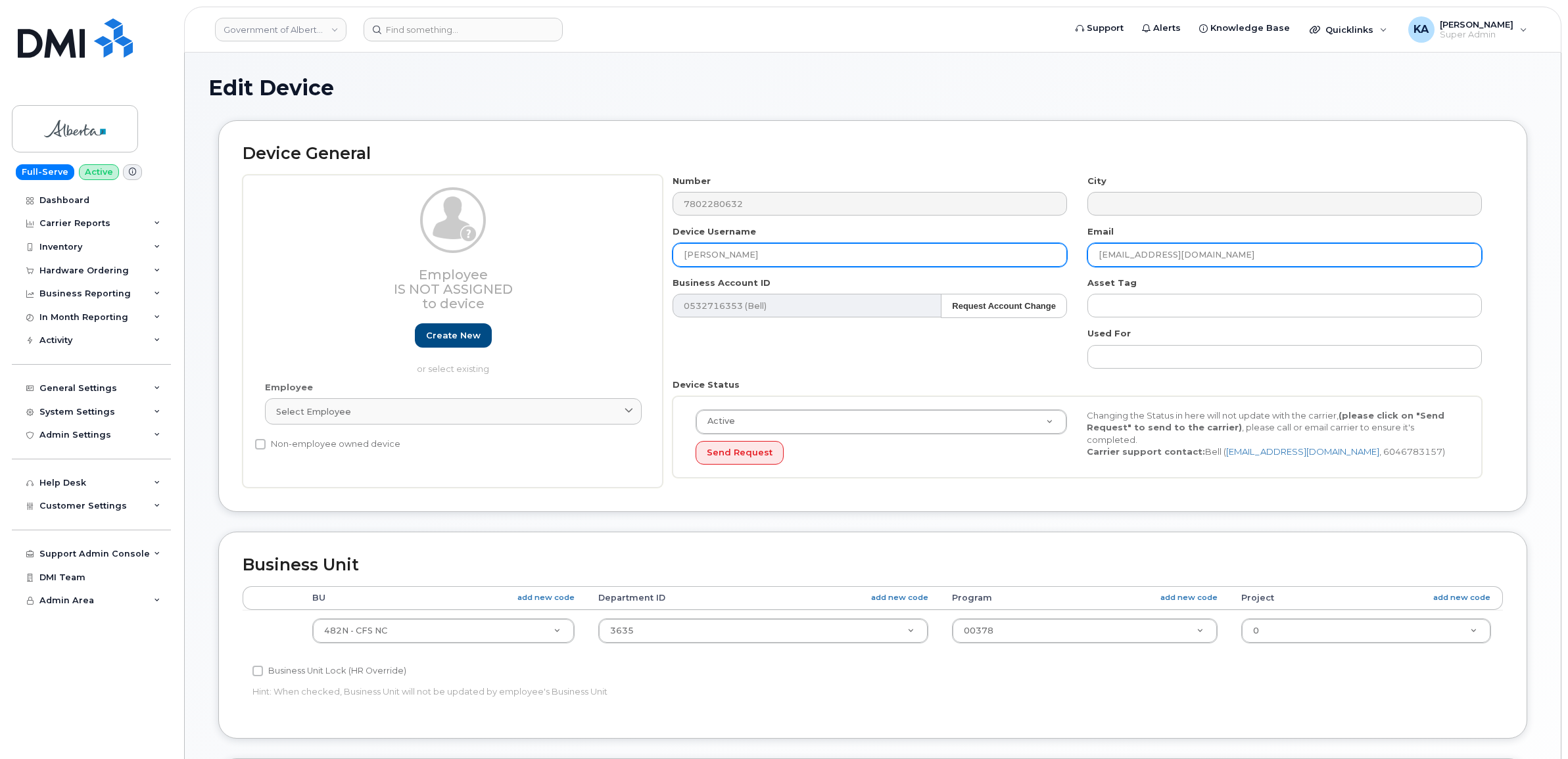
type input "[PERSON_NAME]"
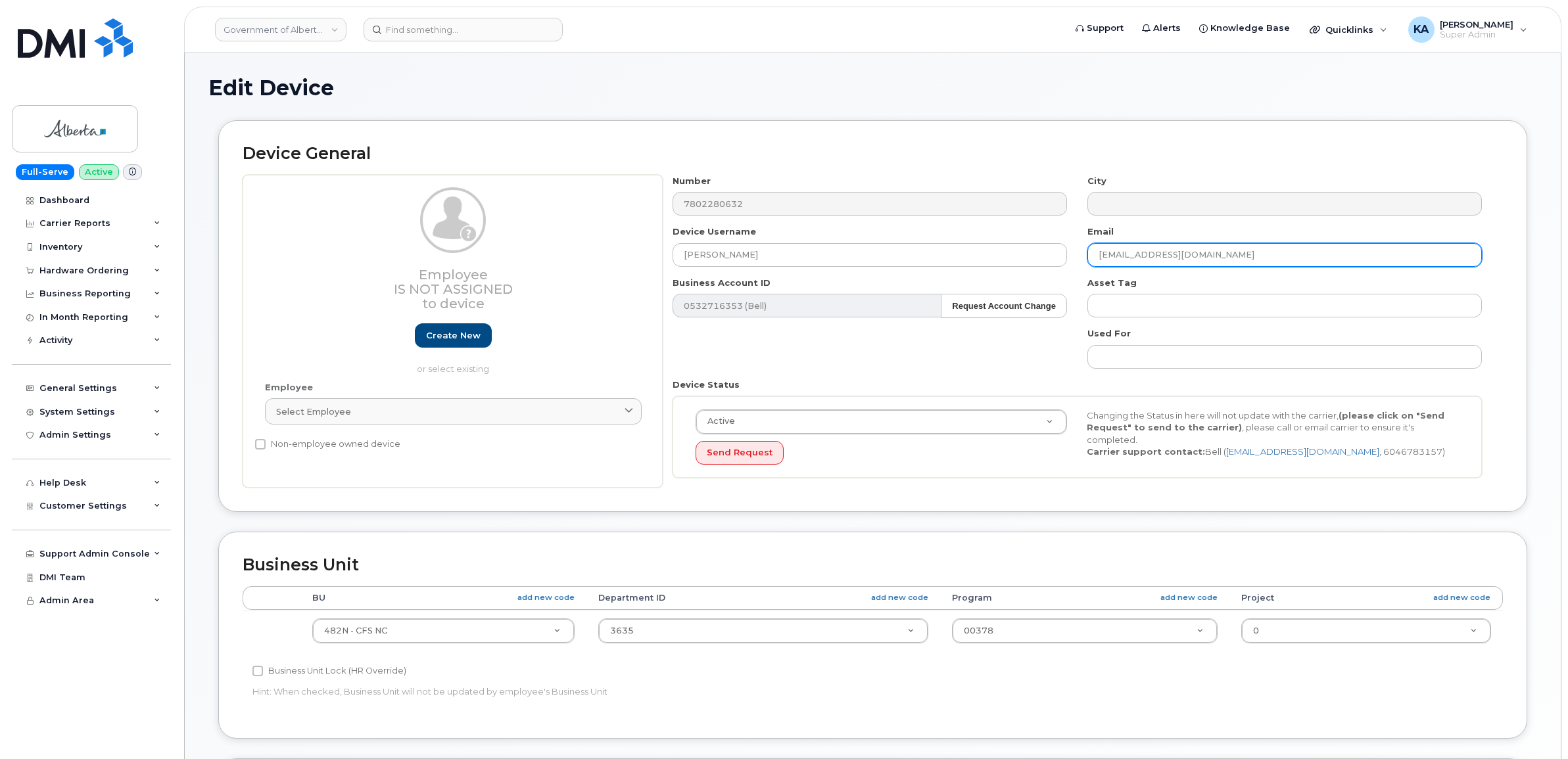
drag, startPoint x: 1192, startPoint y: 253, endPoint x: 1072, endPoint y: 252, distance: 120.0
click at [1072, 252] on div "Number 7802280632 City Device Username [PERSON_NAME] Email [EMAIL_ADDRESS][DOMA…" at bounding box center [1077, 331] width 830 height 313
click at [1108, 252] on input "text" at bounding box center [1284, 254] width 394 height 23
paste input "[PERSON_NAME][EMAIL_ADDRESS][PERSON_NAME][DOMAIN_NAME]"
type input "[PERSON_NAME][EMAIL_ADDRESS][PERSON_NAME][DOMAIN_NAME]"
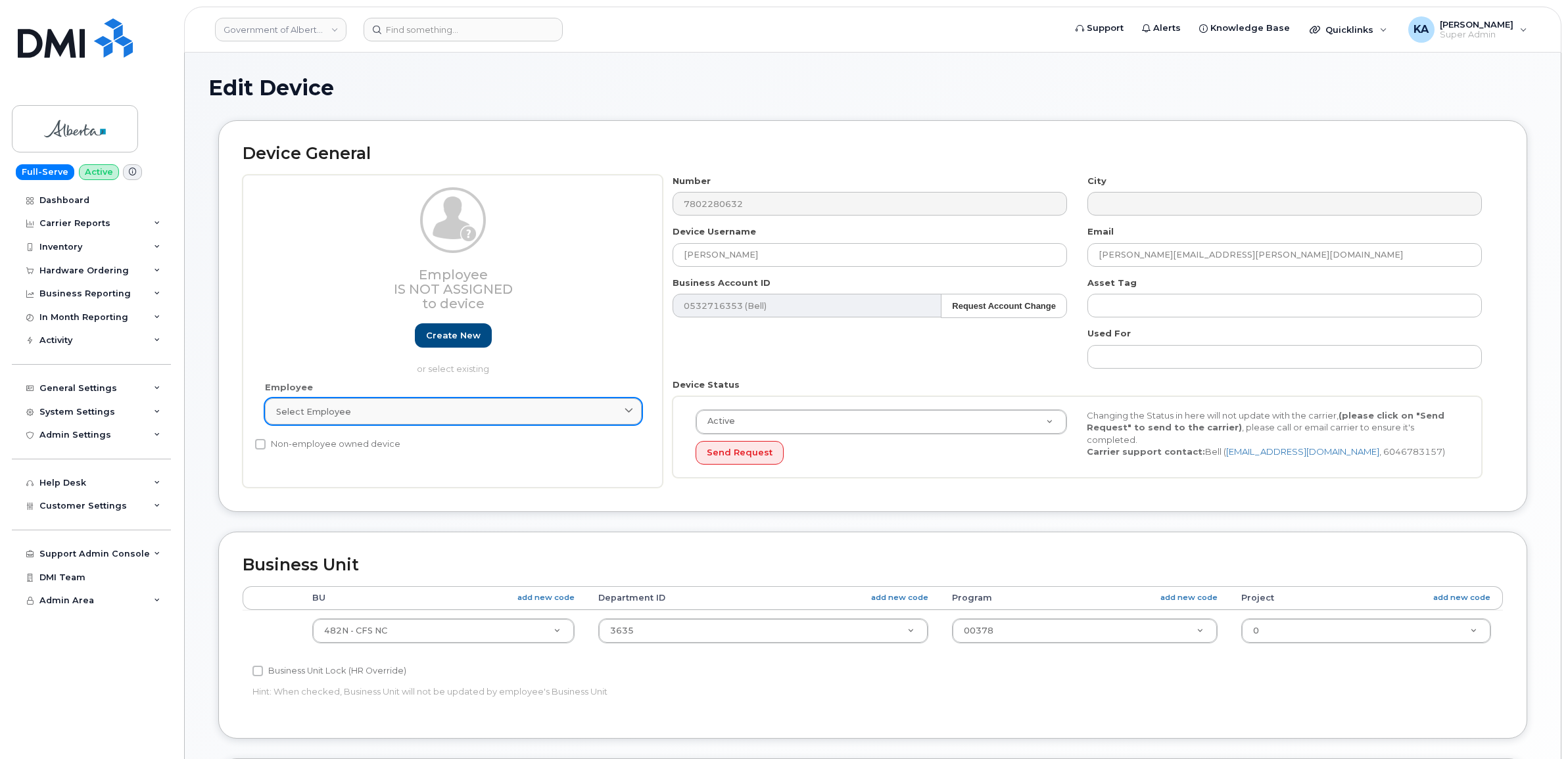
click at [628, 418] on span at bounding box center [628, 411] width 12 height 12
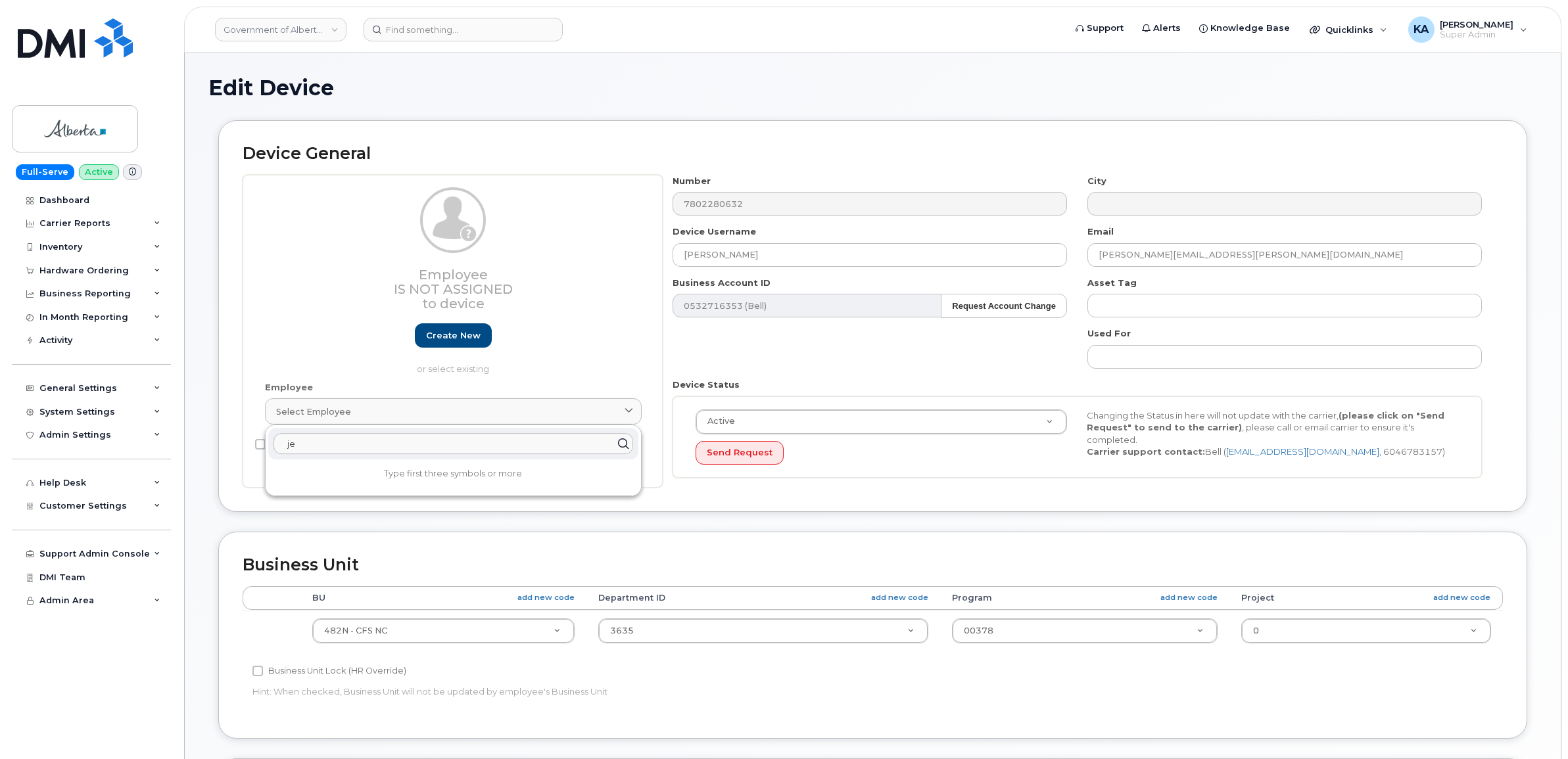
type input "j"
click at [921, 480] on div "Number 7802280632 City Device Username [PERSON_NAME] Email [PERSON_NAME][EMAIL_…" at bounding box center [1077, 331] width 830 height 313
click at [899, 352] on div "Number 7802280632 City Device Username Jesse Watkins Email jesse.watkins@gov.ab…" at bounding box center [1077, 331] width 830 height 313
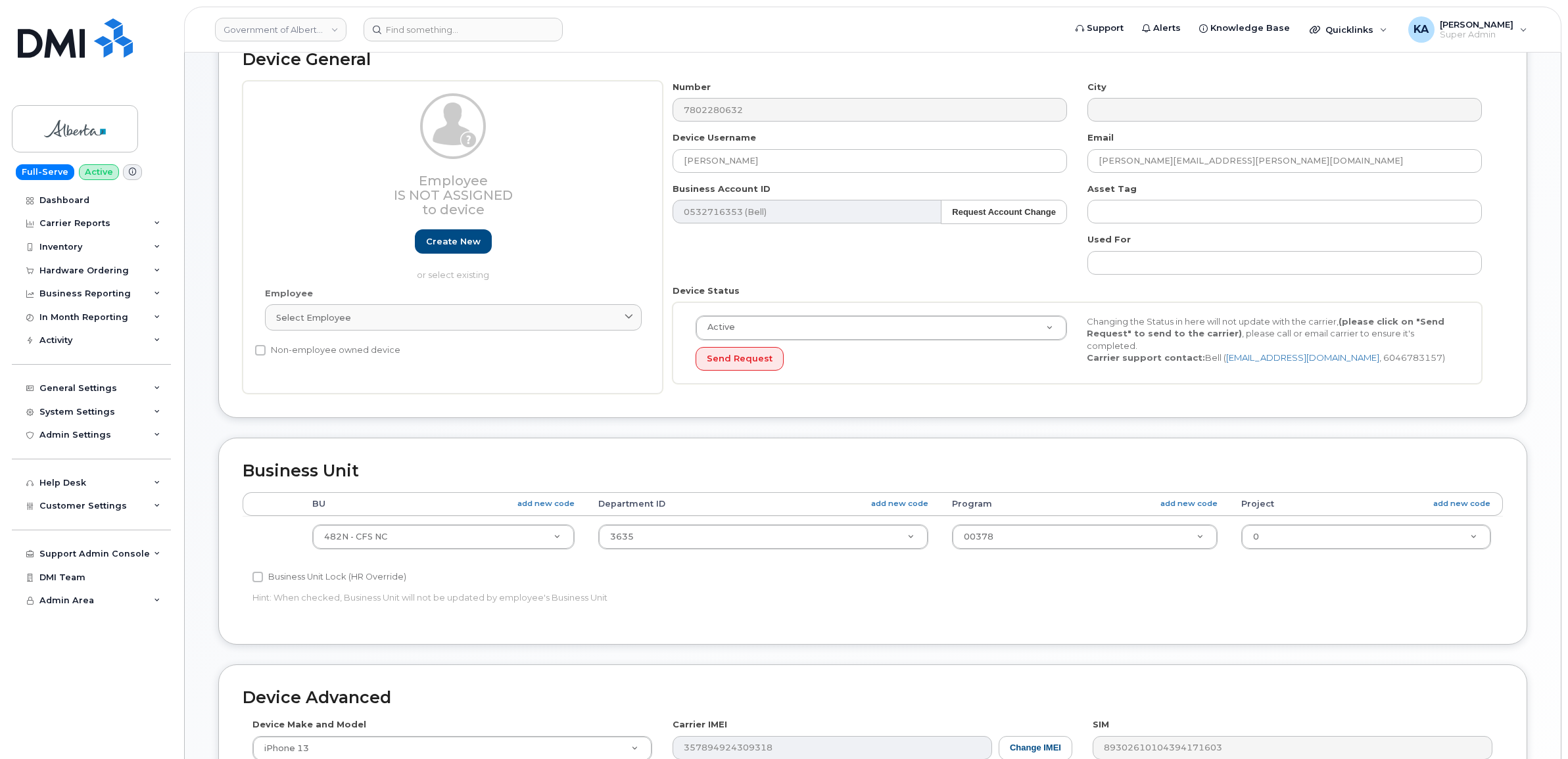
scroll to position [65, 0]
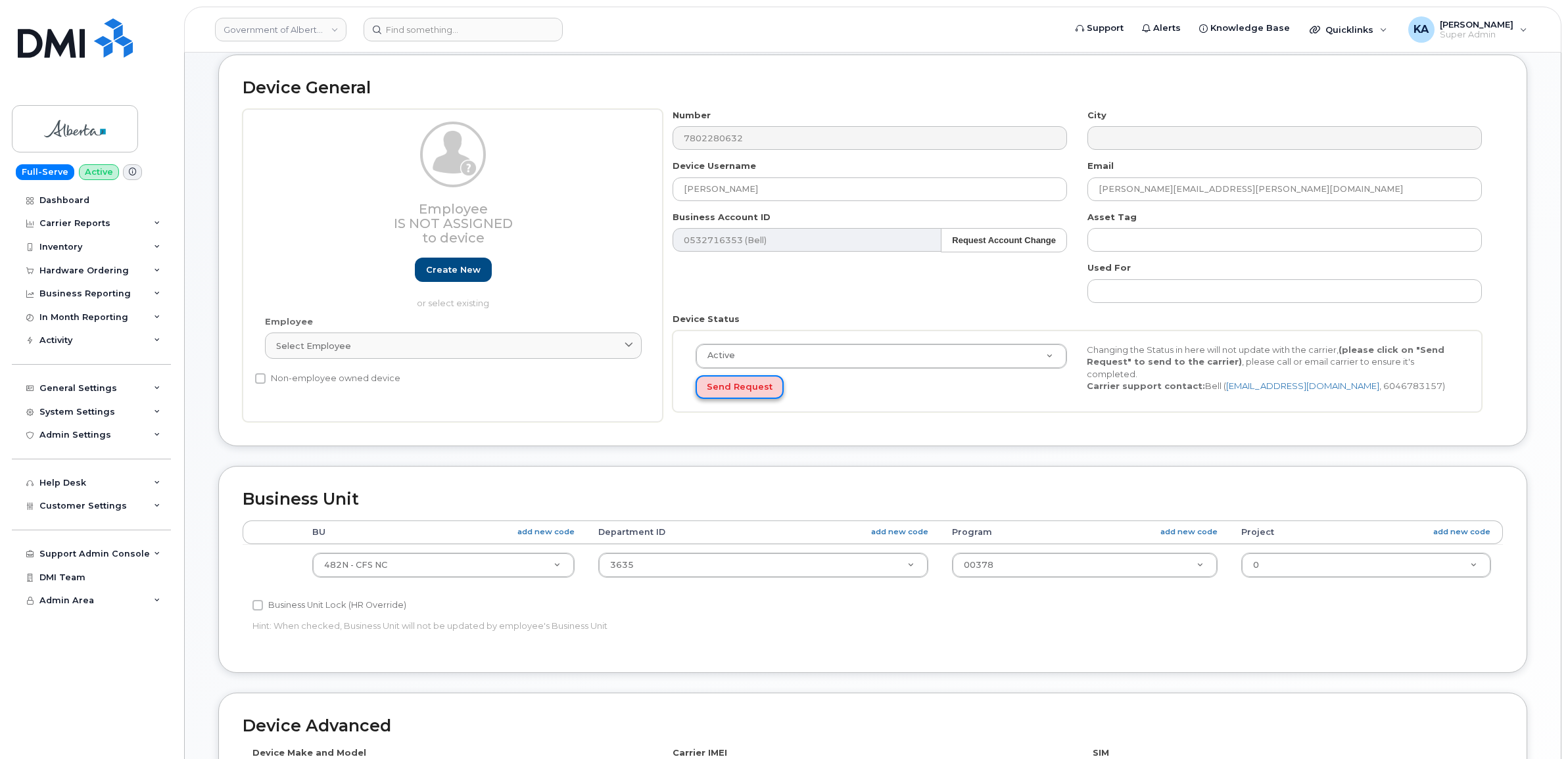
click at [738, 386] on button "Send Request" at bounding box center [739, 388] width 88 height 24
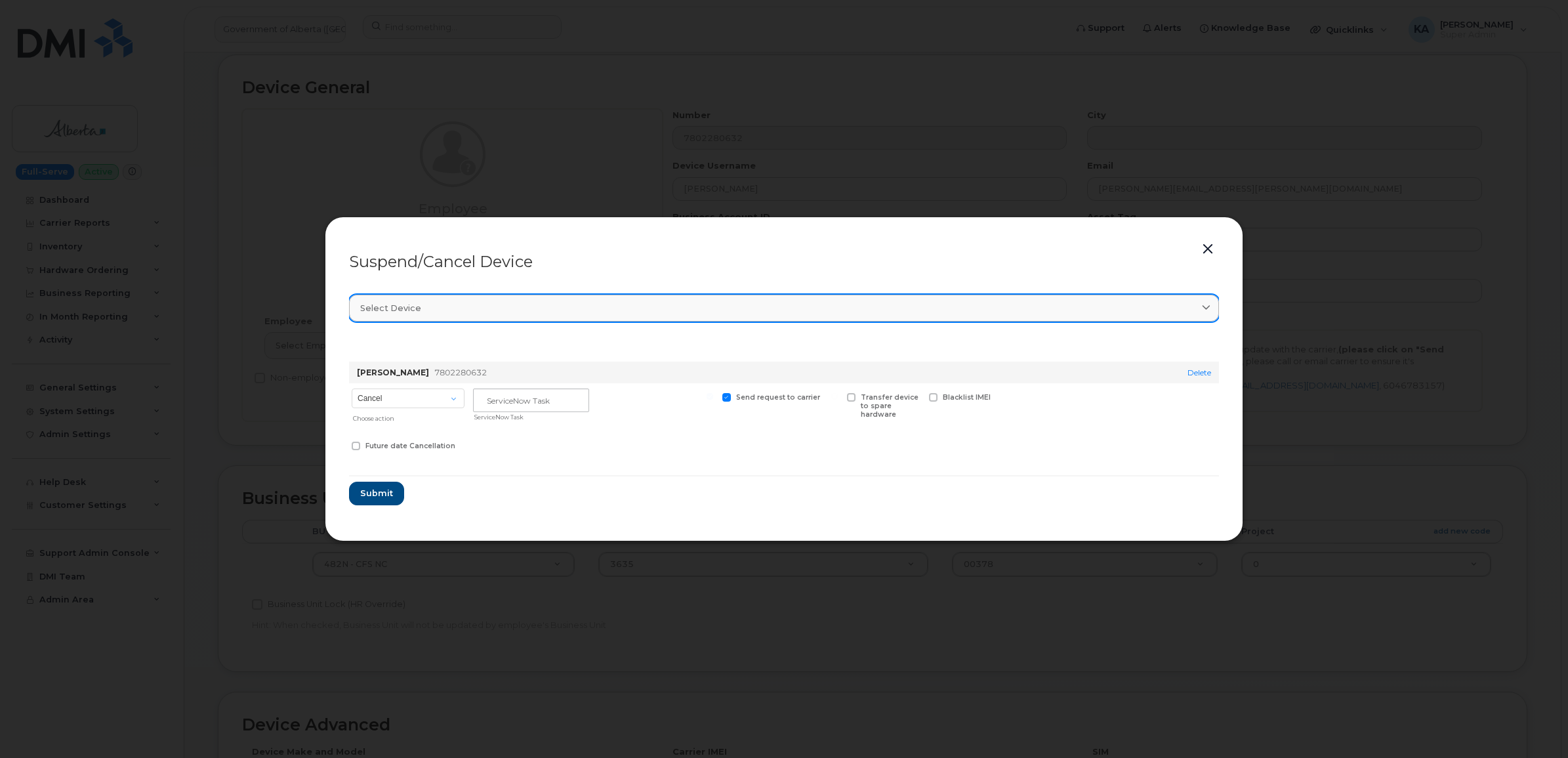
click at [655, 309] on div "Select device" at bounding box center [784, 307] width 847 height 12
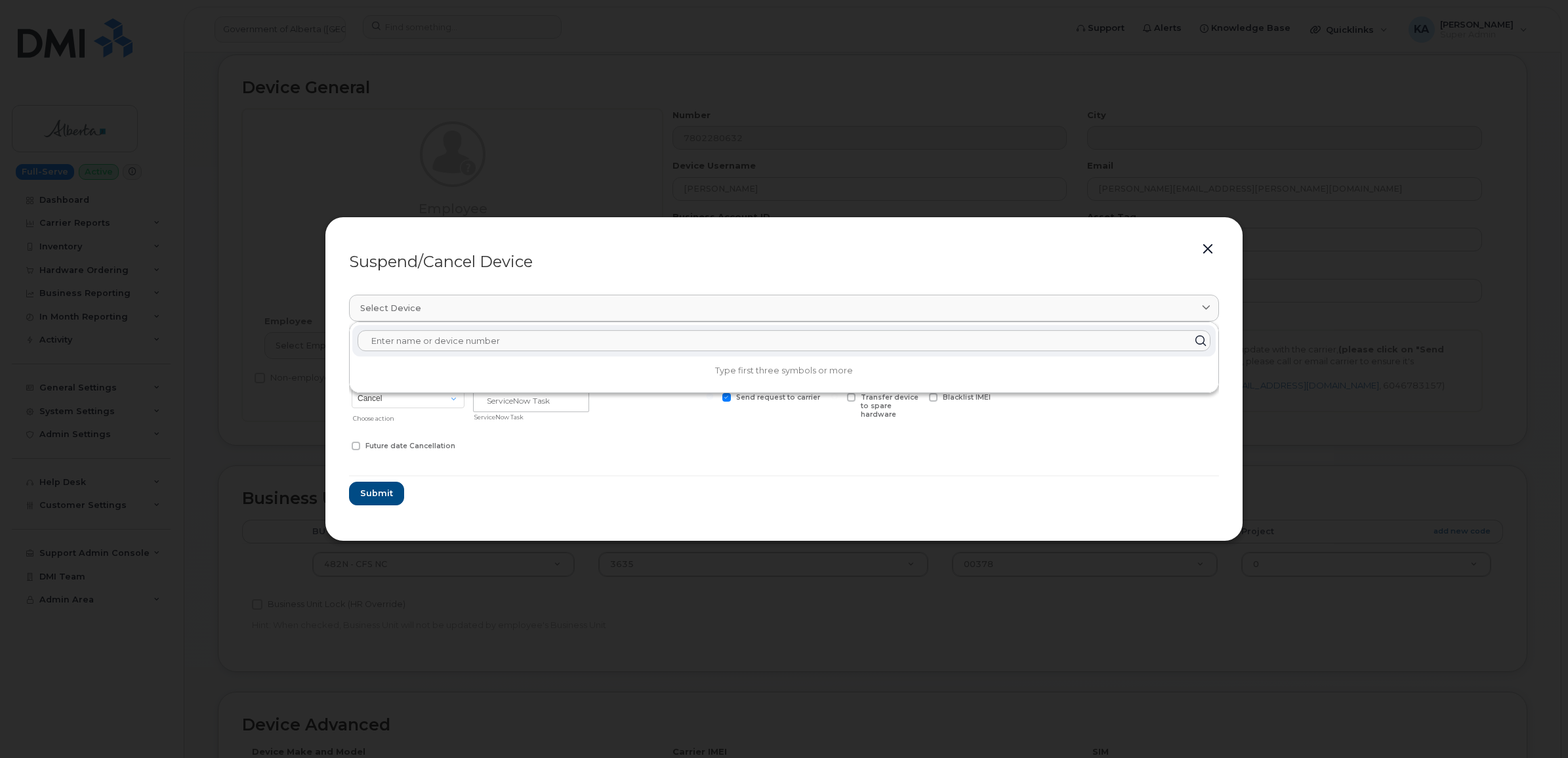
paste input "357894924309318"
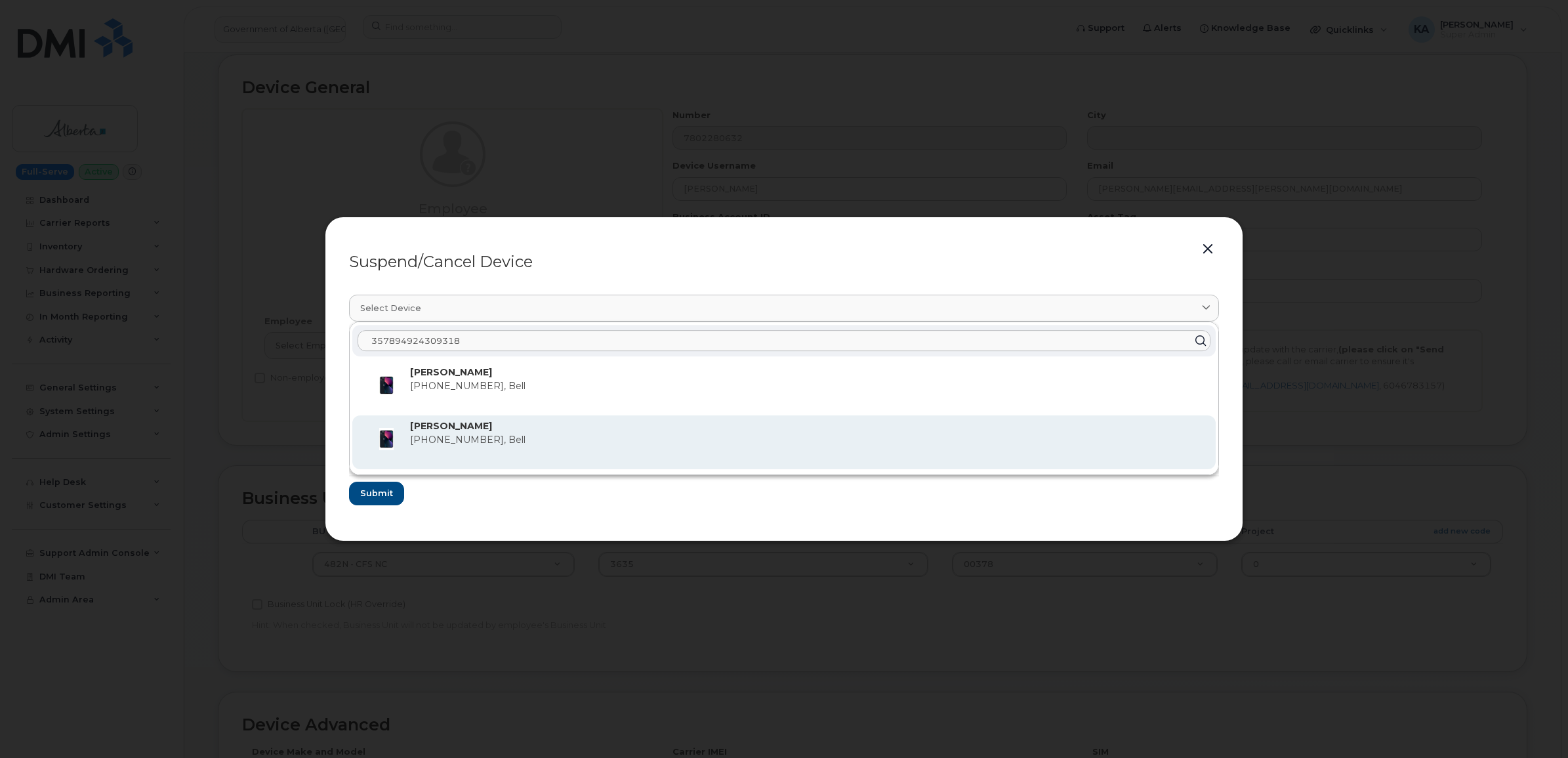
type input "357894924309318"
click at [450, 431] on strong "Ayobami Oyetunde" at bounding box center [451, 426] width 82 height 12
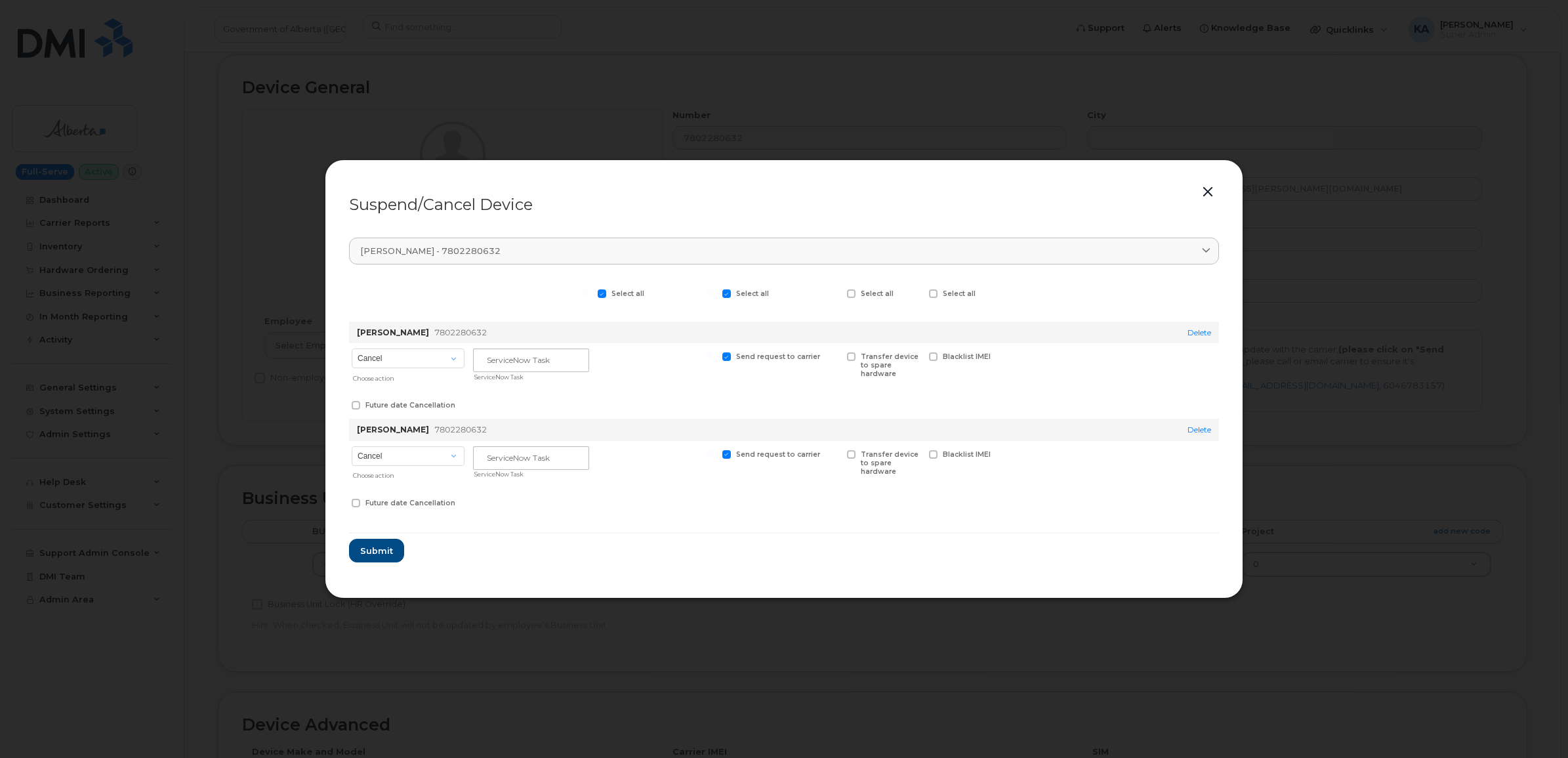
click at [1208, 189] on button "button" at bounding box center [1208, 192] width 19 height 19
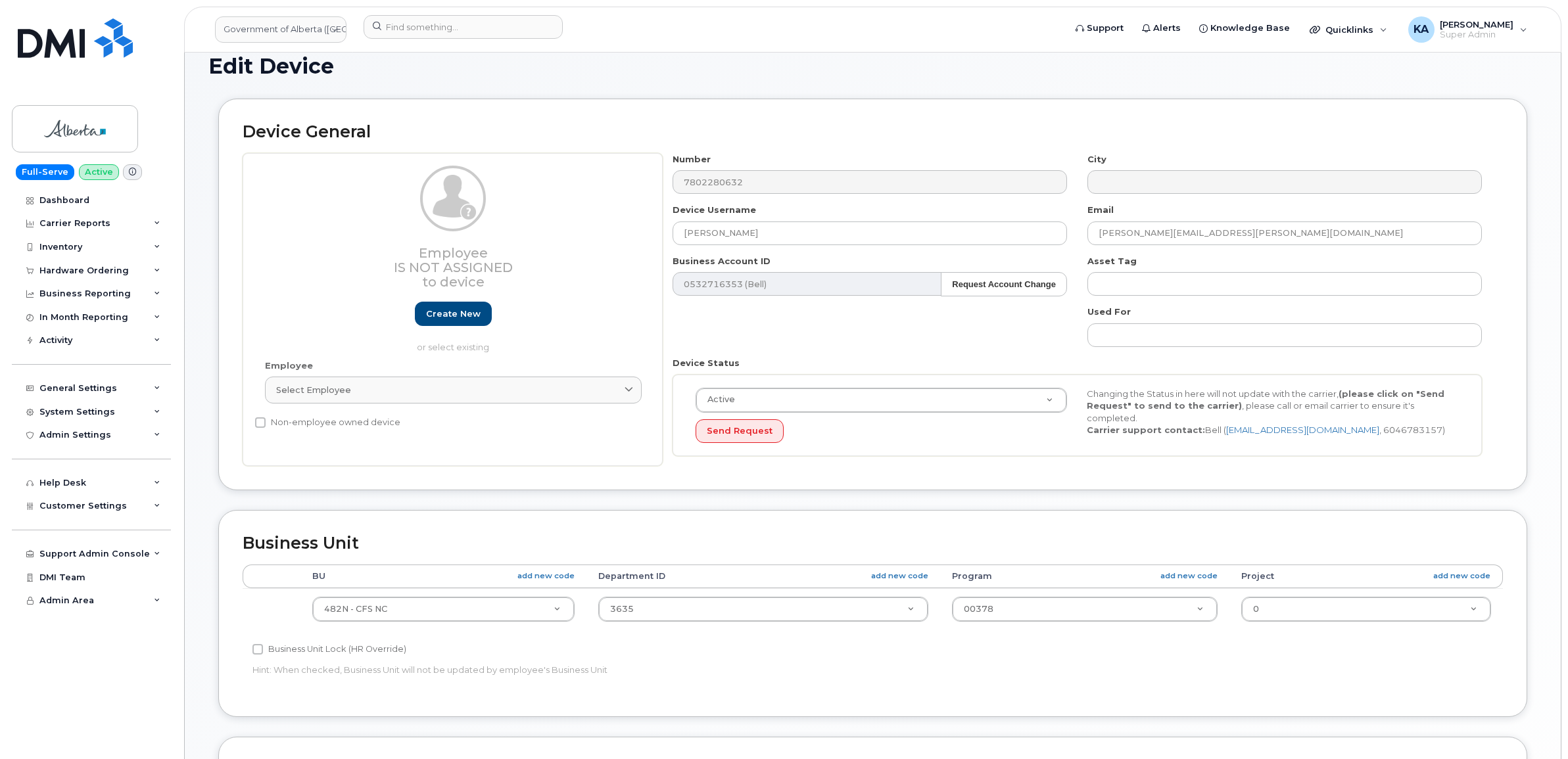
scroll to position [0, 0]
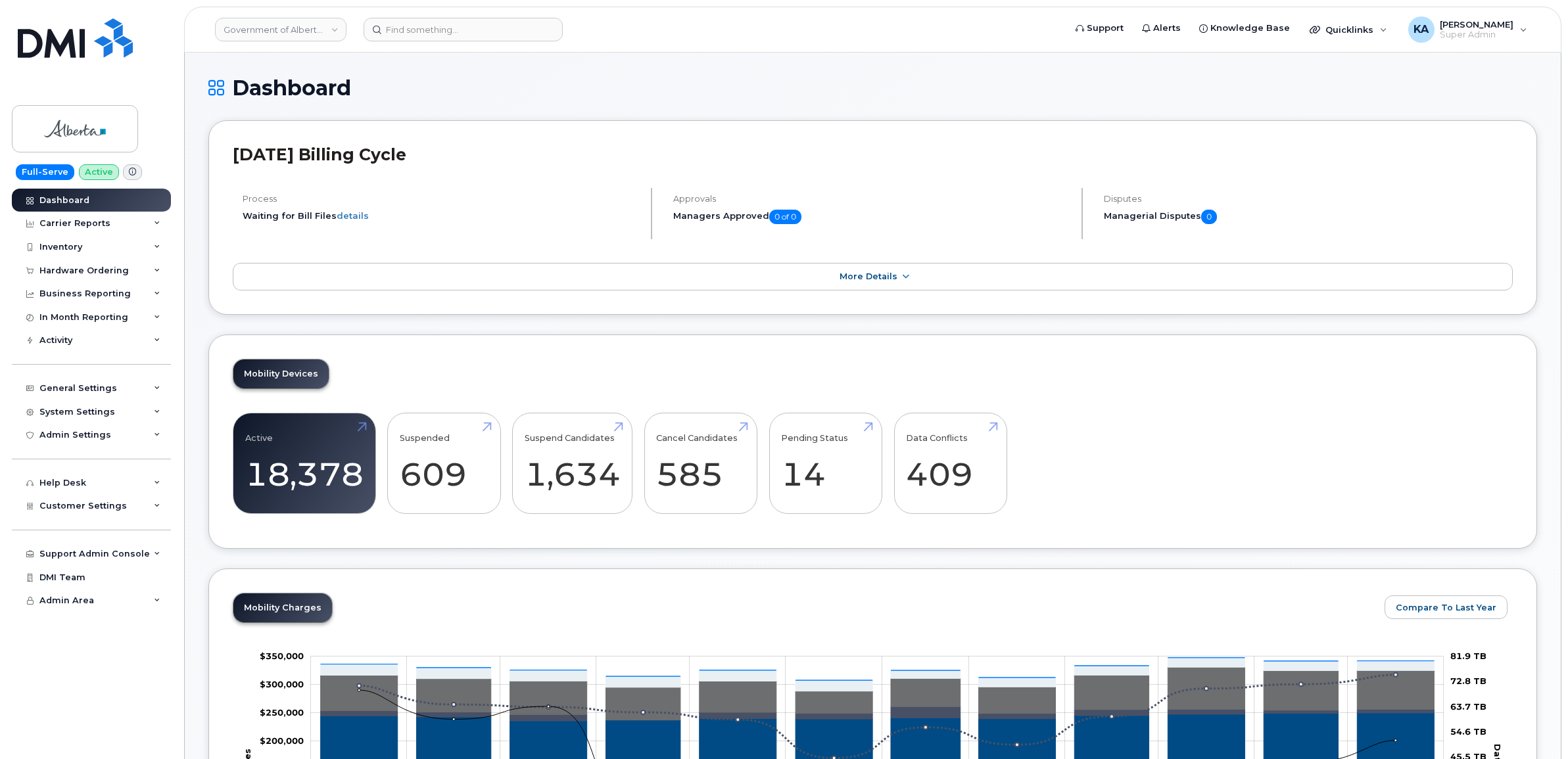
drag, startPoint x: 99, startPoint y: 509, endPoint x: 97, endPoint y: 529, distance: 20.1
click at [100, 509] on span "Customer Settings" at bounding box center [83, 505] width 87 height 10
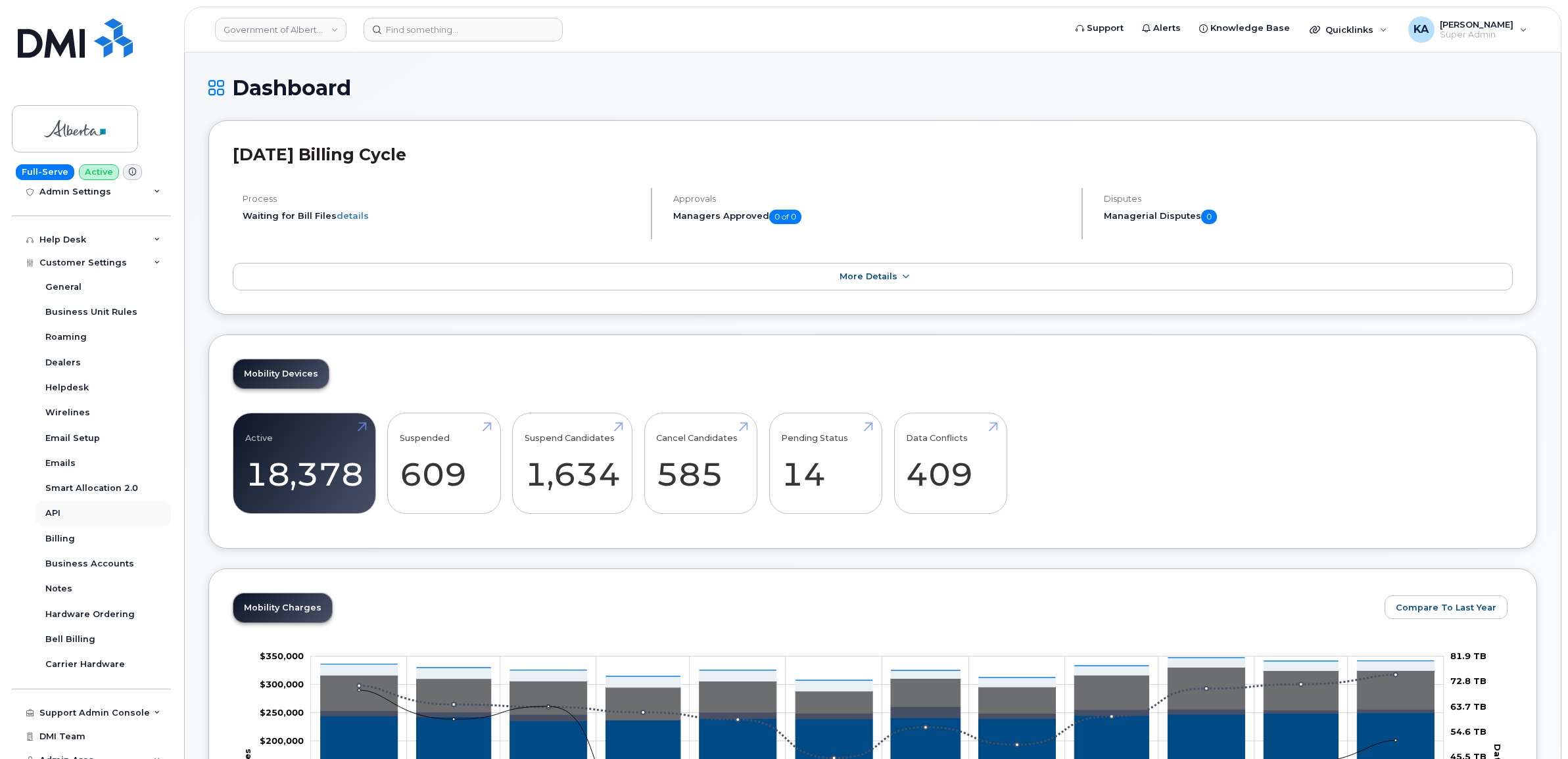
scroll to position [246, 0]
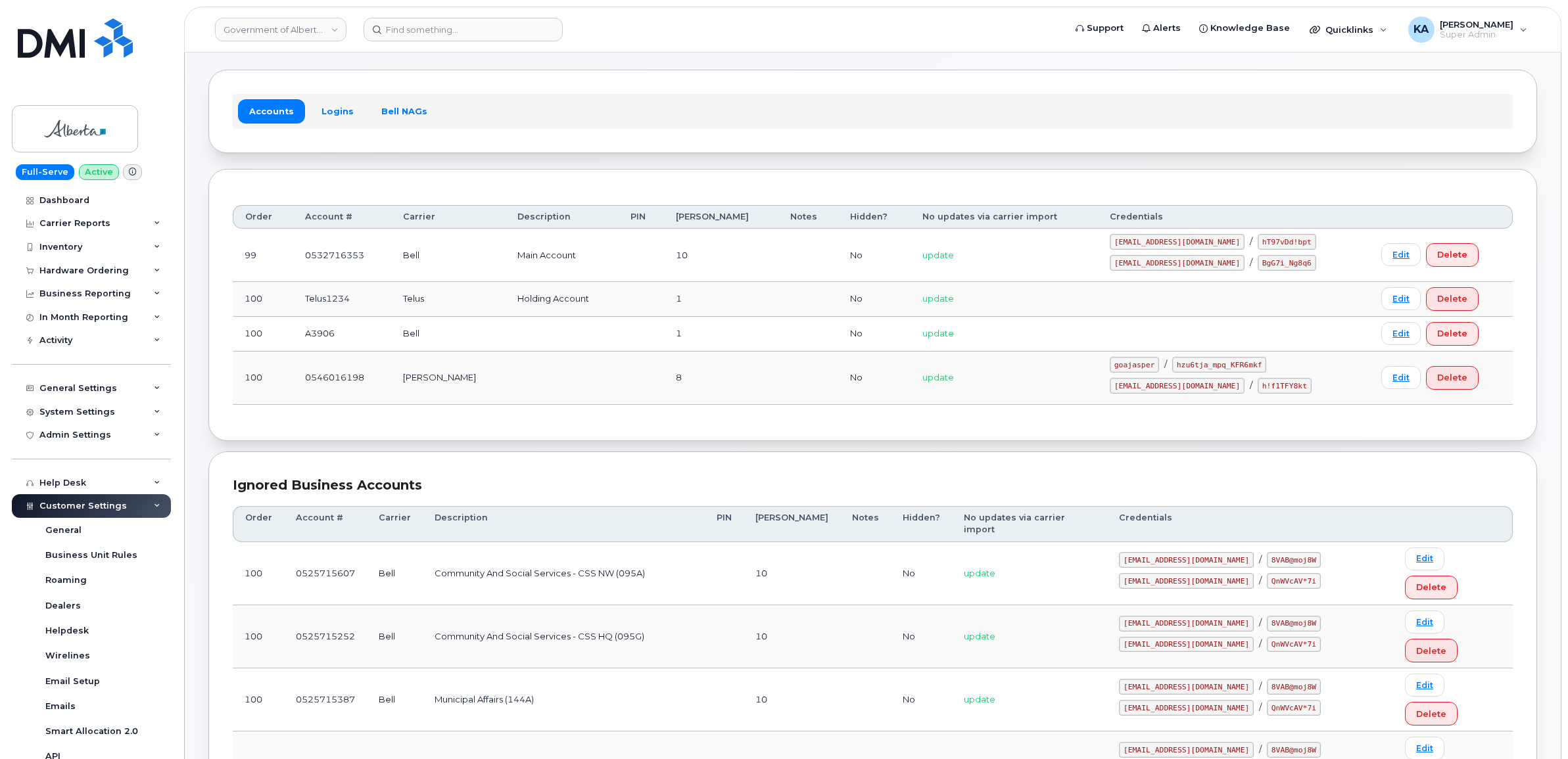
scroll to position [82, 0]
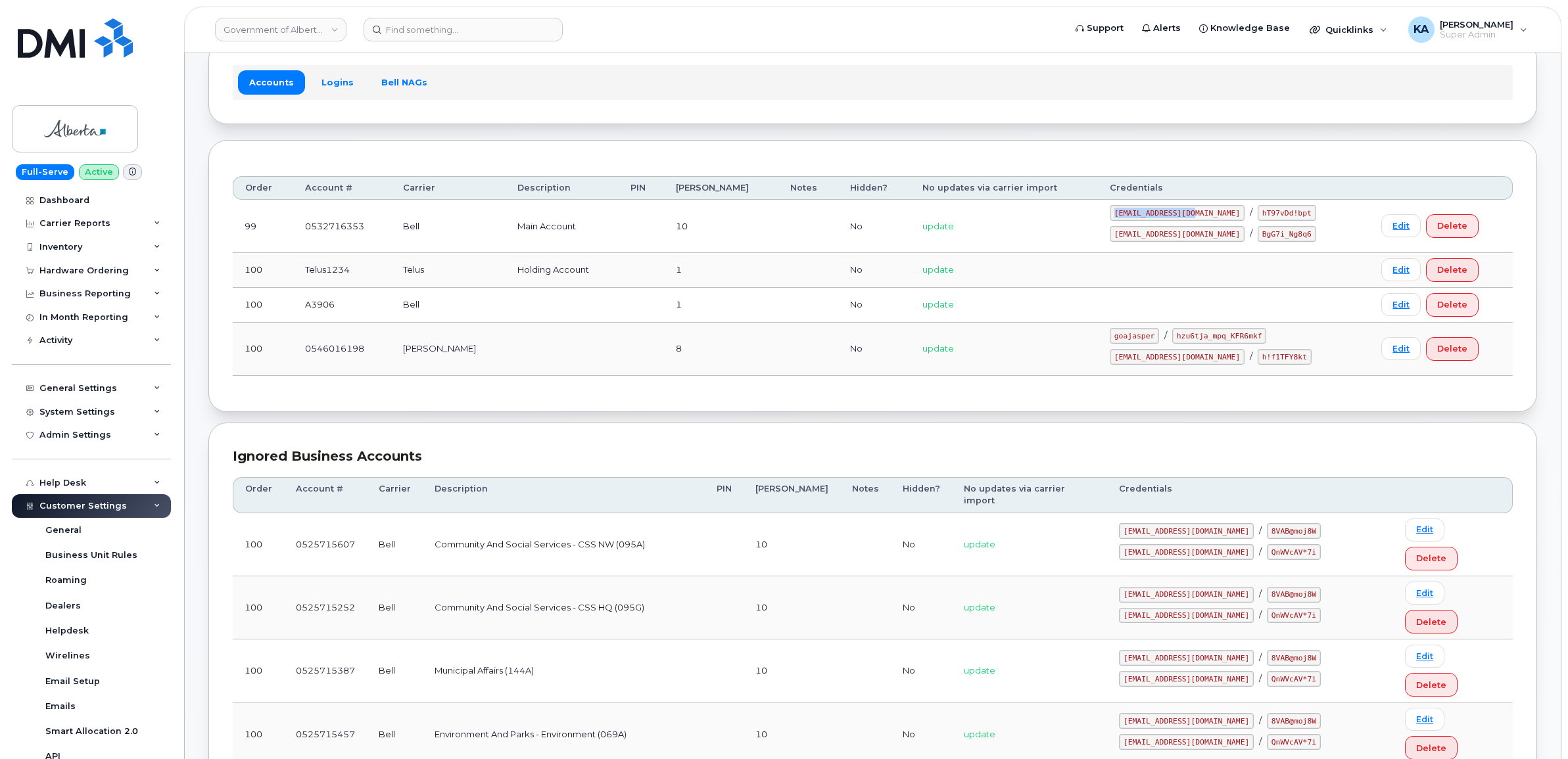
drag, startPoint x: 1129, startPoint y: 217, endPoint x: 1202, endPoint y: 216, distance: 73.0
click at [1202, 216] on code "[EMAIL_ADDRESS][DOMAIN_NAME]" at bounding box center [1177, 213] width 135 height 16
drag, startPoint x: 1201, startPoint y: 215, endPoint x: 1187, endPoint y: 213, distance: 14.1
copy code "[EMAIL_ADDRESS][DOMAIN_NAME]"
drag, startPoint x: 1224, startPoint y: 215, endPoint x: 1267, endPoint y: 219, distance: 43.2
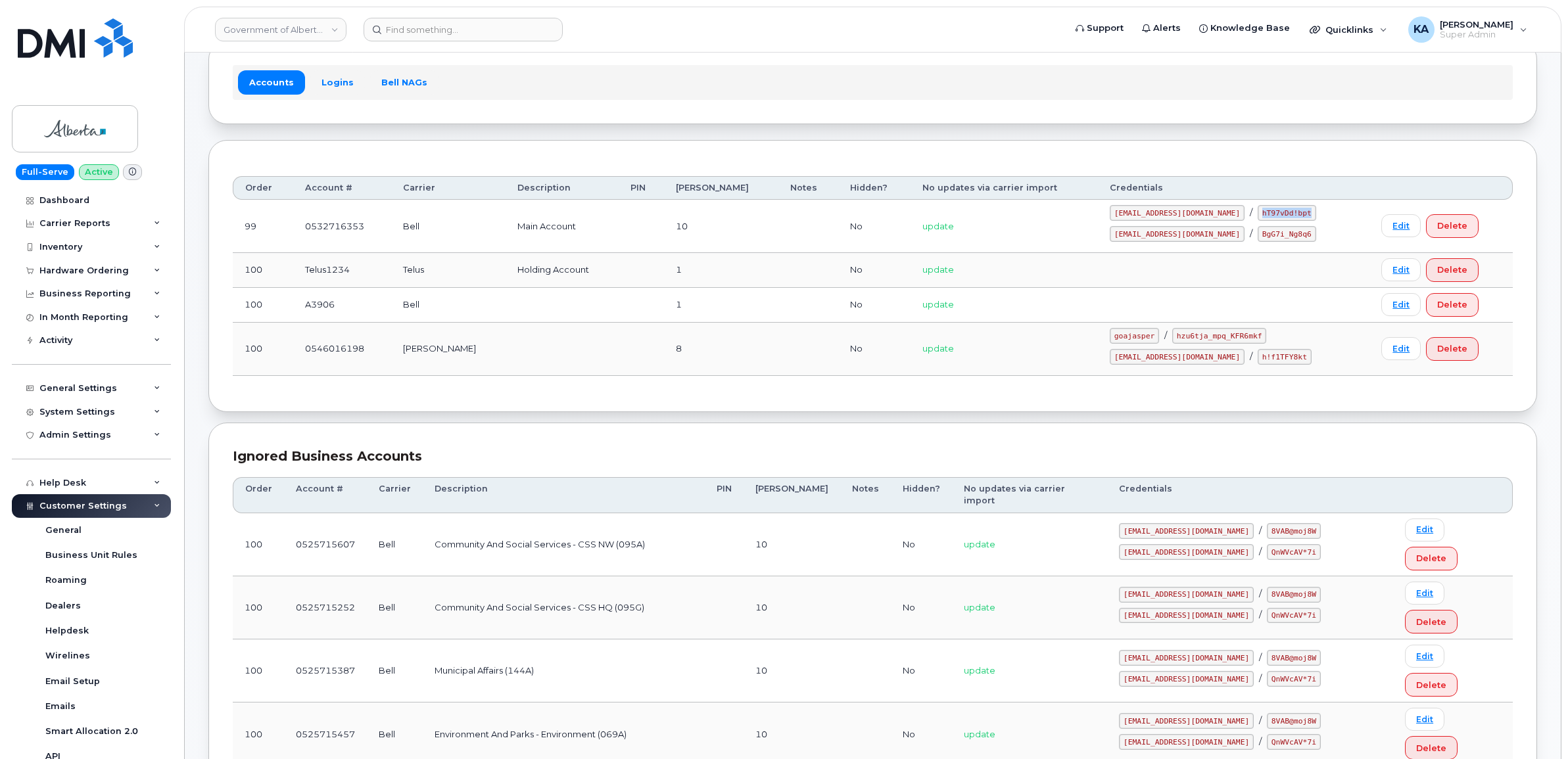
click at [1269, 219] on code "hT97vDd!bpt" at bounding box center [1287, 213] width 58 height 16
drag, startPoint x: 1267, startPoint y: 219, endPoint x: 1260, endPoint y: 213, distance: 9.2
copy code "hT97vDd!bpt"
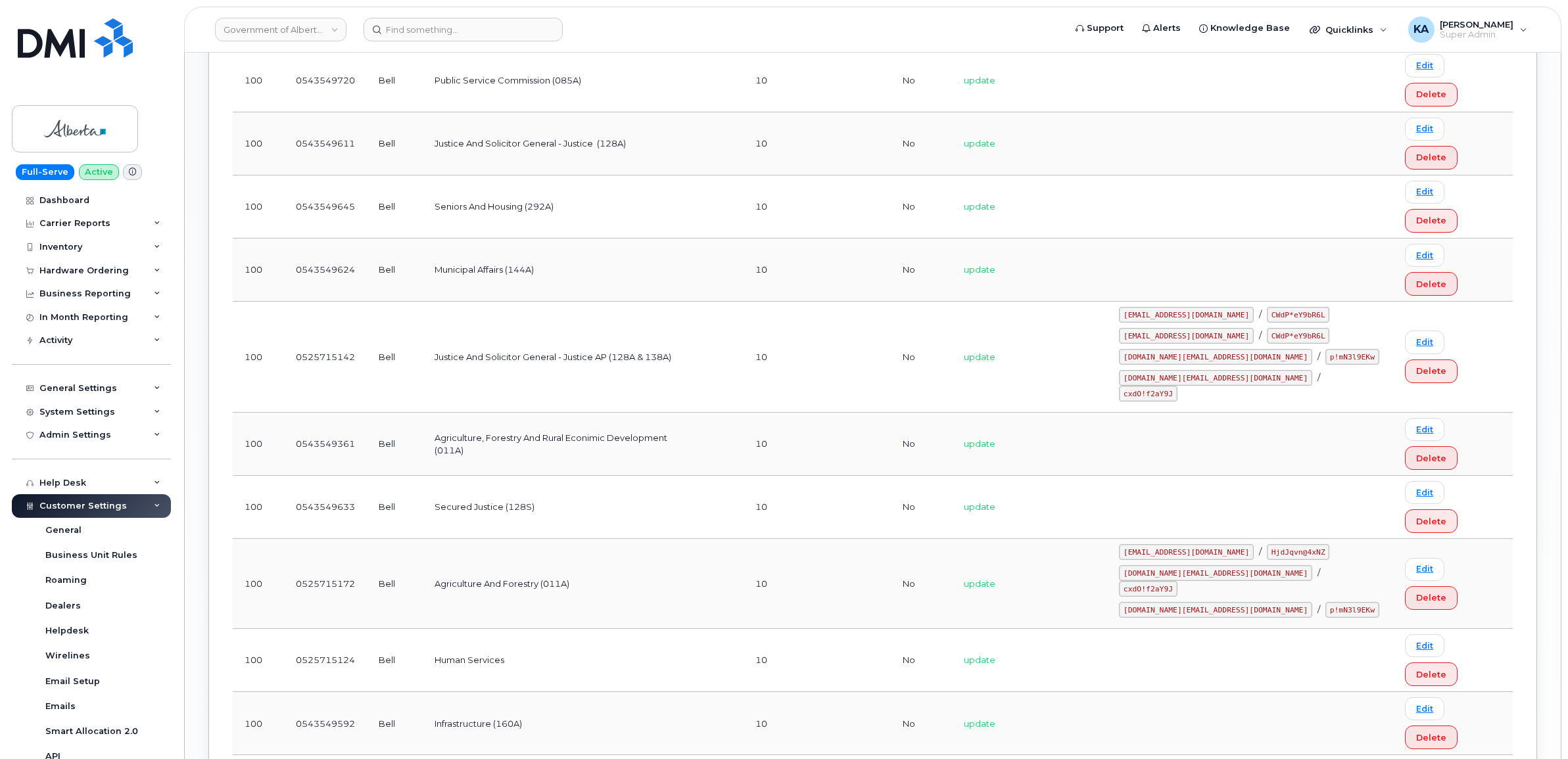
scroll to position [1829, 0]
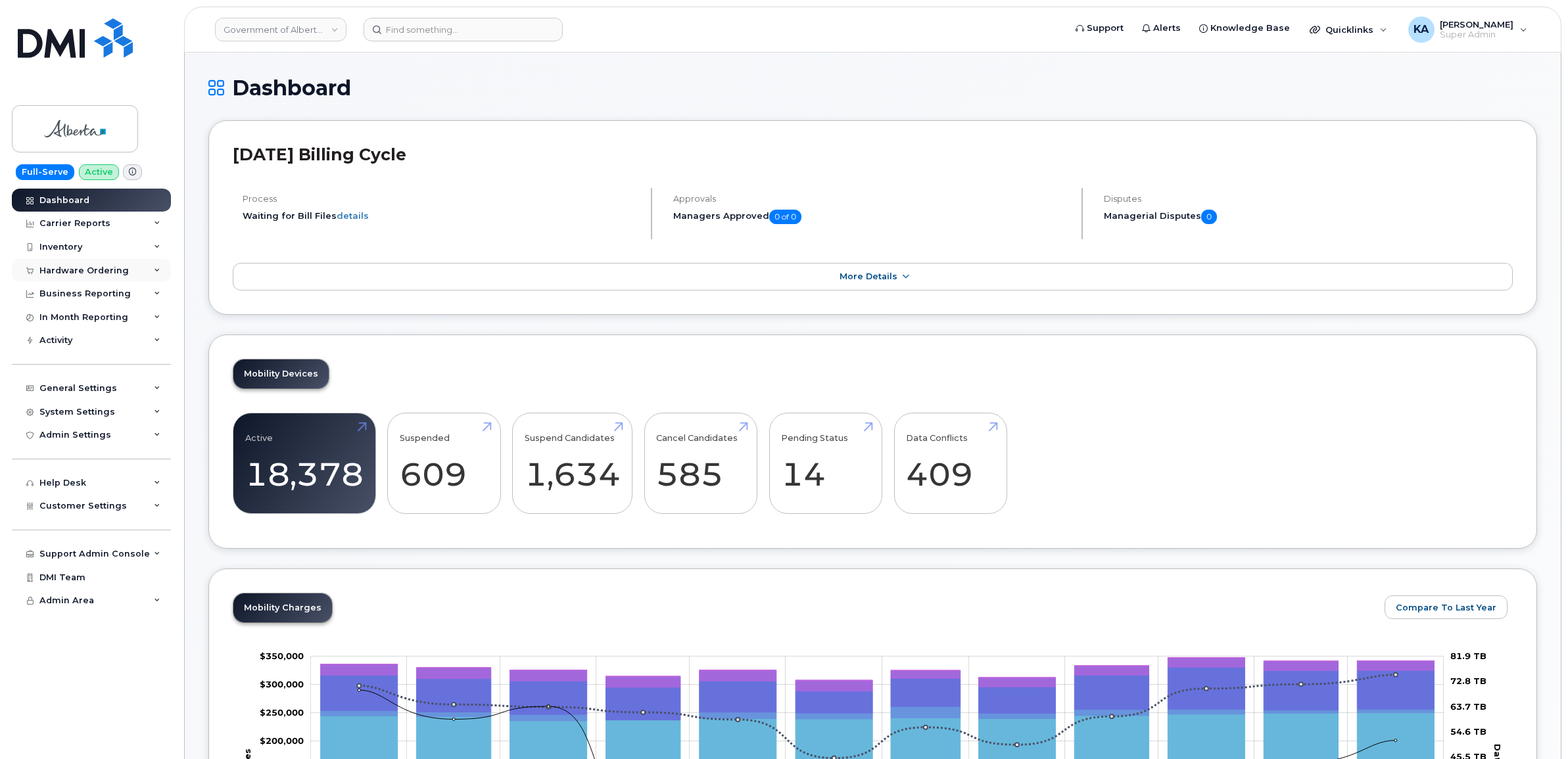
click at [83, 276] on div "Hardware Ordering" at bounding box center [84, 270] width 90 height 10
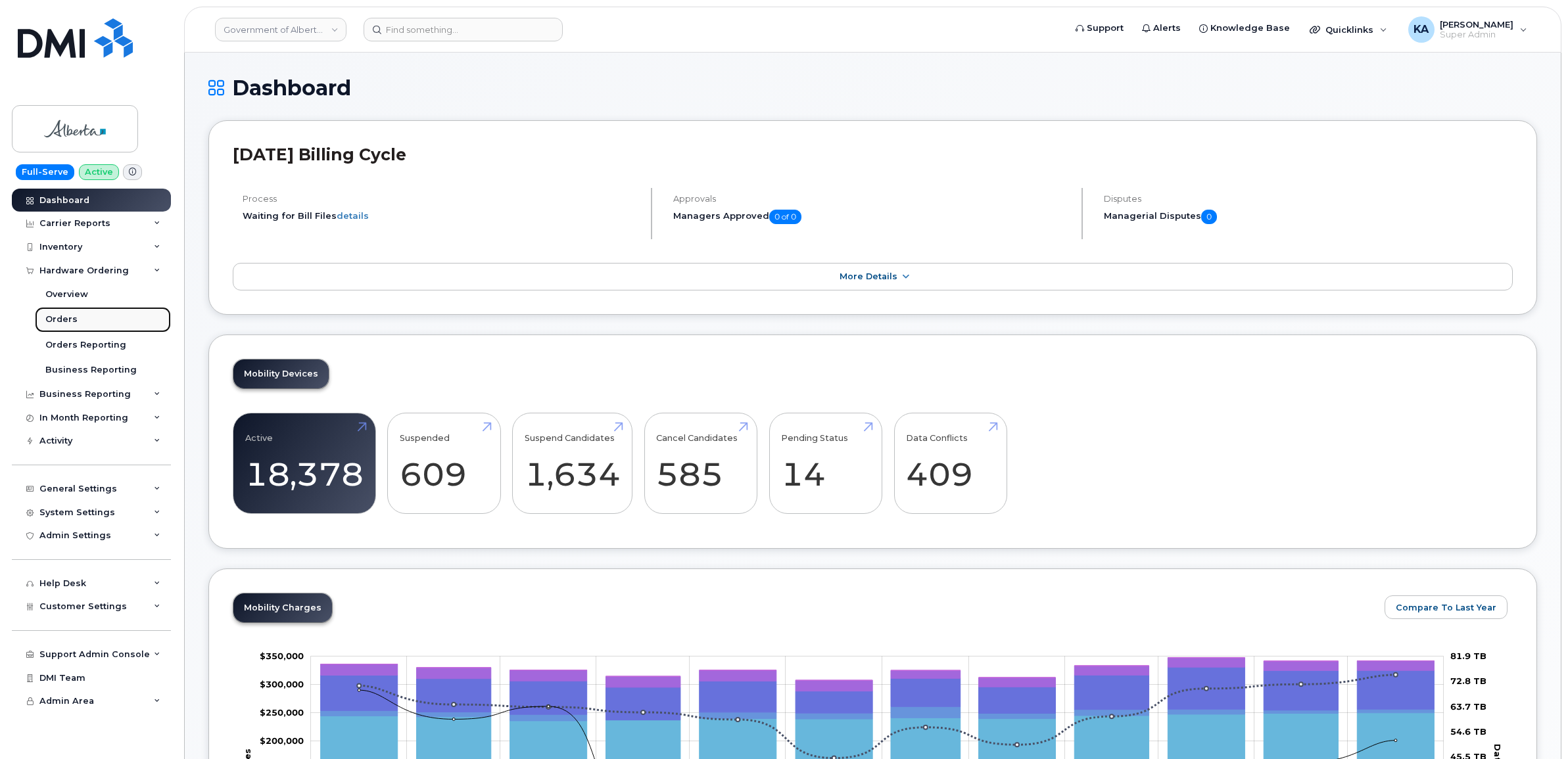
click at [65, 317] on div "Orders" at bounding box center [61, 319] width 32 height 12
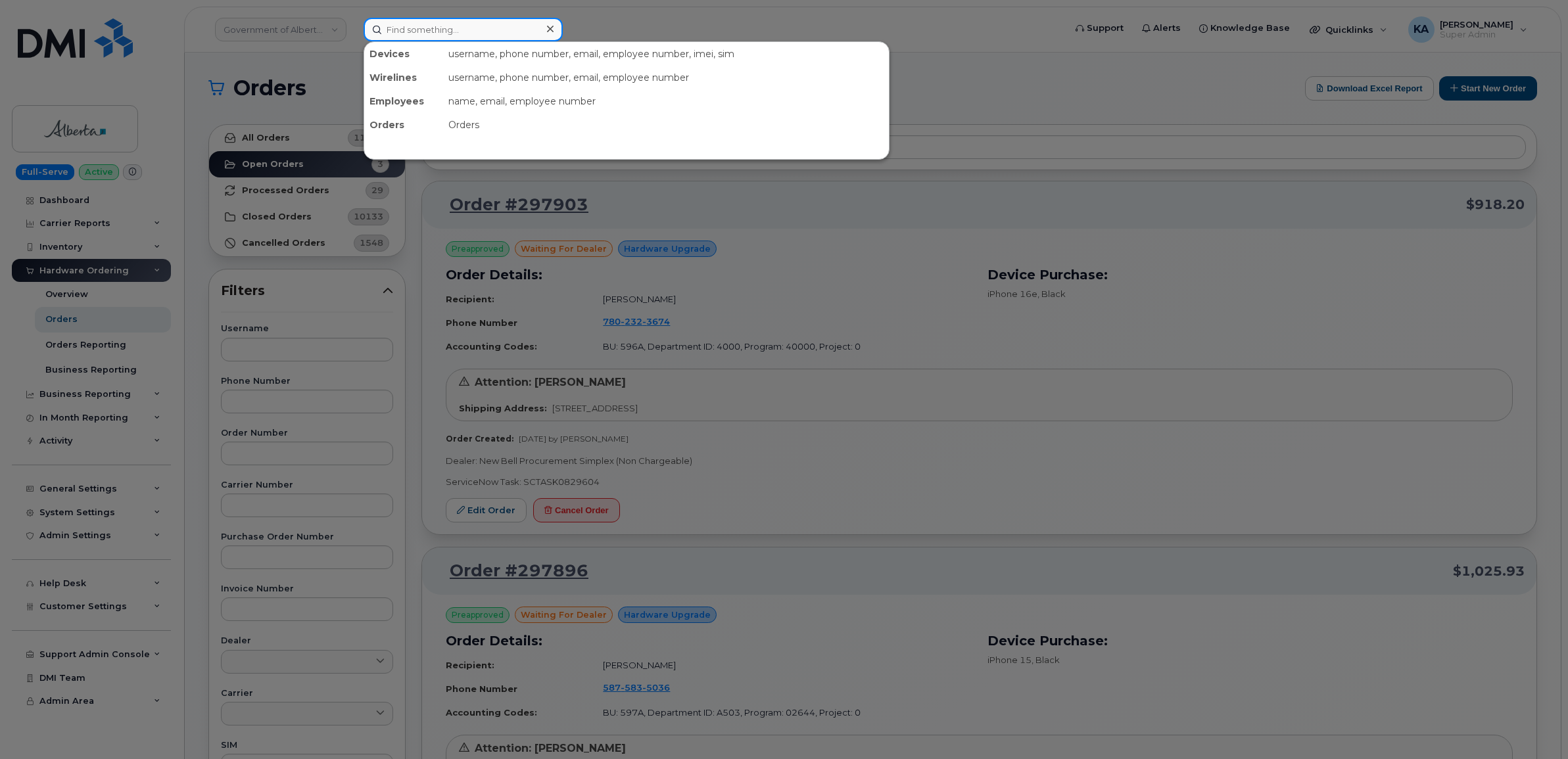
paste input "5875979312"
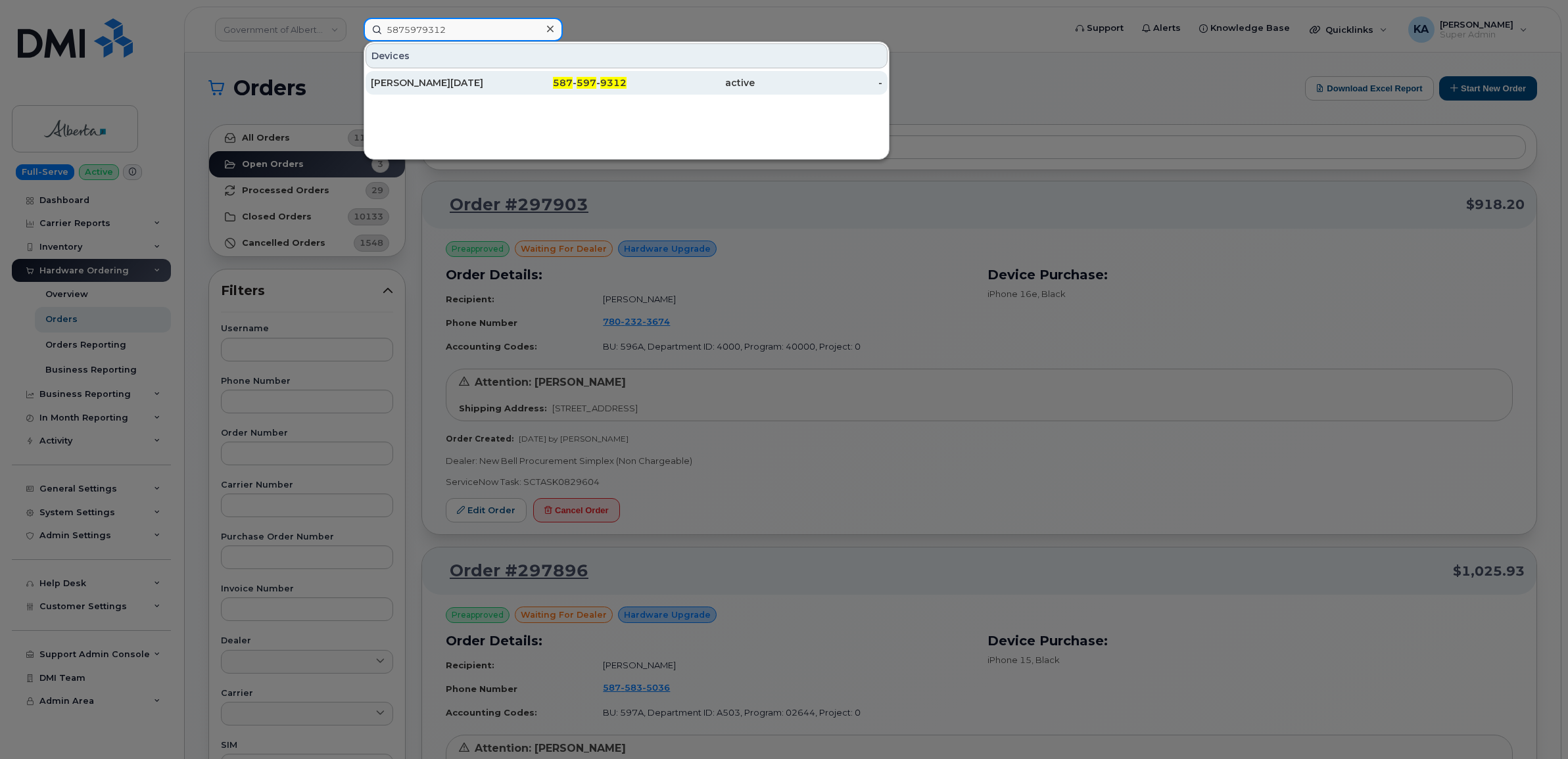
type input "5875979312"
click at [418, 80] on div "[PERSON_NAME][DATE]" at bounding box center [435, 82] width 128 height 13
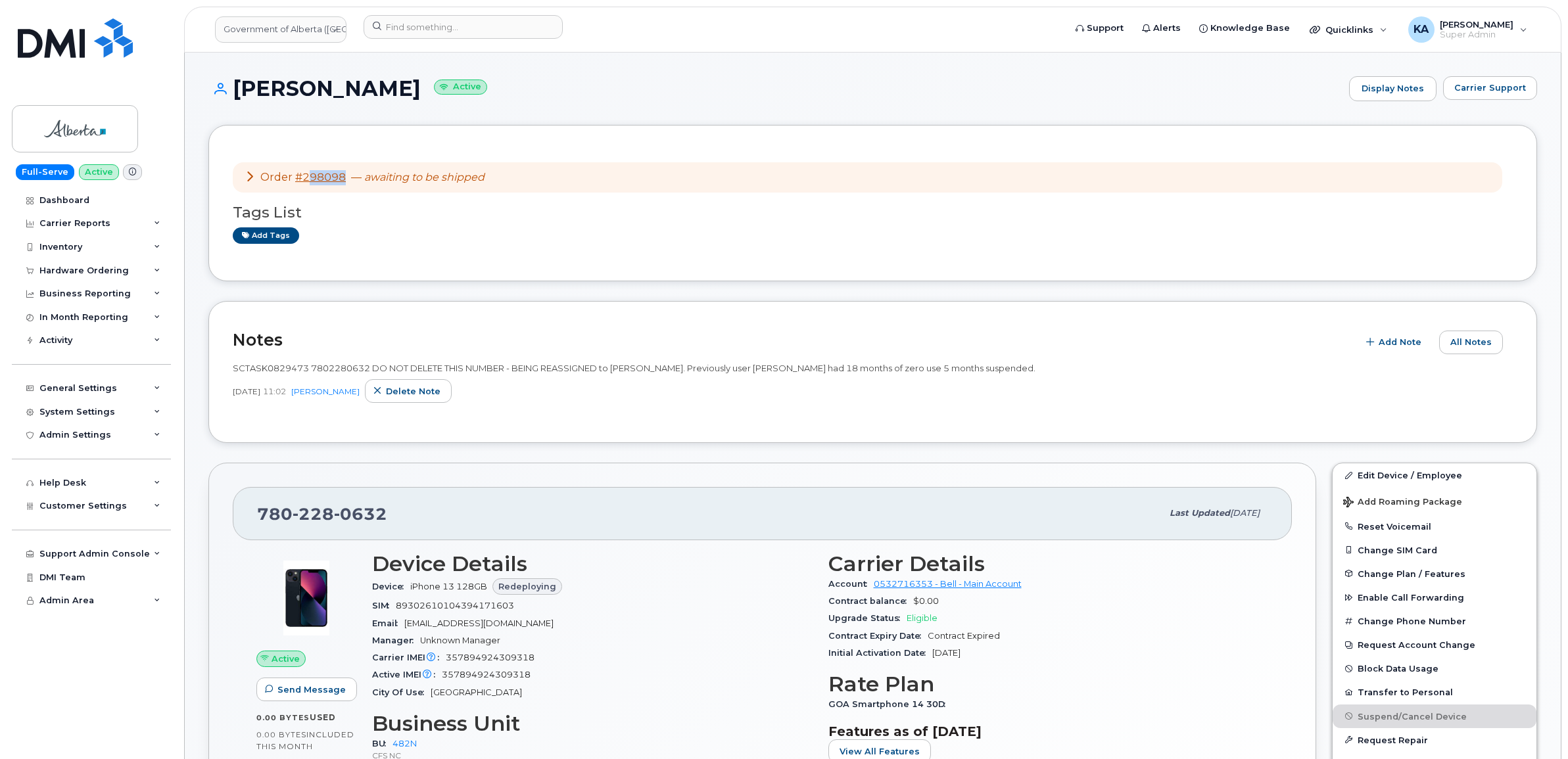
drag, startPoint x: 347, startPoint y: 181, endPoint x: 314, endPoint y: 179, distance: 33.1
click at [308, 178] on div "Order #298098 — awaiting to be shipped" at bounding box center [364, 178] width 240 height 15
drag, startPoint x: 314, startPoint y: 179, endPoint x: 385, endPoint y: 209, distance: 77.1
click at [385, 209] on h3 "Tags List" at bounding box center [872, 212] width 1280 height 16
drag, startPoint x: 496, startPoint y: 175, endPoint x: 263, endPoint y: 172, distance: 233.0
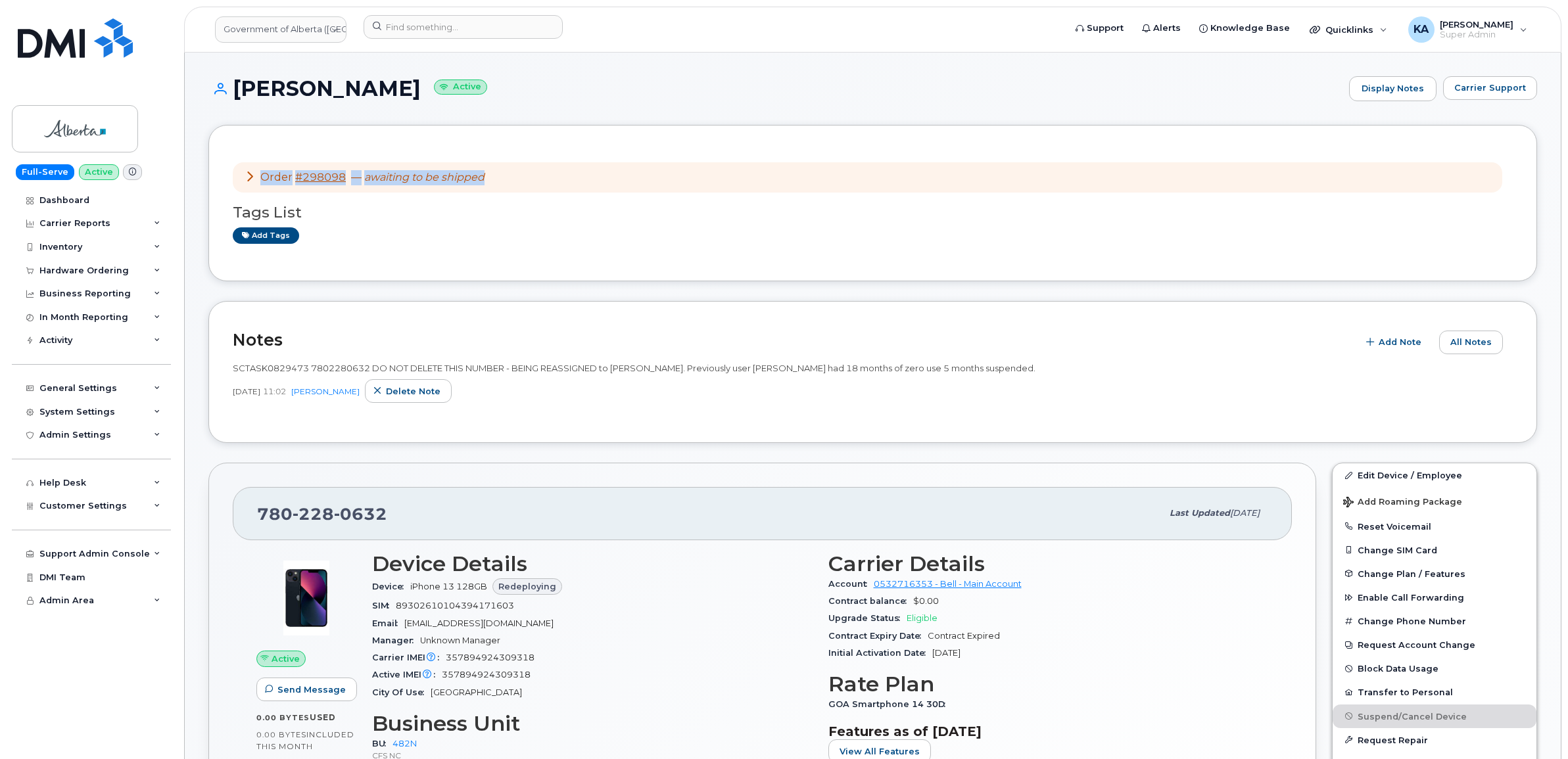
click at [263, 172] on div "Order #298098 — awaiting to be shipped" at bounding box center [868, 178] width 1270 height 31
drag, startPoint x: 263, startPoint y: 172, endPoint x: 278, endPoint y: 172, distance: 15.0
copy div "Order #298098 — awaiting to be shipped"
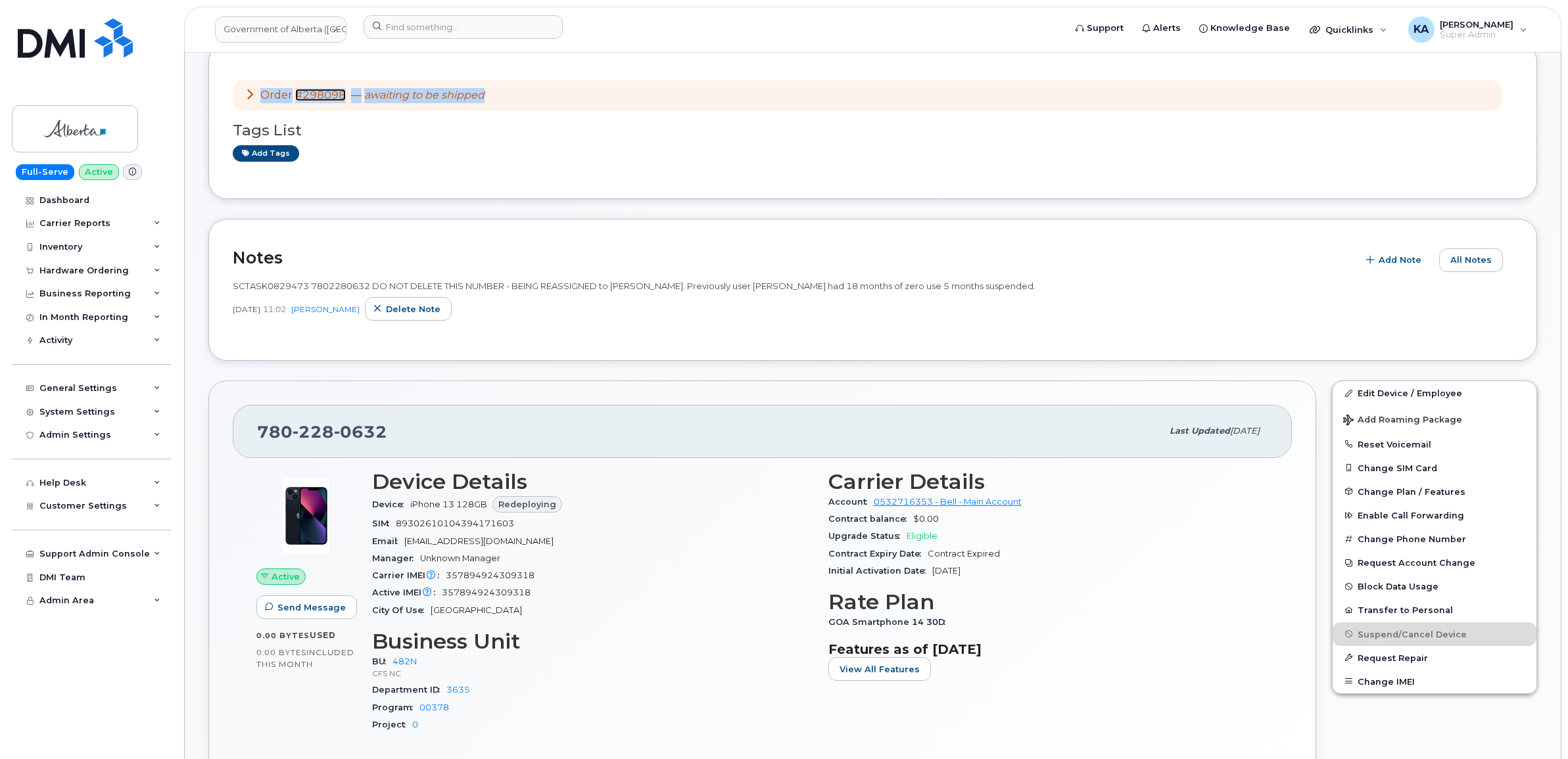
click at [313, 92] on link "#298098" at bounding box center [320, 94] width 51 height 12
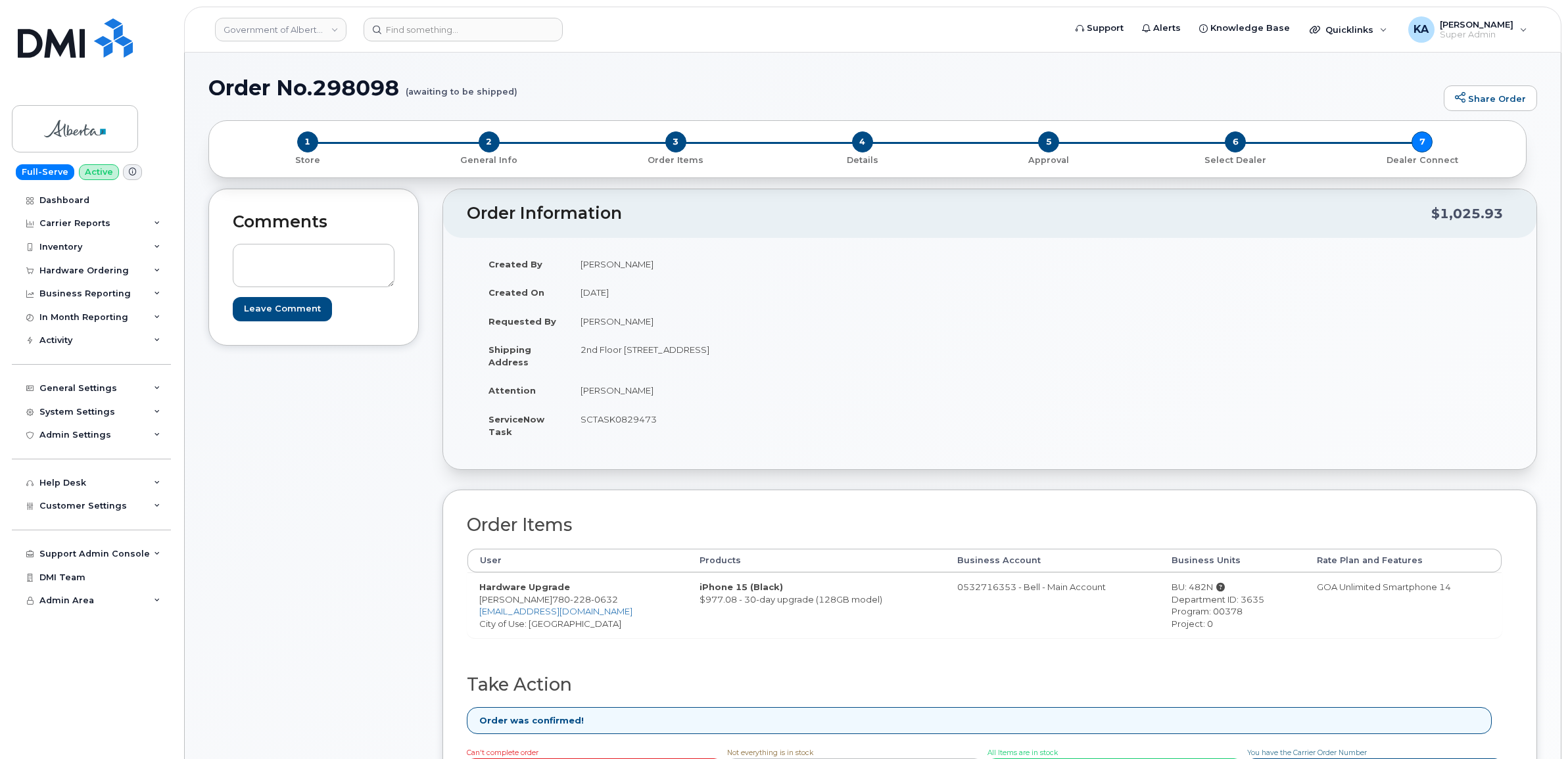
scroll to position [82, 0]
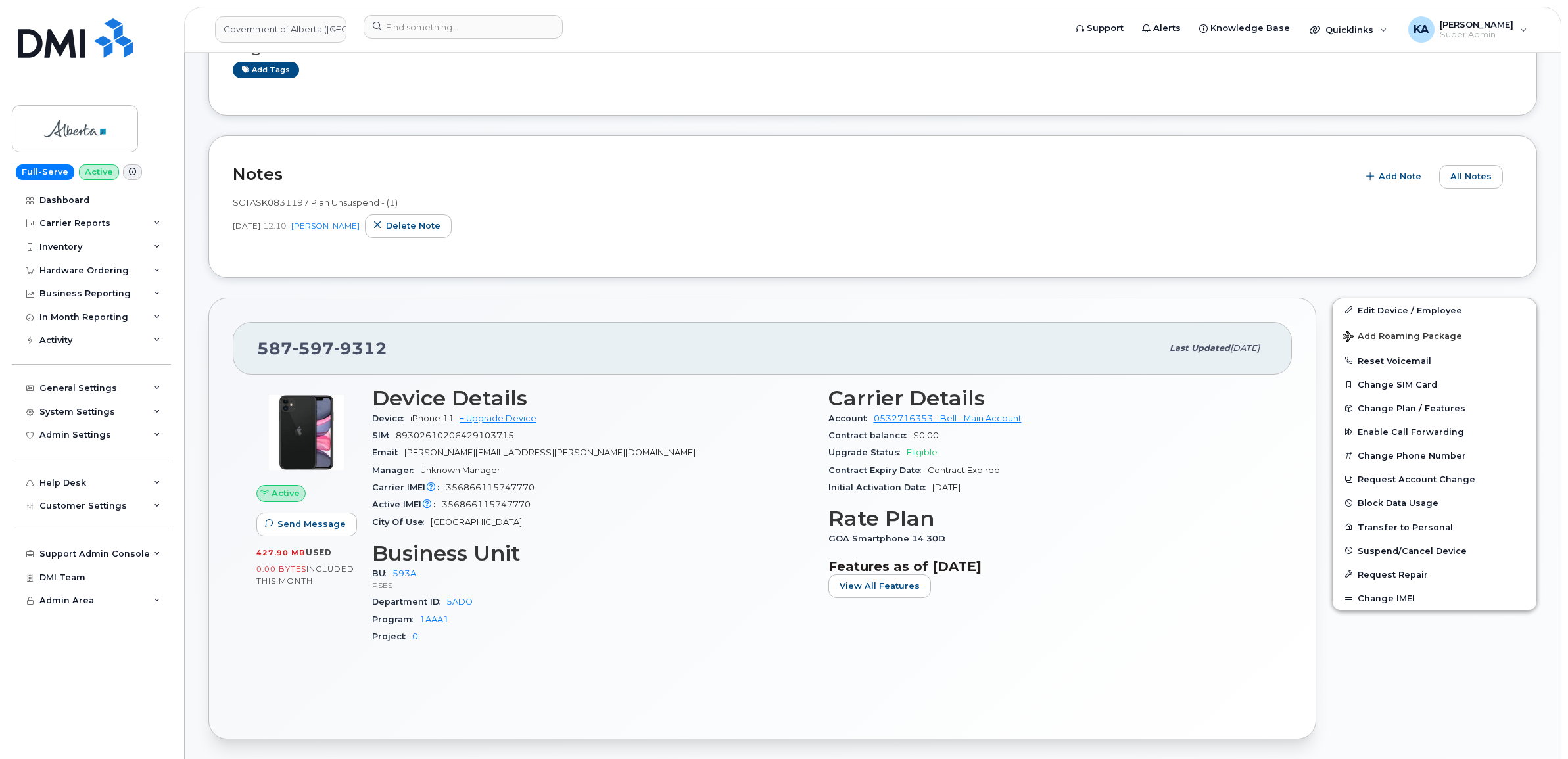
scroll to position [164, 0]
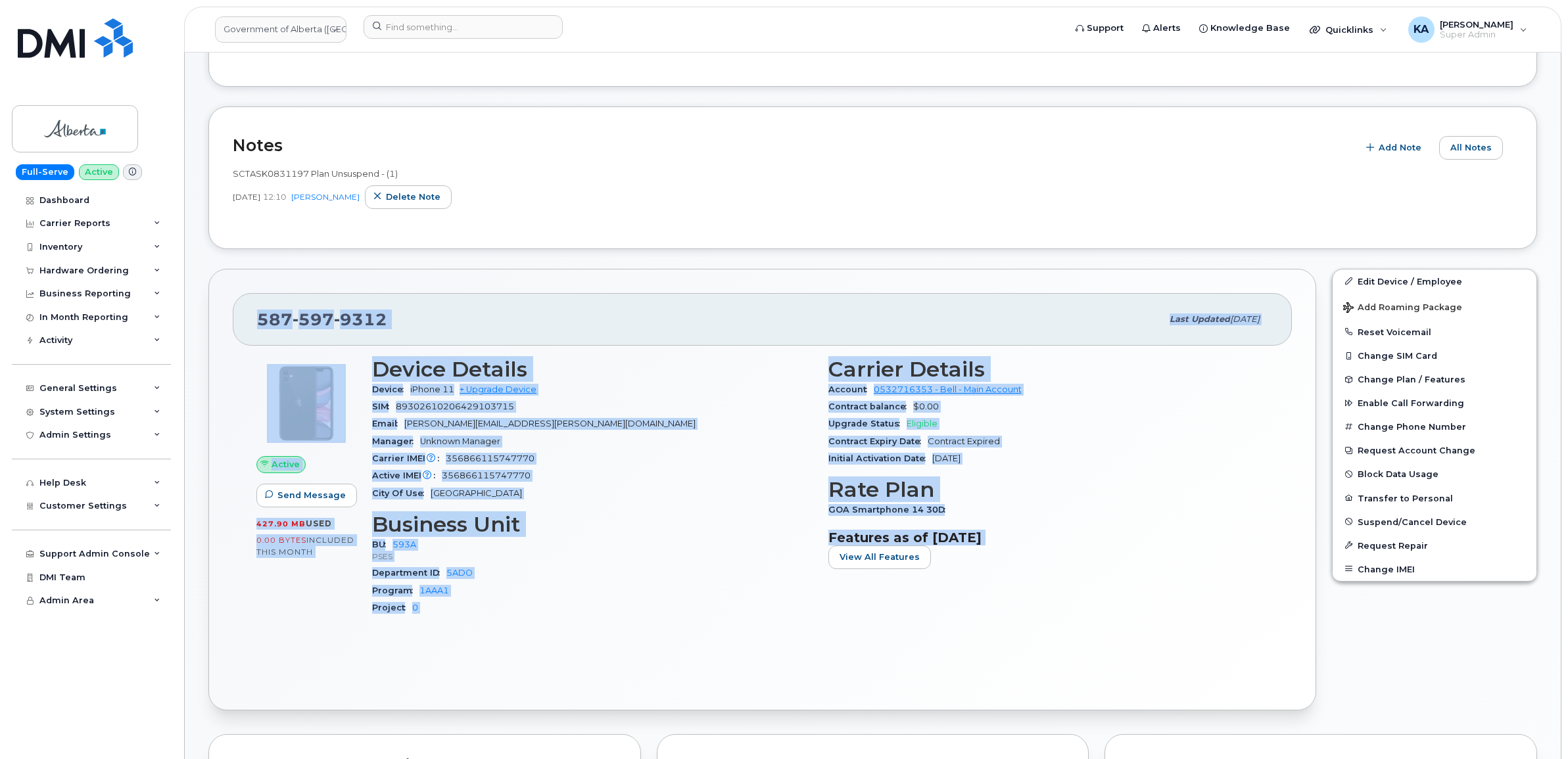
drag, startPoint x: 255, startPoint y: 322, endPoint x: 973, endPoint y: 562, distance: 757.0
click at [973, 562] on div "[PHONE_NUMBER] Last updated [DATE] Active Send Message 427.90 MB  used 0.00 Byt…" at bounding box center [762, 490] width 1108 height 442
drag, startPoint x: 973, startPoint y: 562, endPoint x: 877, endPoint y: 442, distance: 153.7
copy div "[PHONE_NUMBER] Last updated [DATE] Active Send Message 427.90 MB  used 0.00 Byt…"
click at [608, 468] on div "Carrier IMEI Carrier IMEI is reported during the last billing cycle or change o…" at bounding box center [592, 458] width 440 height 17
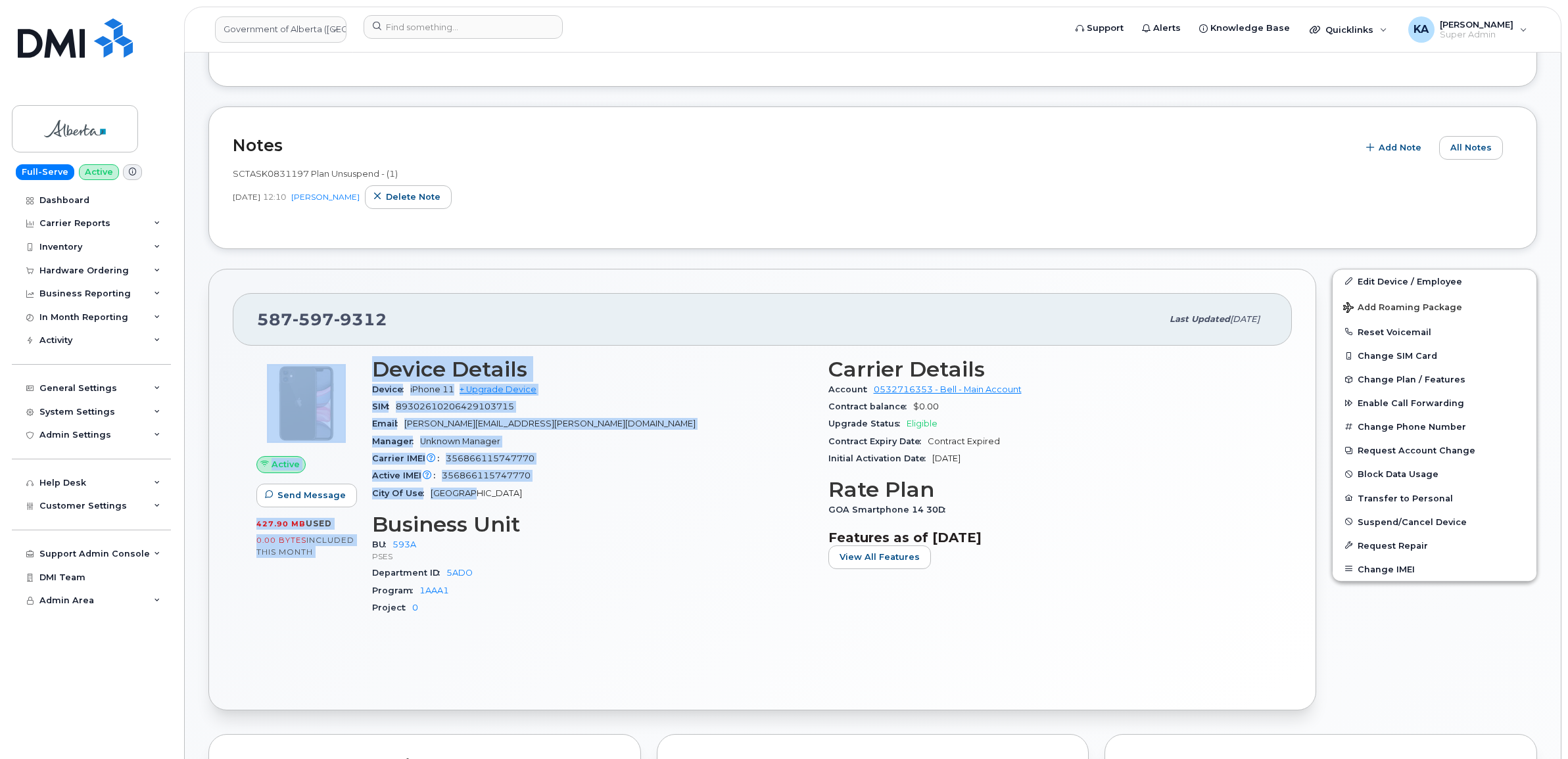
drag, startPoint x: 256, startPoint y: 357, endPoint x: 546, endPoint y: 493, distance: 320.3
click at [546, 493] on div "Active Send Message 427.90 MB  used 0.00 Bytes  included this month Device Deta…" at bounding box center [763, 492] width 1028 height 285
drag, startPoint x: 546, startPoint y: 493, endPoint x: 457, endPoint y: 438, distance: 104.6
copy div "Active Send Message 427.90 MB  used 0.00 Bytes  included this month Device Deta…"
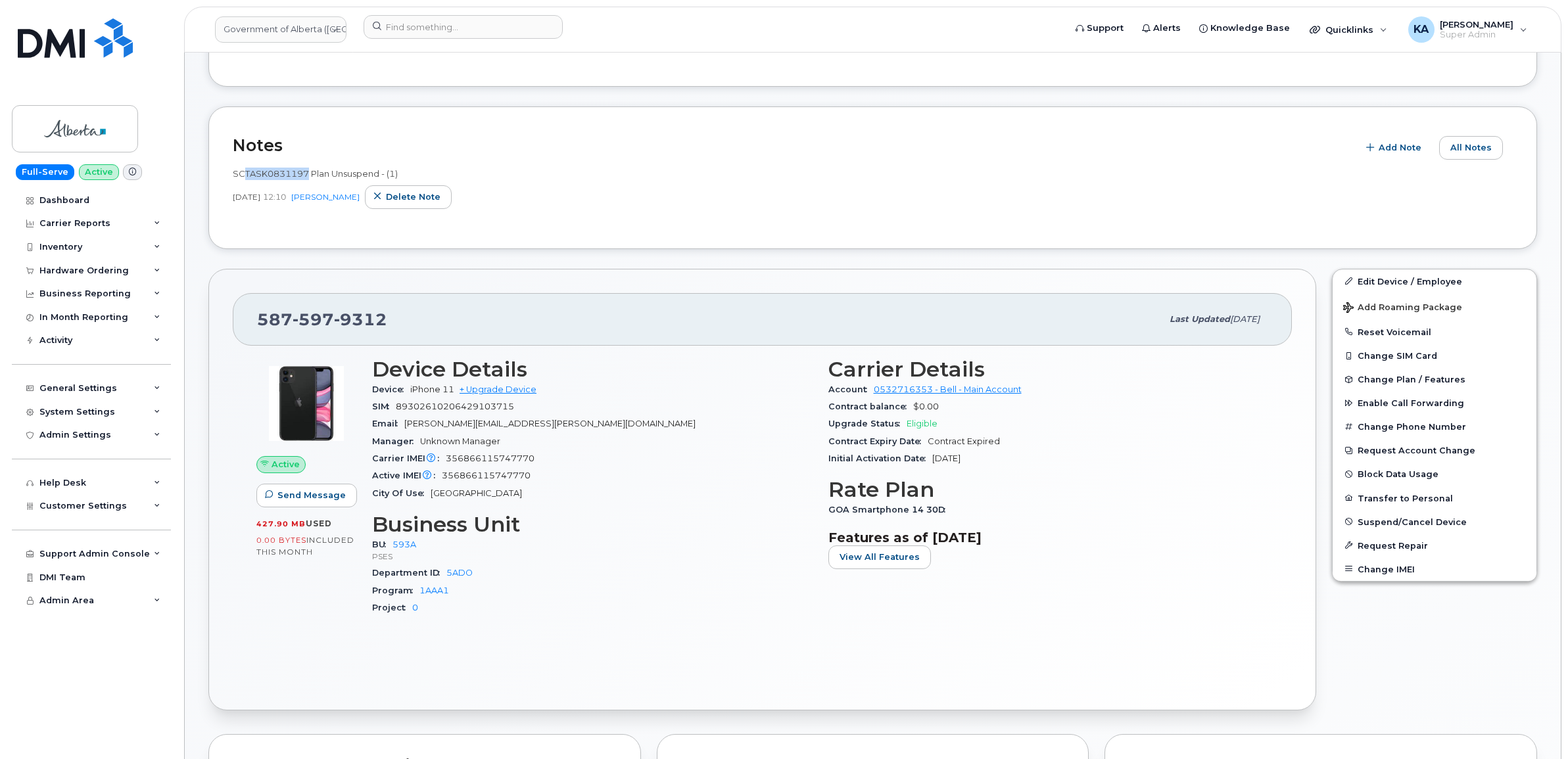
drag, startPoint x: 306, startPoint y: 176, endPoint x: 246, endPoint y: 170, distance: 60.3
click at [246, 170] on span "SCTASK0831197 Plan Unsuspend - (1)" at bounding box center [315, 173] width 165 height 10
copy span "TASK0831197"
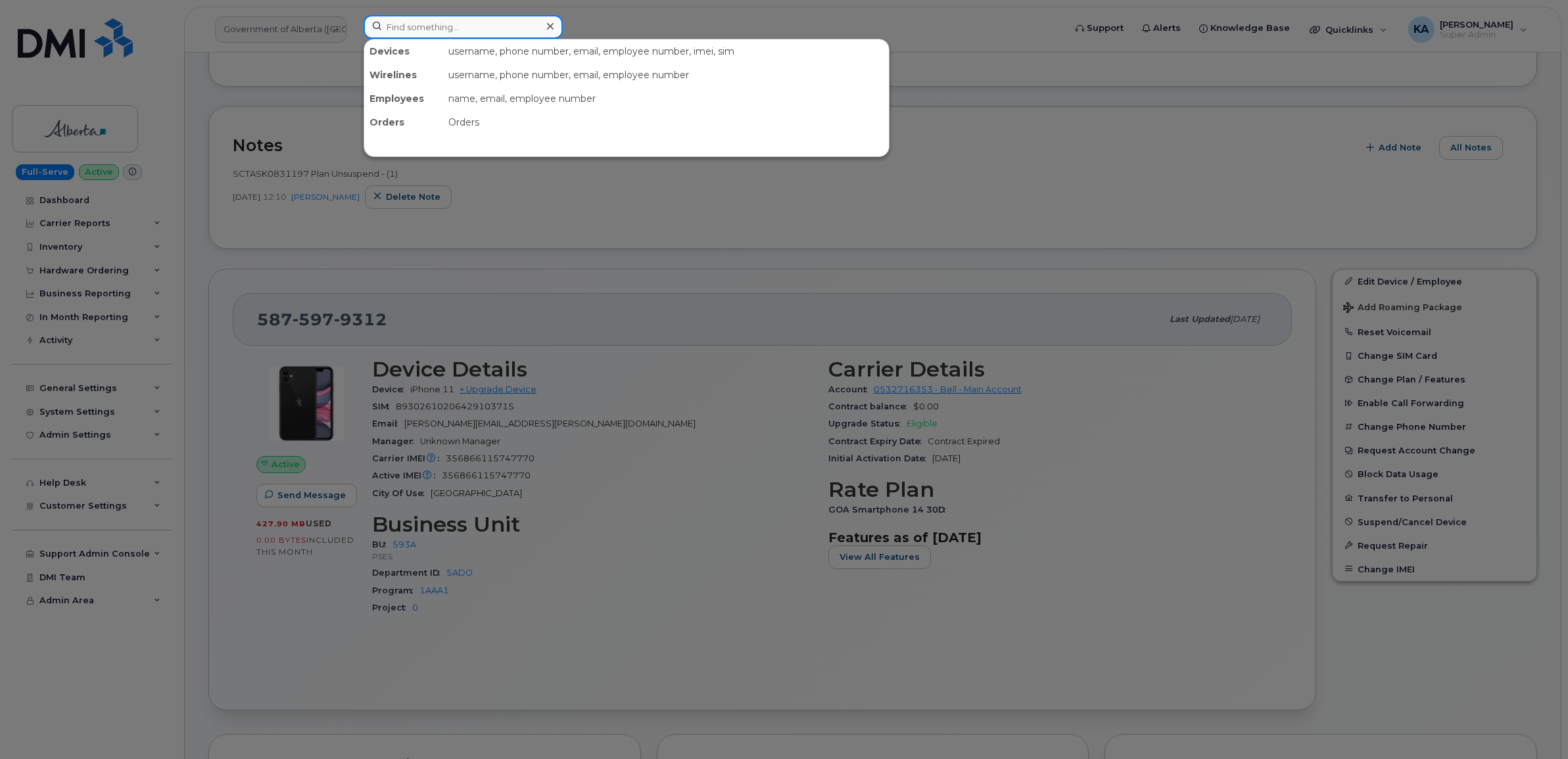
paste input "357069350024836"
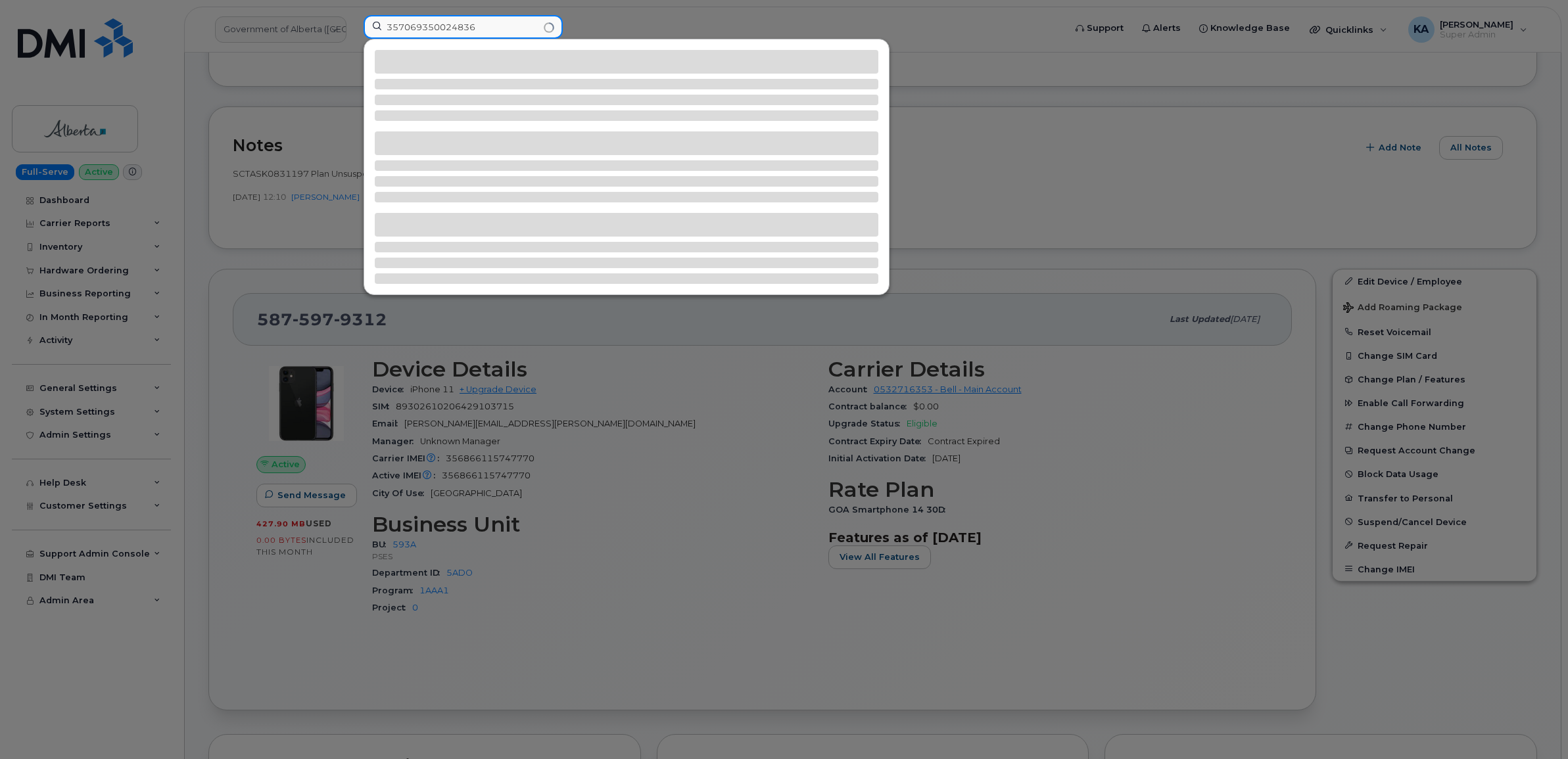
type input "357069350024836"
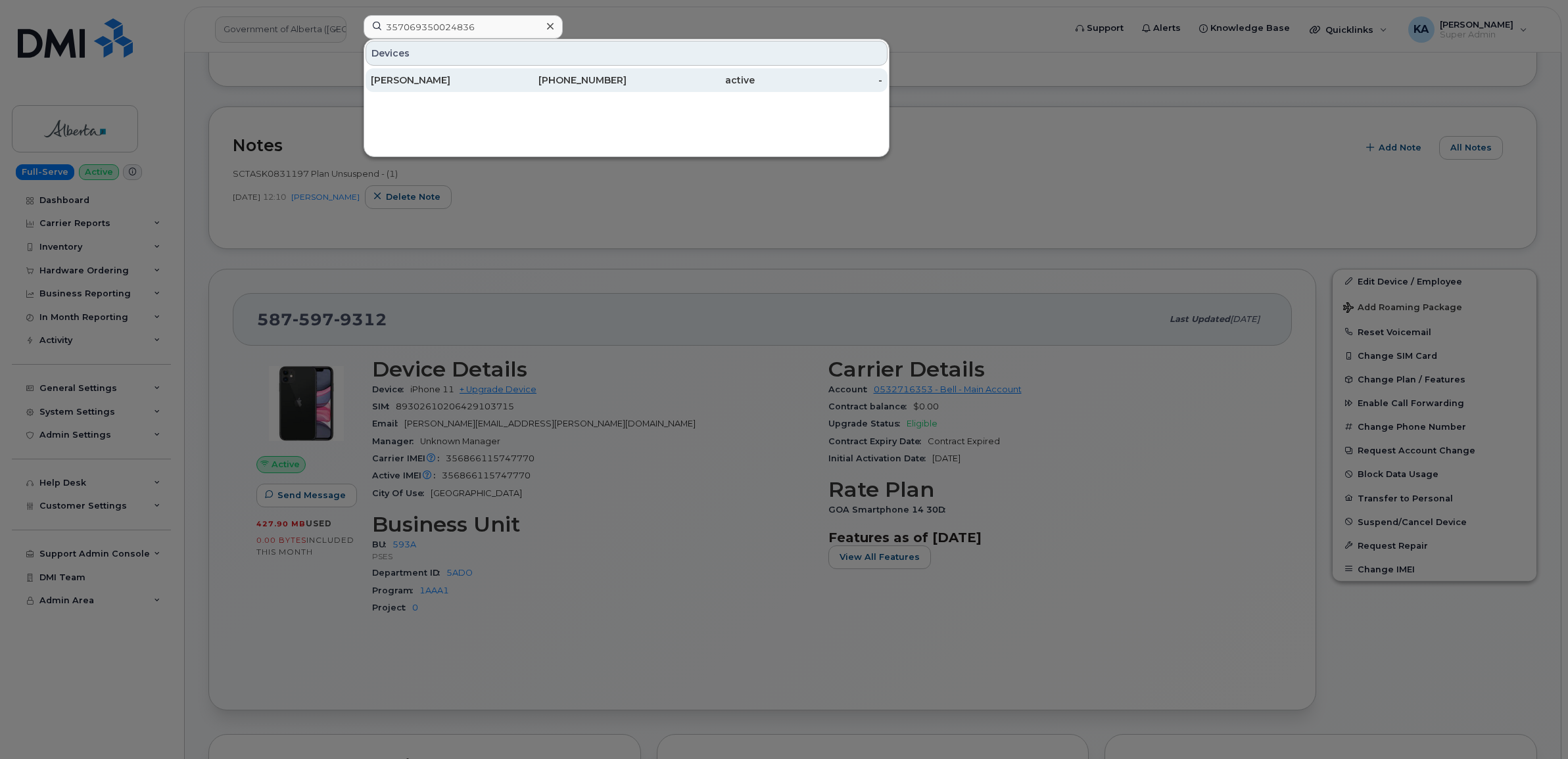
click at [406, 79] on div "[PERSON_NAME]" at bounding box center [435, 80] width 128 height 13
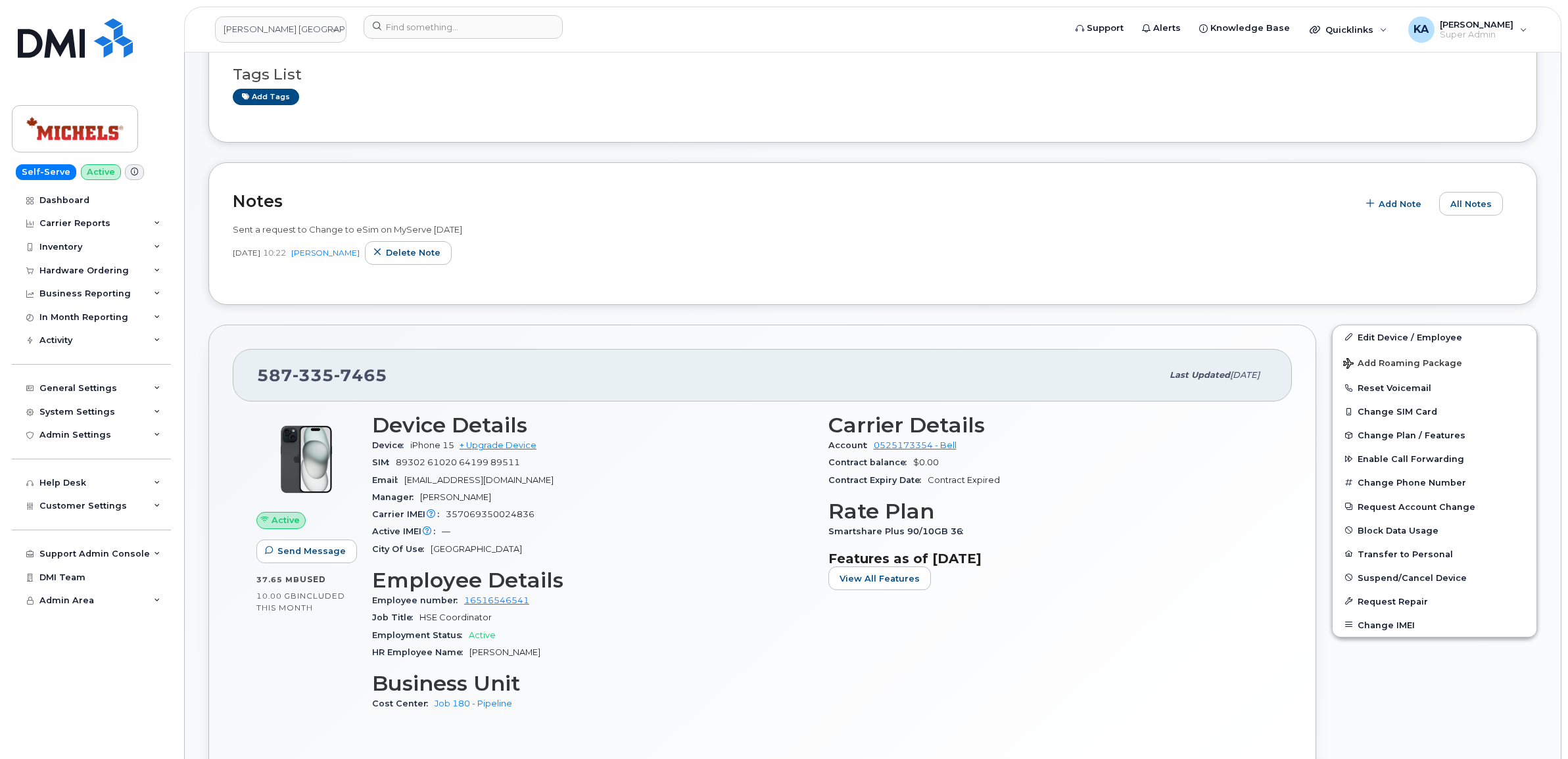
scroll to position [164, 0]
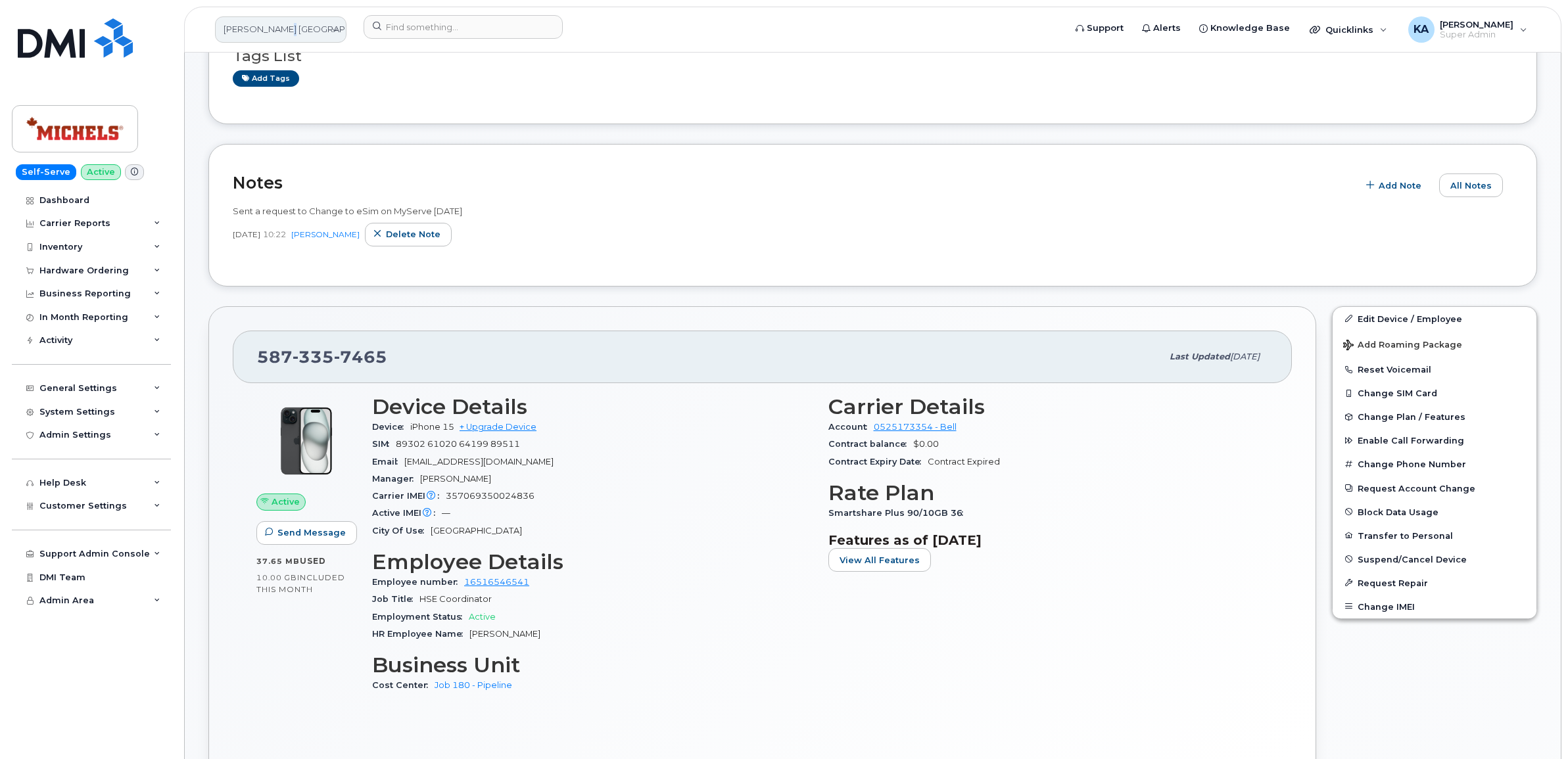
click at [283, 27] on link "[PERSON_NAME] [GEOGRAPHIC_DATA]" at bounding box center [280, 29] width 132 height 27
type input "waj"
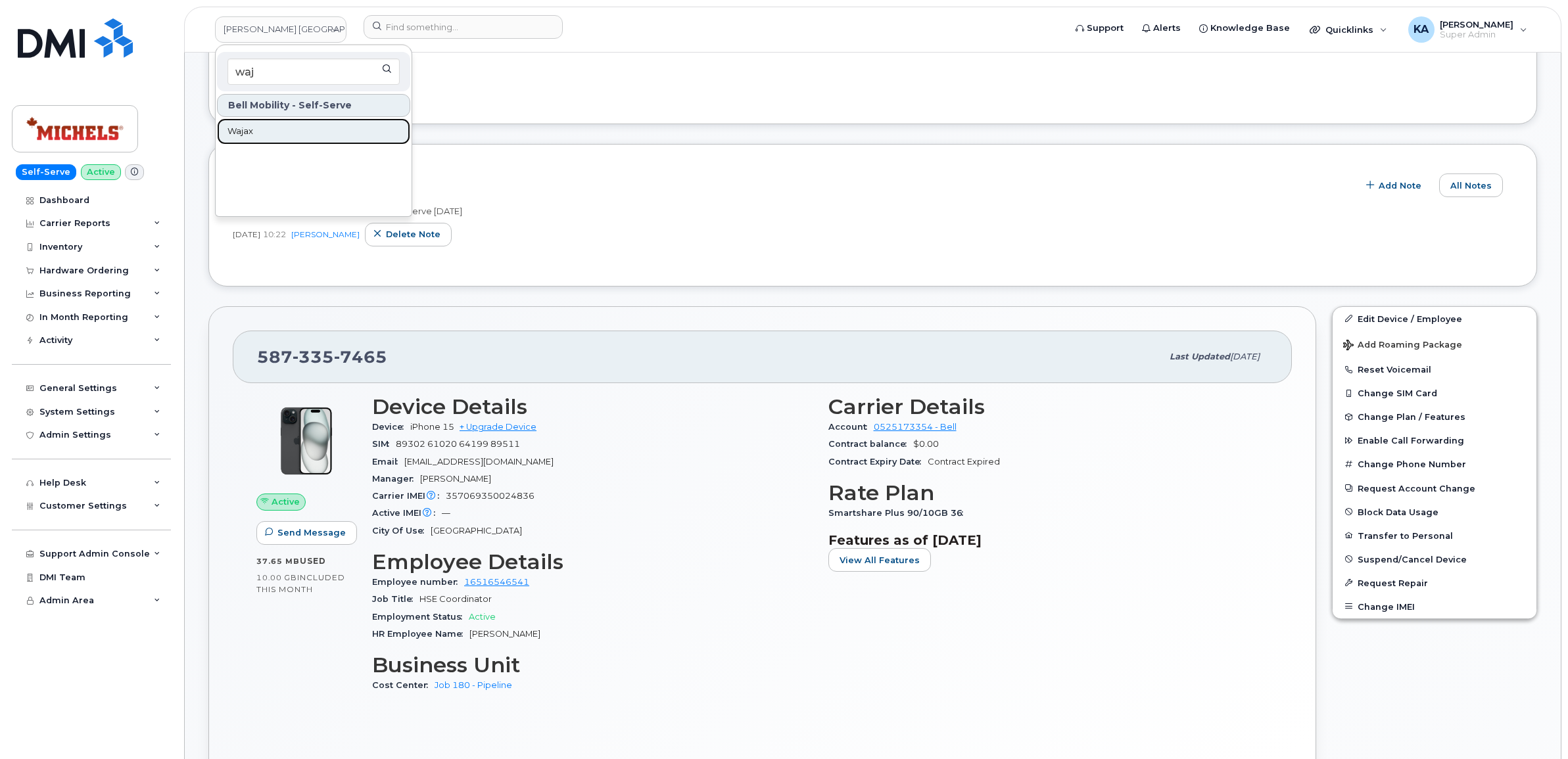
click at [235, 132] on span "Wajax" at bounding box center [241, 132] width 26 height 13
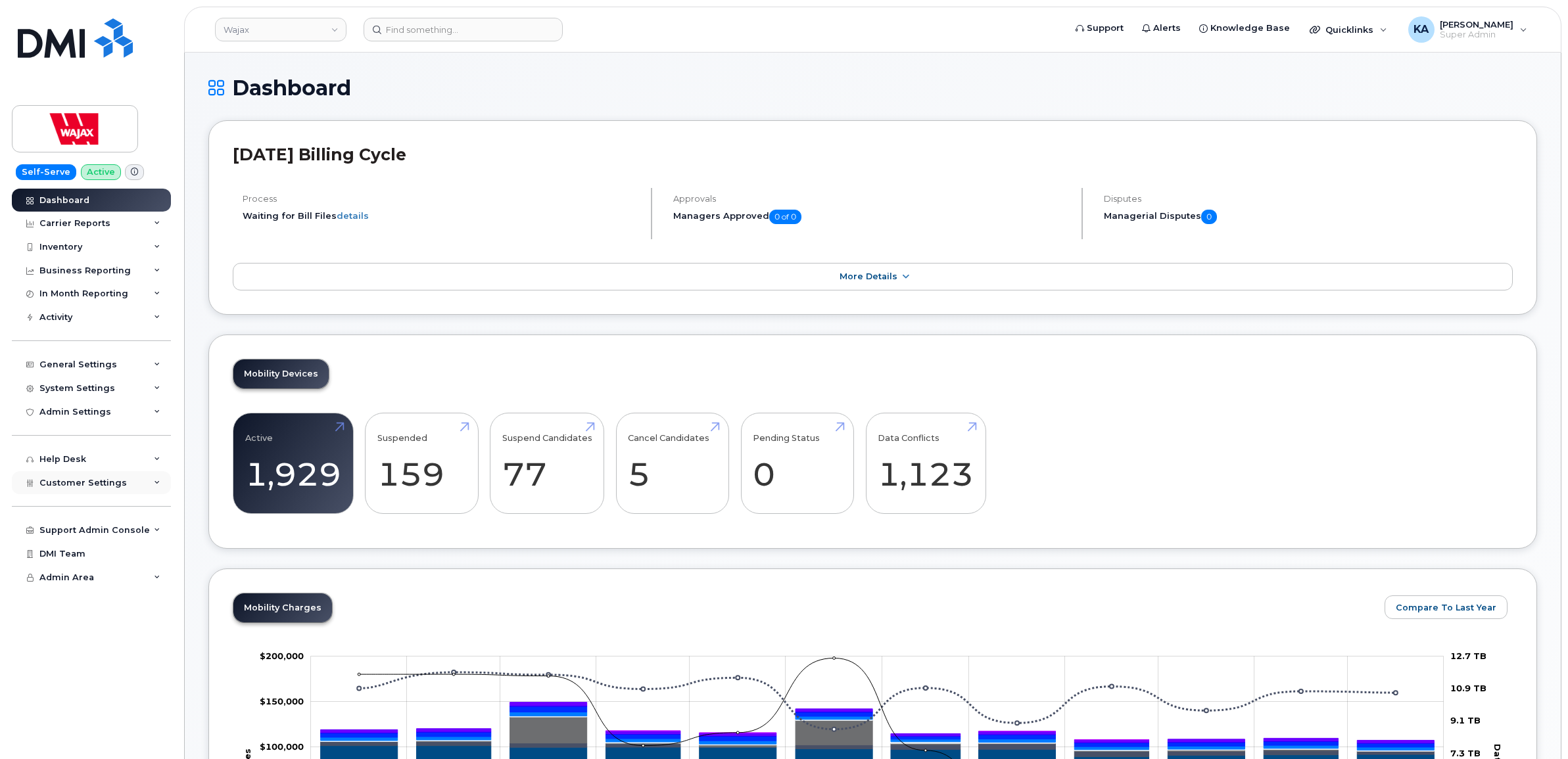
click at [89, 488] on span "Customer Settings" at bounding box center [83, 483] width 87 height 10
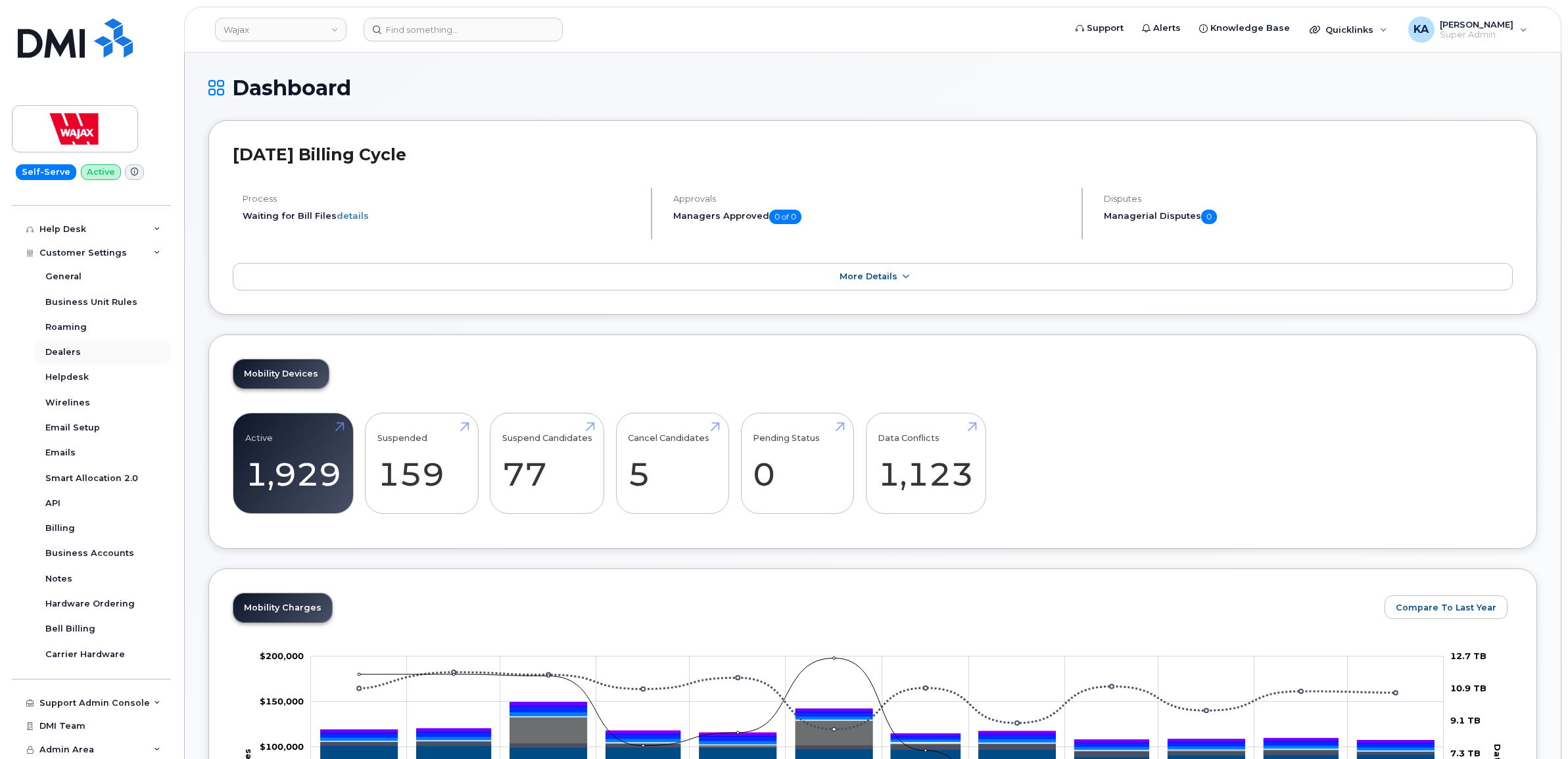
scroll to position [237, 0]
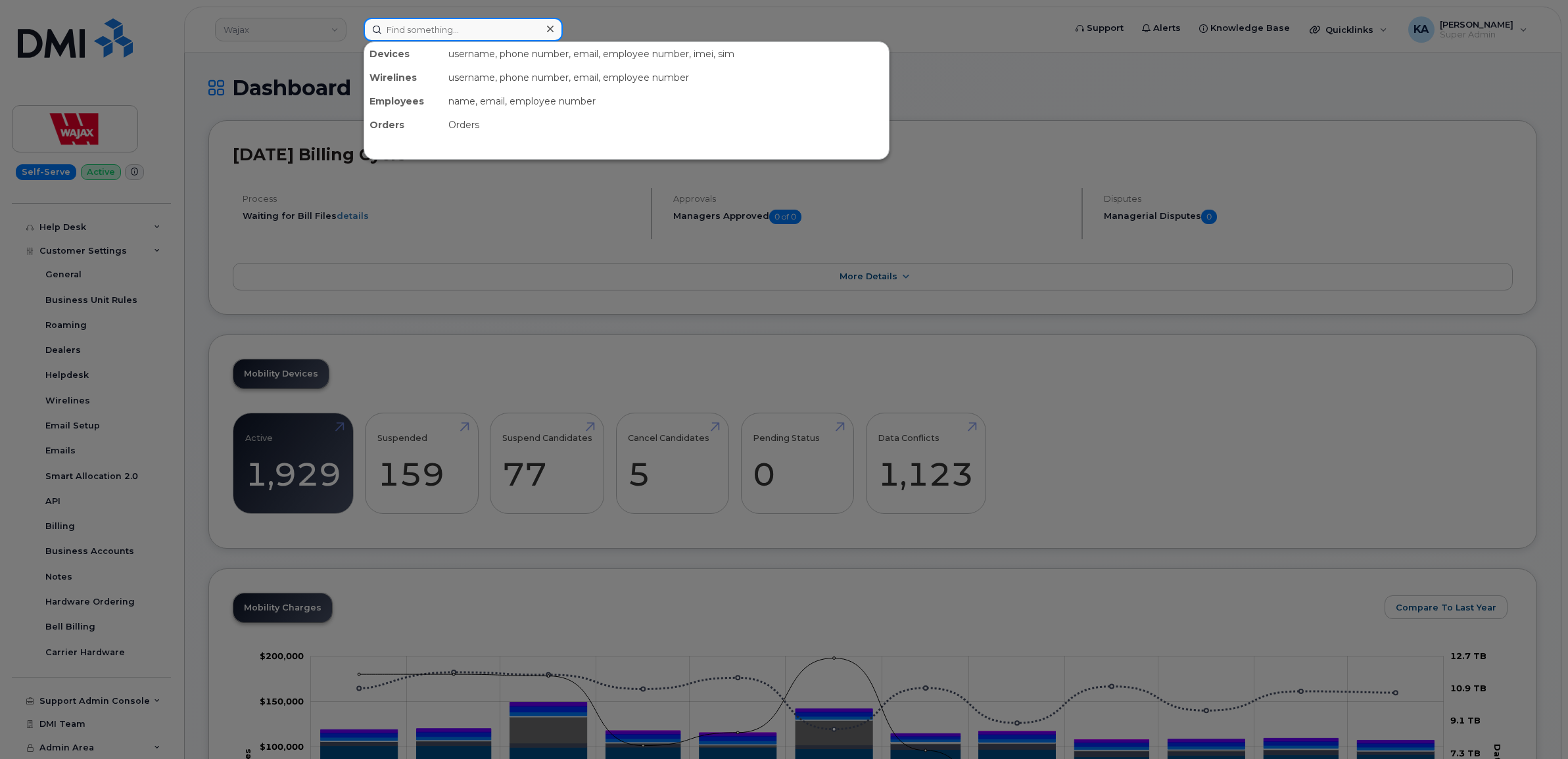
paste input "5193312868"
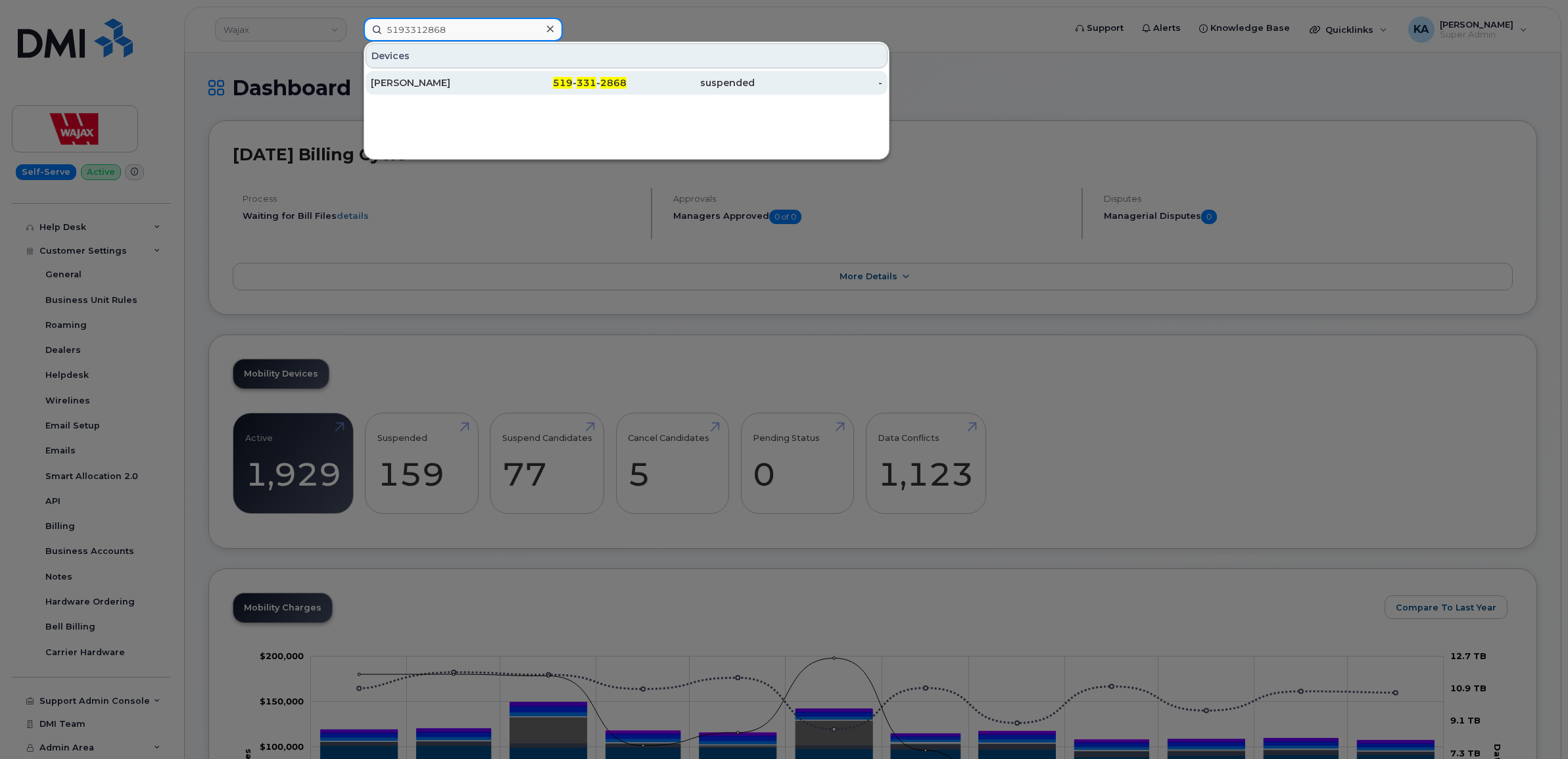
type input "5193312868"
click at [424, 83] on div "Brian Patterson" at bounding box center [435, 82] width 128 height 13
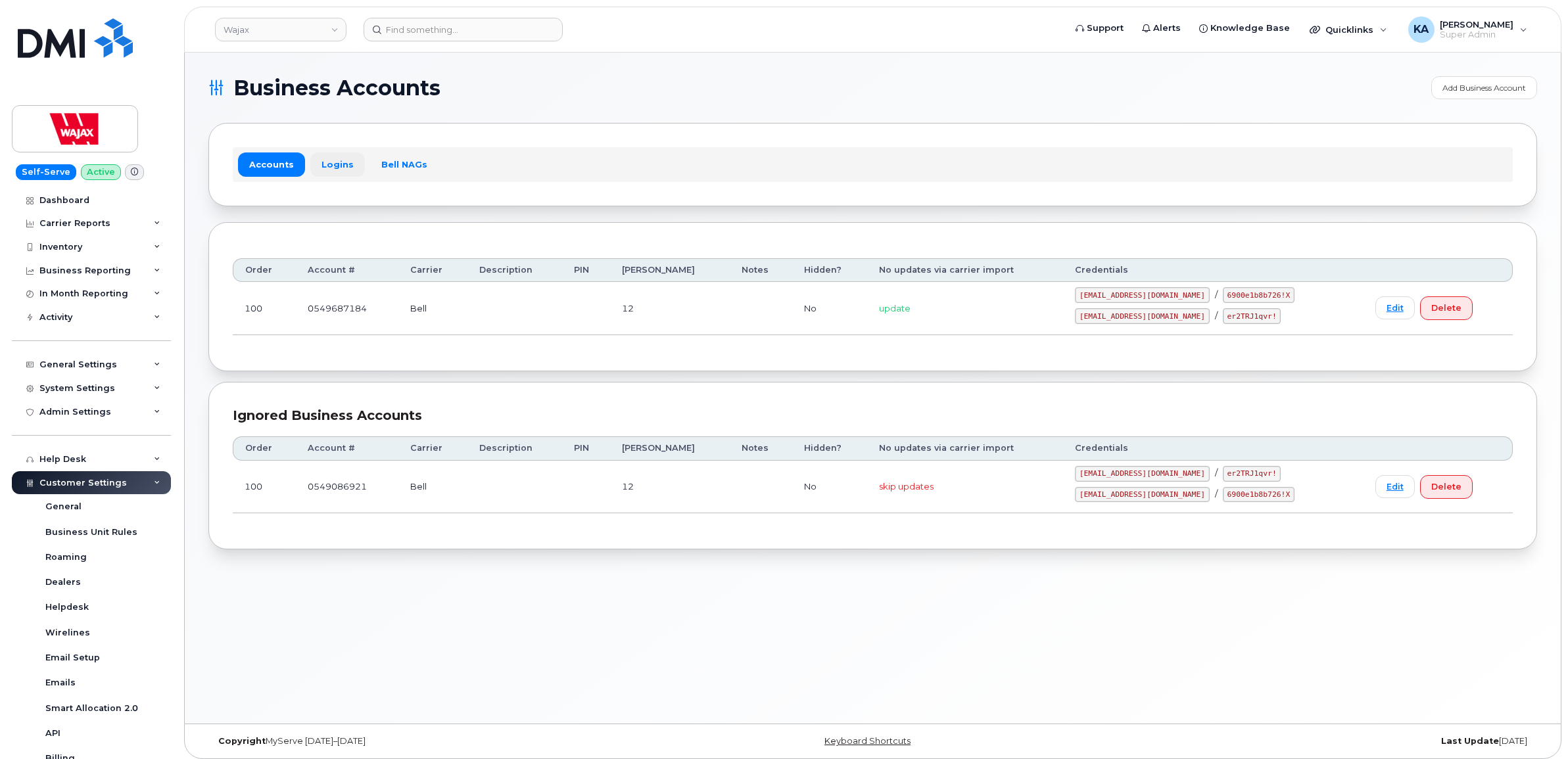
click at [333, 162] on link "Logins" at bounding box center [338, 164] width 55 height 23
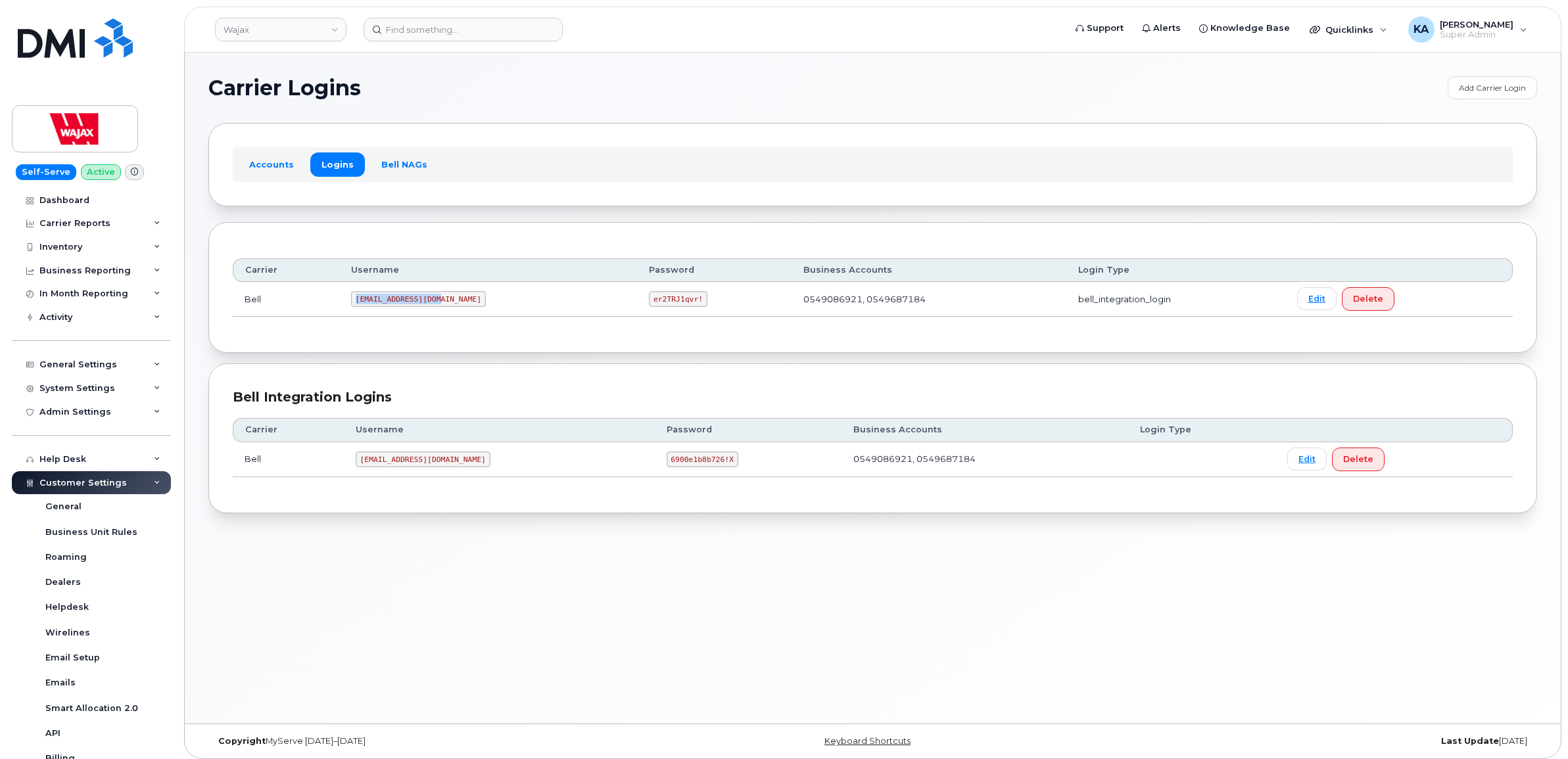
drag, startPoint x: 359, startPoint y: 302, endPoint x: 437, endPoint y: 301, distance: 78.0
click at [437, 301] on code "[EMAIL_ADDRESS][DOMAIN_NAME]" at bounding box center [418, 300] width 135 height 16
drag, startPoint x: 437, startPoint y: 300, endPoint x: 428, endPoint y: 296, distance: 9.8
copy code "[EMAIL_ADDRESS][DOMAIN_NAME]"
drag, startPoint x: 585, startPoint y: 300, endPoint x: 634, endPoint y: 307, distance: 49.5
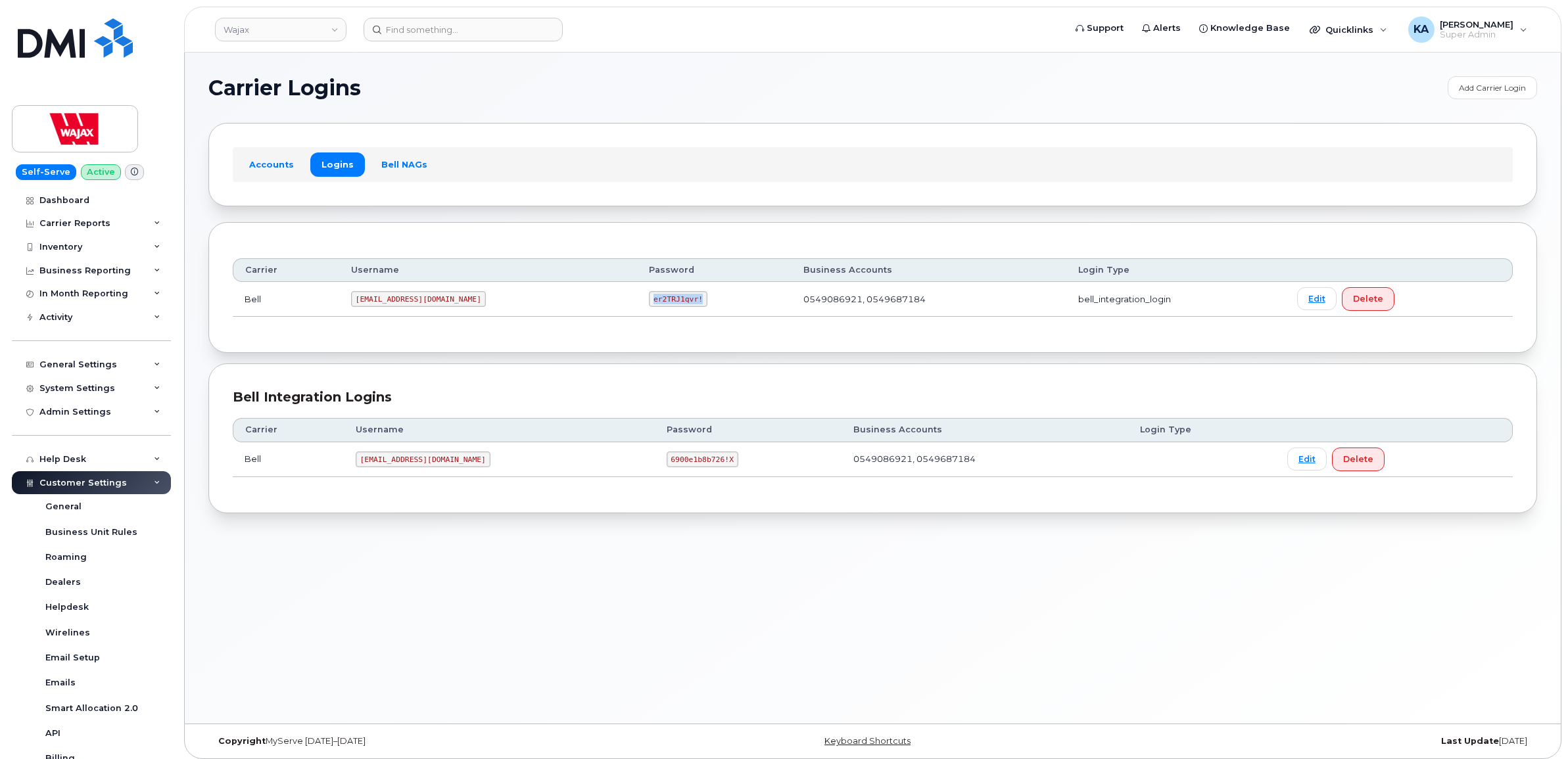
click at [649, 307] on code "er2TRJ1qvr!" at bounding box center [678, 300] width 58 height 16
drag, startPoint x: 634, startPoint y: 306, endPoint x: 619, endPoint y: 299, distance: 16.6
copy code "er2TRJ1qvr!"
drag, startPoint x: 357, startPoint y: 300, endPoint x: 443, endPoint y: 304, distance: 86.1
click at [443, 304] on td "[EMAIL_ADDRESS][DOMAIN_NAME]" at bounding box center [488, 299] width 298 height 35
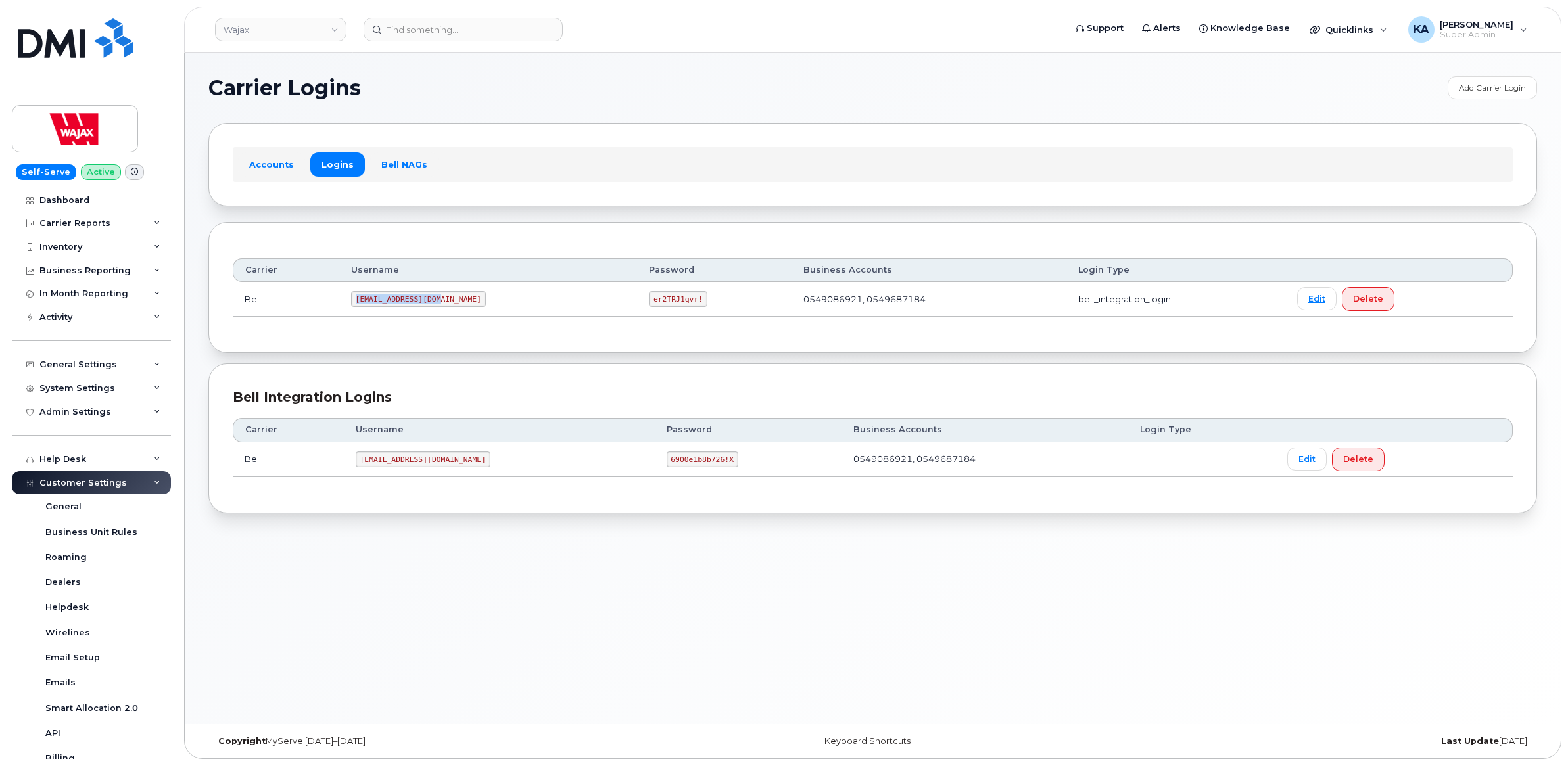
drag, startPoint x: 443, startPoint y: 304, endPoint x: 412, endPoint y: 296, distance: 32.0
copy code "[EMAIL_ADDRESS][DOMAIN_NAME]"
drag, startPoint x: 584, startPoint y: 301, endPoint x: 642, endPoint y: 306, distance: 58.2
click at [642, 306] on td "er2TRJ1qvr!" at bounding box center [714, 299] width 154 height 35
drag, startPoint x: 642, startPoint y: 306, endPoint x: 622, endPoint y: 301, distance: 20.6
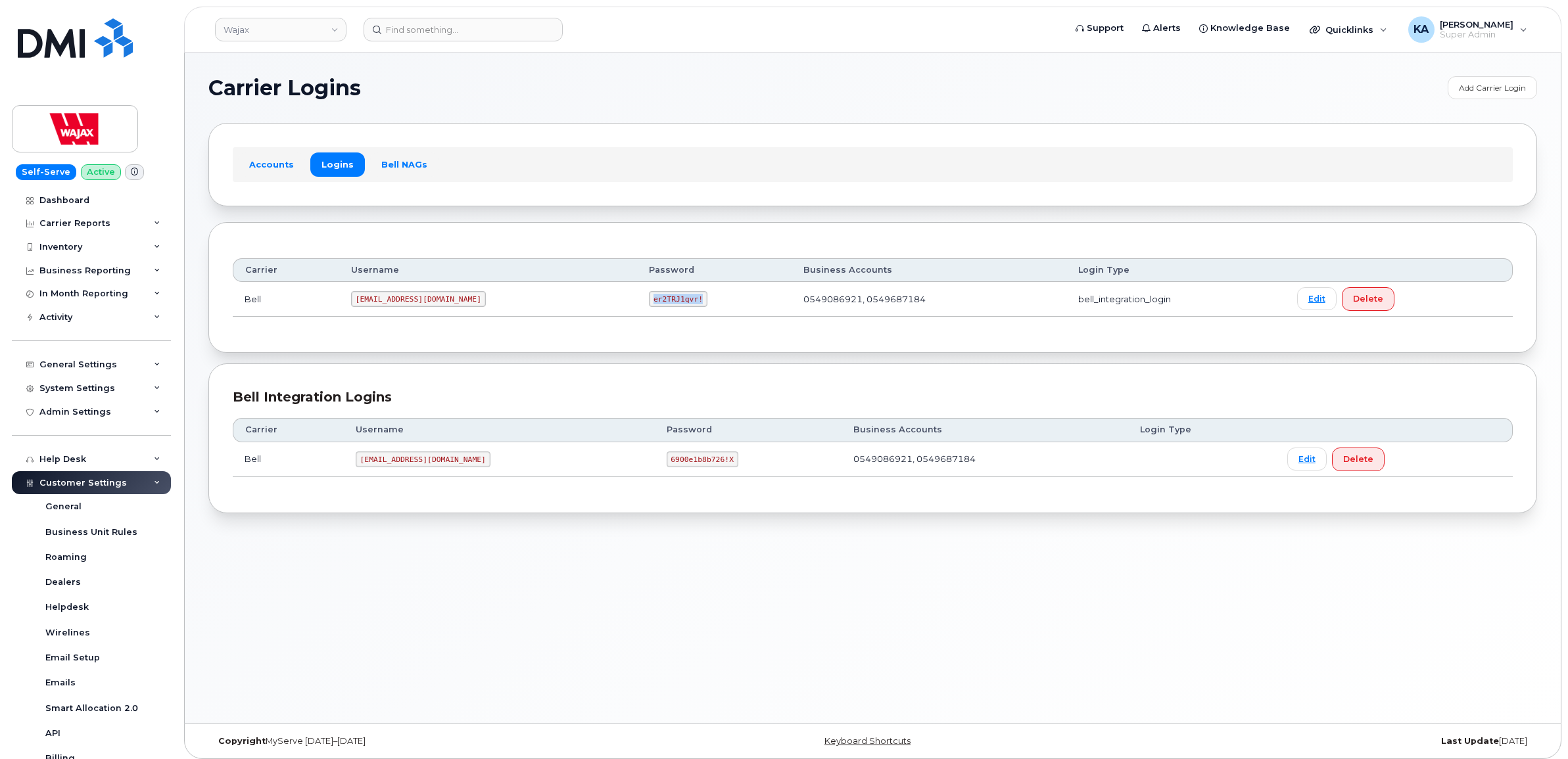
copy code "er2TRJ1qvr!"
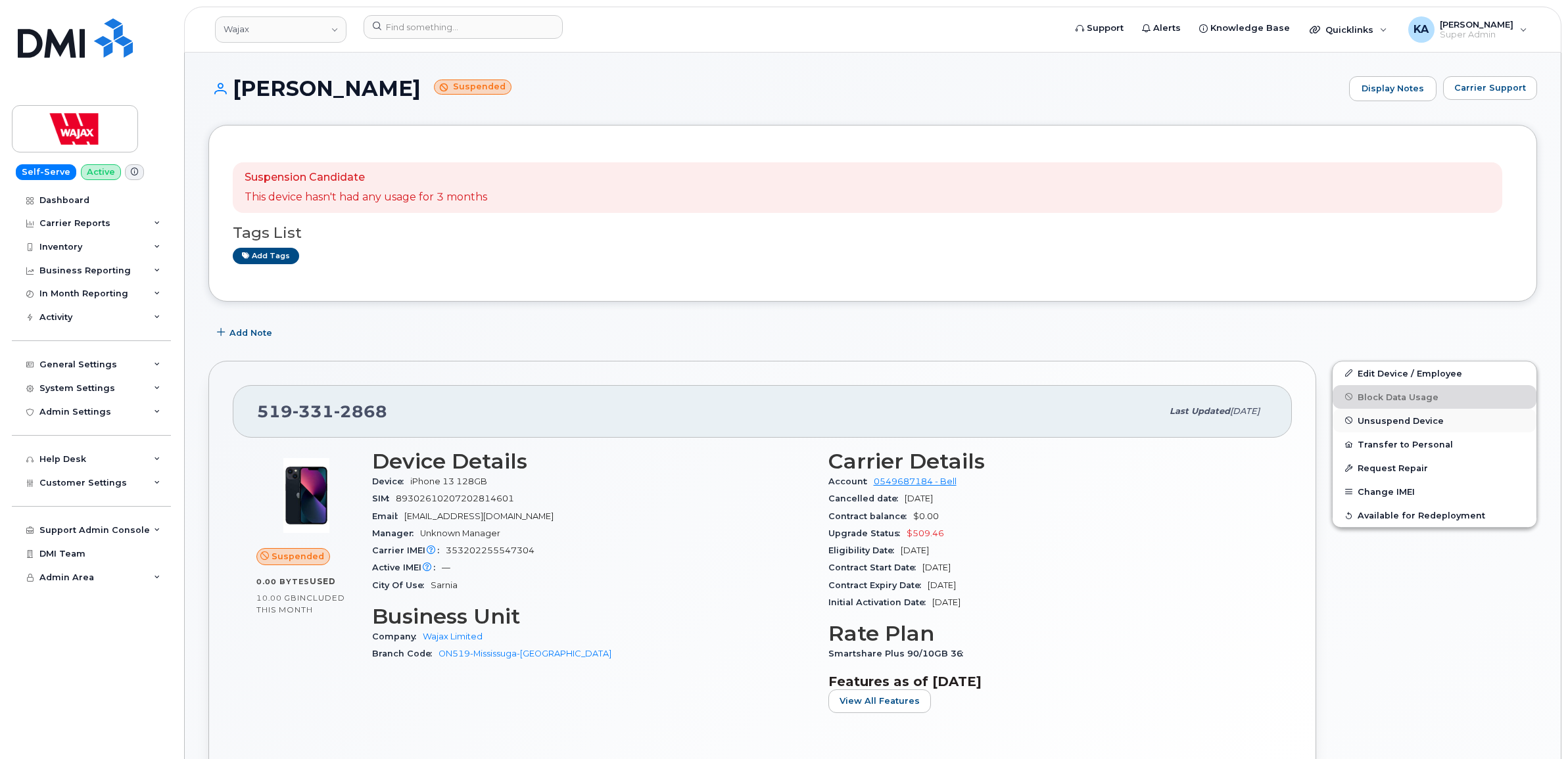
click at [1379, 418] on span "Unsuspend Device" at bounding box center [1401, 420] width 86 height 10
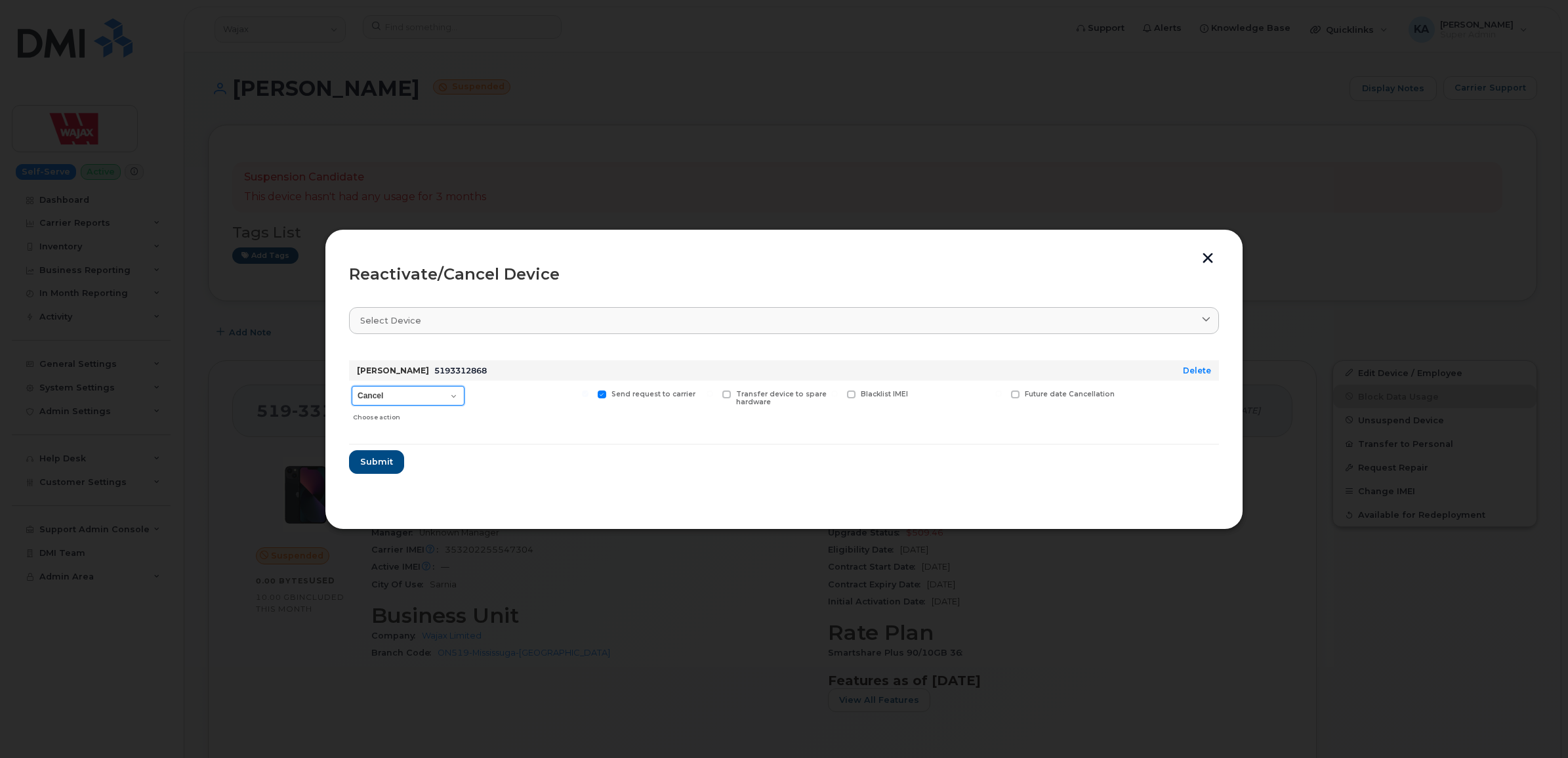
click at [443, 397] on select "Cancel Suspend - Extend Suspension Reactivate" at bounding box center [408, 396] width 113 height 19
select select "[object Object]"
click at [351, 386] on select "Cancel Suspend - Extend Suspension Reactivate" at bounding box center [408, 396] width 113 height 19
click at [371, 460] on span "Submit" at bounding box center [376, 461] width 33 height 12
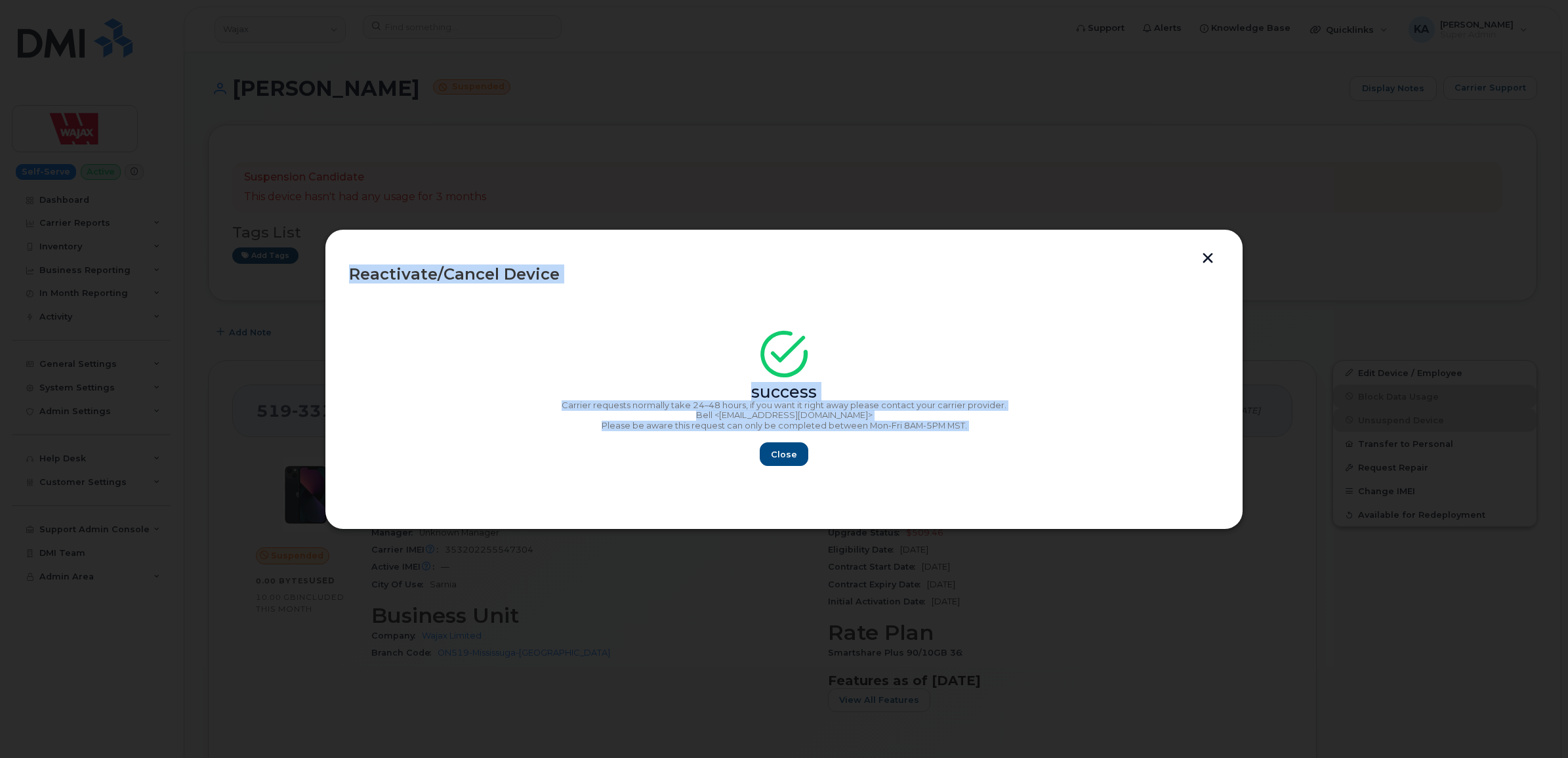
drag, startPoint x: 347, startPoint y: 271, endPoint x: 841, endPoint y: 461, distance: 529.3
click at [841, 461] on div "Reactivate/Cancel Device success Carrier requests normally take 24–48 hours, if…" at bounding box center [784, 379] width 918 height 301
drag, startPoint x: 841, startPoint y: 461, endPoint x: 797, endPoint y: 417, distance: 62.2
copy div "Reactivate/Cancel Device success Carrier requests normally take 24–48 hours, if…"
click at [783, 449] on span "Close" at bounding box center [784, 454] width 27 height 12
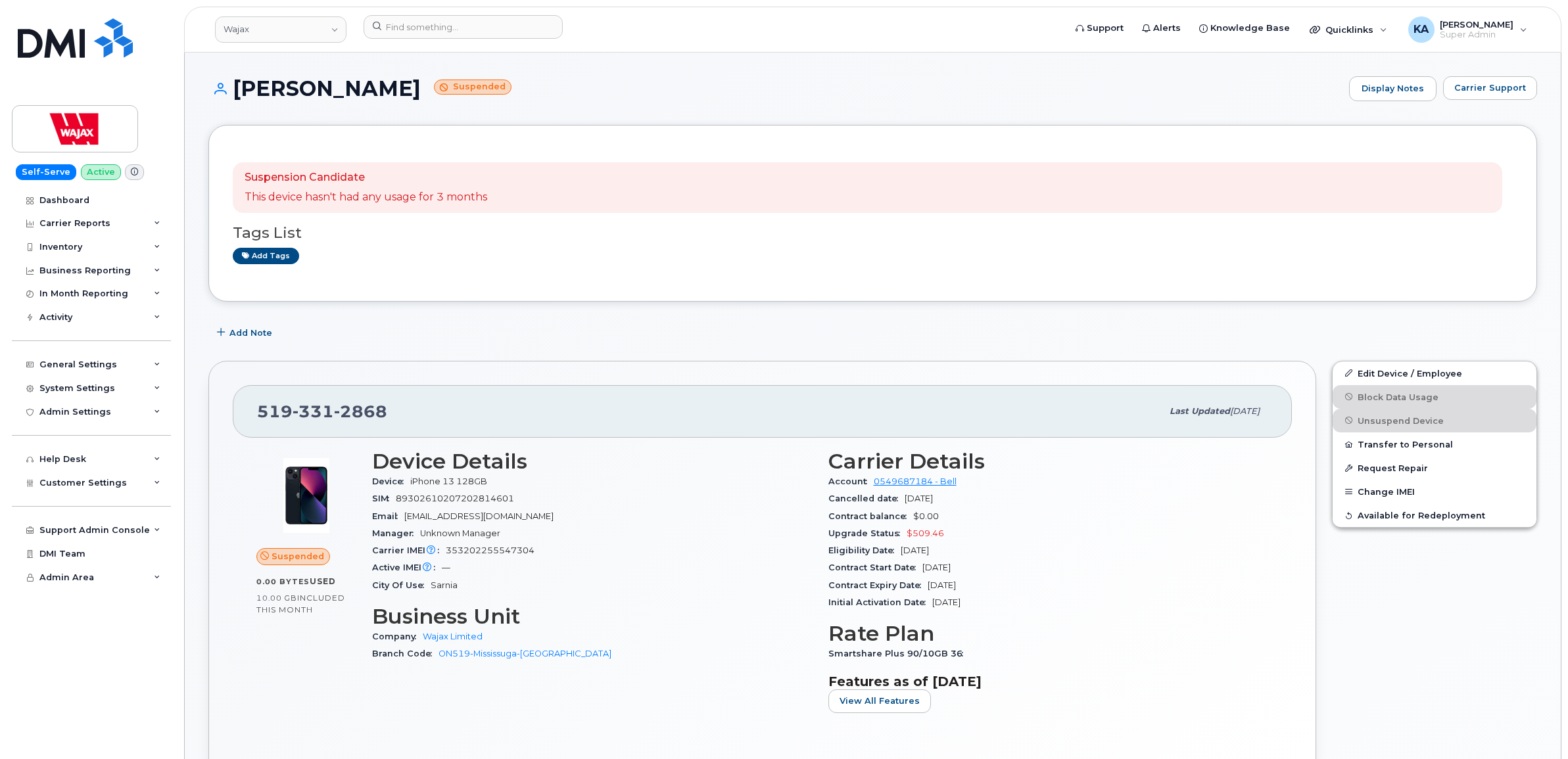
click at [431, 266] on div "Suspension Candidate This device hasn't had any usage for 3 months Tags List Ad…" at bounding box center [872, 213] width 1280 height 128
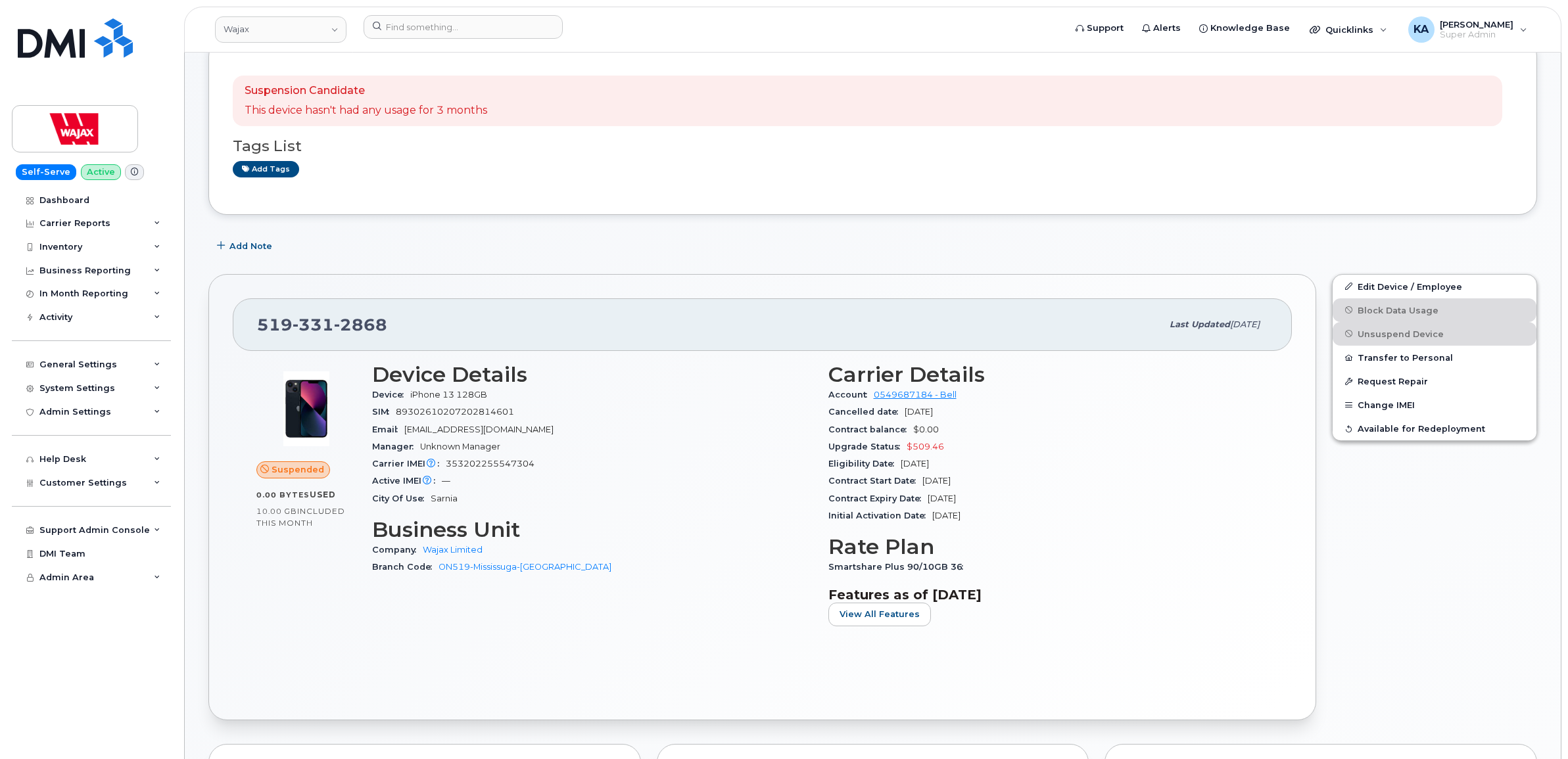
scroll to position [164, 0]
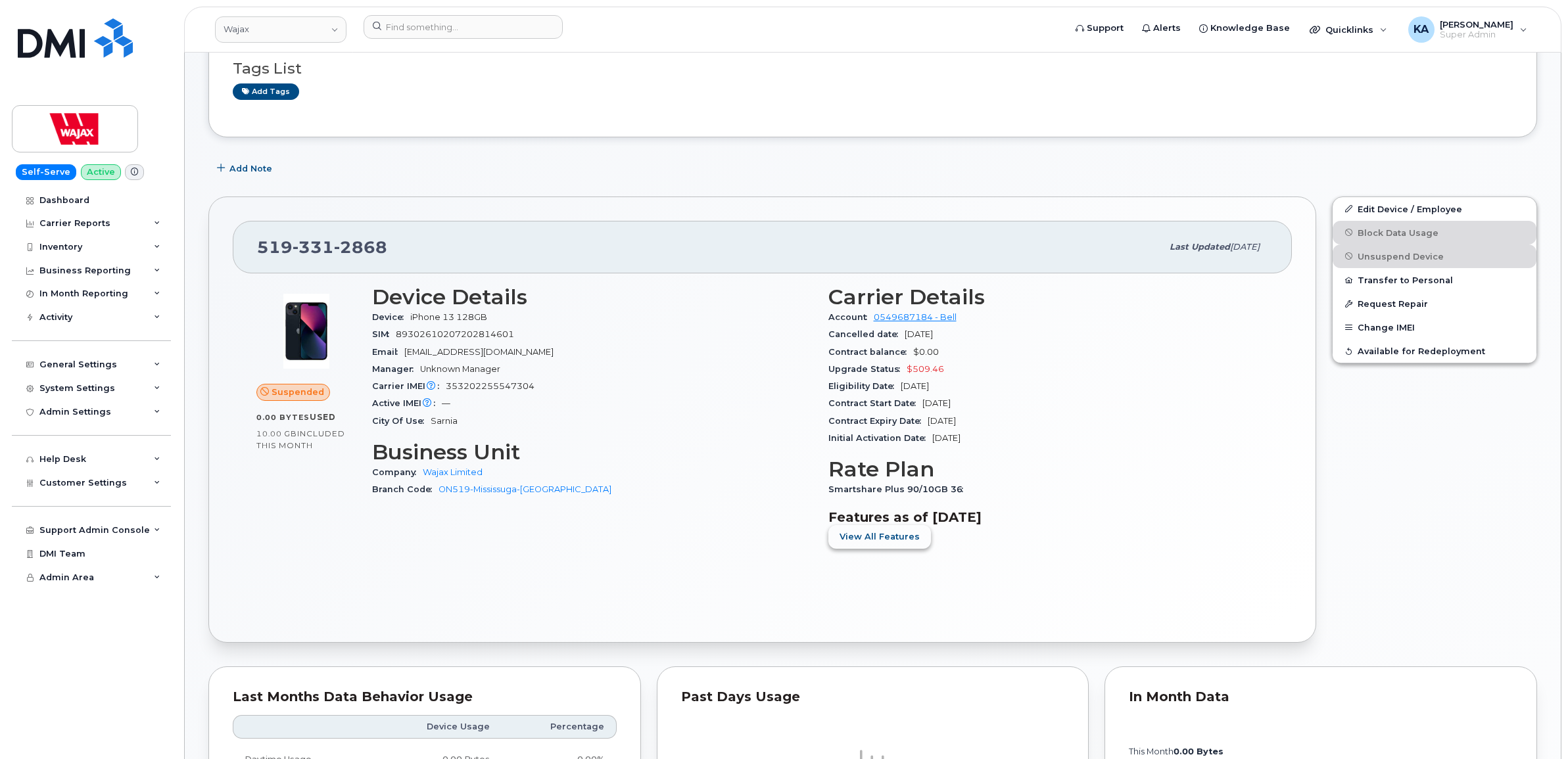
click at [879, 539] on span "View All Features" at bounding box center [879, 536] width 80 height 12
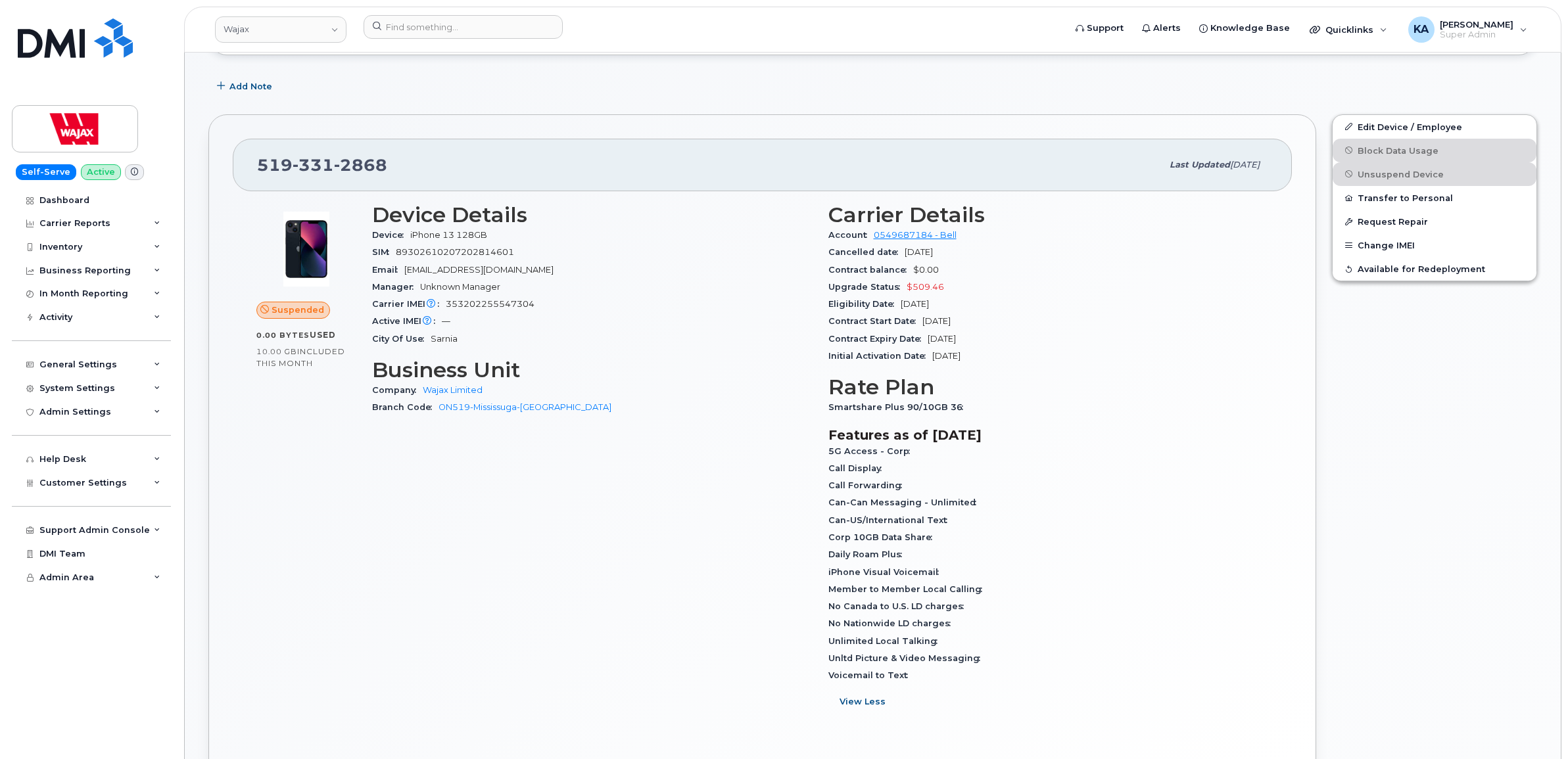
scroll to position [329, 0]
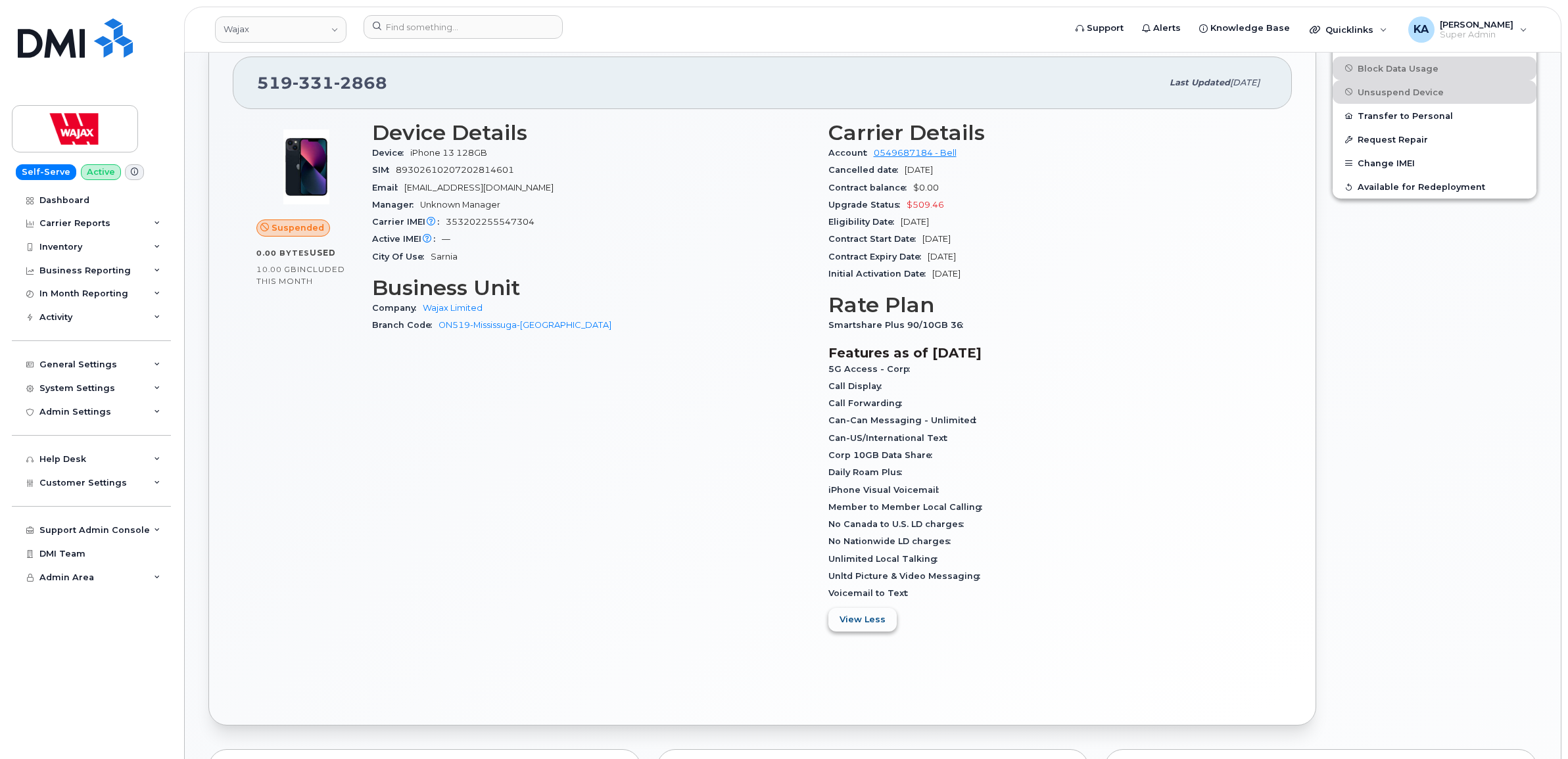
click at [850, 619] on span "View Less" at bounding box center [862, 619] width 46 height 12
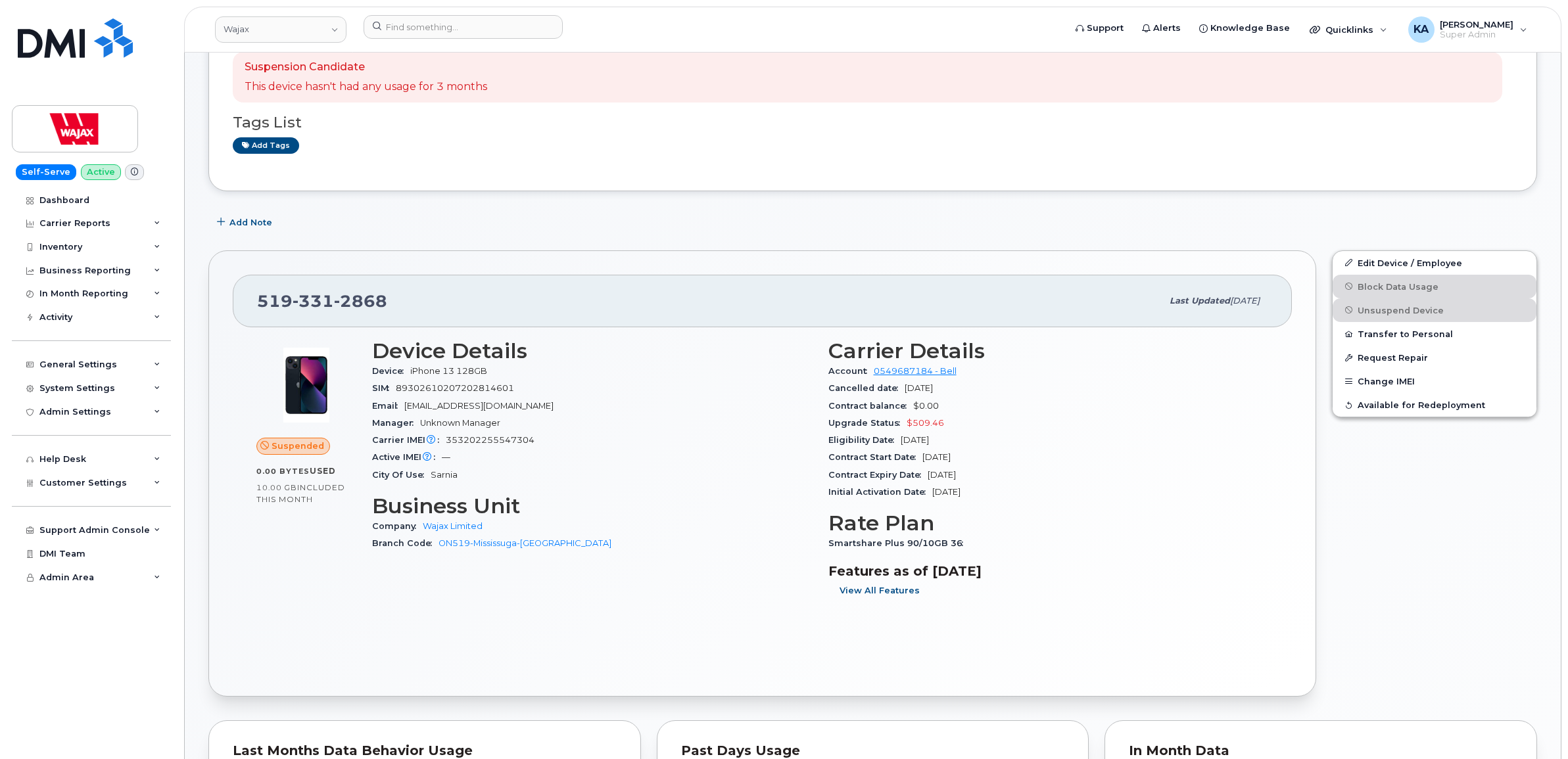
scroll to position [82, 0]
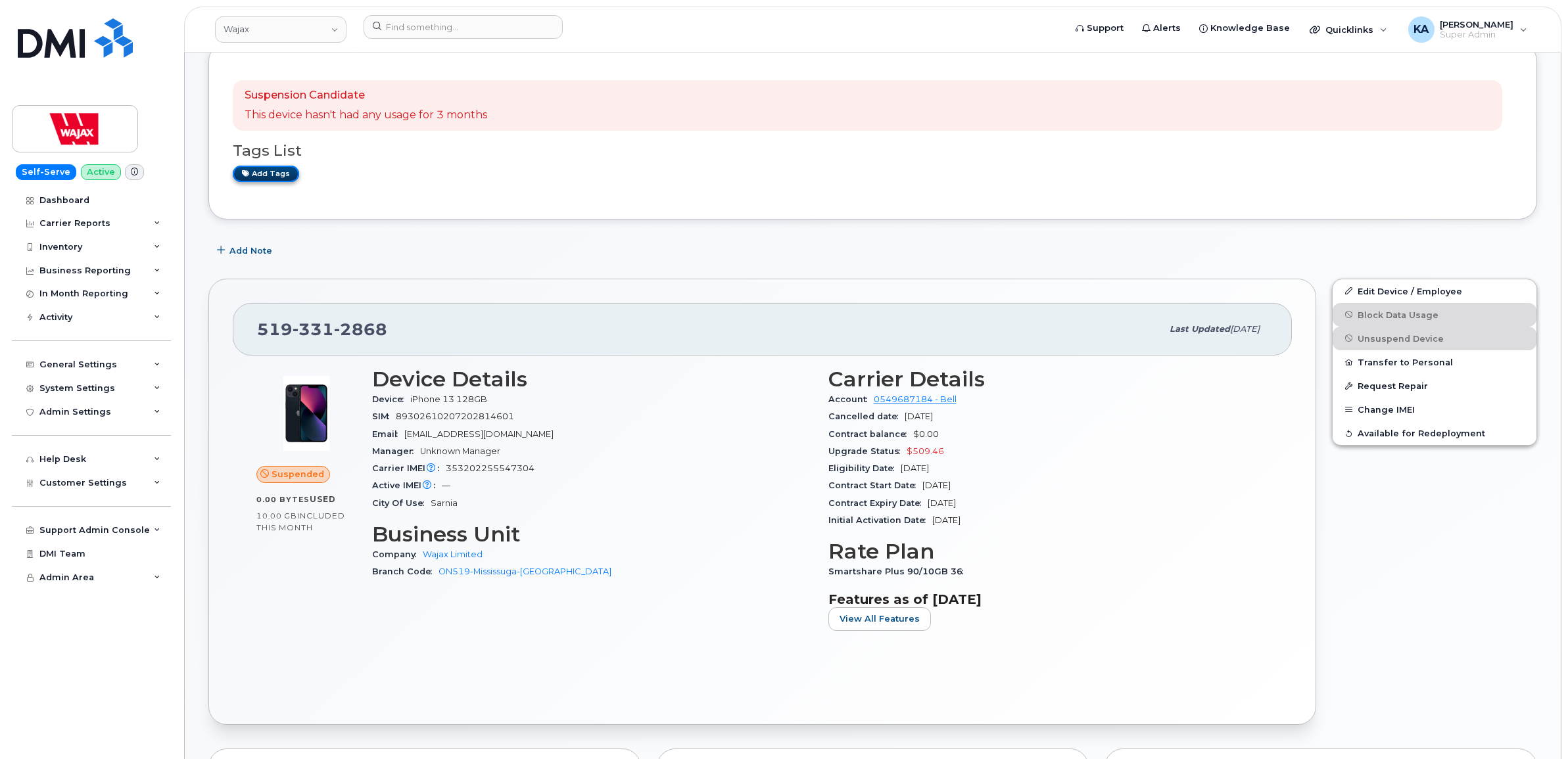
click at [255, 171] on link "Add tags" at bounding box center [266, 174] width 66 height 16
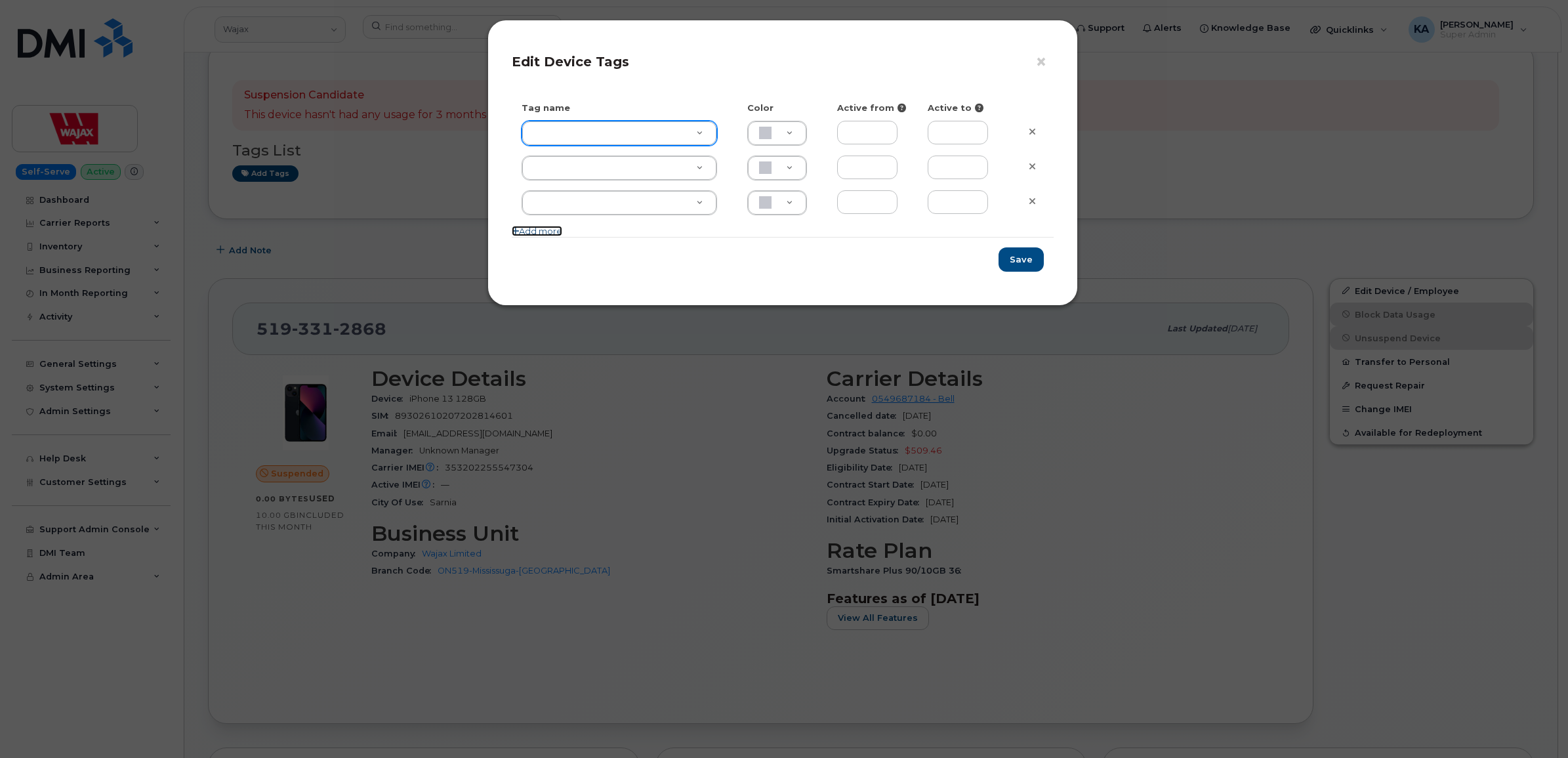
click at [544, 231] on link "Add more" at bounding box center [537, 231] width 51 height 10
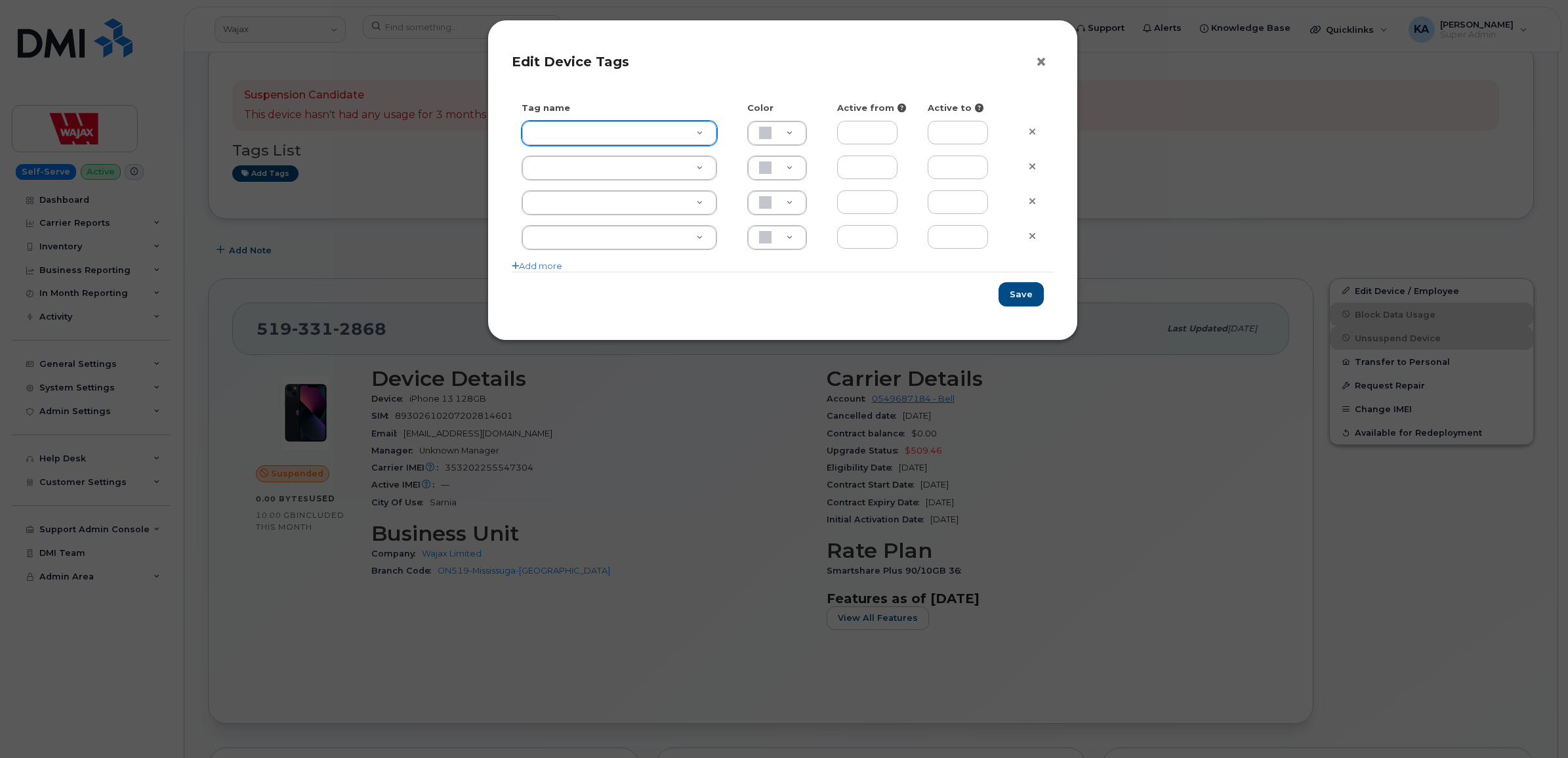
click at [1042, 60] on button "×" at bounding box center [1044, 62] width 19 height 19
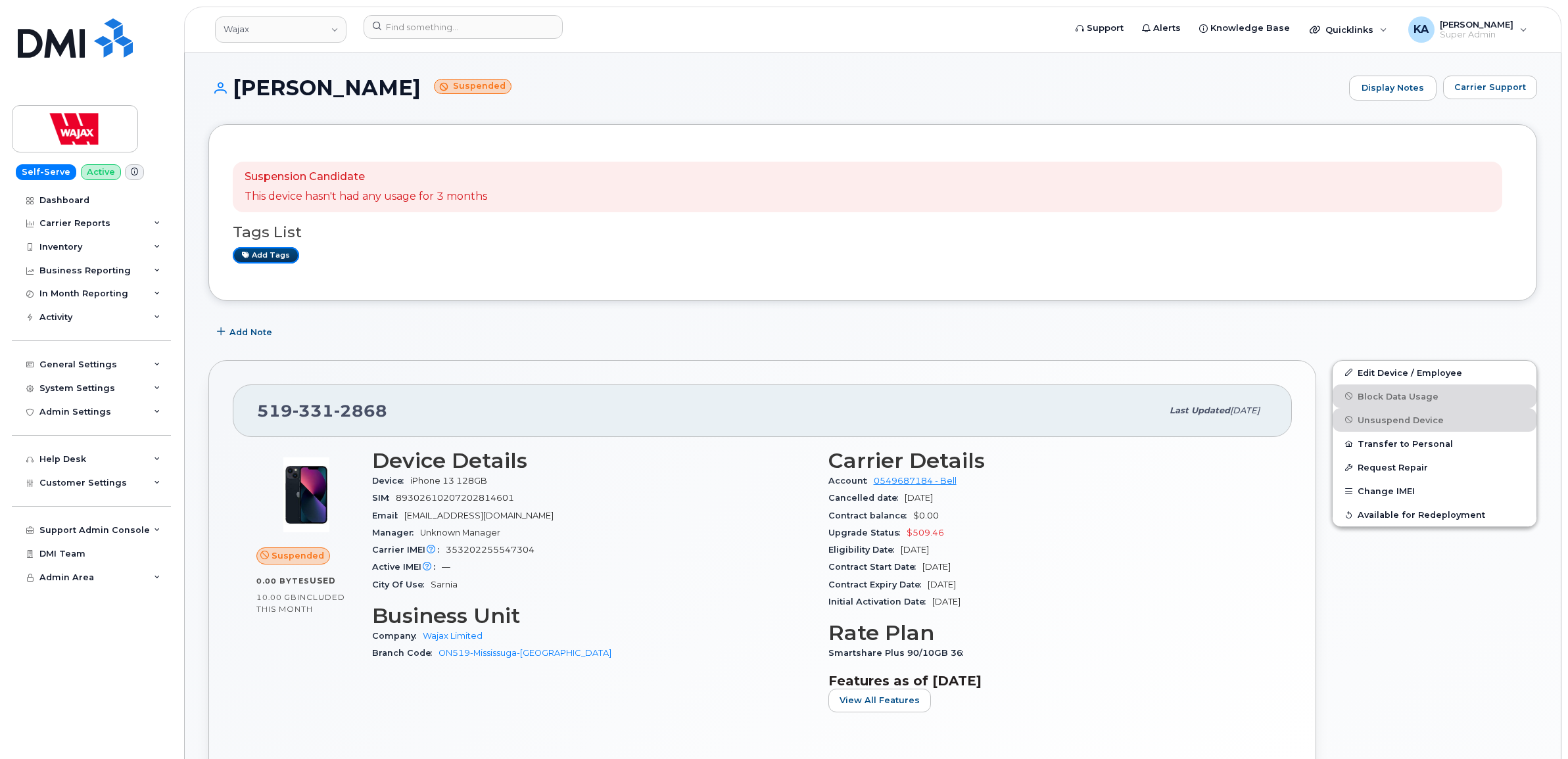
scroll to position [0, 0]
click at [1400, 86] on link "Display Notes" at bounding box center [1392, 89] width 89 height 27
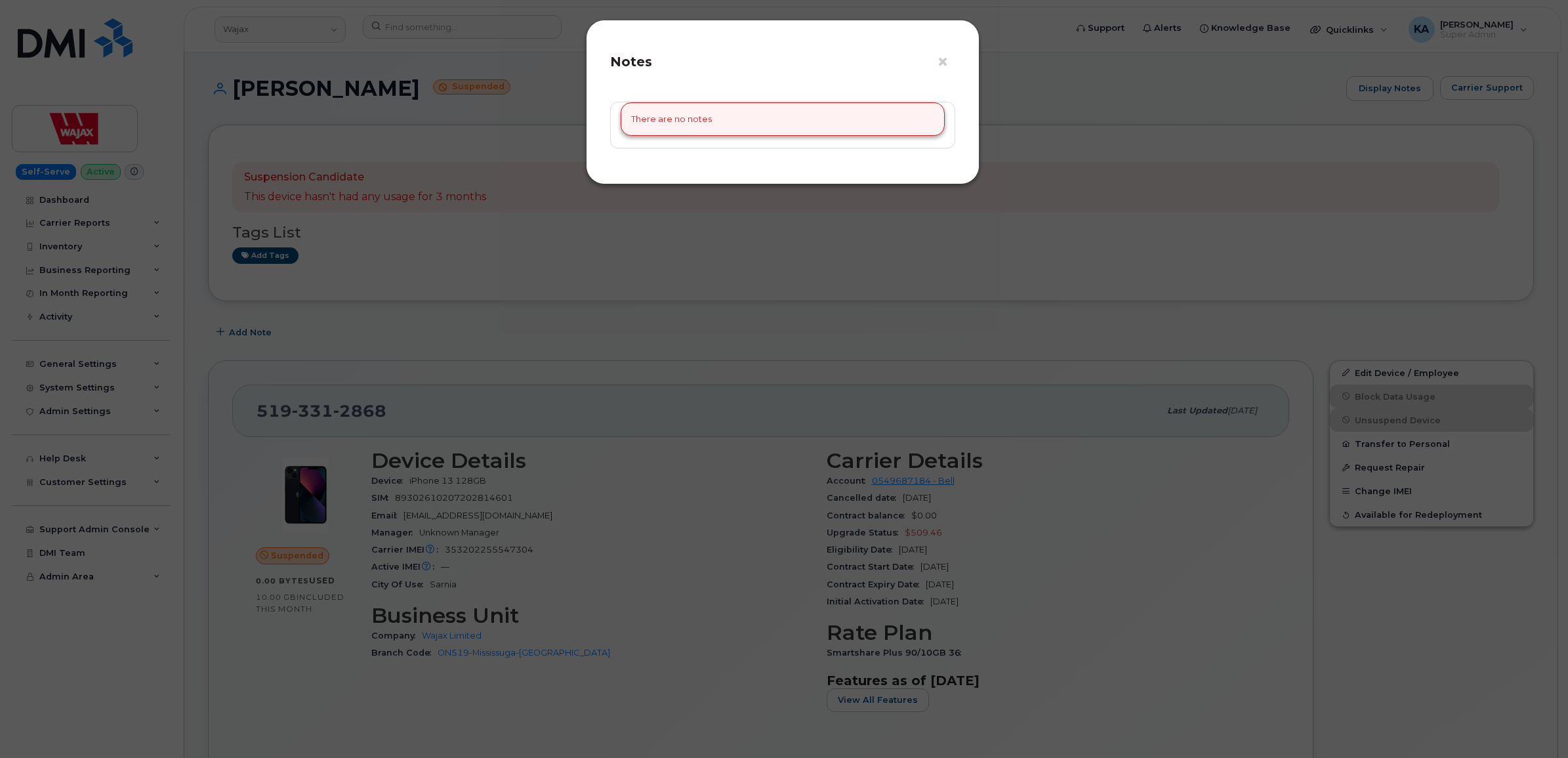
click at [755, 122] on div "There are no notes" at bounding box center [783, 119] width 324 height 34
click at [942, 63] on button "×" at bounding box center [946, 62] width 19 height 19
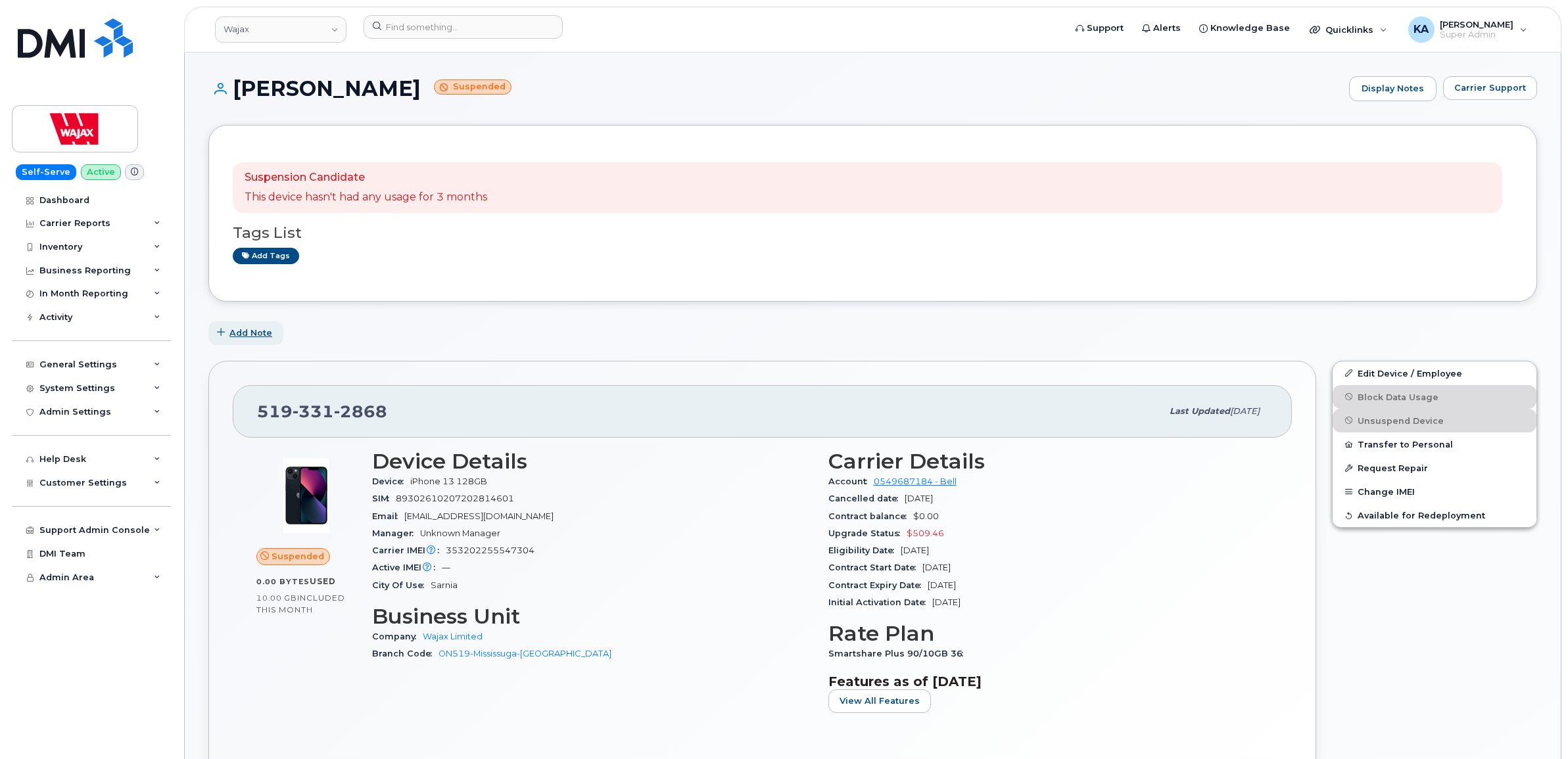
click at [238, 333] on span "Add Note" at bounding box center [250, 332] width 43 height 12
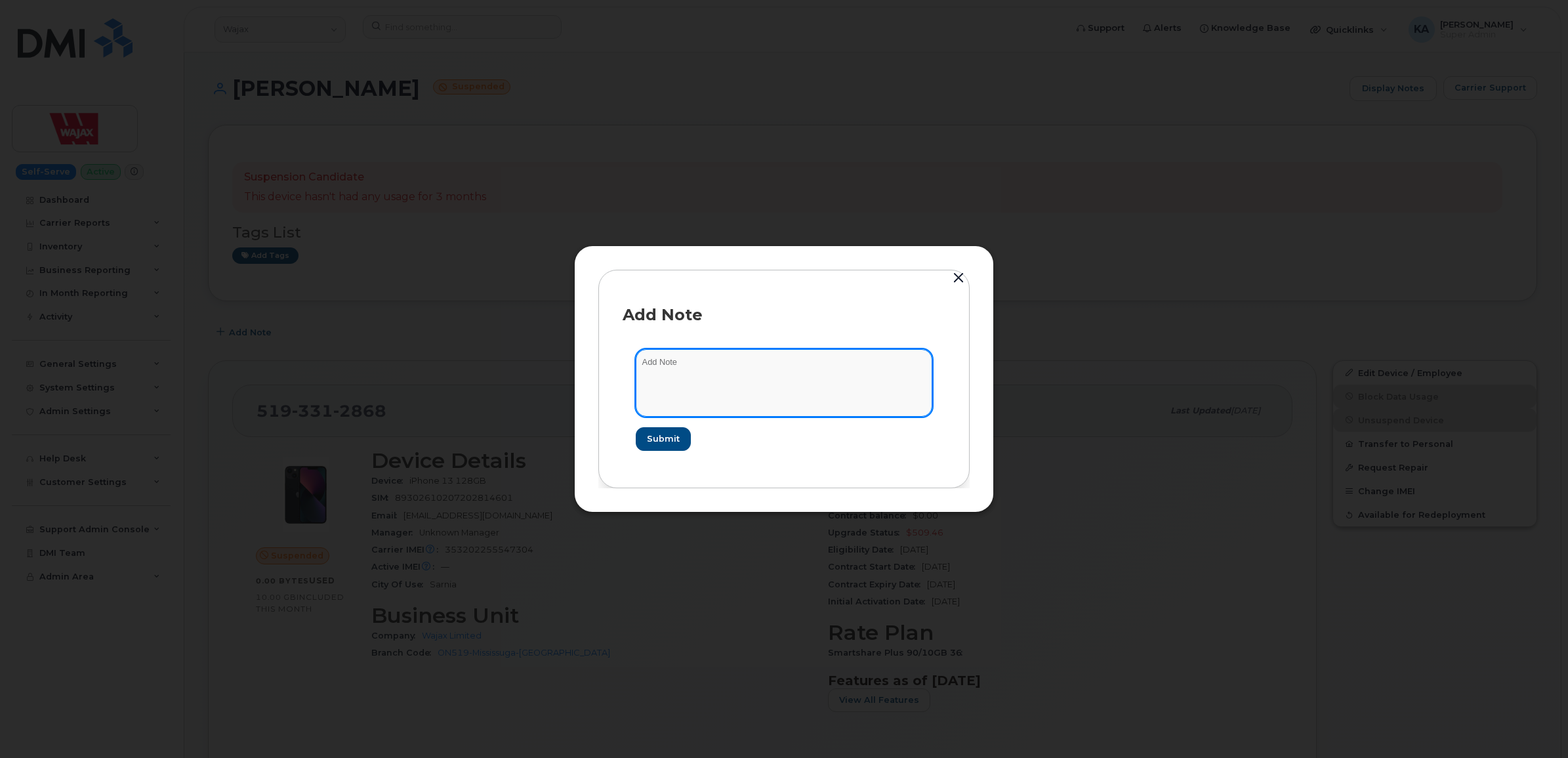
click at [657, 361] on textarea at bounding box center [784, 382] width 297 height 67
paste textarea "TASK0656008"
type textarea "Requested line be reactived 8-13-25 per TASK0656008 KCA"
click at [669, 435] on span "Submit" at bounding box center [663, 438] width 33 height 12
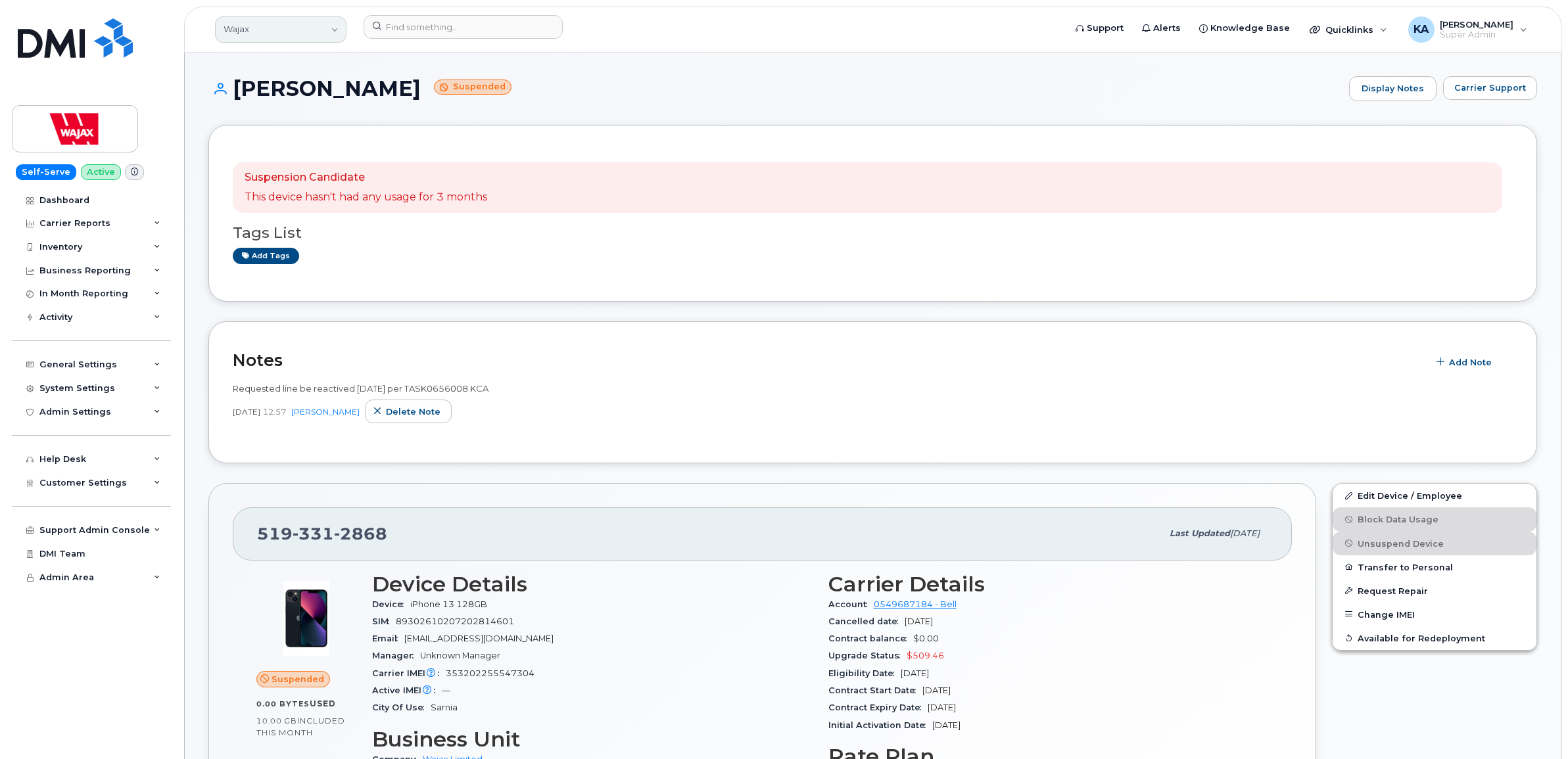
drag, startPoint x: 246, startPoint y: 25, endPoint x: 246, endPoint y: 19, distance: 6.0
click at [246, 25] on link "Wajax" at bounding box center [280, 29] width 132 height 27
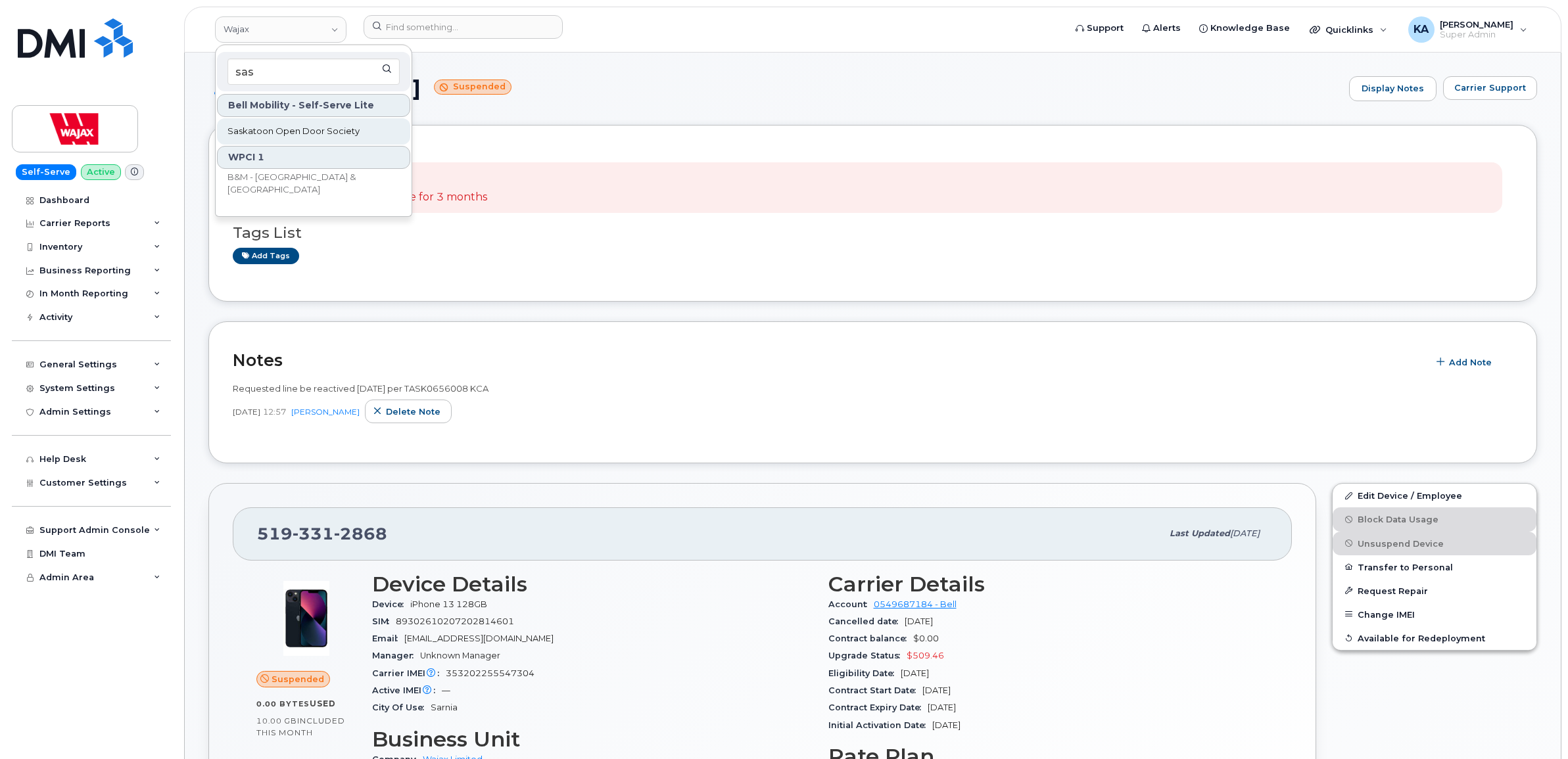
type input "sas"
click at [262, 126] on span "Saskatoon Open Door Society" at bounding box center [294, 132] width 132 height 13
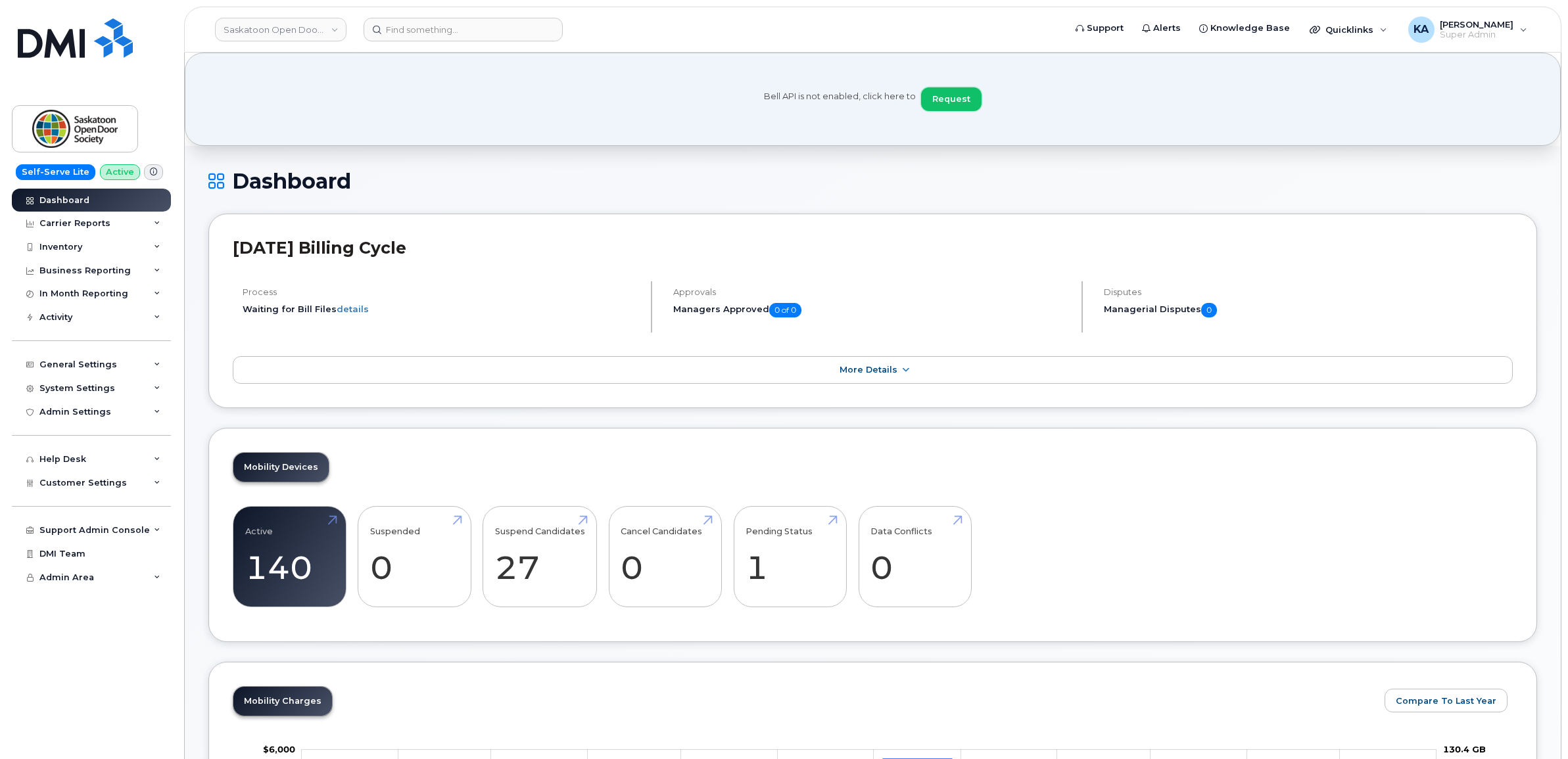
click at [947, 92] on button "Request" at bounding box center [951, 99] width 61 height 23
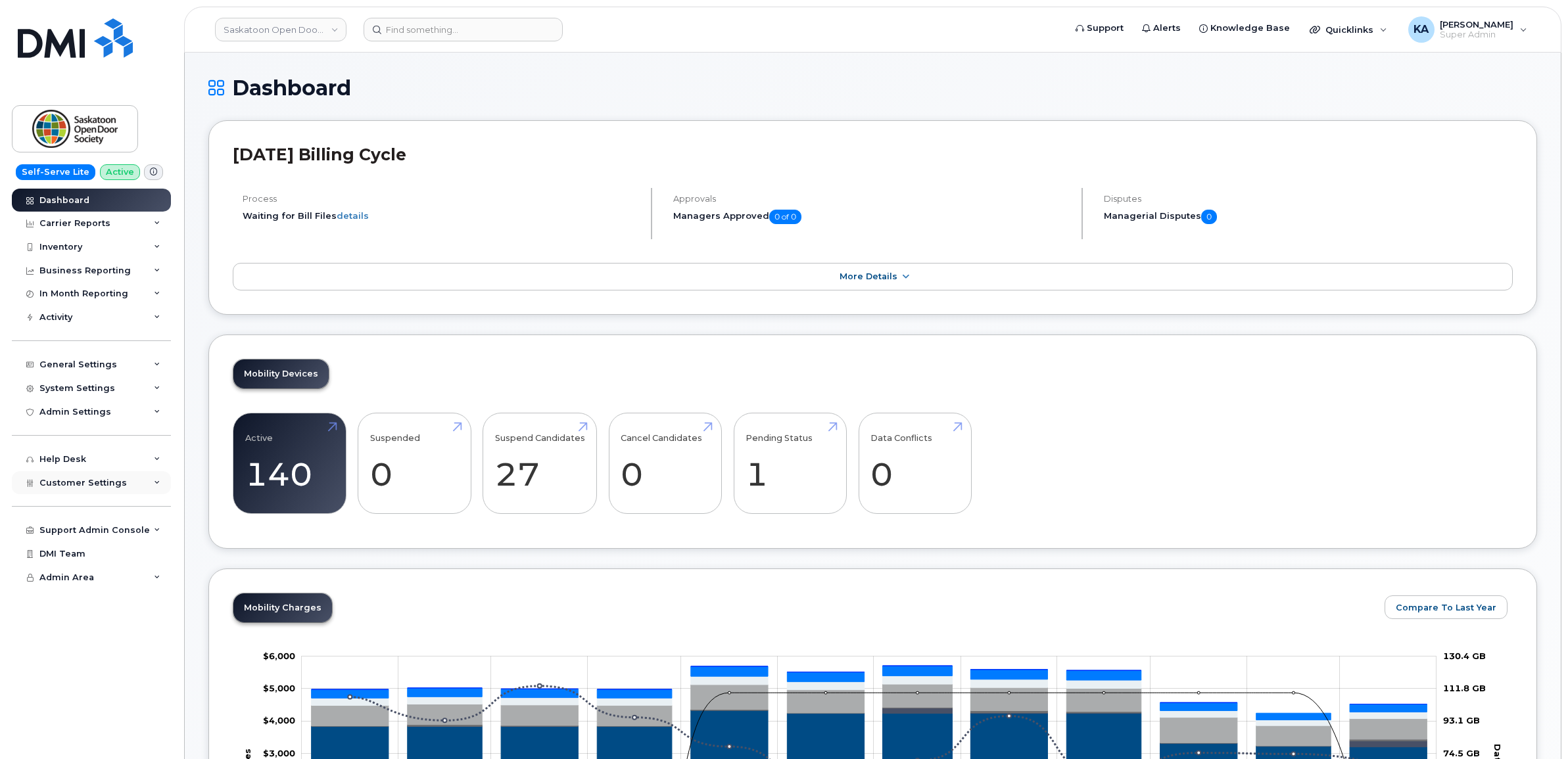
click at [94, 485] on span "Customer Settings" at bounding box center [83, 483] width 87 height 10
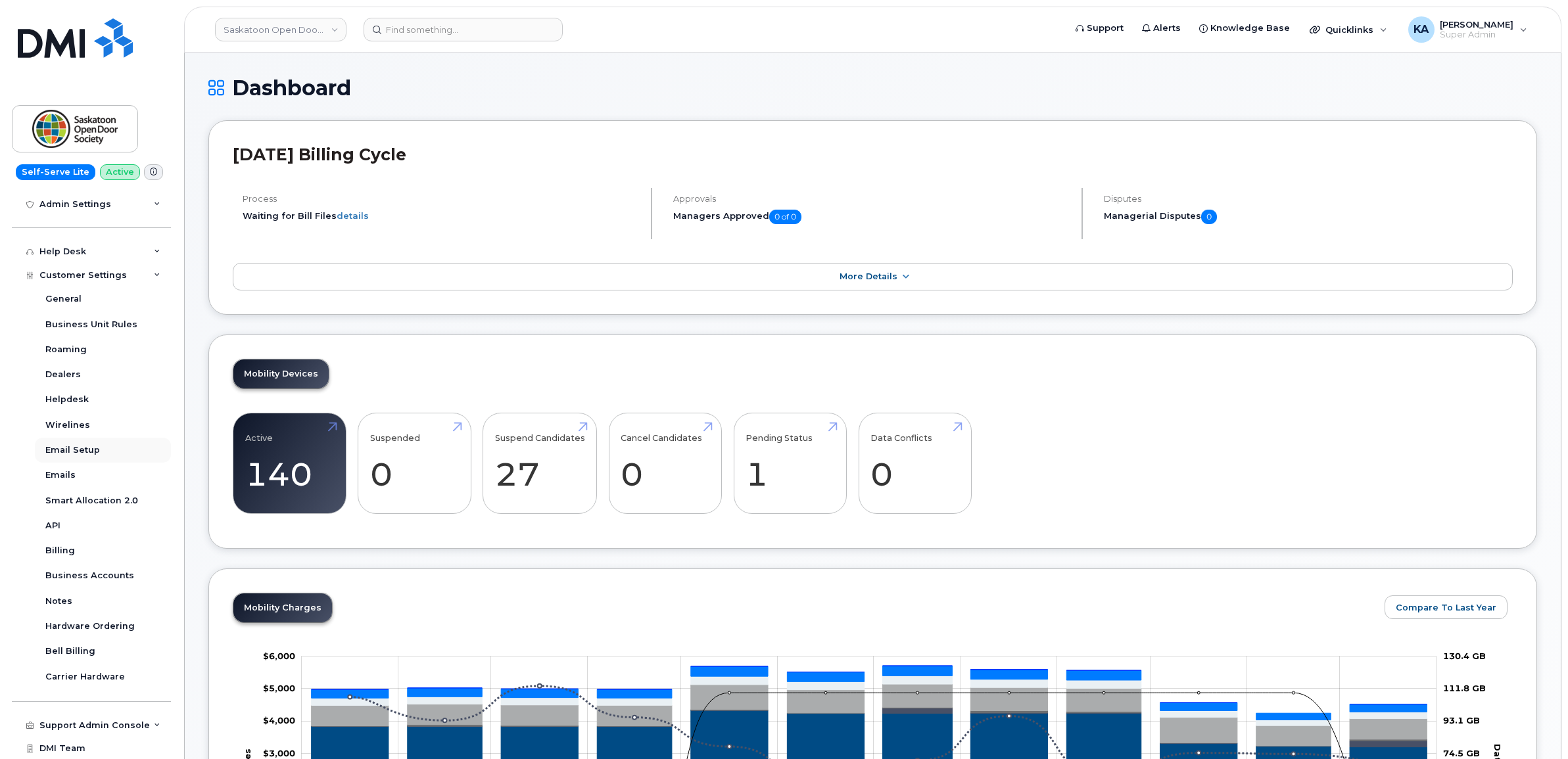
scroll to position [237, 0]
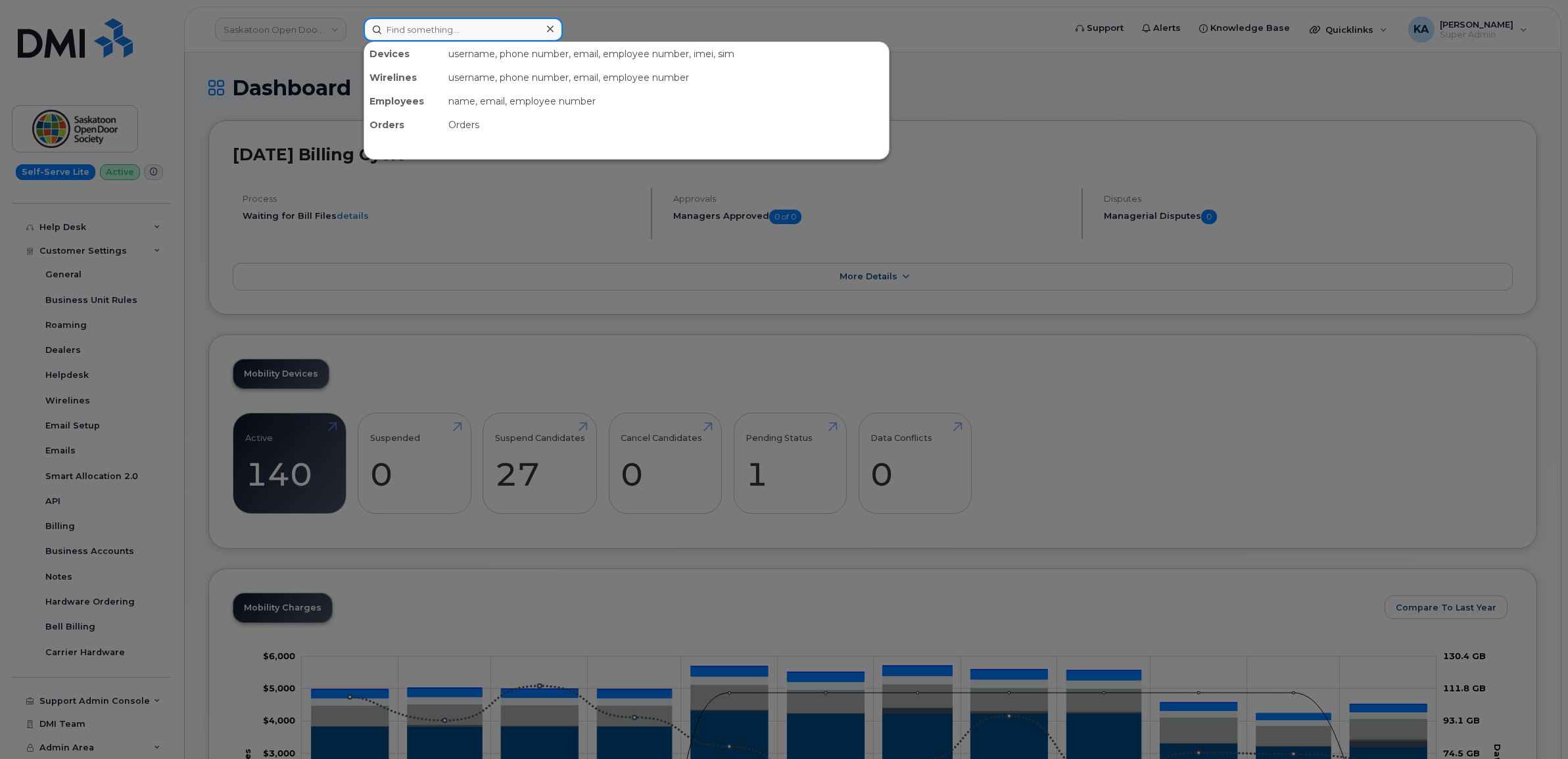
paste input "[PHONE_NUMBER]"
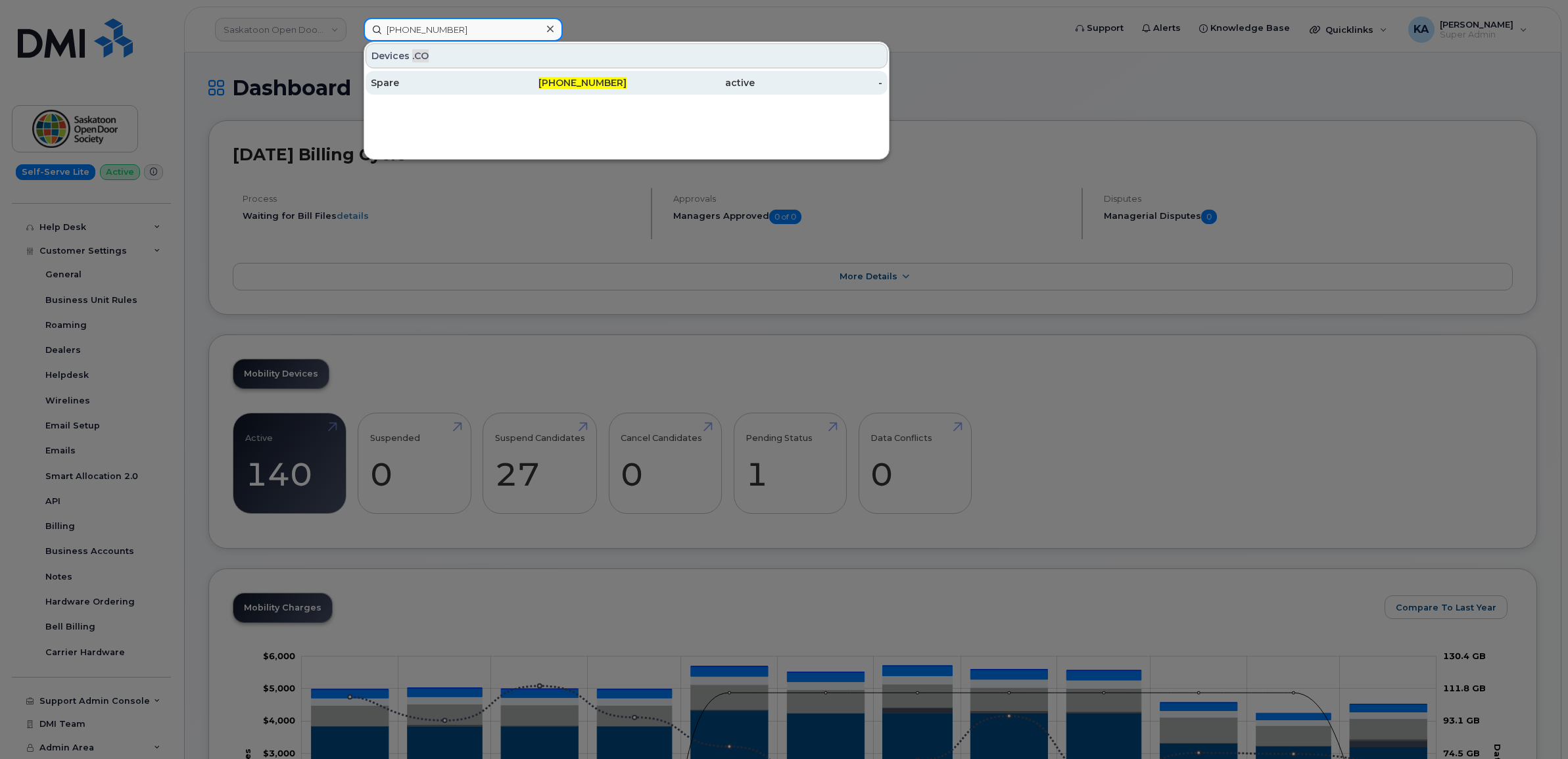
type input "[PHONE_NUMBER]"
click at [401, 80] on div "Spare" at bounding box center [435, 82] width 128 height 13
